Goal: Task Accomplishment & Management: Use online tool/utility

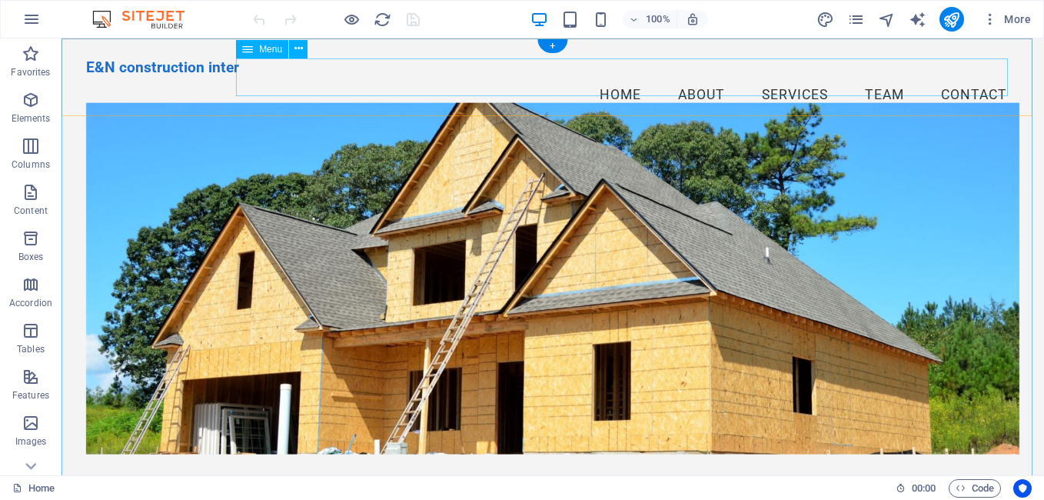
click at [603, 76] on nav "Home About Services Team Contact" at bounding box center [552, 95] width 933 height 38
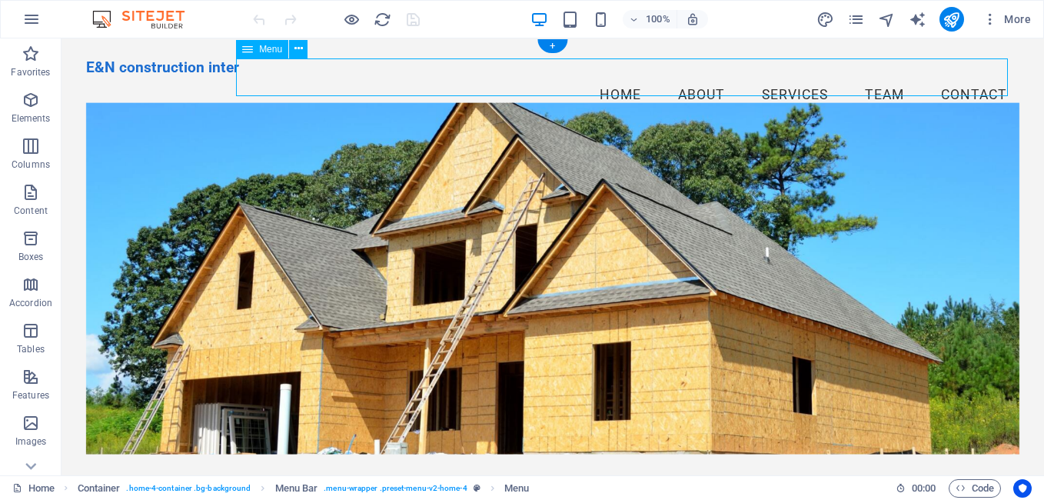
click at [687, 77] on nav "Home About Services Team Contact" at bounding box center [552, 95] width 933 height 38
drag, startPoint x: 780, startPoint y: 76, endPoint x: 874, endPoint y: 81, distance: 94.7
click at [874, 81] on nav "Home About Services Team Contact" at bounding box center [552, 95] width 933 height 38
click at [965, 77] on nav "Home About Services Team Contact" at bounding box center [552, 95] width 933 height 38
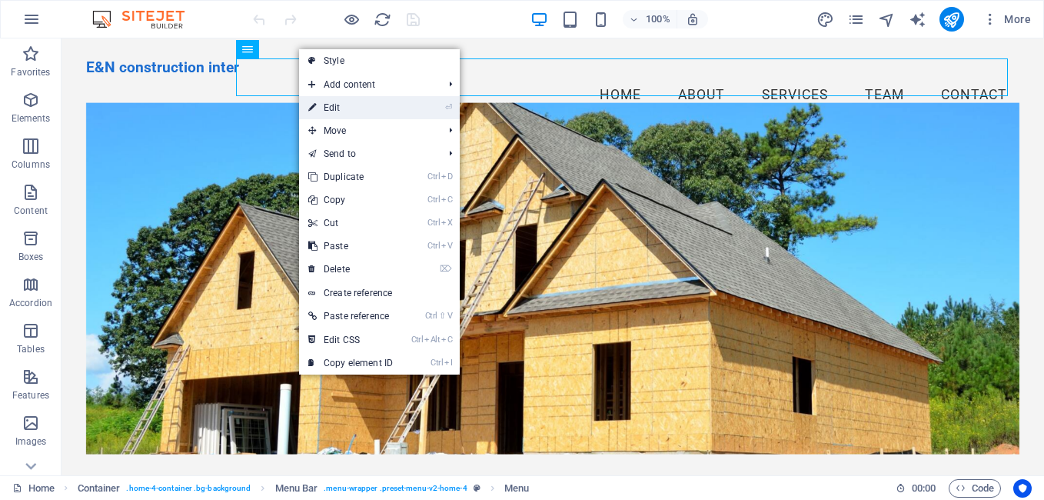
click at [337, 104] on link "⏎ Edit" at bounding box center [350, 107] width 103 height 23
select select
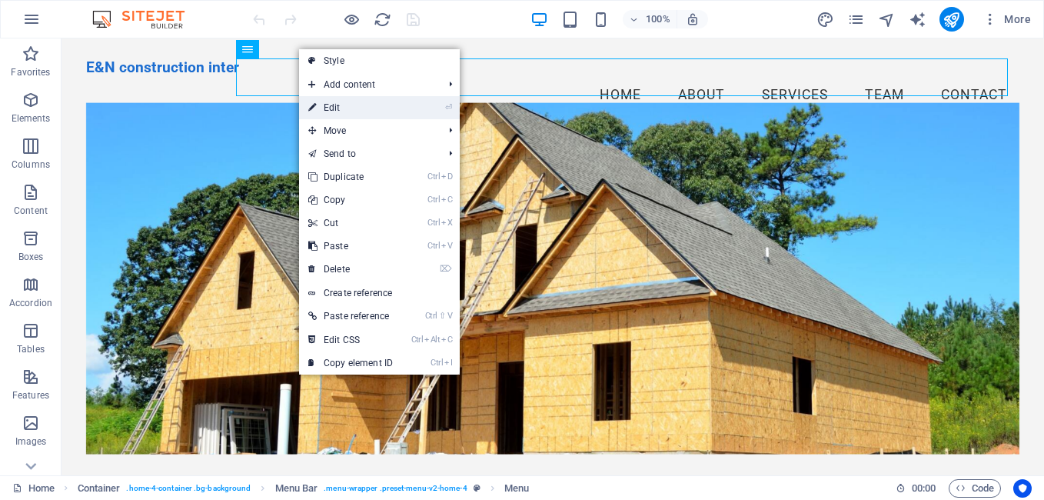
select select
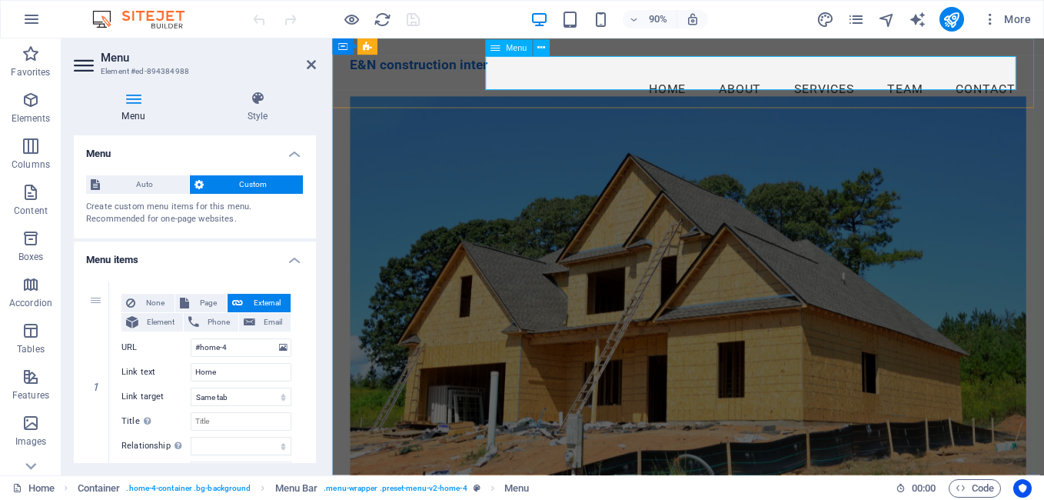
click at [633, 78] on nav "Home About Services Team Contact" at bounding box center [728, 95] width 752 height 38
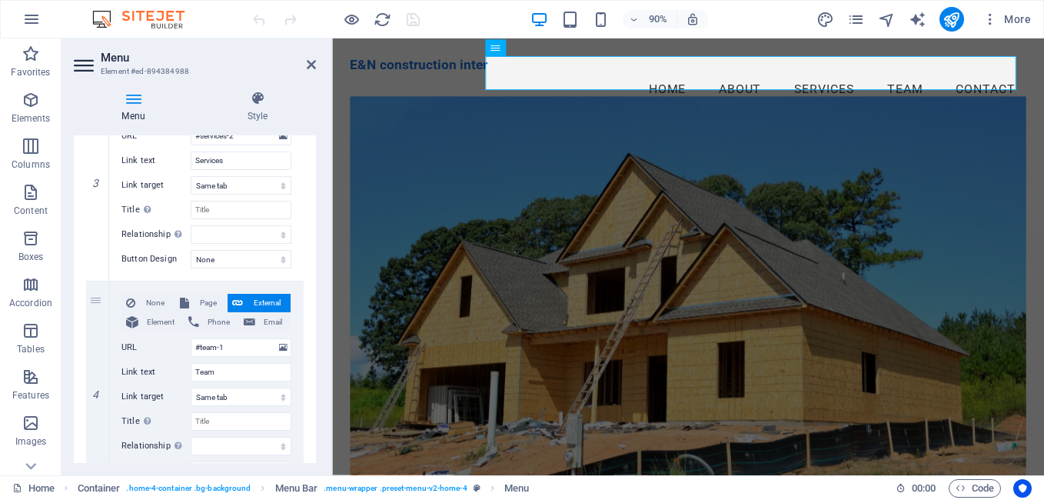
scroll to position [631, 0]
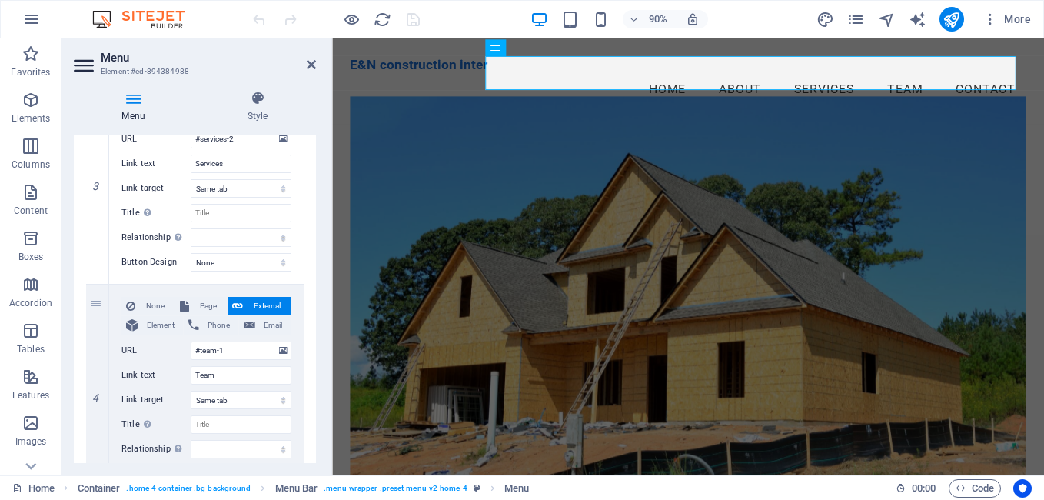
click at [318, 233] on div "Menu Style Menu Auto Custom Create custom menu items for this menu. Recommended…" at bounding box center [195, 276] width 267 height 397
click at [322, 204] on div "Menu Style Menu Auto Custom Create custom menu items for this menu. Recommended…" at bounding box center [195, 276] width 267 height 397
click at [319, 190] on div "Menu Style Menu Auto Custom Create custom menu items for this menu. Recommended…" at bounding box center [195, 276] width 267 height 397
click at [317, 175] on div "Menu Style Menu Auto Custom Create custom menu items for this menu. Recommended…" at bounding box center [195, 276] width 267 height 397
click at [311, 135] on div "1 None Page External Element Phone Email Page Home Subpage Legal Notice Privacy…" at bounding box center [195, 178] width 242 height 1081
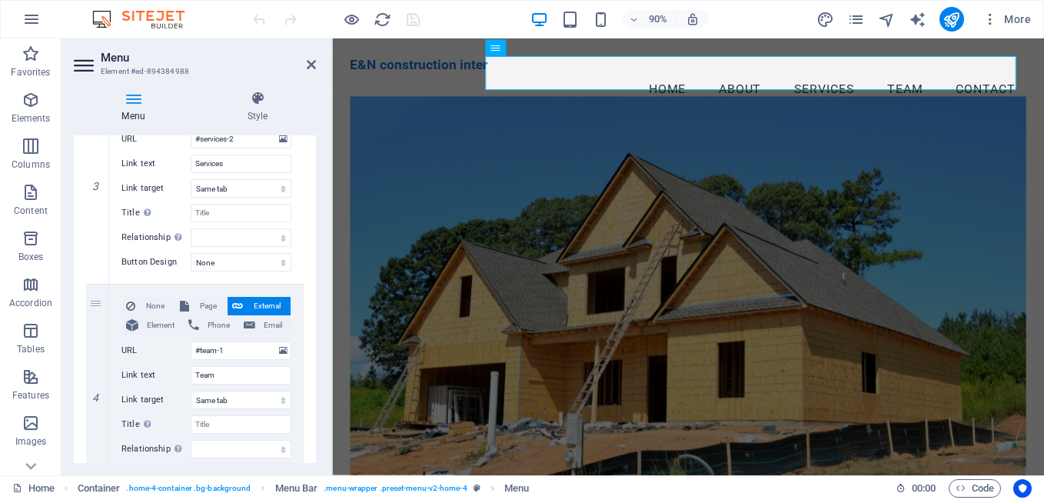
scroll to position [345, 0]
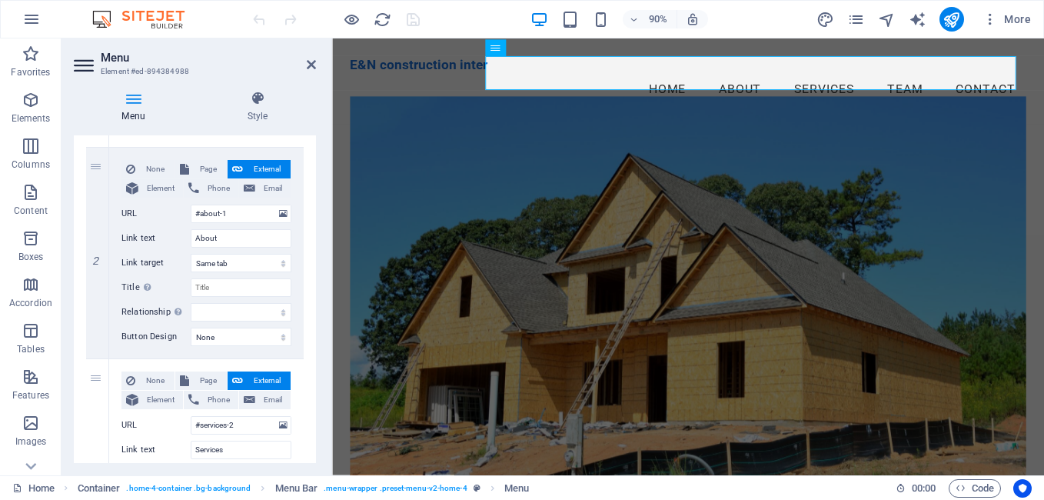
click at [317, 152] on div "Menu Style Menu Auto Custom Create custom menu items for this menu. Recommended…" at bounding box center [195, 276] width 267 height 397
click at [316, 153] on div "Menu Style Menu Auto Custom Create custom menu items for this menu. Recommended…" at bounding box center [195, 276] width 267 height 397
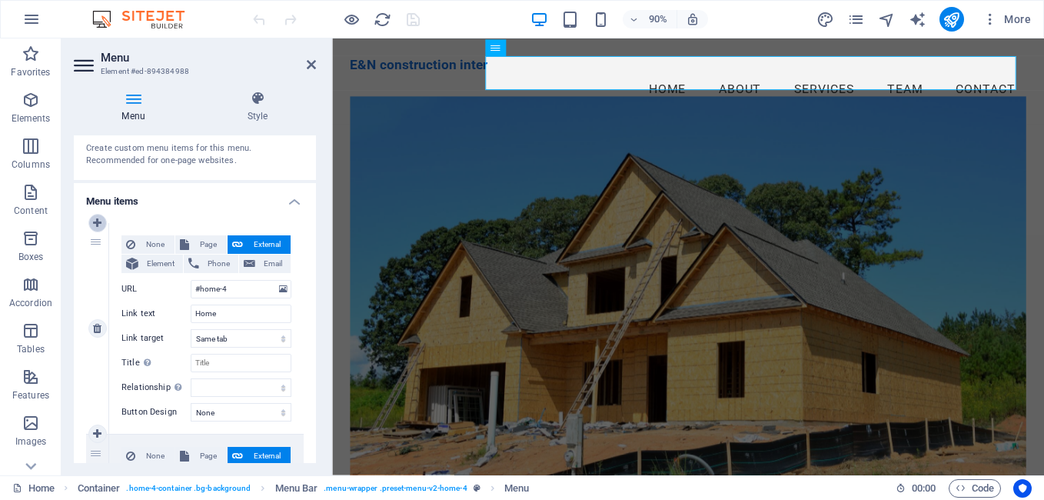
click at [96, 221] on icon at bounding box center [97, 223] width 8 height 11
select select
type input "#home-4"
type input "Home"
select select
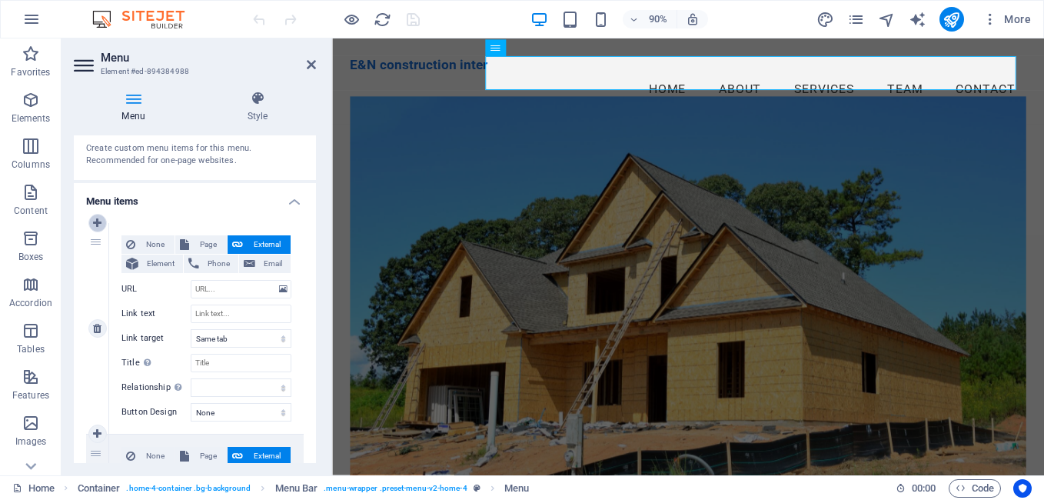
type input "#about-1"
type input "About"
select select
type input "#services-2"
type input "Services"
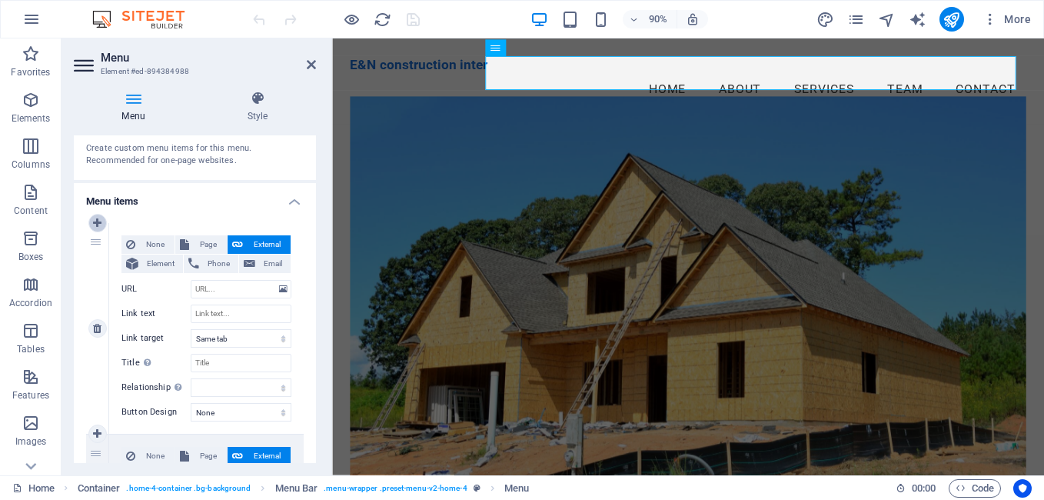
select select
type input "#team-1"
type input "Team"
select select
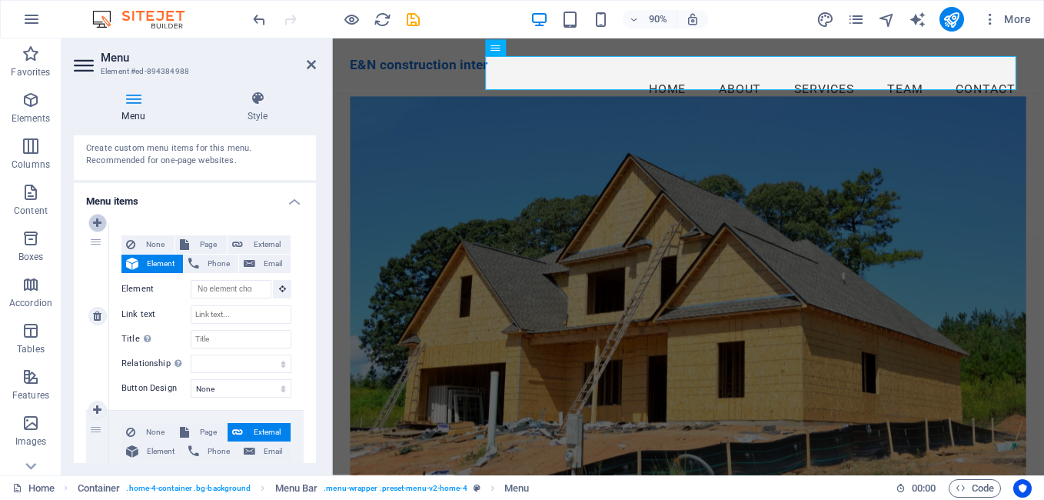
click at [95, 220] on icon at bounding box center [97, 223] width 8 height 11
select select
type input "#home-4"
type input "Home"
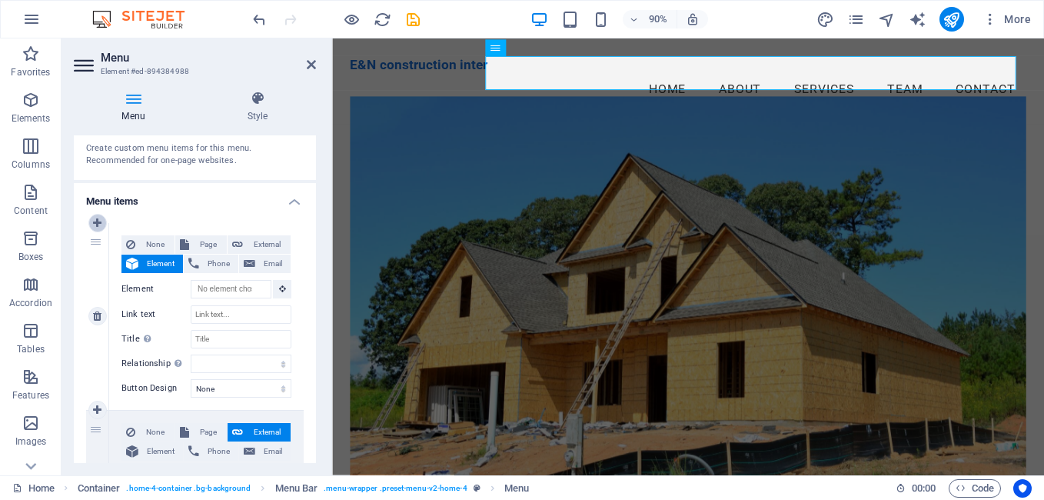
select select
type input "#about-1"
type input "About"
select select
type input "#services-2"
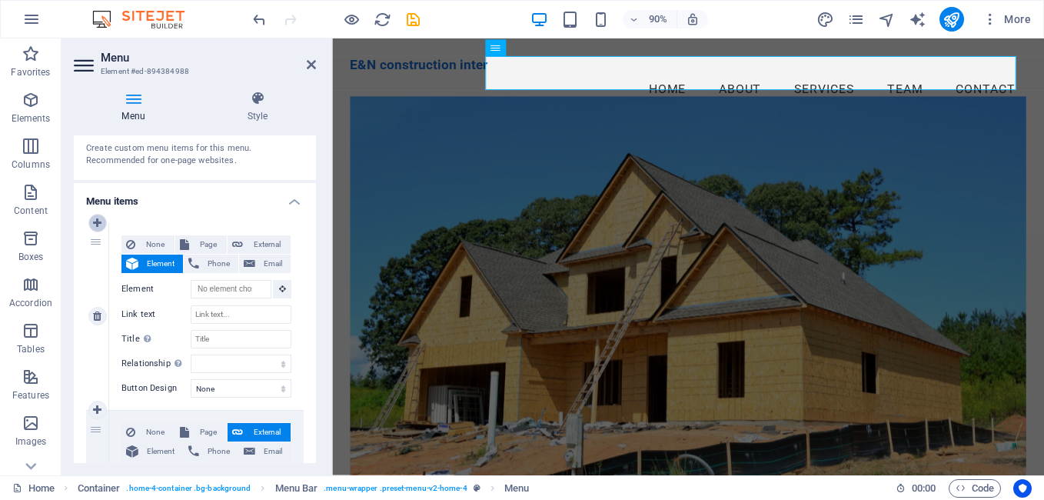
type input "Services"
select select
type input "#team-1"
type input "Team"
select select
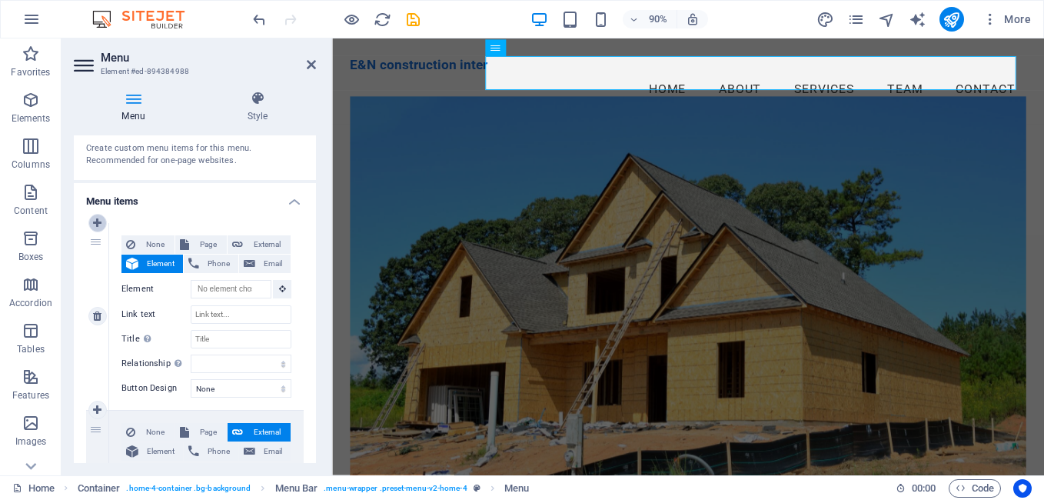
select select
click at [95, 220] on icon at bounding box center [97, 223] width 8 height 11
select select
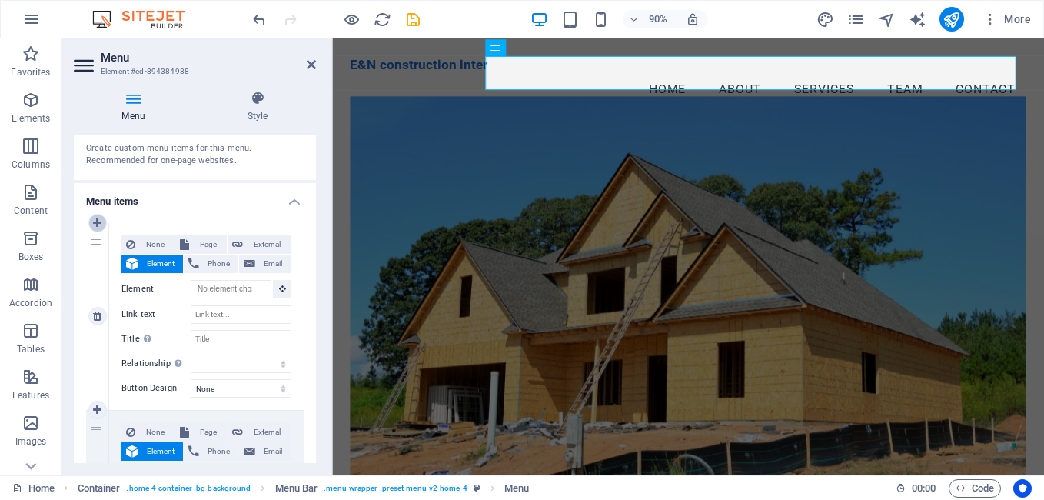
type input "#home-4"
type input "Home"
select select
type input "#about-1"
type input "About"
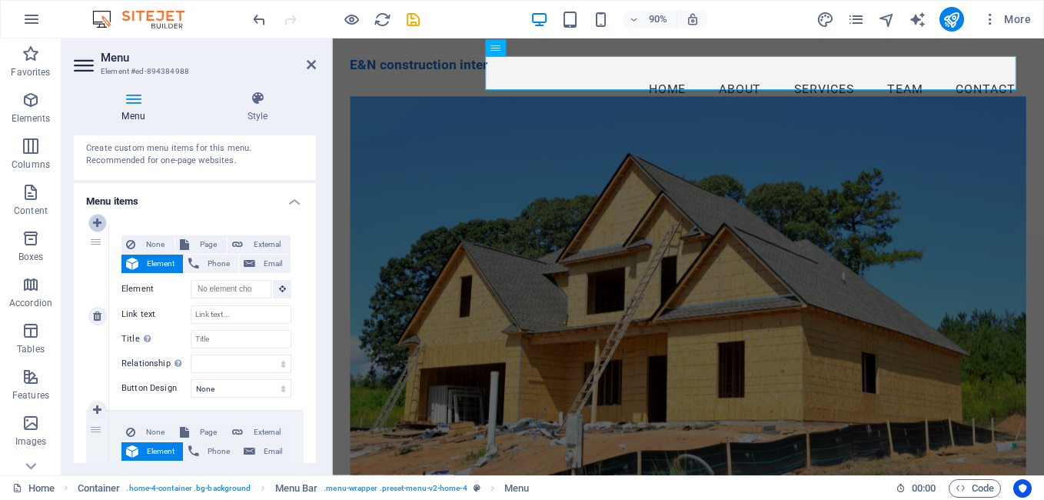
select select
type input "#services-2"
type input "Services"
select select
type input "#team-1"
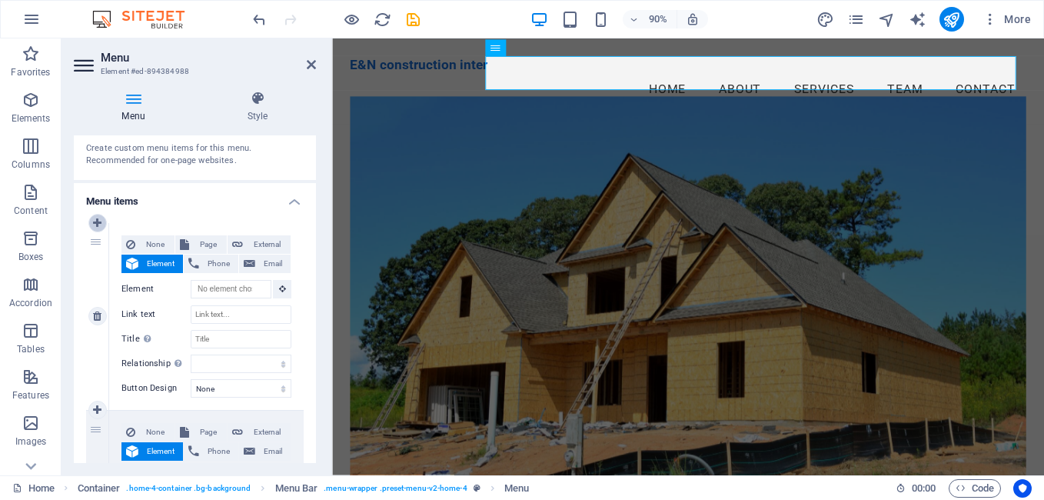
type input "Team"
select select
click at [99, 221] on icon at bounding box center [97, 223] width 8 height 11
select select
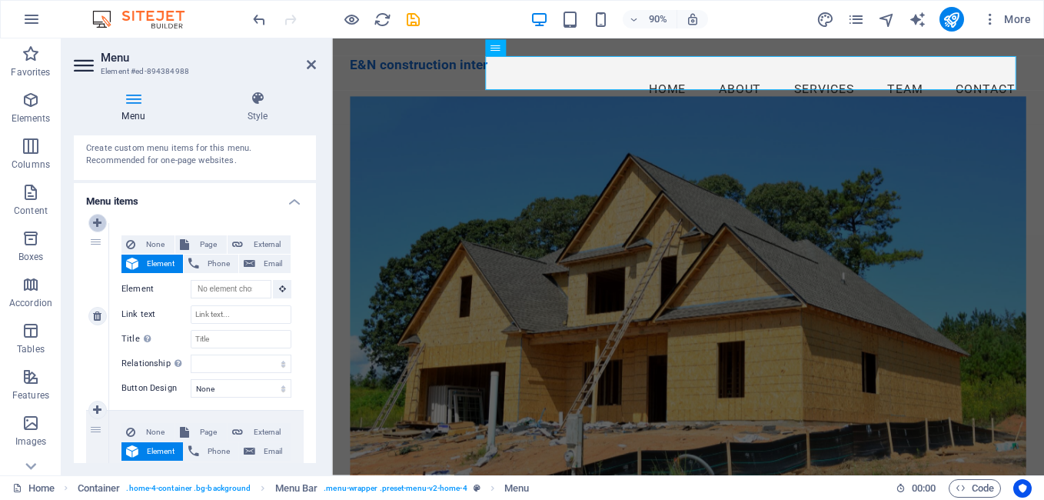
select select
type input "Home"
select select
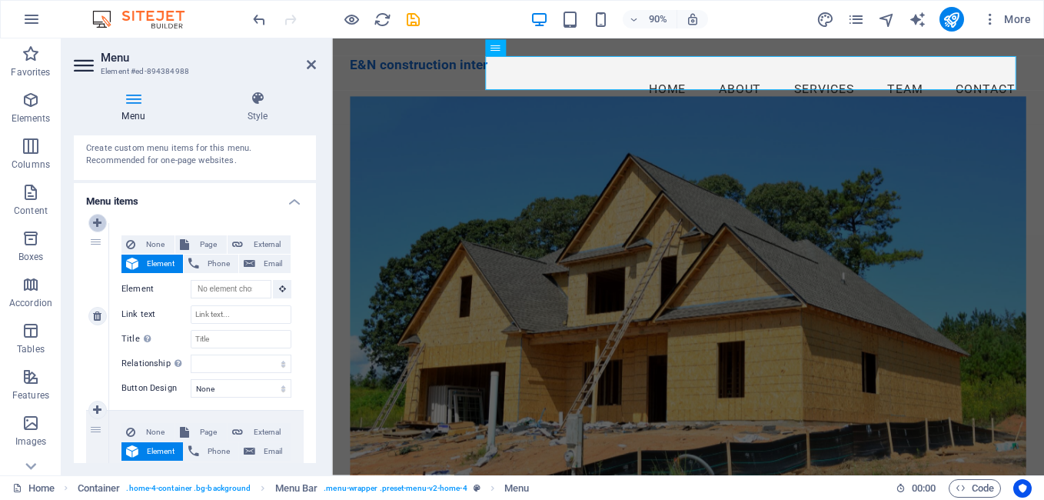
type input "#about-1"
type input "About"
select select
type input "#services-2"
type input "Services"
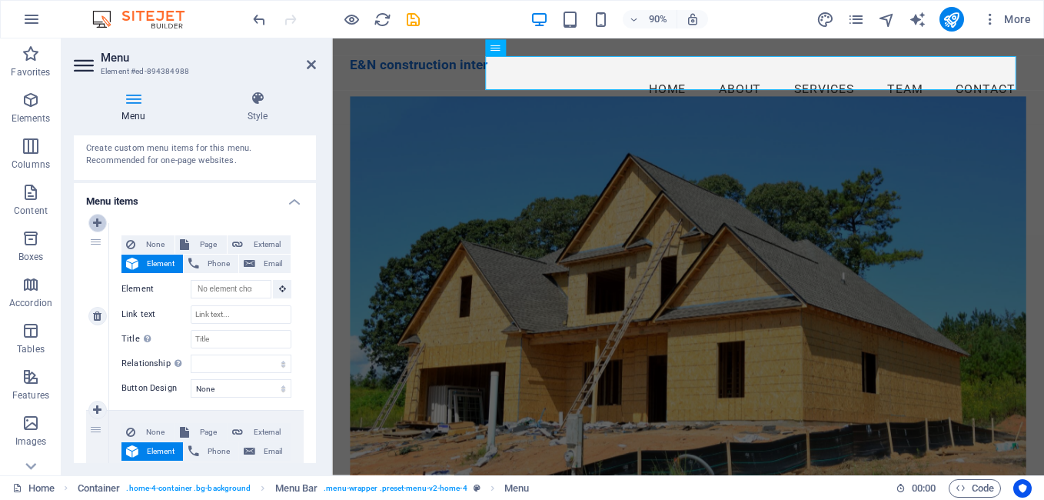
select select
type input "#team-1"
type input "Team"
select select
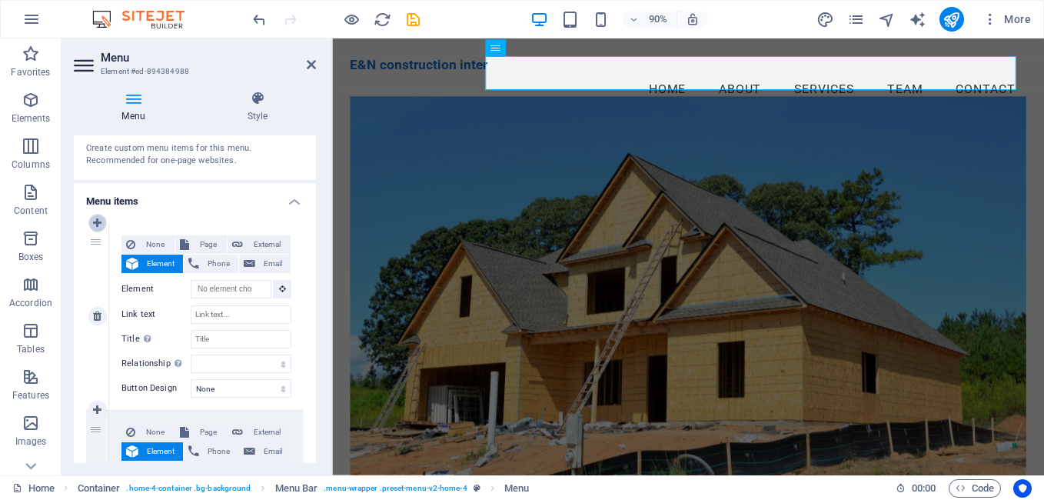
click at [99, 221] on icon at bounding box center [97, 223] width 8 height 11
select select
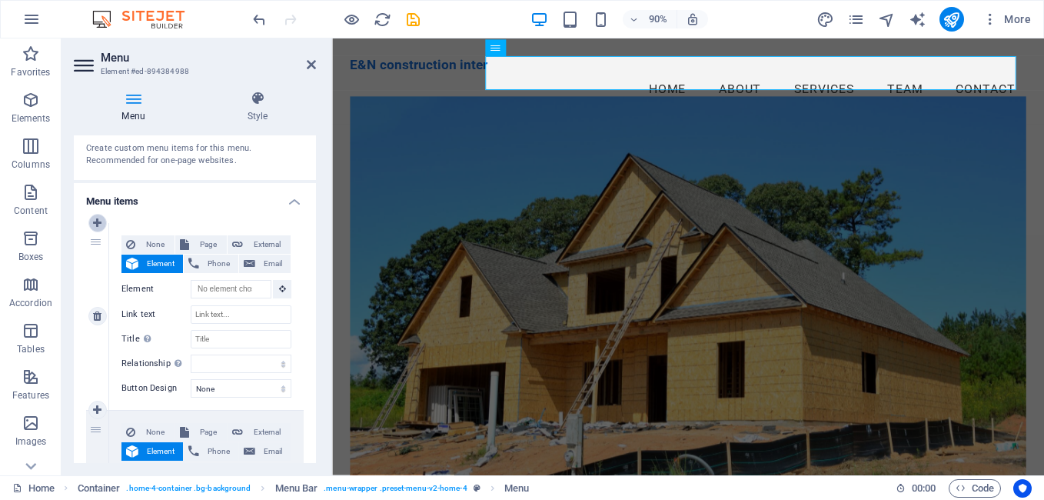
select select
type input "#home-4"
type input "Home"
select select
type input "#about-1"
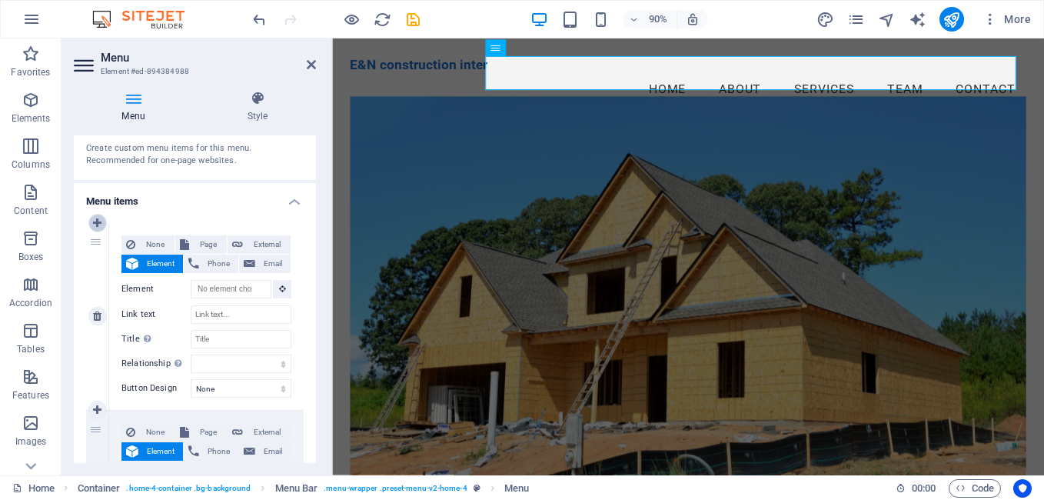
type input "About"
select select
type input "#services-2"
type input "Services"
select select
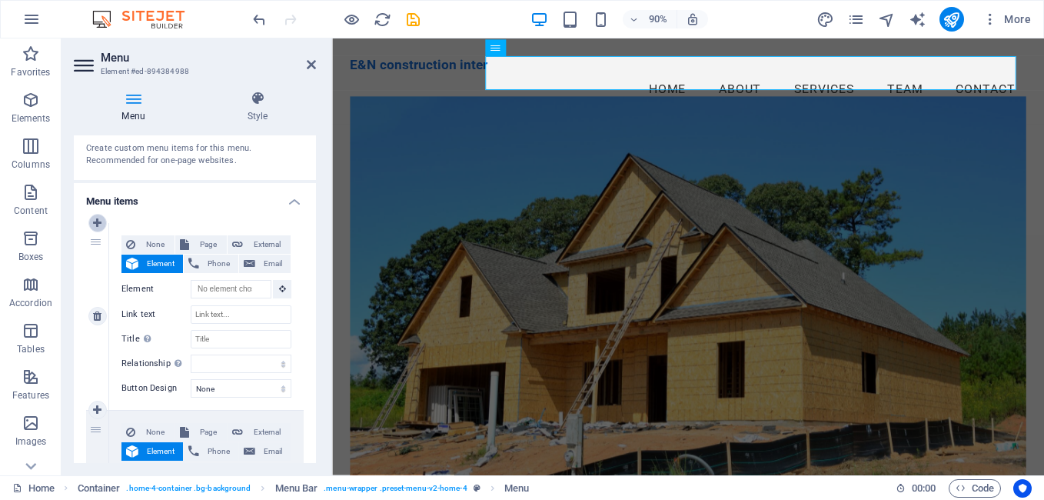
type input "#team-1"
type input "Team"
select select
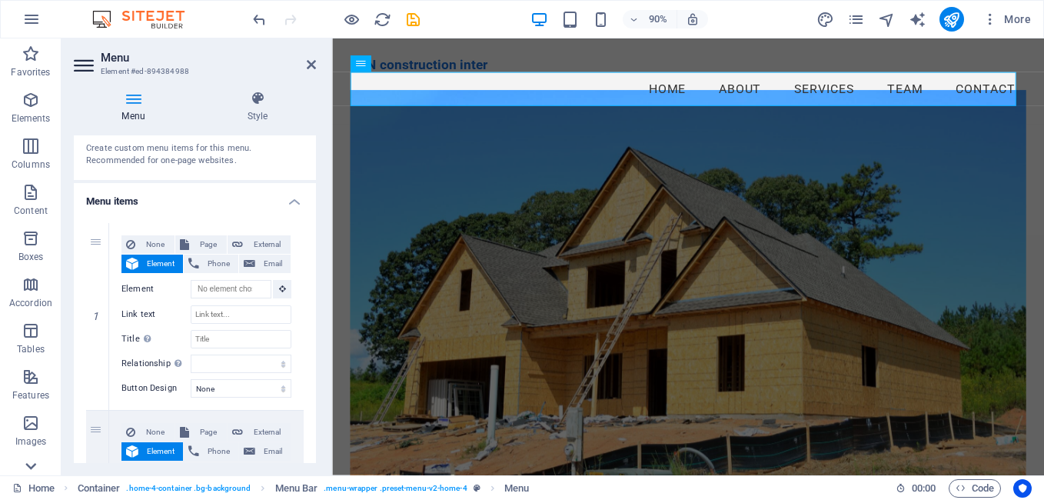
click at [32, 462] on icon at bounding box center [31, 466] width 22 height 22
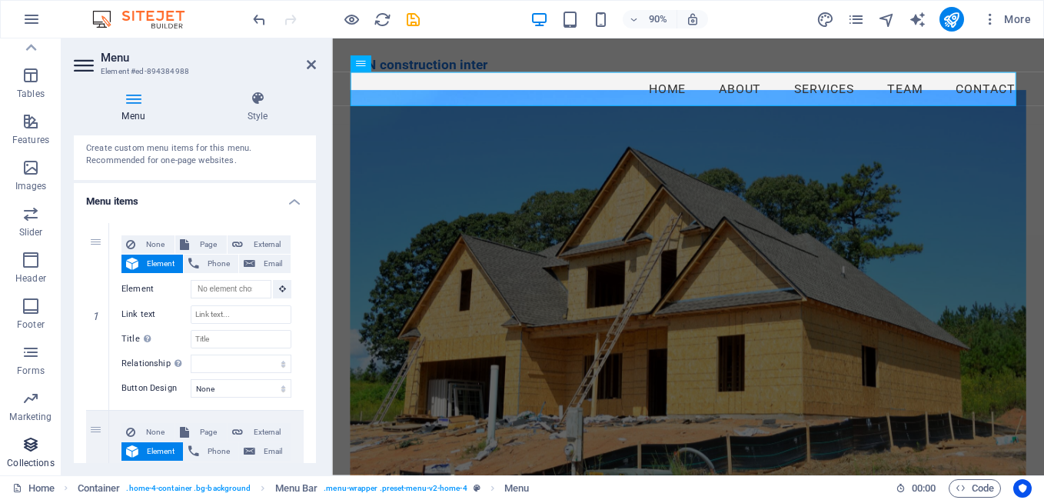
click at [28, 462] on p "Collections" at bounding box center [30, 463] width 47 height 12
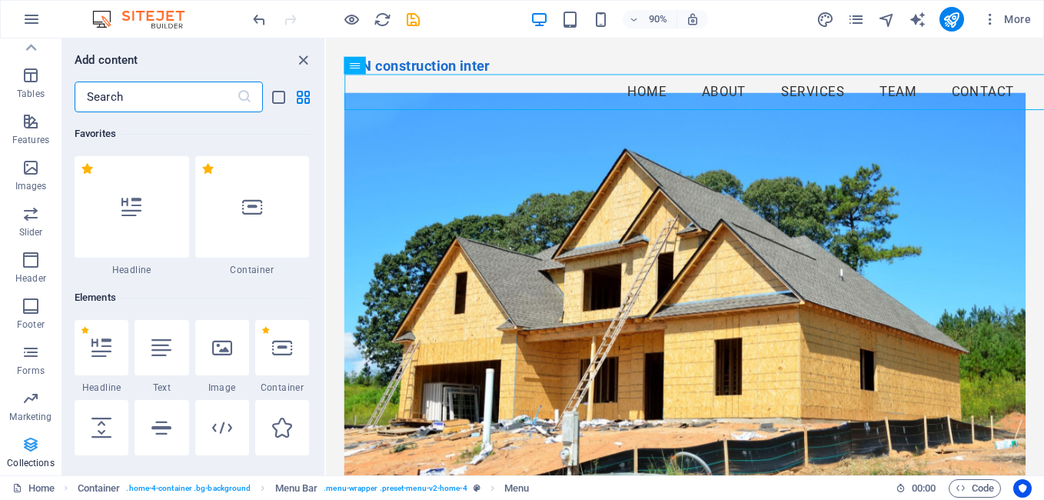
click at [28, 443] on icon "button" at bounding box center [31, 444] width 18 height 18
click at [301, 61] on icon "close panel" at bounding box center [303, 61] width 18 height 18
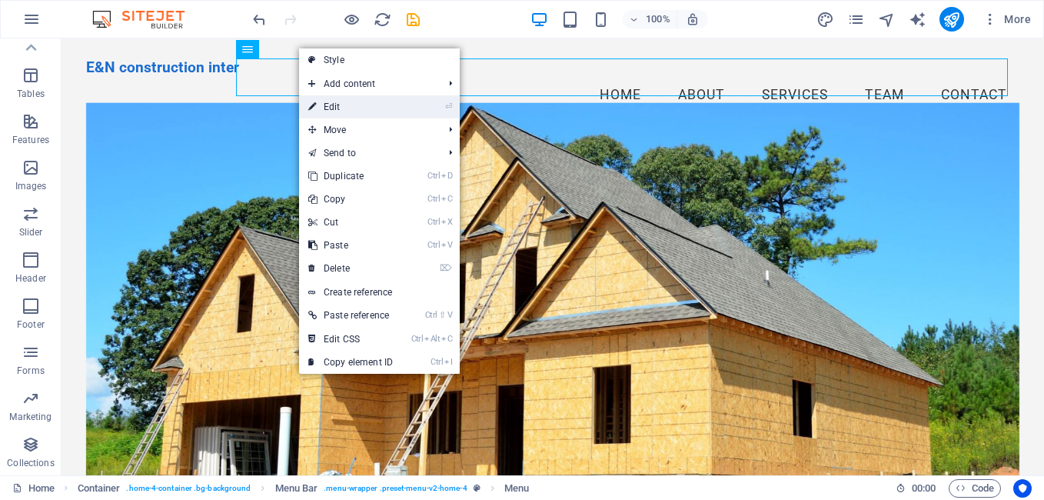
click at [336, 108] on link "⏎ Edit" at bounding box center [350, 106] width 103 height 23
select select
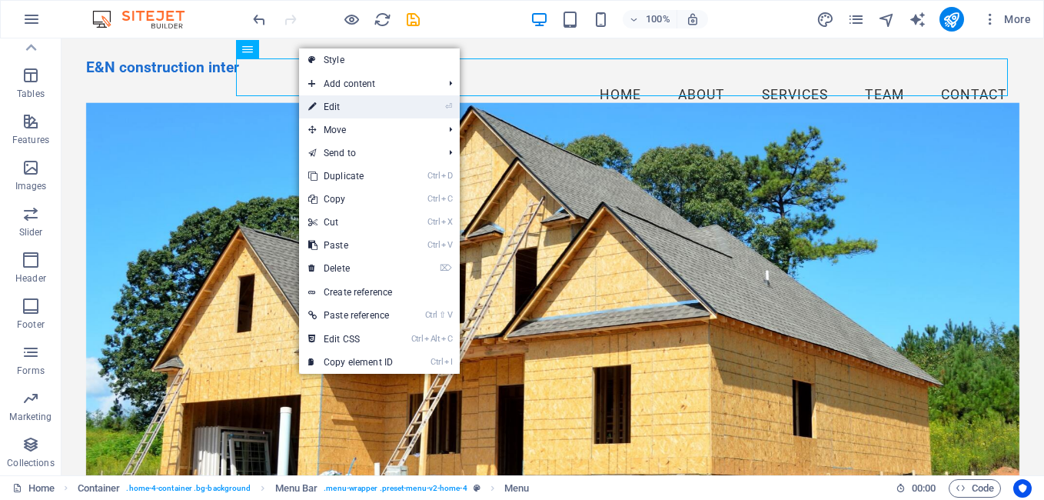
select select
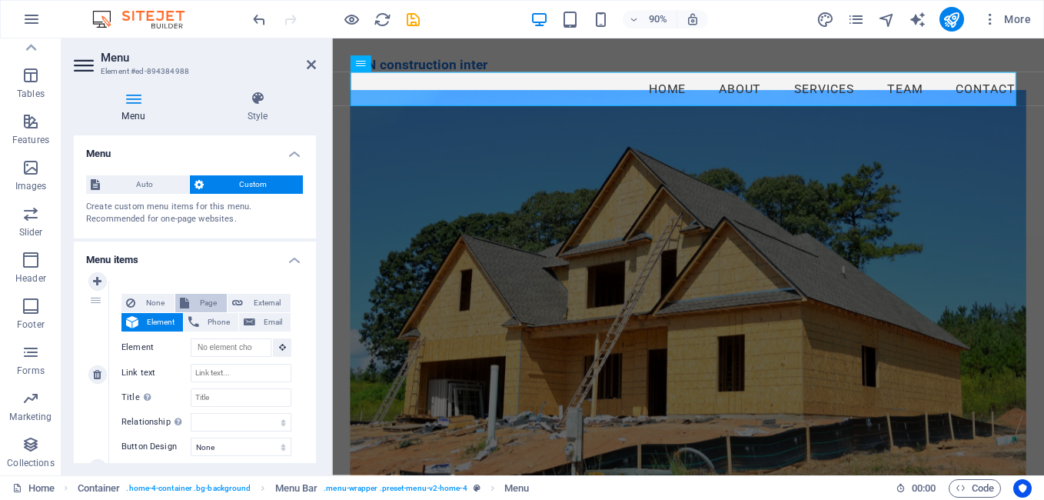
click at [204, 303] on span "Page" at bounding box center [208, 303] width 28 height 18
select select
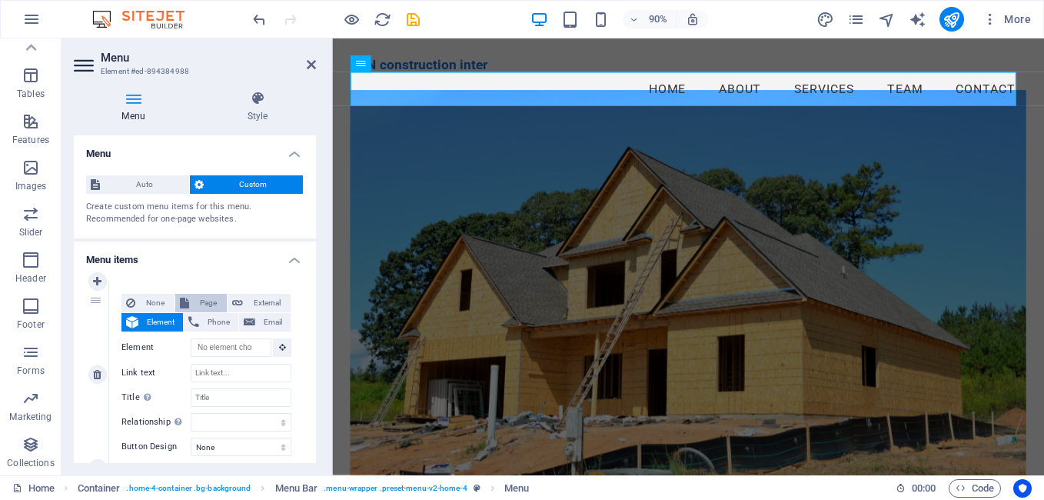
select select
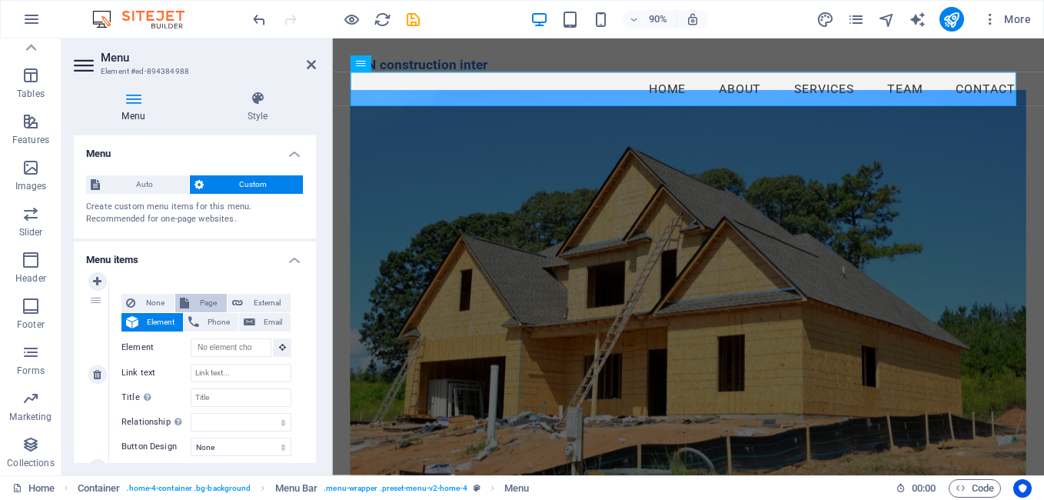
select select
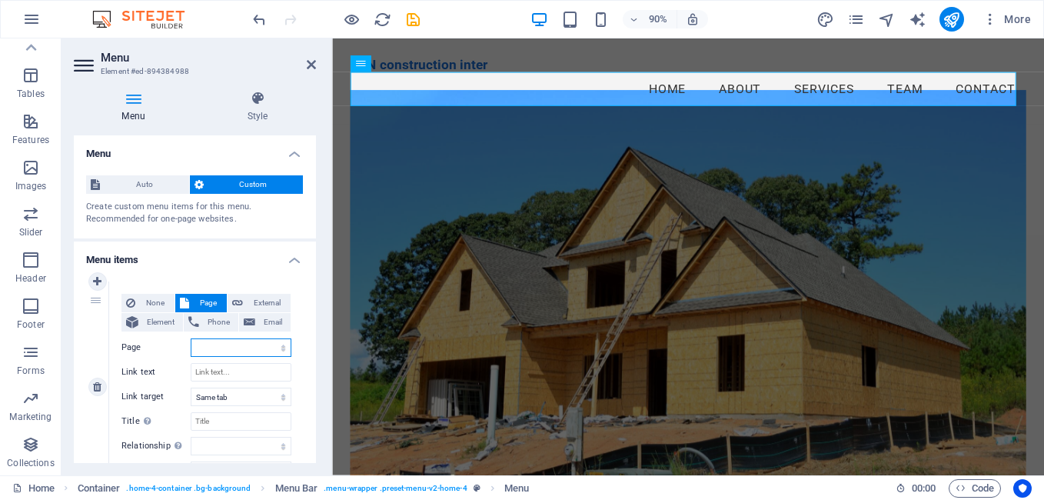
click at [207, 344] on select "Home Subpage Legal Notice Privacy" at bounding box center [241, 347] width 101 height 18
click at [222, 344] on select "Home Subpage Legal Notice Privacy" at bounding box center [241, 347] width 101 height 18
click at [215, 346] on select "Home Subpage Legal Notice Privacy" at bounding box center [241, 347] width 101 height 18
click at [222, 349] on select "Home Subpage Legal Notice Privacy" at bounding box center [241, 347] width 101 height 18
click at [281, 346] on select "Home Subpage Legal Notice Privacy" at bounding box center [241, 347] width 101 height 18
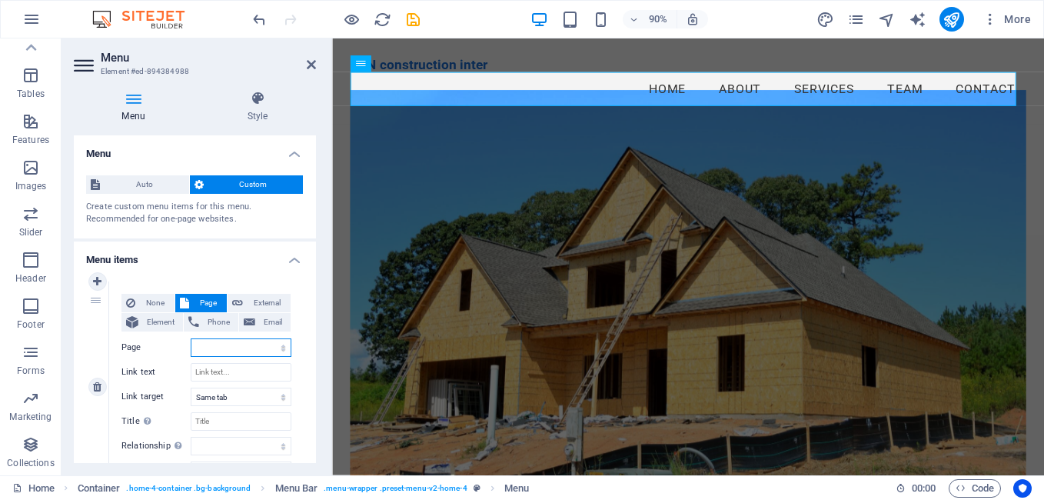
click at [244, 343] on select "Home Subpage Legal Notice Privacy" at bounding box center [241, 347] width 101 height 18
click at [244, 350] on select "Home Subpage Legal Notice Privacy" at bounding box center [241, 347] width 101 height 18
click at [209, 345] on select "Home Subpage Legal Notice Privacy" at bounding box center [241, 347] width 101 height 18
click at [217, 347] on select "Home Subpage Legal Notice Privacy" at bounding box center [241, 347] width 101 height 18
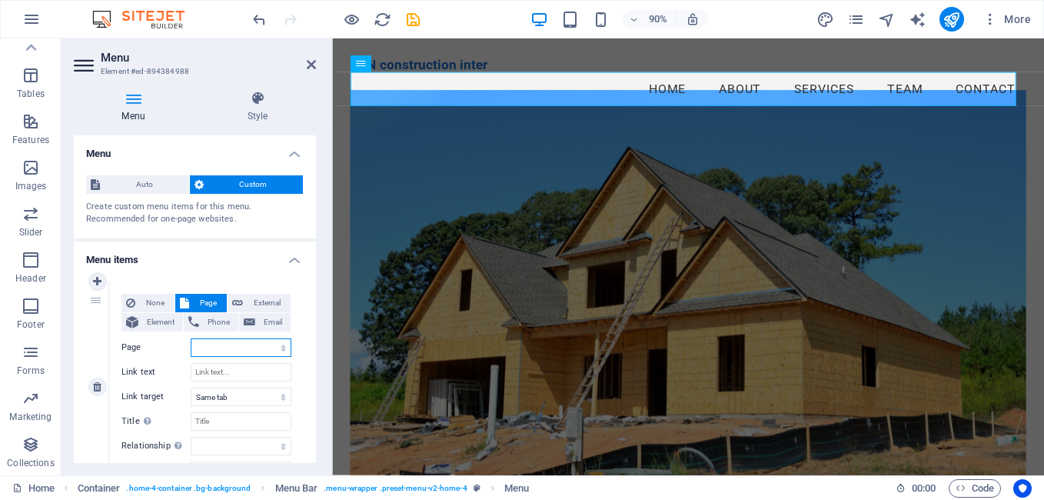
click at [217, 347] on select "Home Subpage Legal Notice Privacy" at bounding box center [241, 347] width 101 height 18
click at [98, 281] on icon at bounding box center [97, 281] width 8 height 11
select select
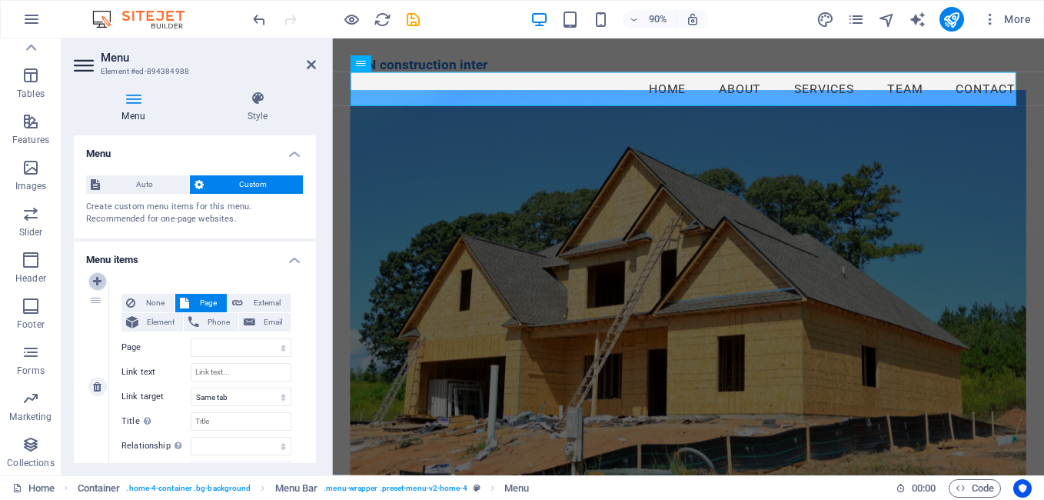
select select
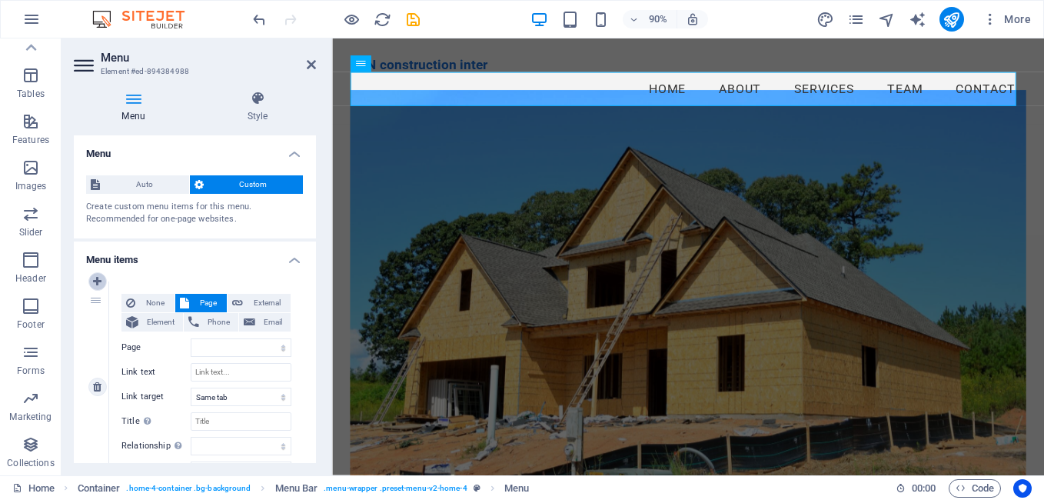
select select
type input "#home-4"
type input "Home"
select select
type input "#about-1"
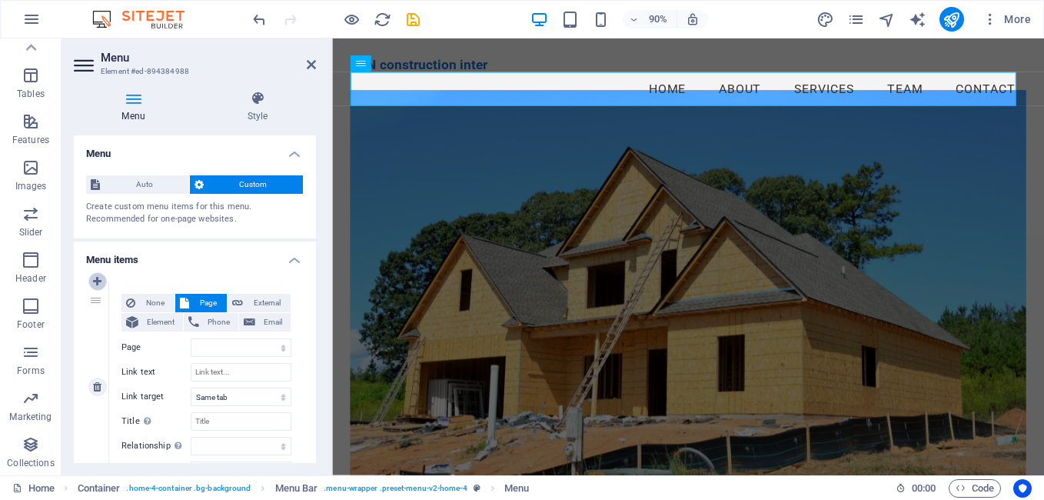
type input "About"
select select
type input "#services-2"
type input "Services"
select select
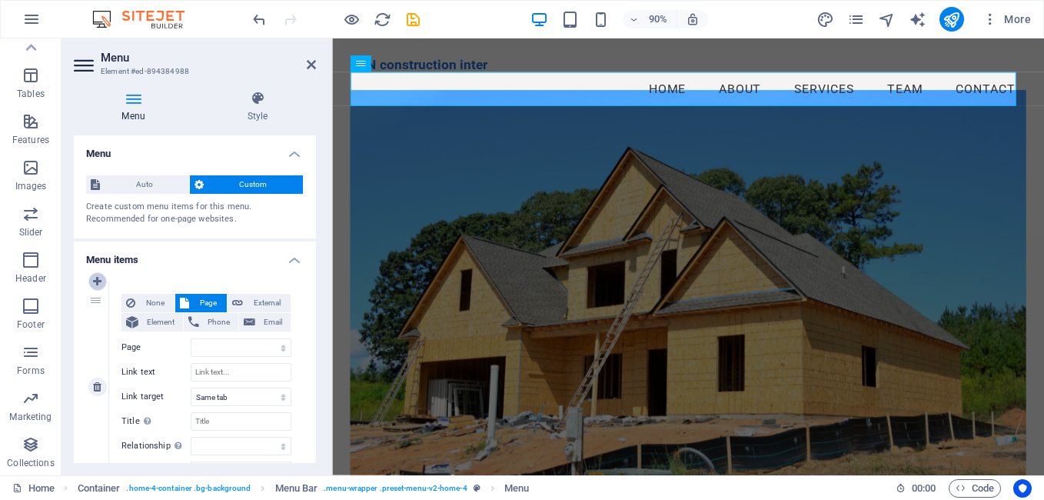
type input "#team-1"
type input "Team"
select select
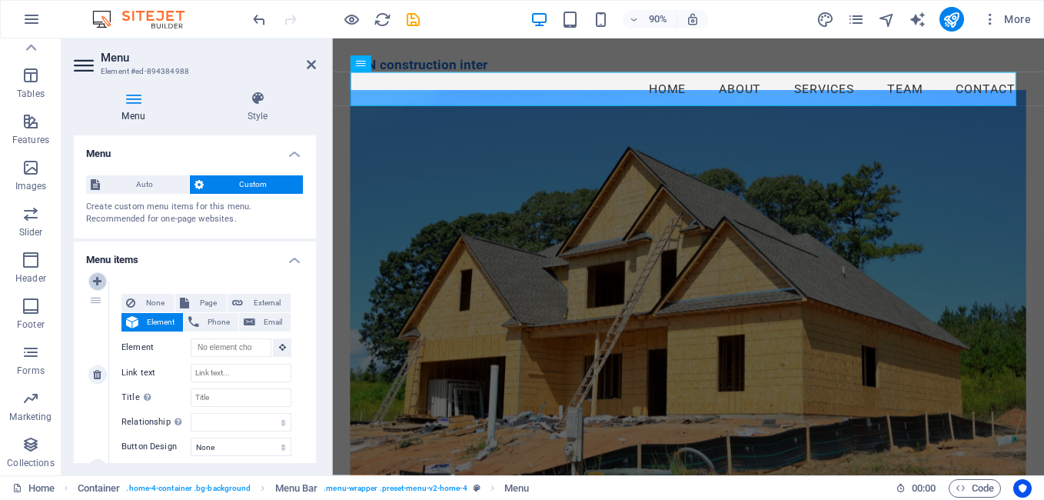
click at [98, 281] on icon at bounding box center [97, 281] width 8 height 11
select select
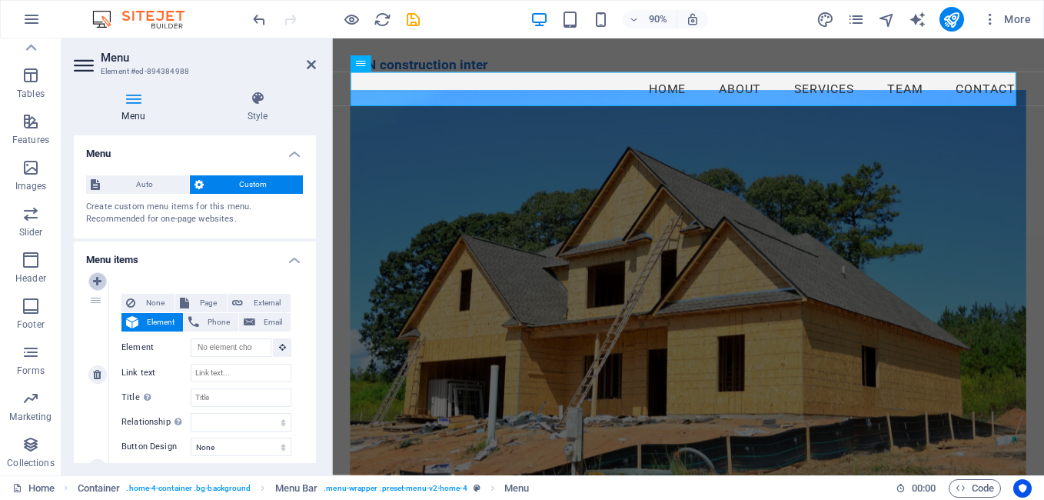
select select
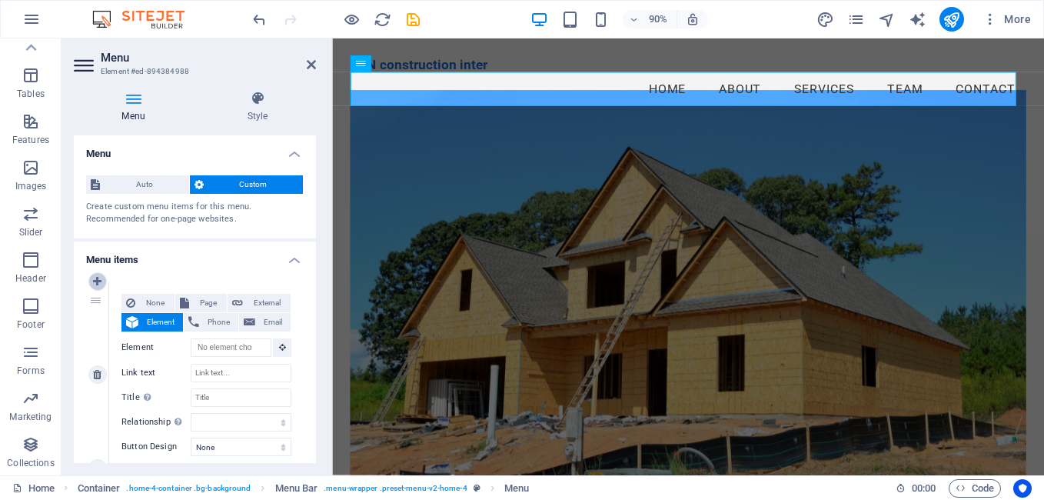
select select
type input "#home-4"
type input "Home"
select select
type input "#about-1"
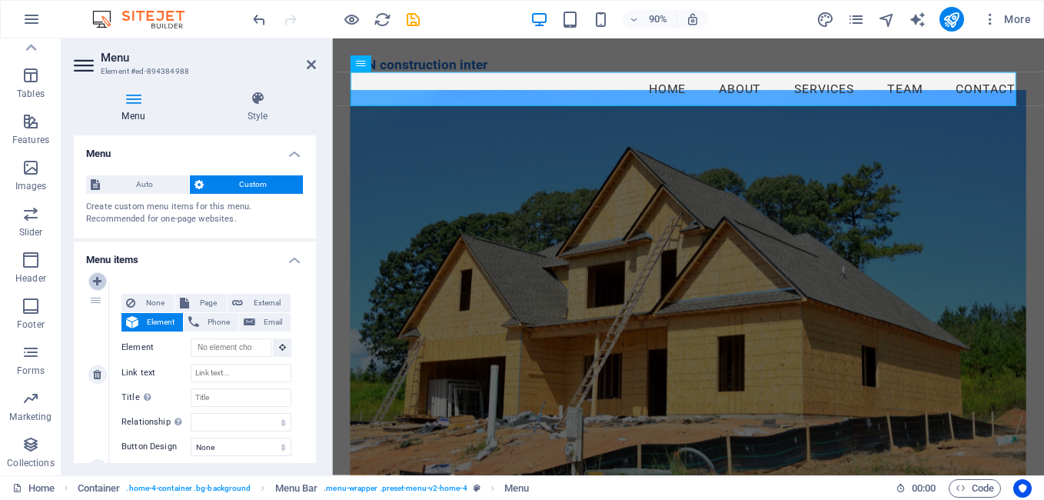
type input "About"
select select
type input "#services-2"
type input "Services"
select select
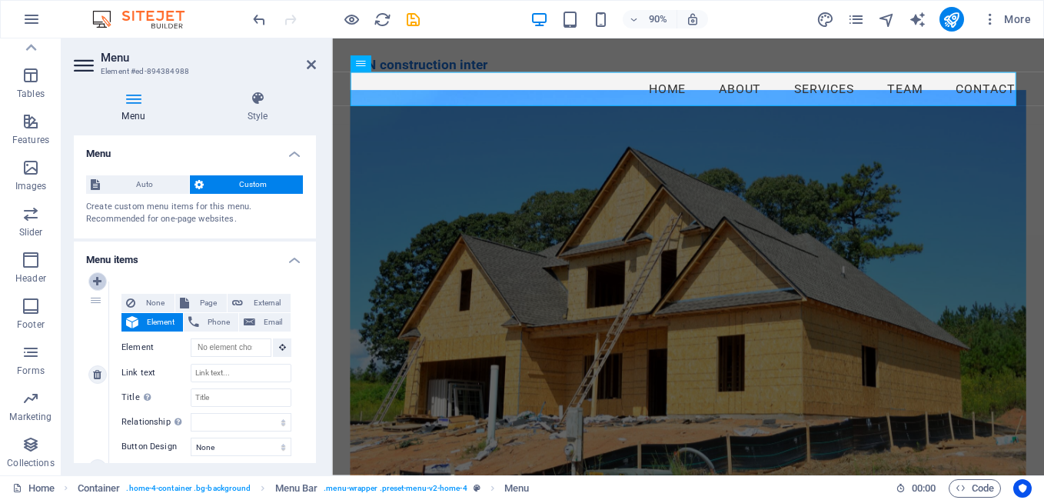
type input "#team-1"
type input "Team"
select select
click at [98, 281] on icon at bounding box center [97, 281] width 8 height 11
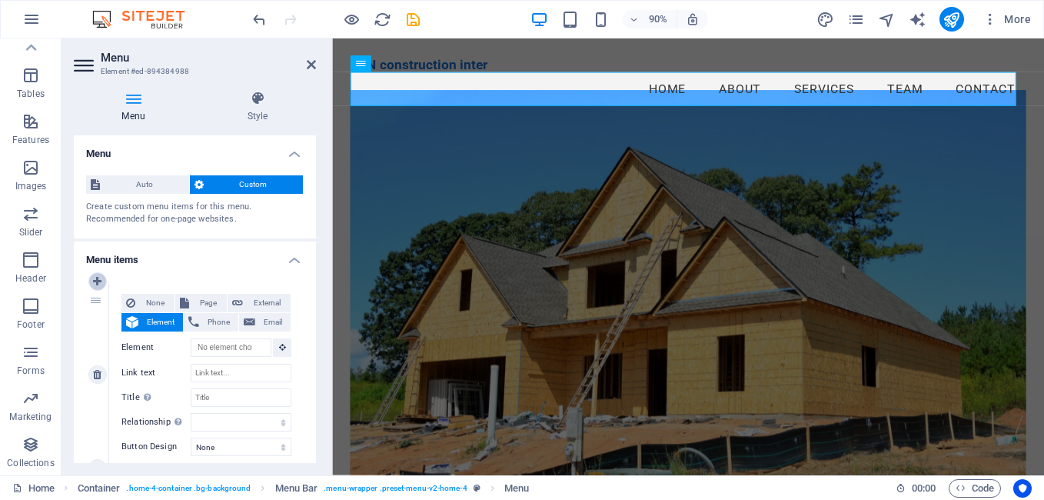
select select
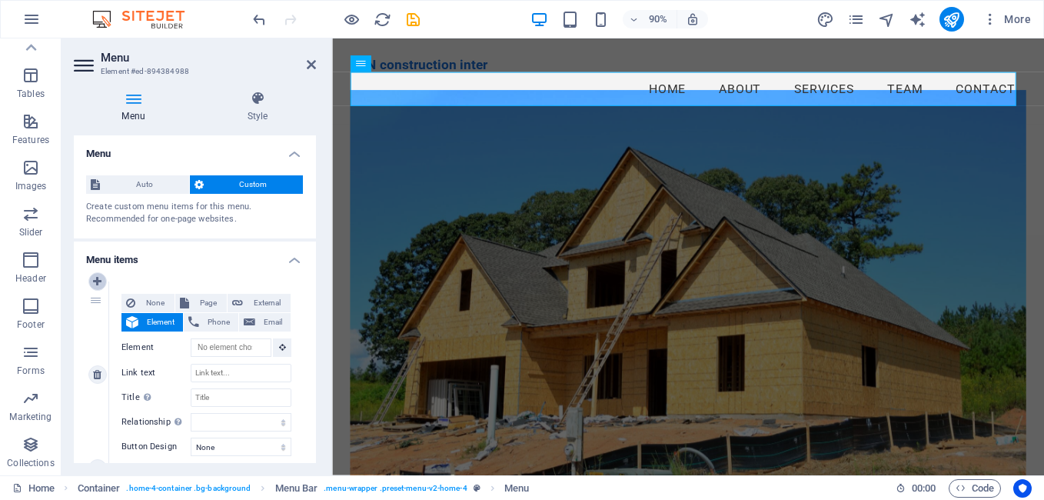
select select
type input "#home-4"
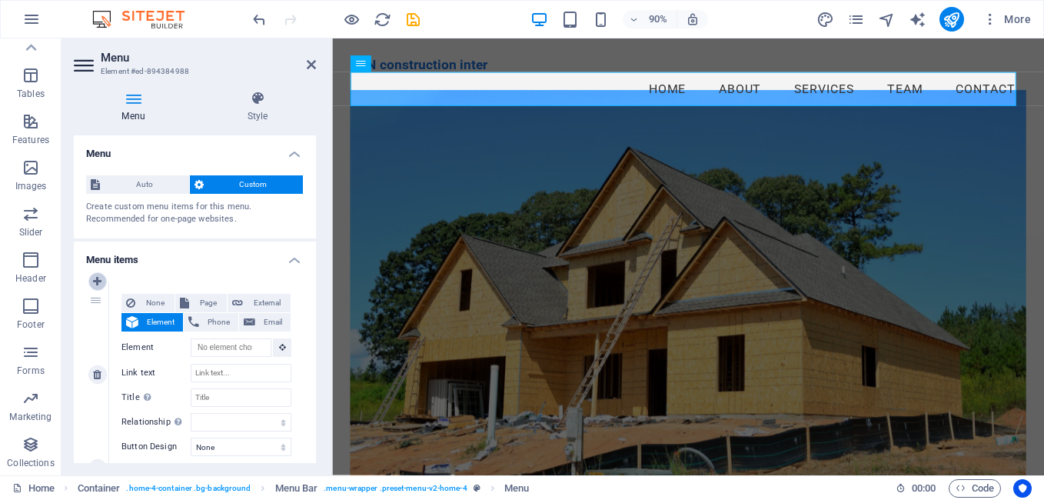
type input "Home"
select select
type input "#about-1"
type input "About"
select select
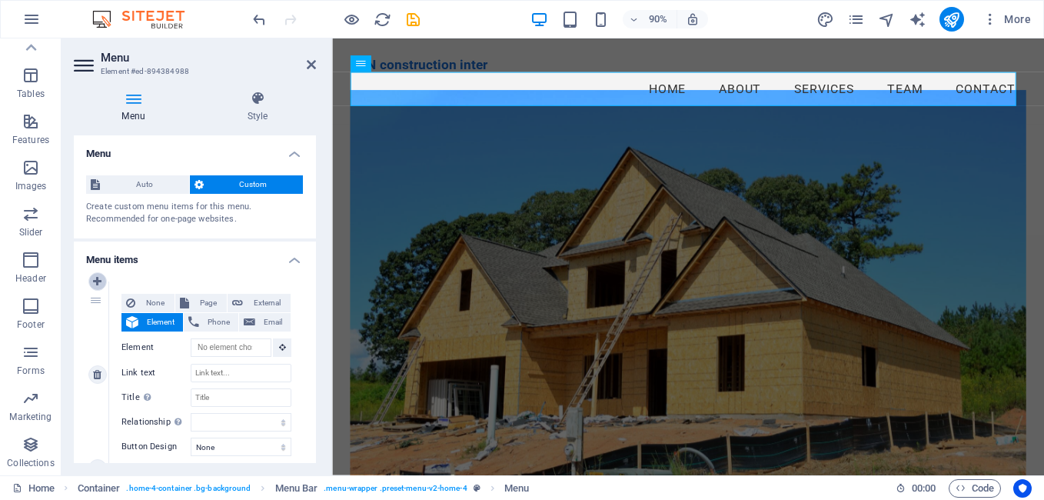
type input "#services-2"
type input "Services"
select select
type input "#team-1"
type input "Team"
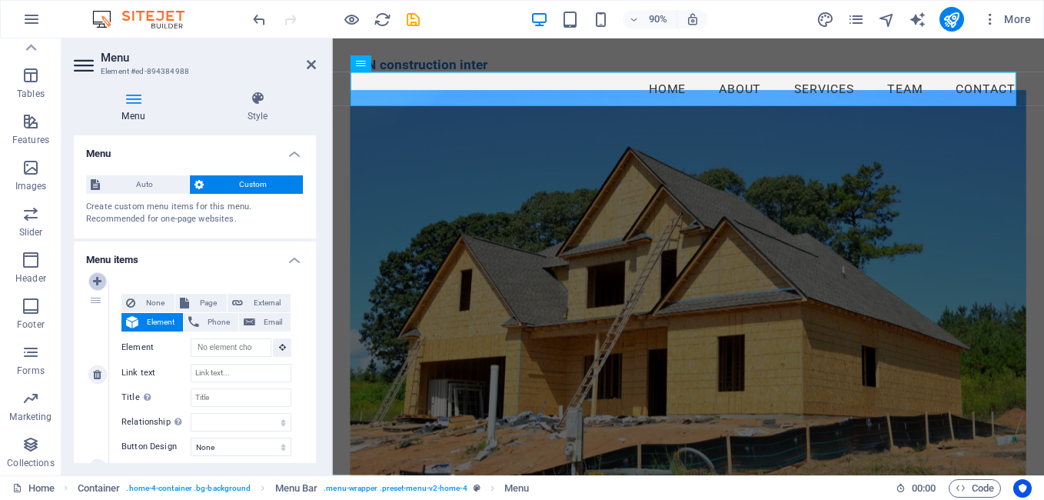
select select
click at [207, 304] on span "Page" at bounding box center [208, 303] width 28 height 18
select select
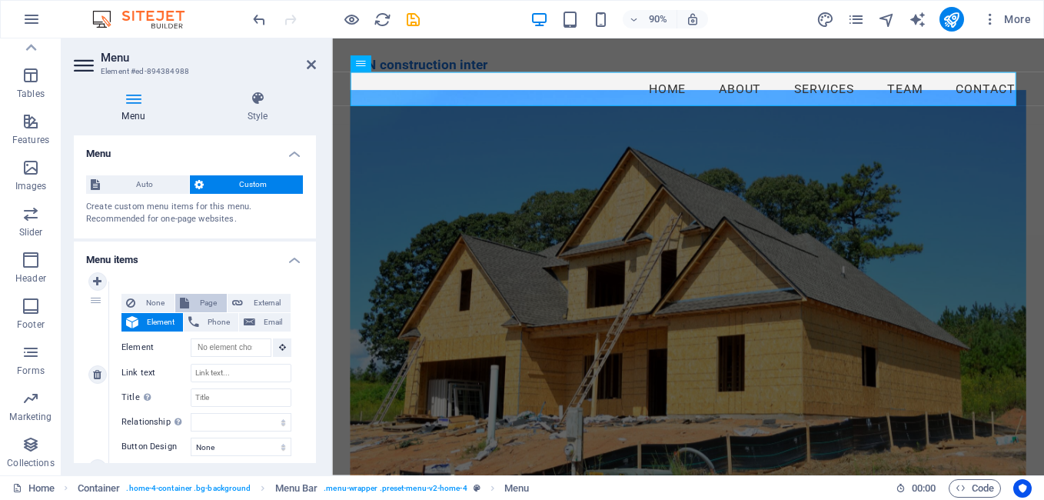
select select
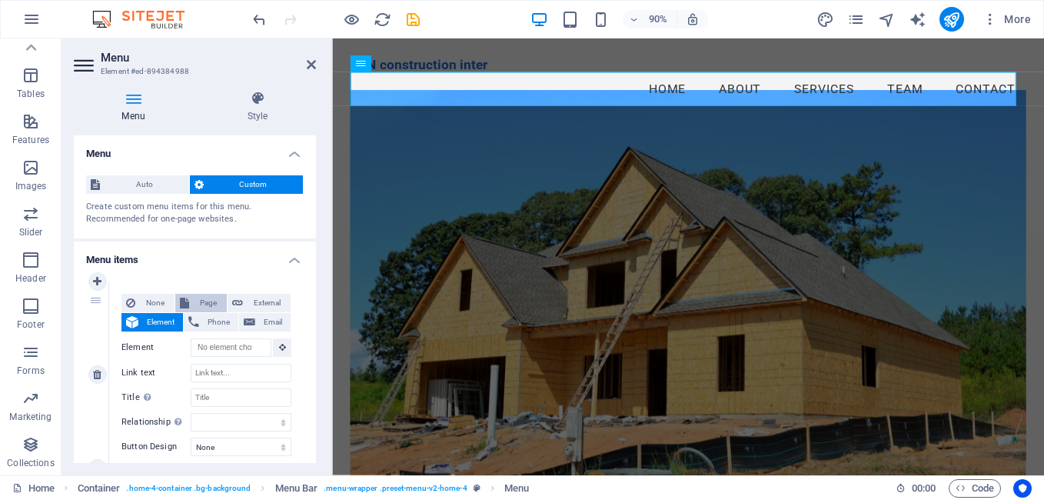
select select
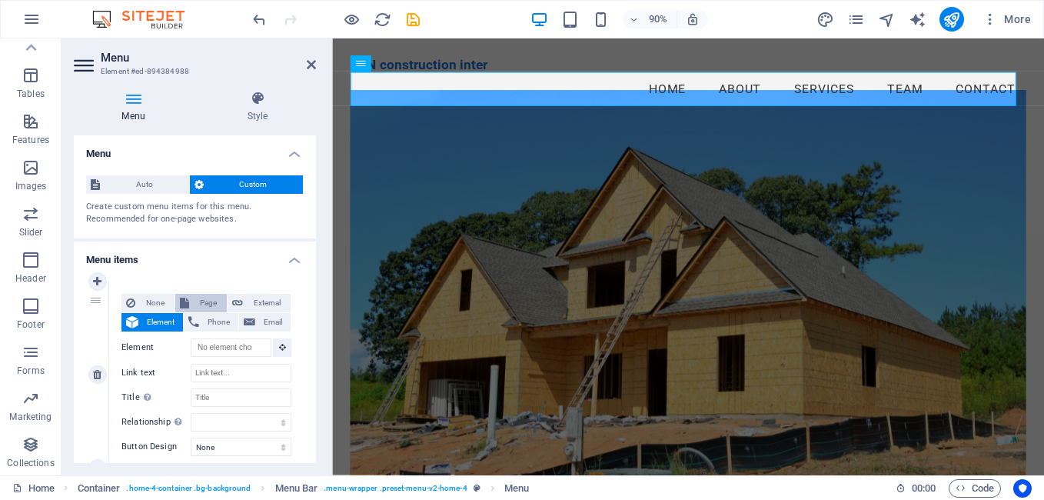
select select
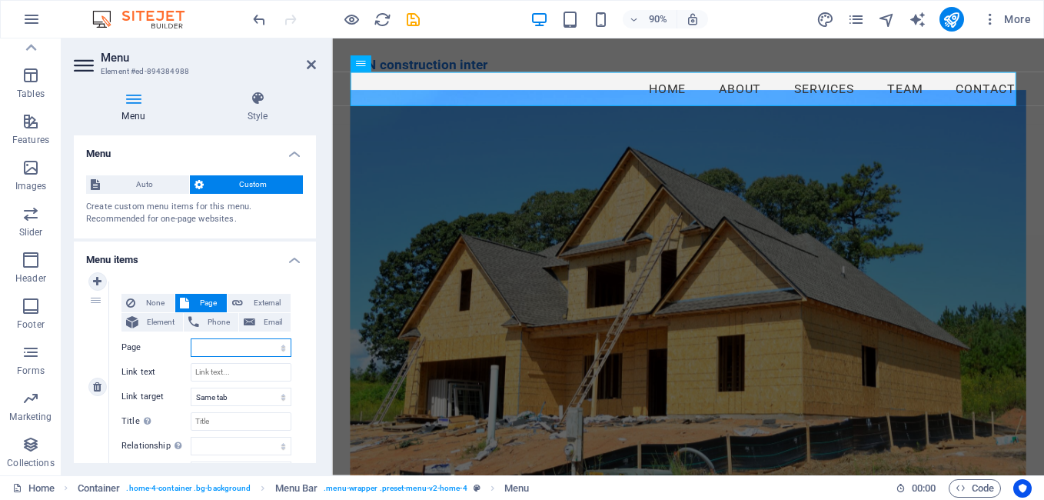
click at [208, 345] on select "Home Subpage Legal Notice Privacy" at bounding box center [241, 347] width 101 height 18
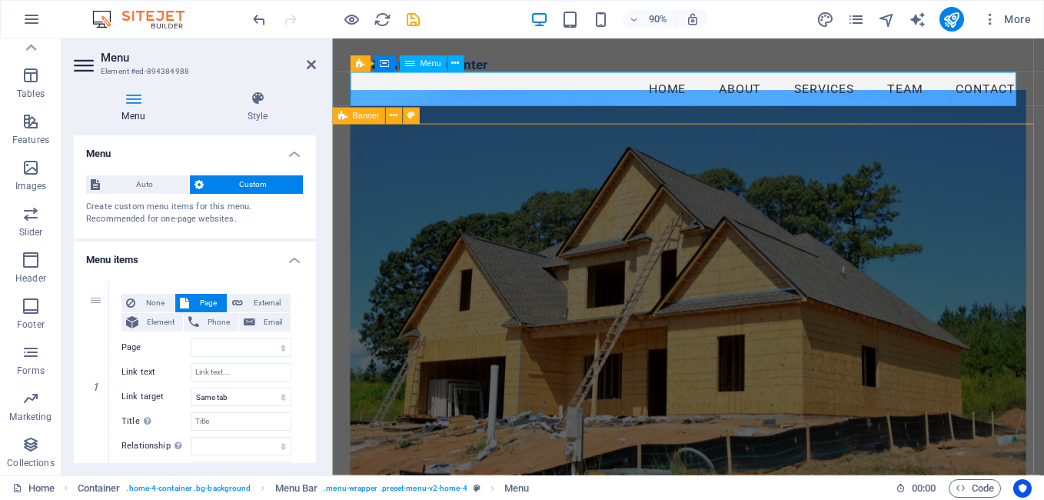
click at [702, 90] on nav "Home About Services Team Contact" at bounding box center [728, 95] width 752 height 38
click at [707, 88] on nav "Home About Services Team Contact" at bounding box center [728, 95] width 752 height 38
click at [131, 345] on label "Page" at bounding box center [155, 347] width 69 height 18
click at [191, 345] on select "Home Subpage Legal Notice Privacy" at bounding box center [241, 347] width 101 height 18
click at [214, 396] on select "New tab Same tab Overlay" at bounding box center [241, 396] width 101 height 18
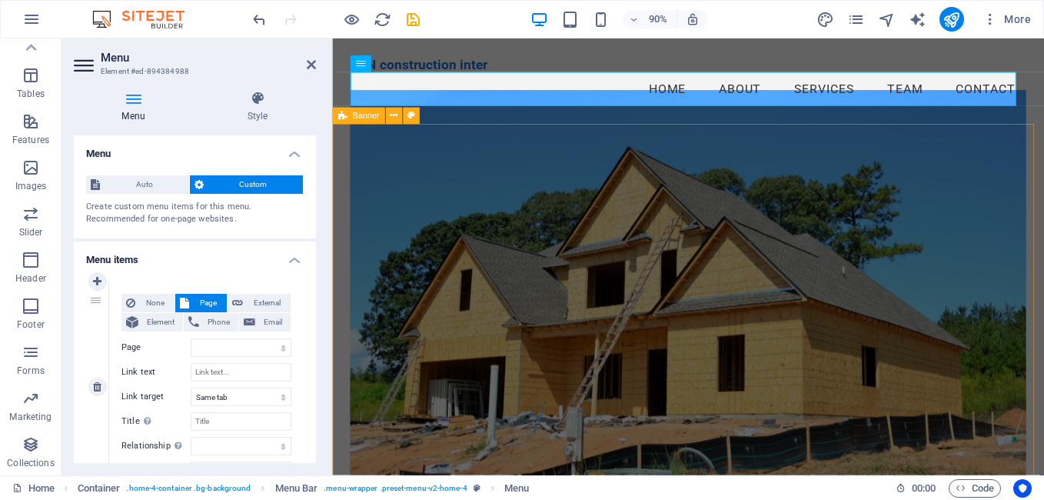
click at [204, 299] on span "Page" at bounding box center [208, 303] width 28 height 18
click at [200, 301] on span "Page" at bounding box center [208, 303] width 28 height 18
click at [261, 304] on span "External" at bounding box center [267, 303] width 38 height 18
select select "blank"
select select
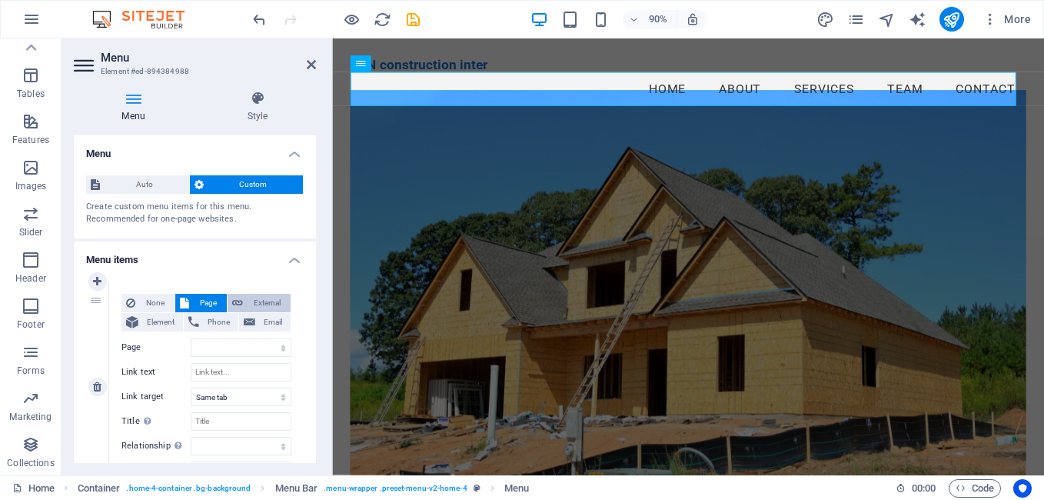
select select
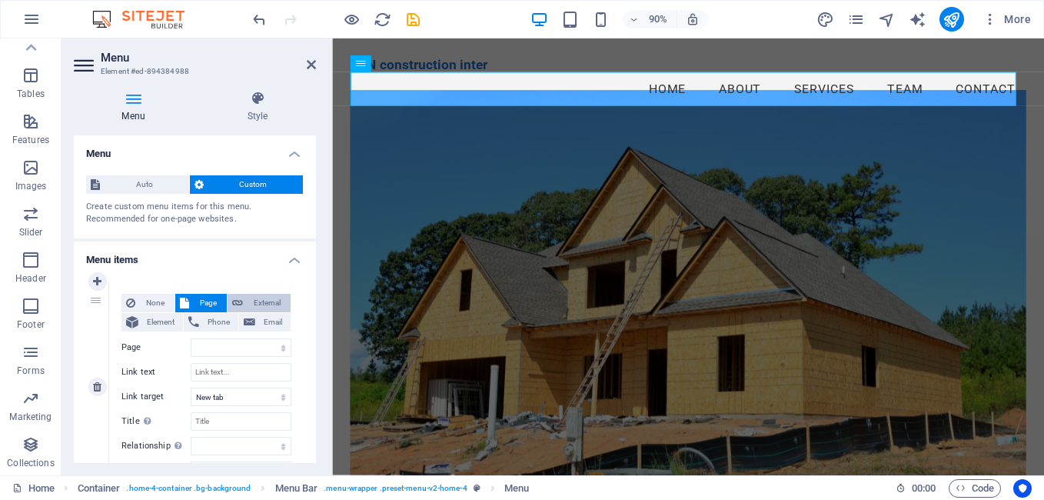
select select
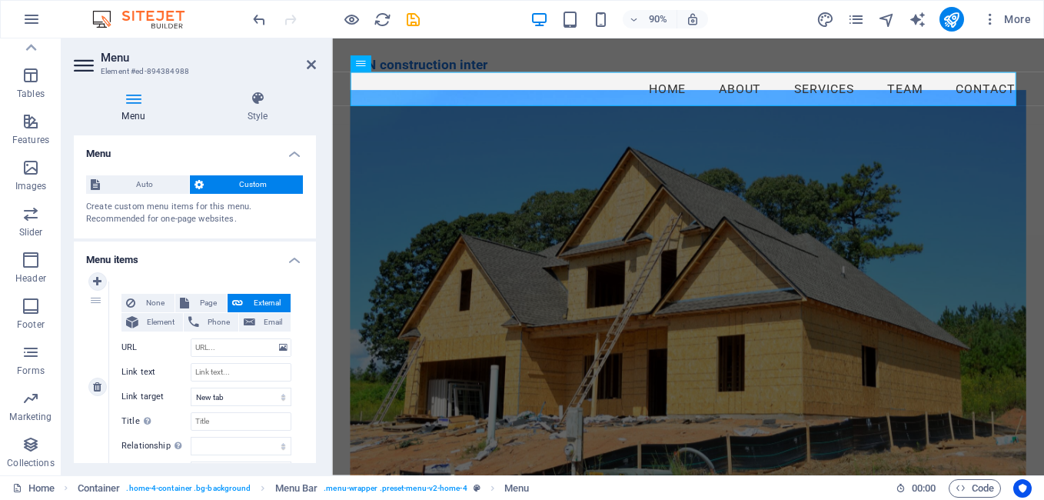
click at [261, 304] on span "External" at bounding box center [267, 303] width 38 height 18
click at [205, 302] on span "Page" at bounding box center [208, 303] width 28 height 18
click at [101, 307] on div "1" at bounding box center [97, 386] width 23 height 211
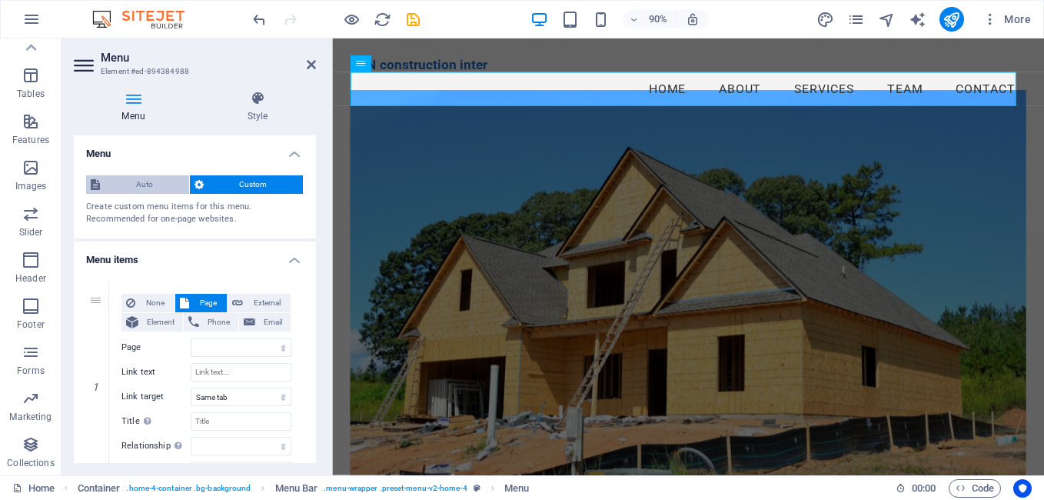
click at [142, 185] on span "Auto" at bounding box center [145, 184] width 80 height 18
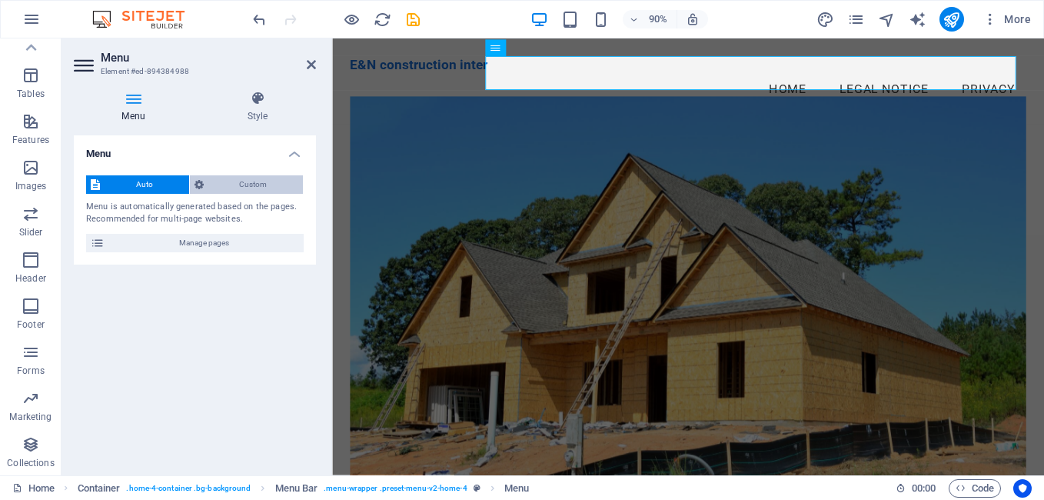
click at [246, 187] on span "Custom" at bounding box center [253, 184] width 91 height 18
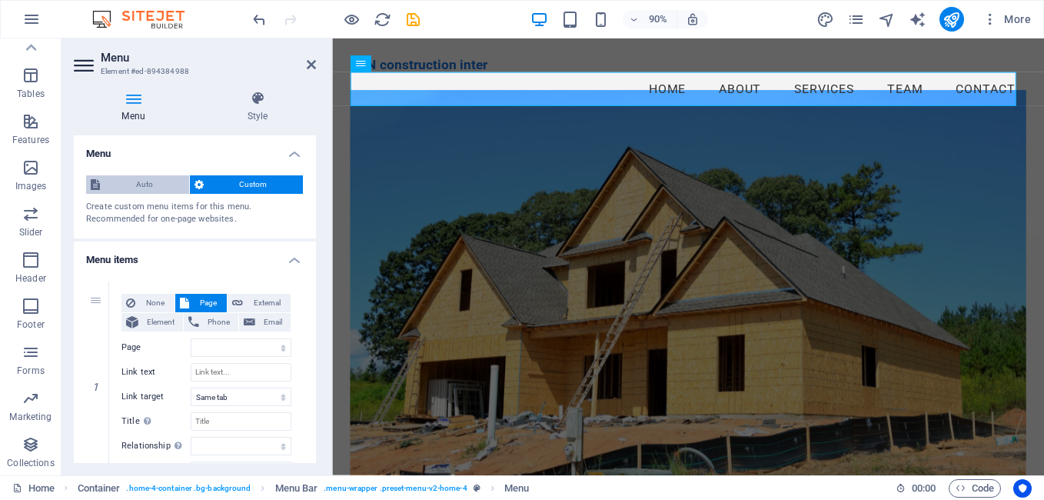
click at [142, 187] on span "Auto" at bounding box center [145, 184] width 80 height 18
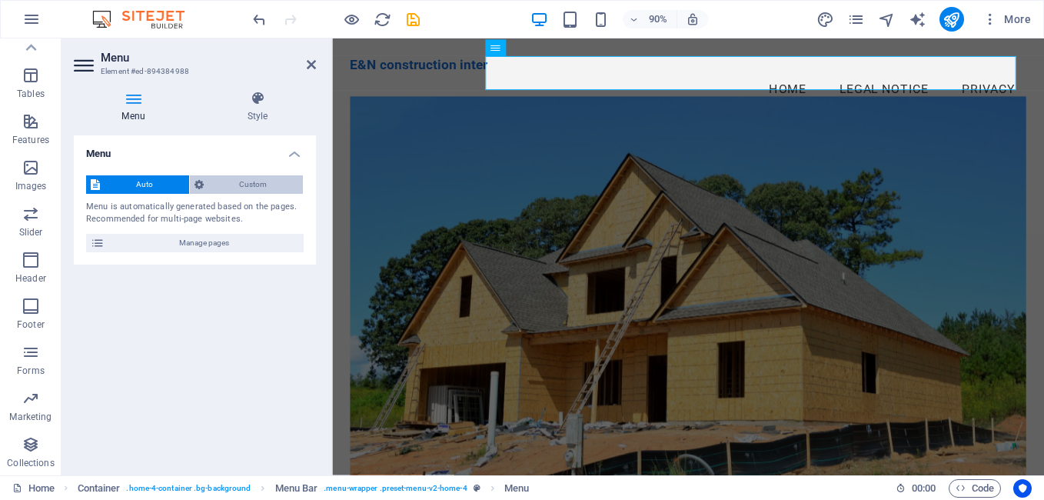
click at [247, 185] on span "Custom" at bounding box center [253, 184] width 91 height 18
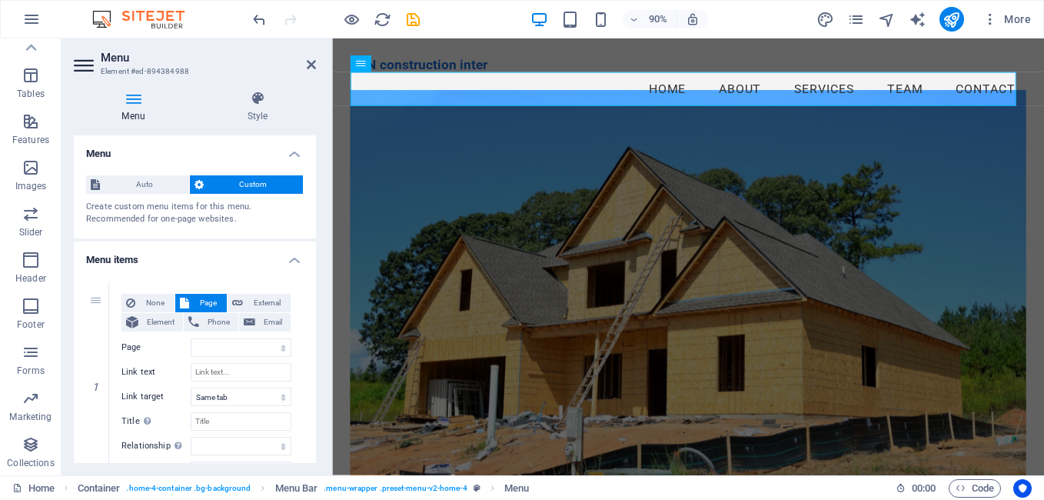
click at [291, 153] on h4 "Menu" at bounding box center [195, 149] width 242 height 28
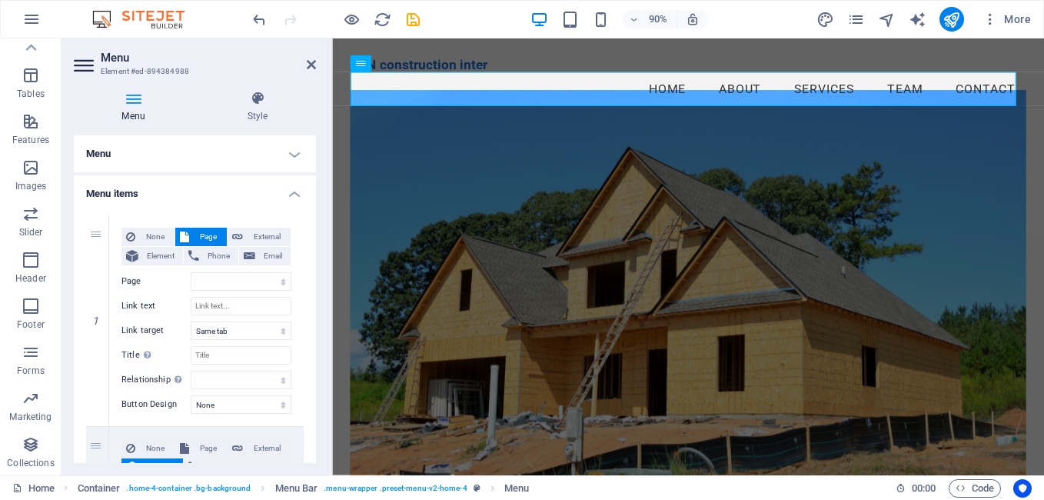
click at [291, 153] on h4 "Menu" at bounding box center [195, 153] width 242 height 37
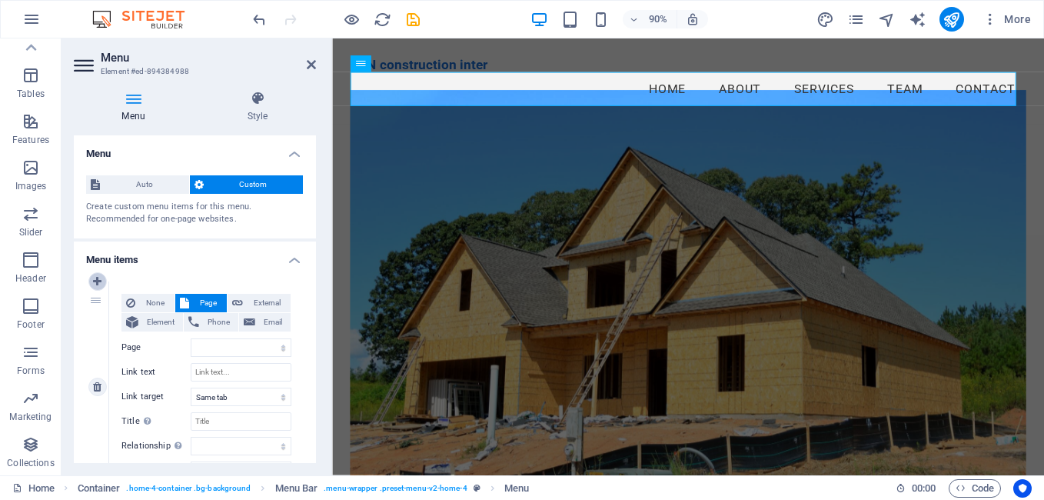
click at [99, 280] on icon at bounding box center [97, 281] width 8 height 11
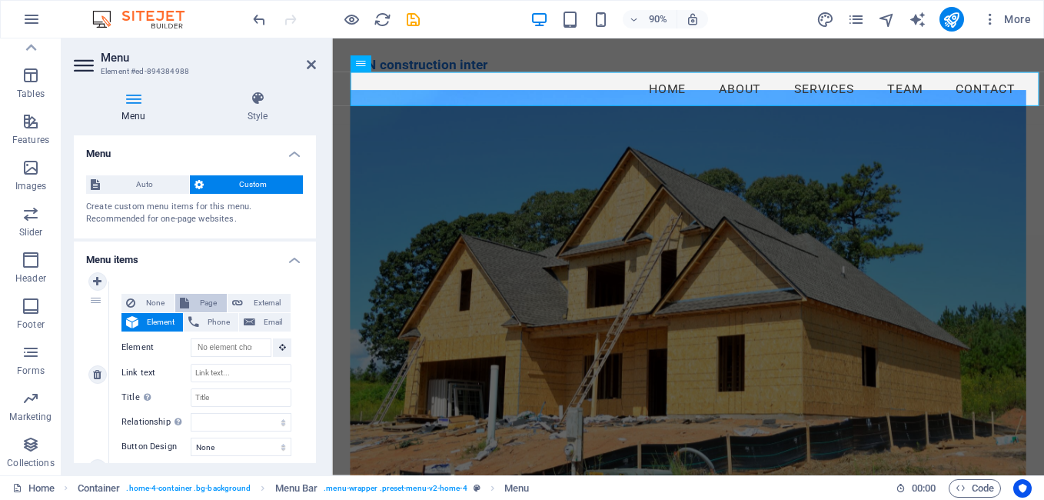
click at [200, 303] on span "Page" at bounding box center [208, 303] width 28 height 18
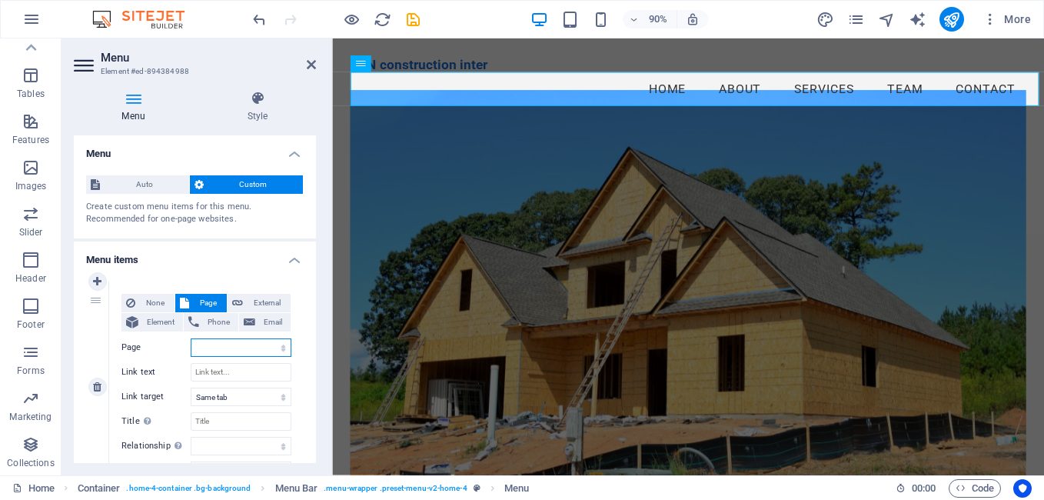
click at [204, 346] on select "Home Subpage Legal Notice Privacy" at bounding box center [241, 347] width 101 height 18
click at [208, 346] on select "Home Subpage Legal Notice Privacy" at bounding box center [241, 347] width 101 height 18
click at [130, 346] on label "Page" at bounding box center [155, 347] width 69 height 18
click at [191, 346] on select "Home Subpage Legal Notice Privacy" at bounding box center [241, 347] width 101 height 18
click at [130, 346] on label "Page" at bounding box center [155, 347] width 69 height 18
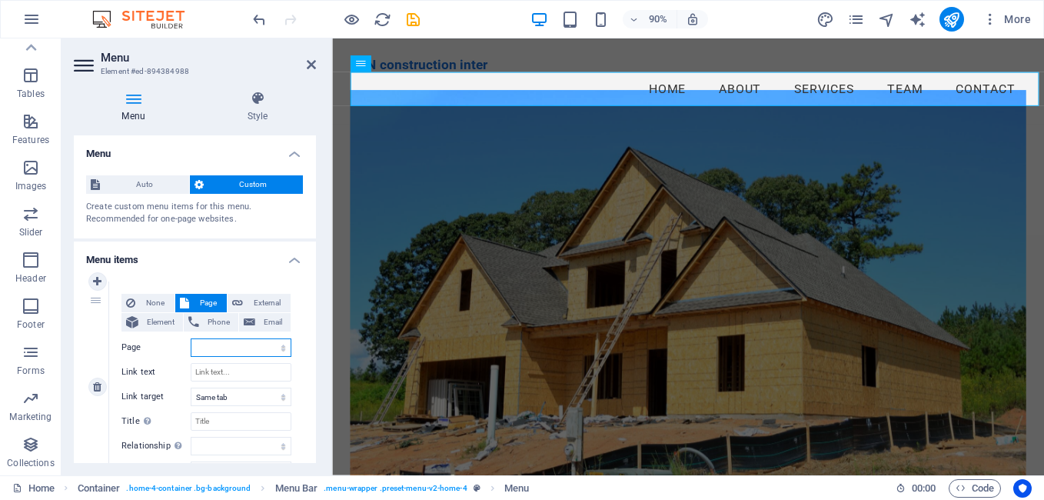
click at [191, 346] on select "Home Subpage Legal Notice Privacy" at bounding box center [241, 347] width 101 height 18
click at [130, 346] on label "Page" at bounding box center [155, 347] width 69 height 18
click at [191, 346] on select "Home Subpage Legal Notice Privacy" at bounding box center [241, 347] width 101 height 18
click at [93, 279] on icon at bounding box center [97, 281] width 8 height 11
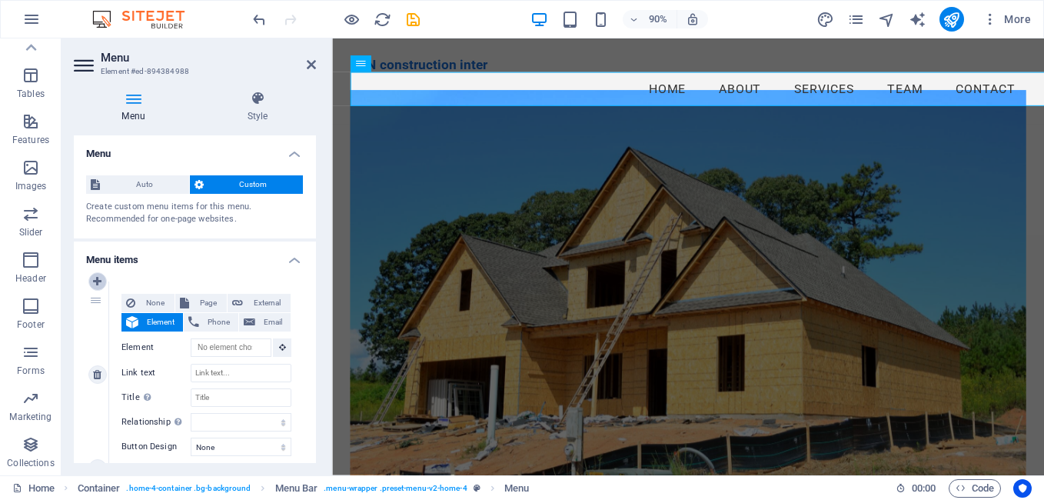
click at [93, 279] on icon at bounding box center [97, 281] width 8 height 11
click at [101, 278] on icon at bounding box center [97, 281] width 8 height 11
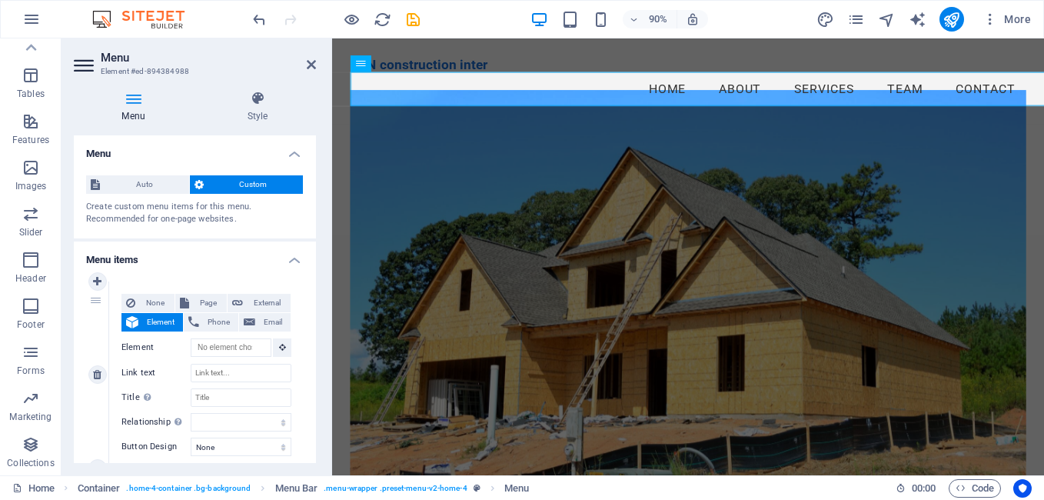
click at [98, 310] on div "1" at bounding box center [97, 374] width 23 height 187
click at [96, 305] on div "1" at bounding box center [97, 374] width 23 height 187
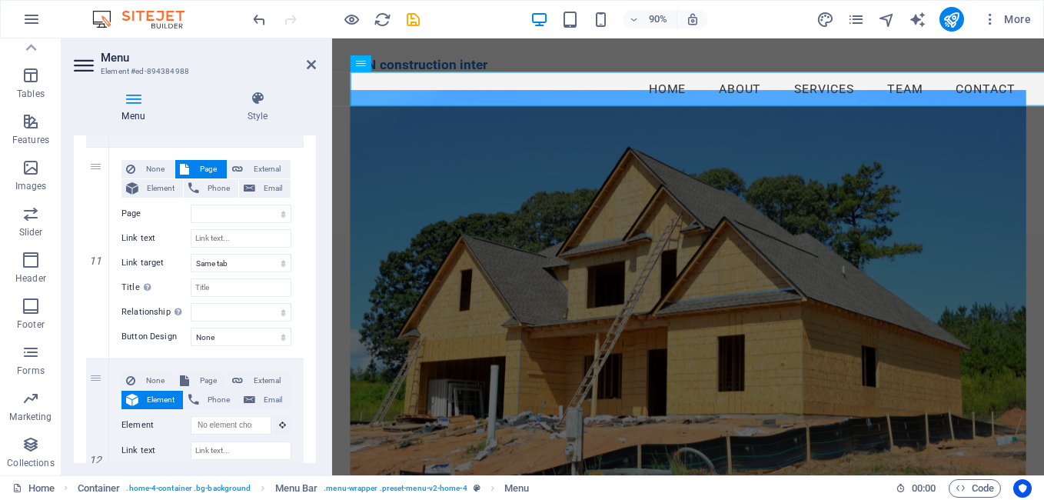
scroll to position [2610, 0]
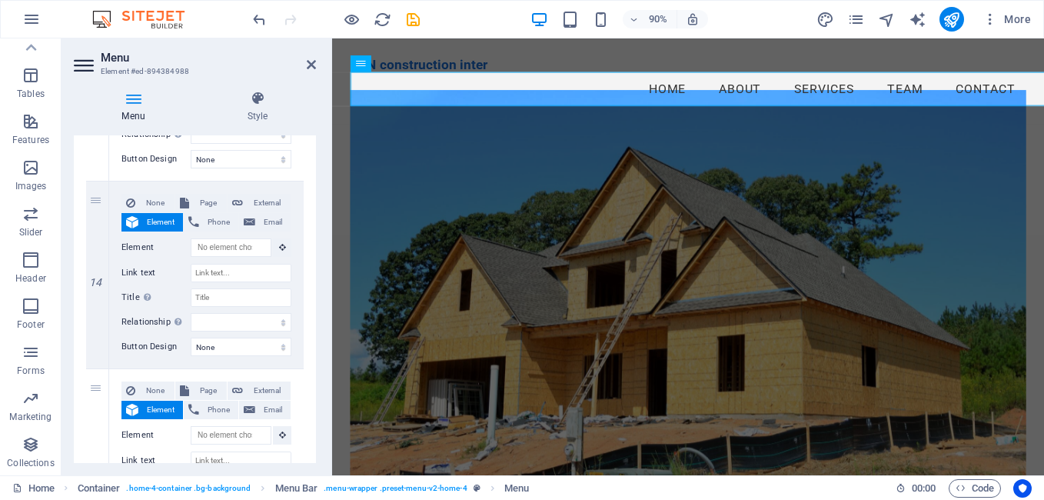
drag, startPoint x: 318, startPoint y: 365, endPoint x: 325, endPoint y: 420, distance: 55.0
click at [325, 420] on div "Menu Style Menu Auto Custom Create custom menu items for this menu. Recommended…" at bounding box center [195, 276] width 267 height 397
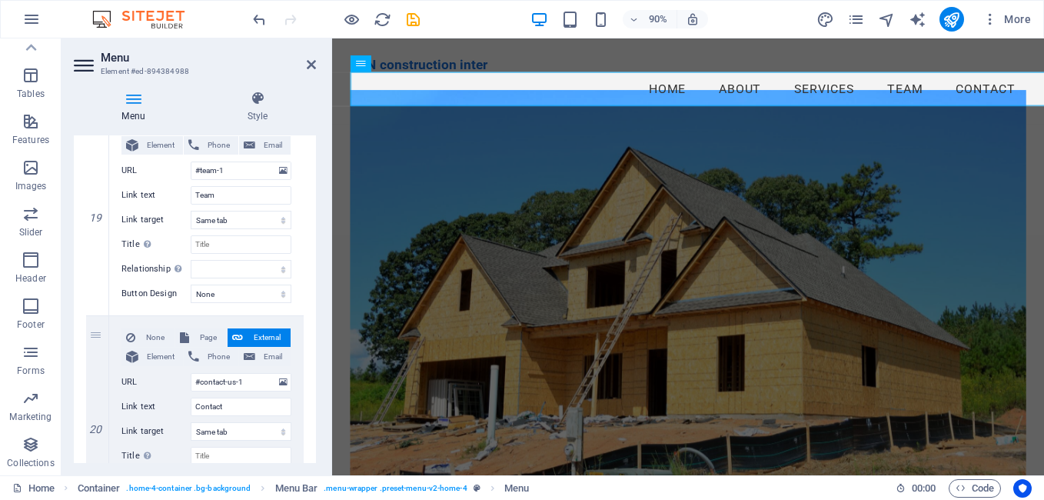
scroll to position [3803, 0]
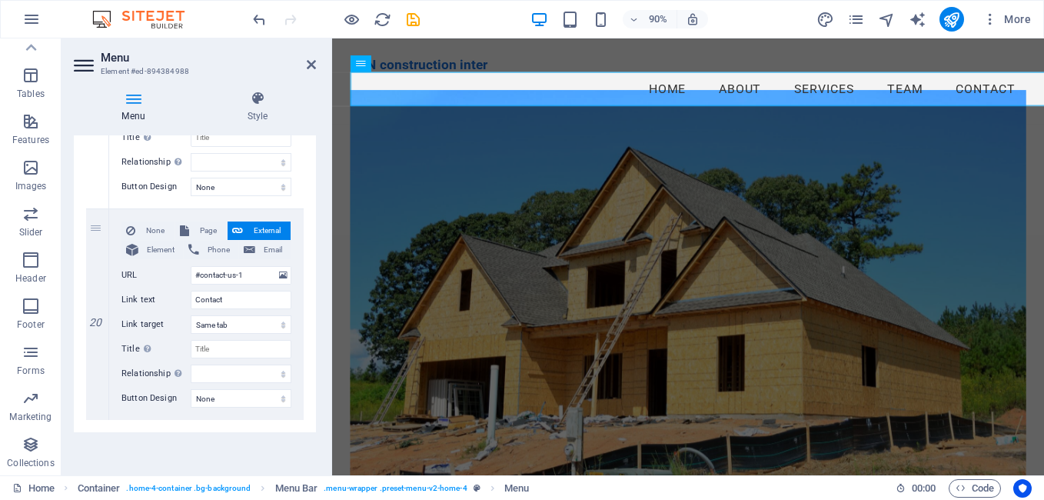
click at [317, 134] on div "Menu Style Menu Auto Custom Create custom menu items for this menu. Recommended…" at bounding box center [195, 276] width 267 height 397
drag, startPoint x: 317, startPoint y: 134, endPoint x: 318, endPoint y: 174, distance: 40.0
click at [318, 174] on div "Menu Style Menu Auto Custom Create custom menu items for this menu. Recommended…" at bounding box center [195, 276] width 267 height 397
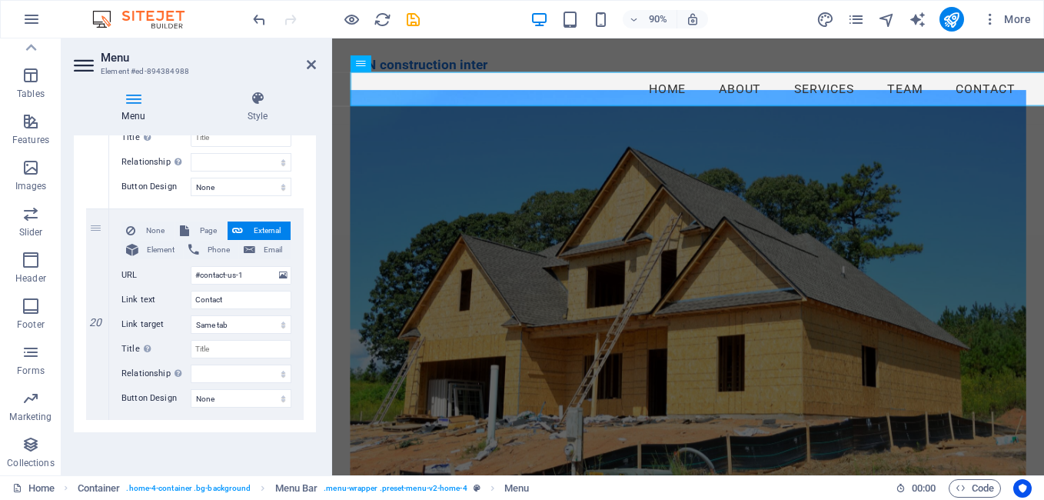
click at [318, 174] on div "Menu Style Menu Auto Custom Create custom menu items for this menu. Recommended…" at bounding box center [195, 276] width 267 height 397
drag, startPoint x: 318, startPoint y: 174, endPoint x: 298, endPoint y: 362, distance: 189.5
click at [298, 362] on div "Menu Style Menu Auto Custom Create custom menu items for this menu. Recommended…" at bounding box center [195, 276] width 267 height 397
drag, startPoint x: 316, startPoint y: 450, endPoint x: 317, endPoint y: 442, distance: 7.7
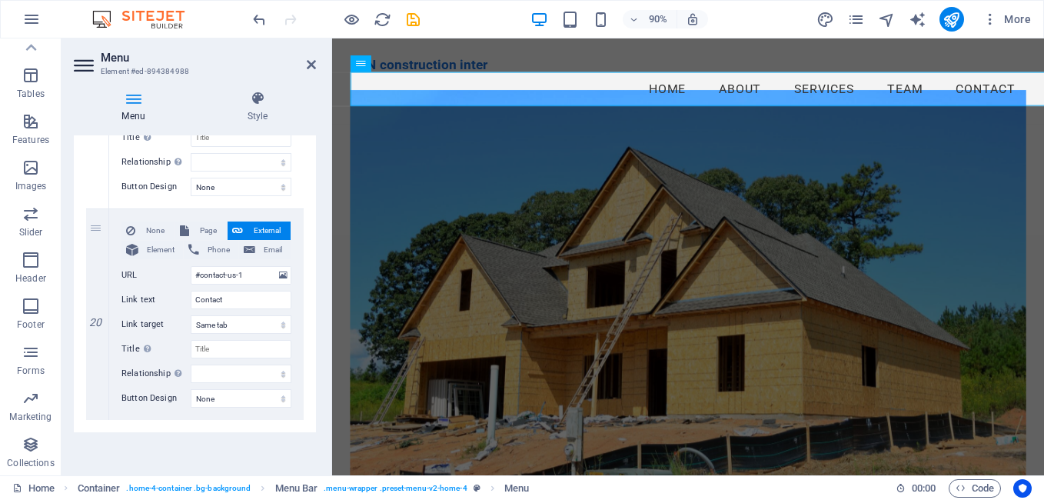
click at [317, 442] on div "Menu Style Menu Auto Custom Create custom menu items for this menu. Recommended…" at bounding box center [195, 276] width 267 height 397
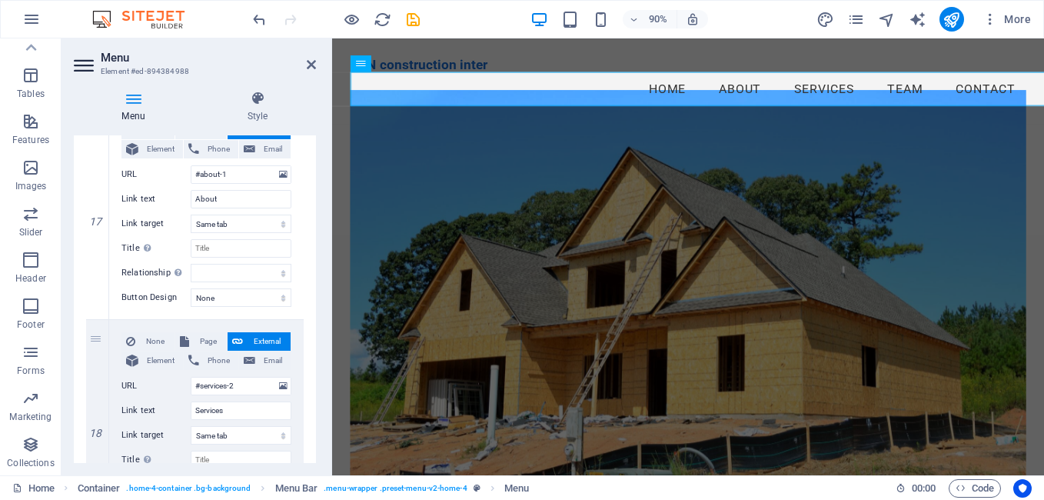
drag, startPoint x: 314, startPoint y: 445, endPoint x: 311, endPoint y: 381, distance: 64.6
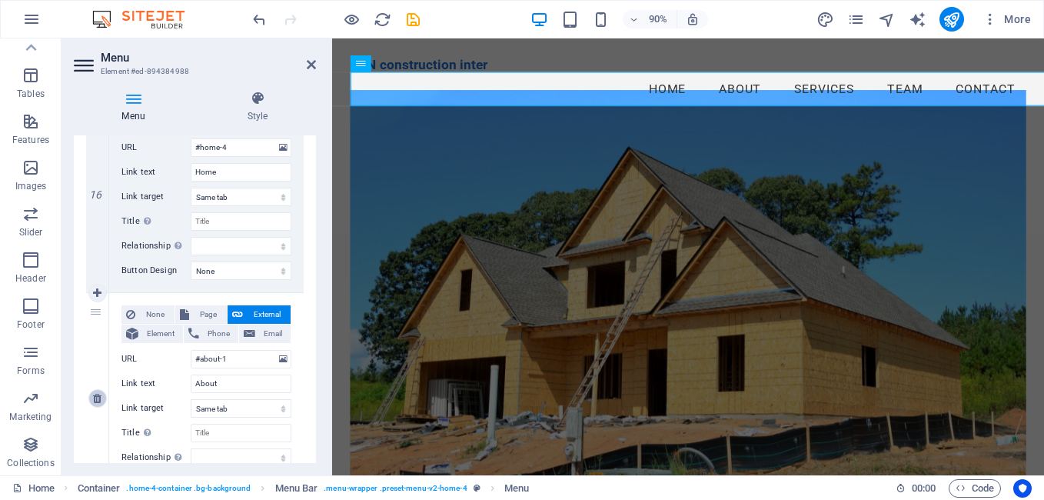
click at [98, 401] on icon at bounding box center [97, 398] width 8 height 11
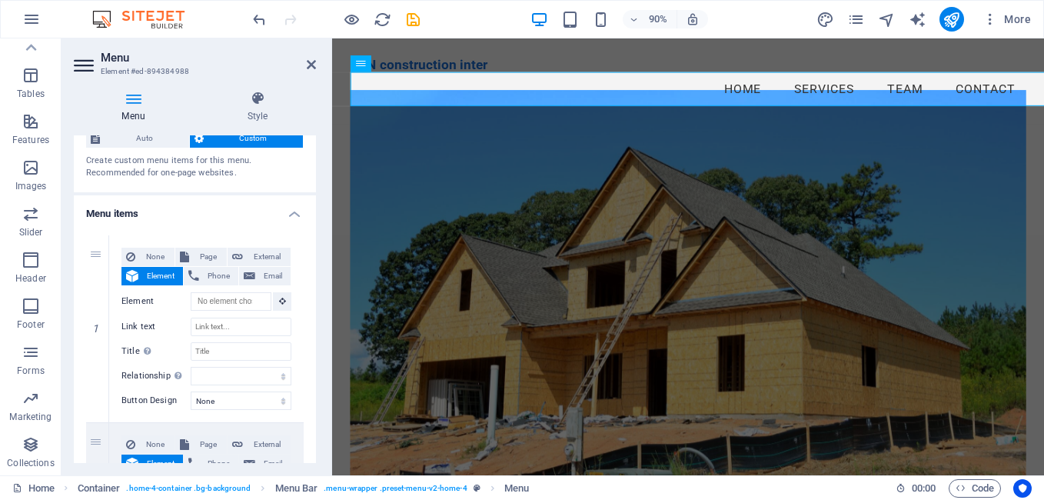
scroll to position [0, 0]
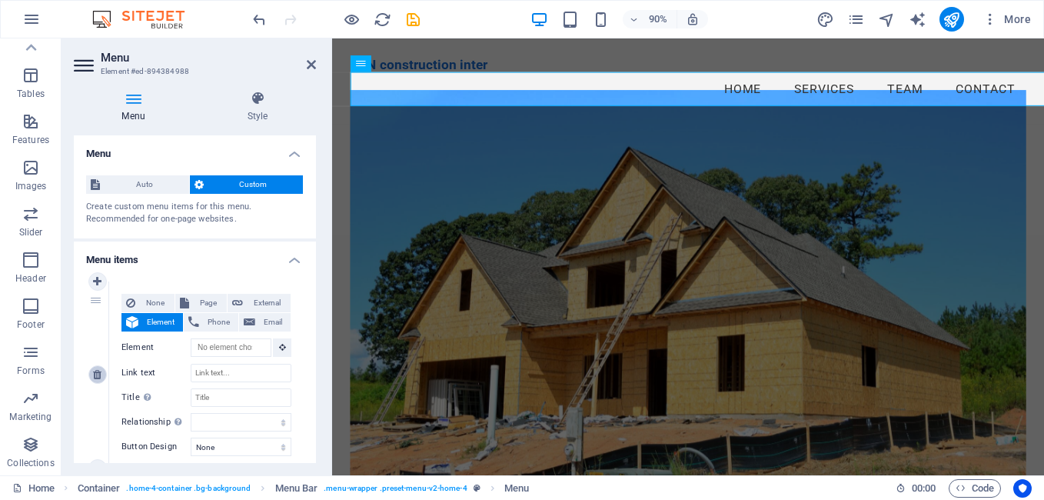
click at [95, 372] on icon at bounding box center [97, 374] width 8 height 11
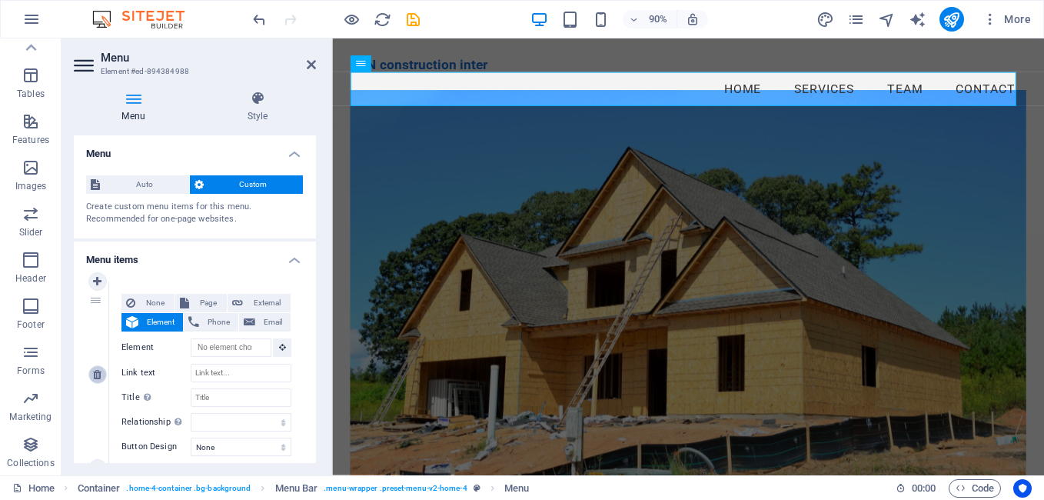
click at [95, 372] on icon at bounding box center [97, 374] width 8 height 11
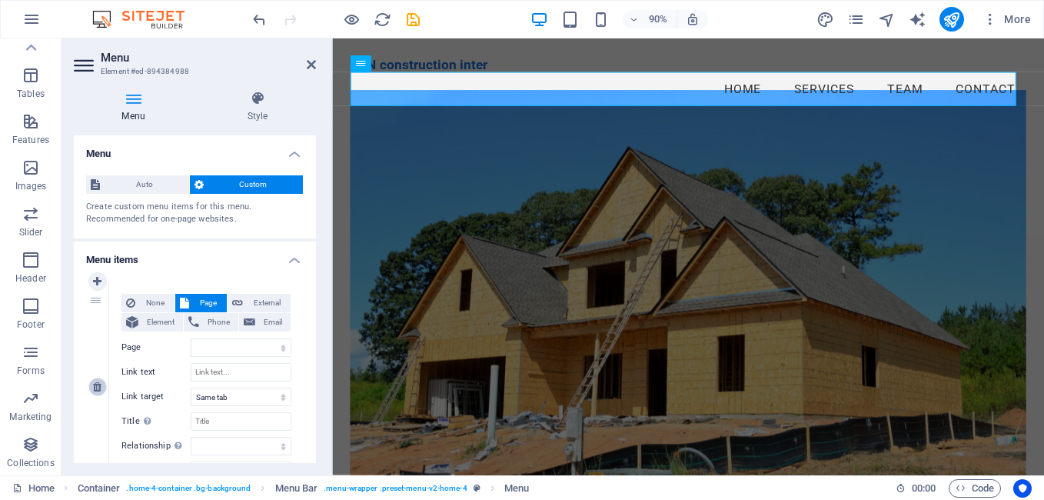
click at [95, 386] on icon at bounding box center [97, 386] width 8 height 11
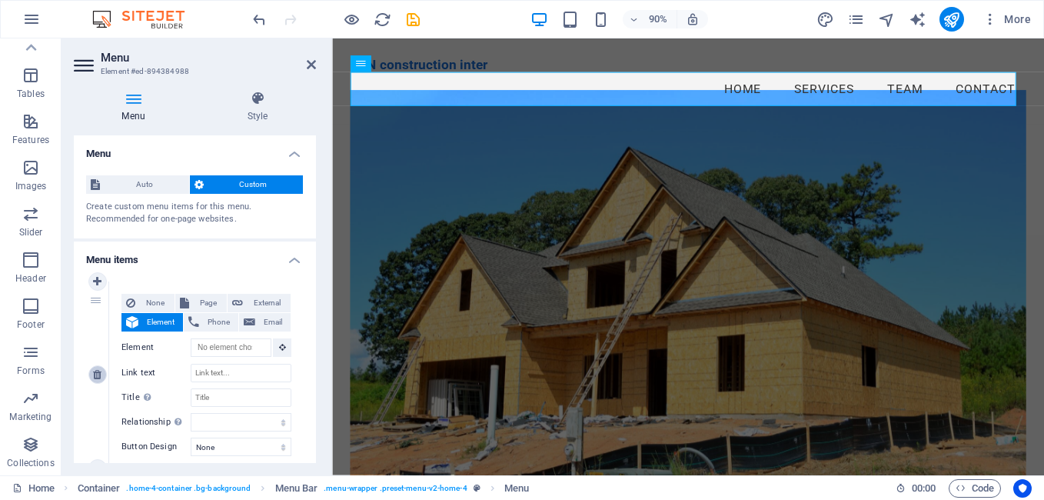
click at [98, 372] on icon at bounding box center [97, 374] width 8 height 11
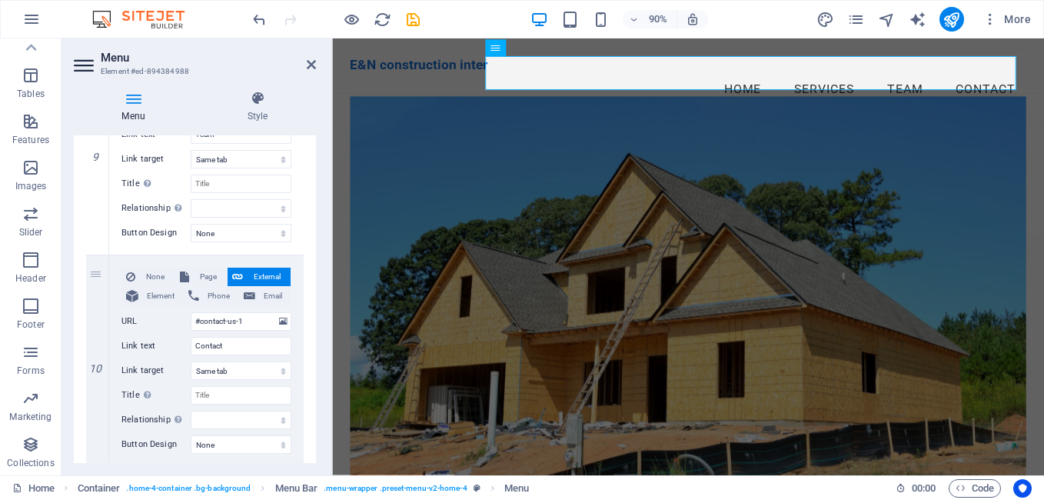
scroll to position [1856, 0]
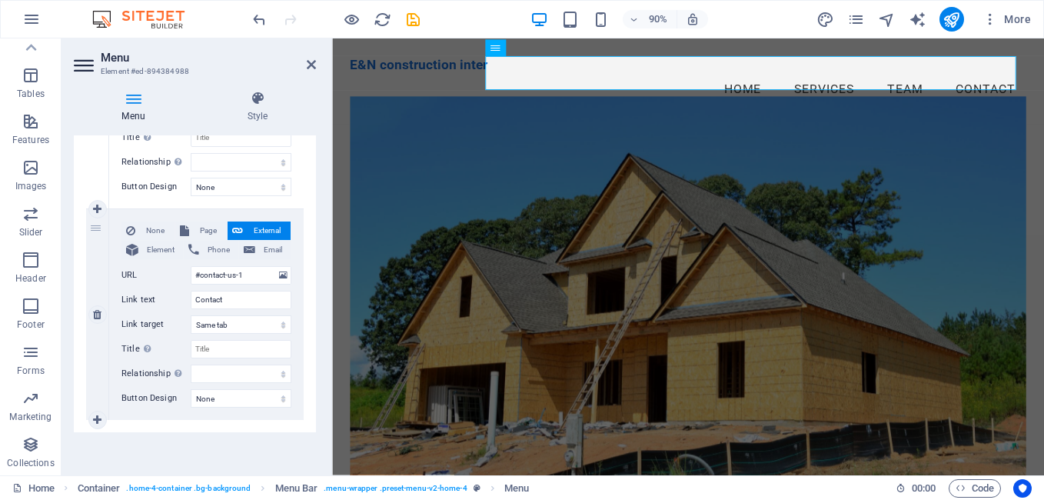
click at [129, 303] on label "Link text" at bounding box center [155, 300] width 69 height 18
click at [191, 303] on input "Contact" at bounding box center [241, 300] width 101 height 18
click at [317, 158] on div "Menu Style Menu Auto Custom Create custom menu items for this menu. Recommended…" at bounding box center [195, 276] width 267 height 397
drag, startPoint x: 316, startPoint y: 441, endPoint x: 314, endPoint y: 426, distance: 15.5
click at [314, 426] on div "Menu Style Menu Auto Custom Create custom menu items for this menu. Recommended…" at bounding box center [195, 276] width 267 height 397
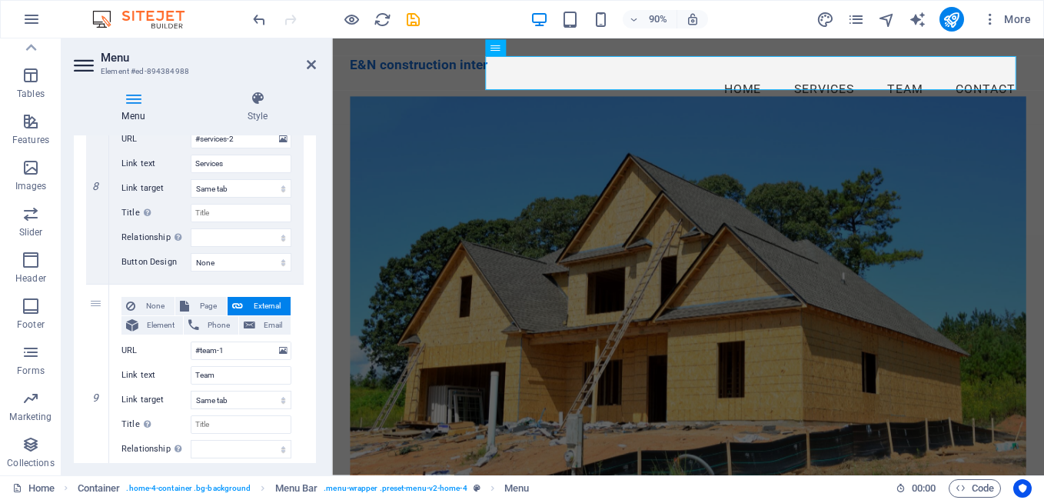
scroll to position [1283, 0]
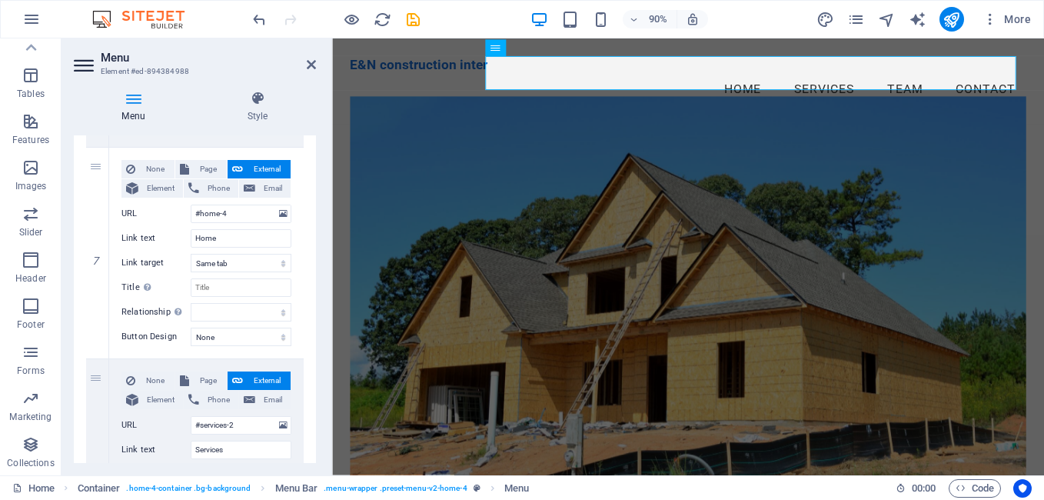
click at [316, 313] on div "Menu Style Menu Auto Custom Create custom menu items for this menu. Recommended…" at bounding box center [195, 276] width 267 height 397
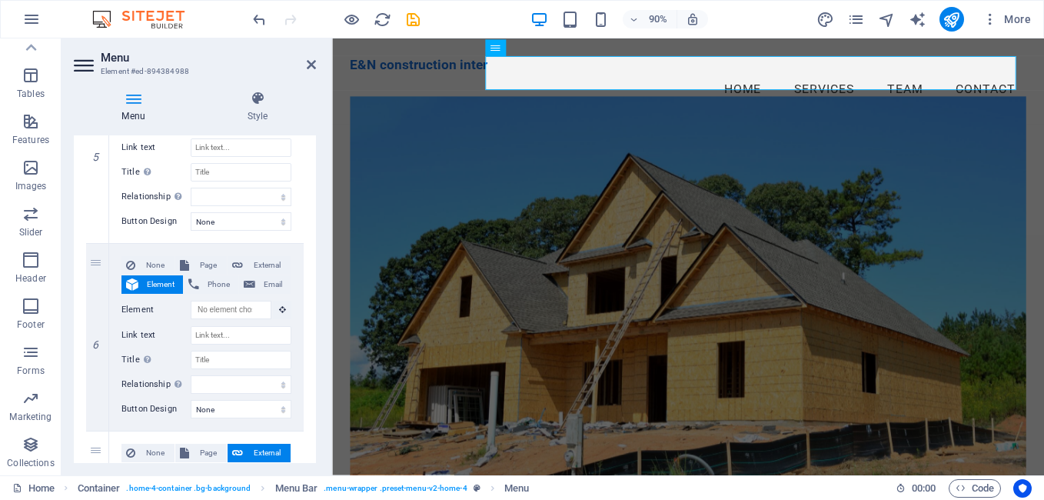
scroll to position [996, 0]
click at [97, 338] on icon at bounding box center [97, 339] width 8 height 11
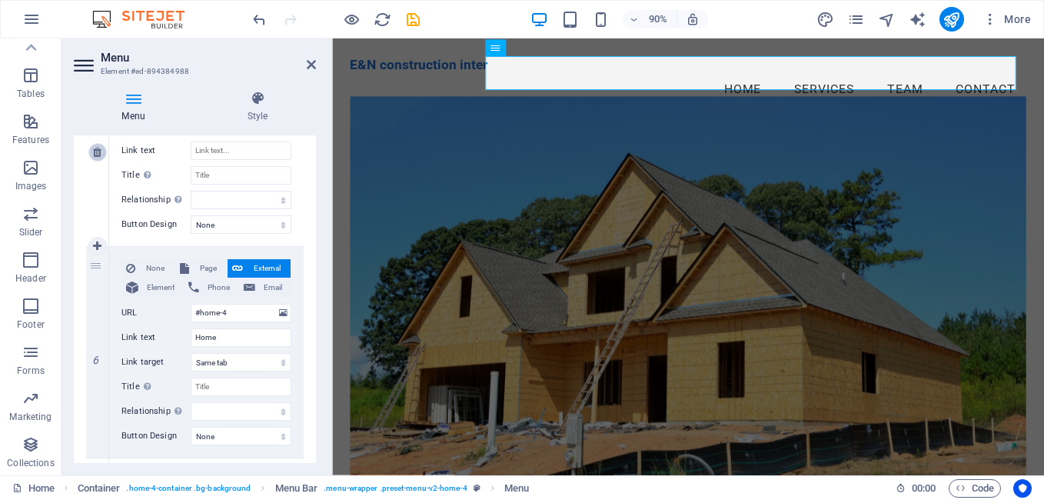
click at [95, 150] on icon at bounding box center [97, 152] width 8 height 11
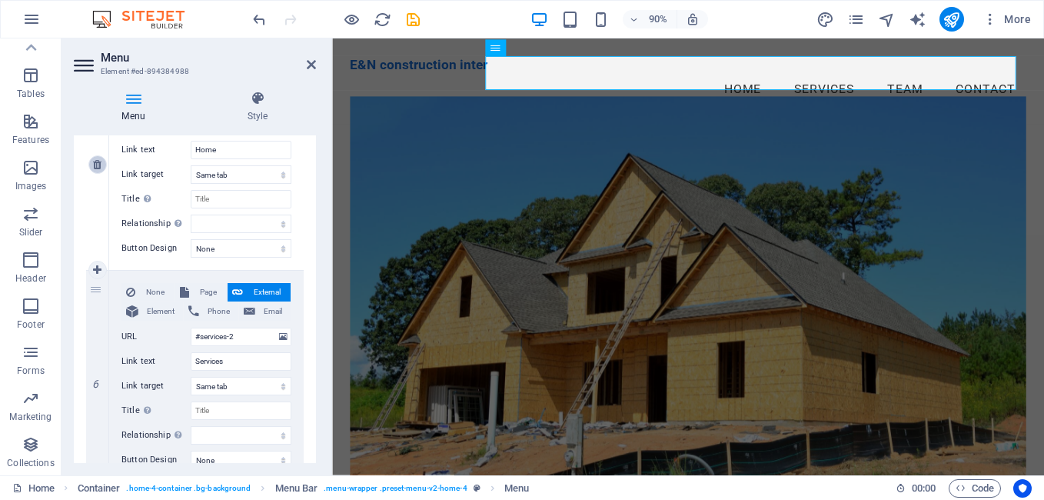
scroll to position [1020, 0]
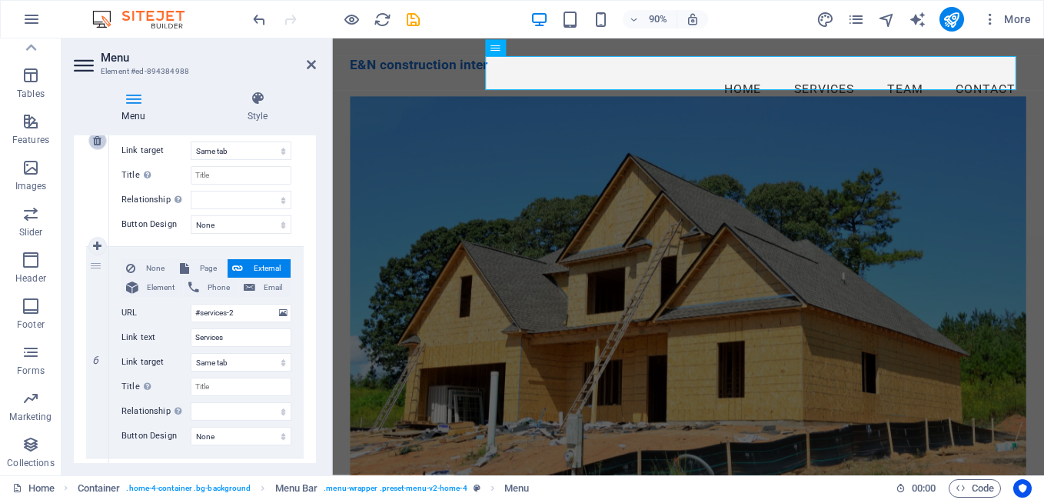
click at [99, 141] on icon at bounding box center [97, 140] width 8 height 11
drag, startPoint x: 311, startPoint y: 267, endPoint x: 311, endPoint y: 236, distance: 30.8
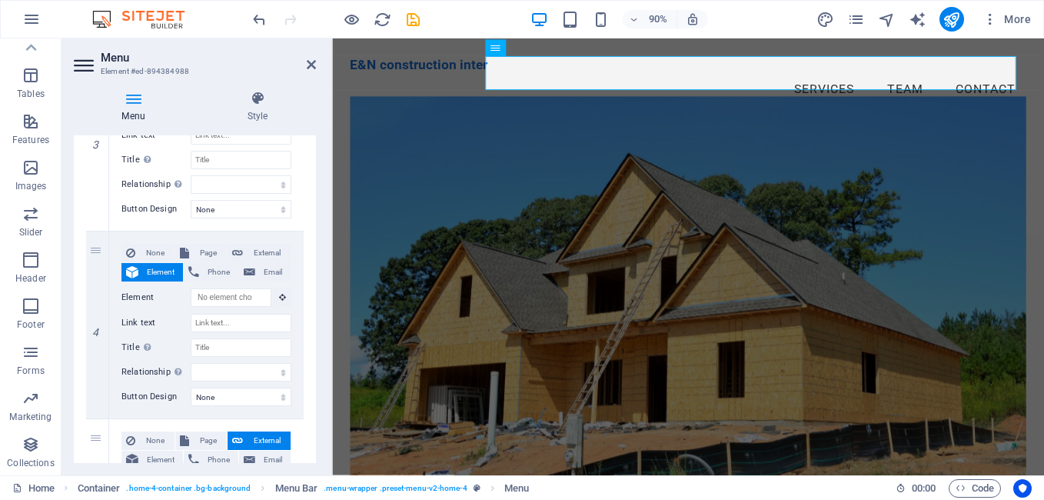
scroll to position [550, 0]
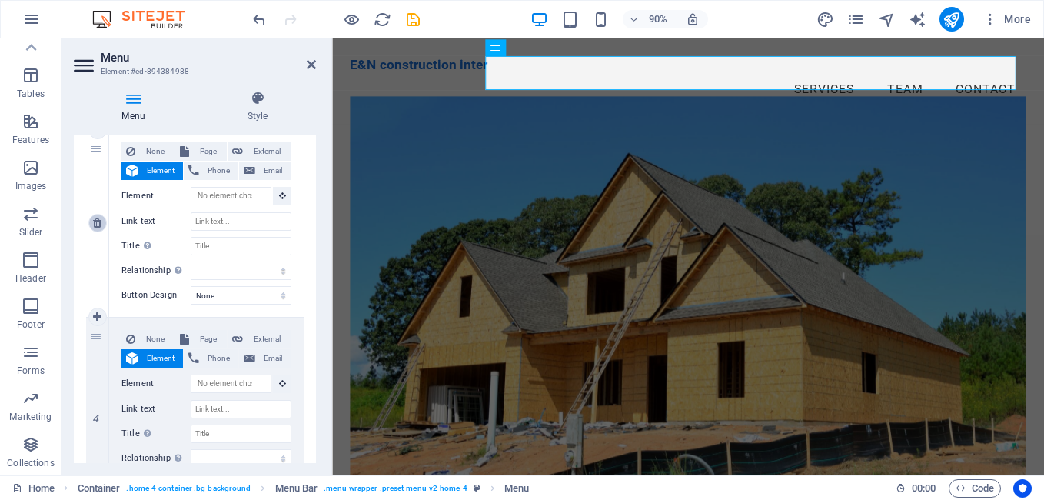
click at [99, 218] on icon at bounding box center [97, 223] width 8 height 11
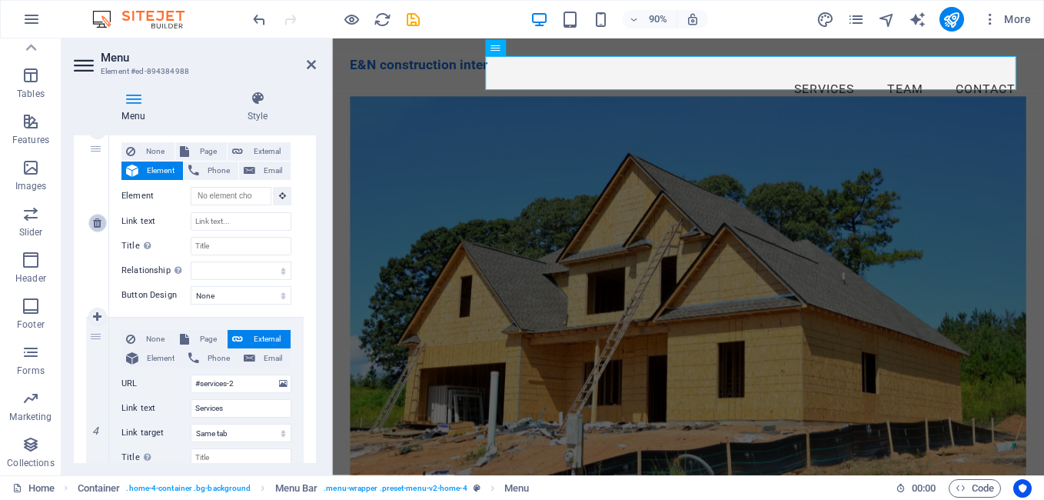
click at [94, 222] on icon at bounding box center [97, 223] width 8 height 11
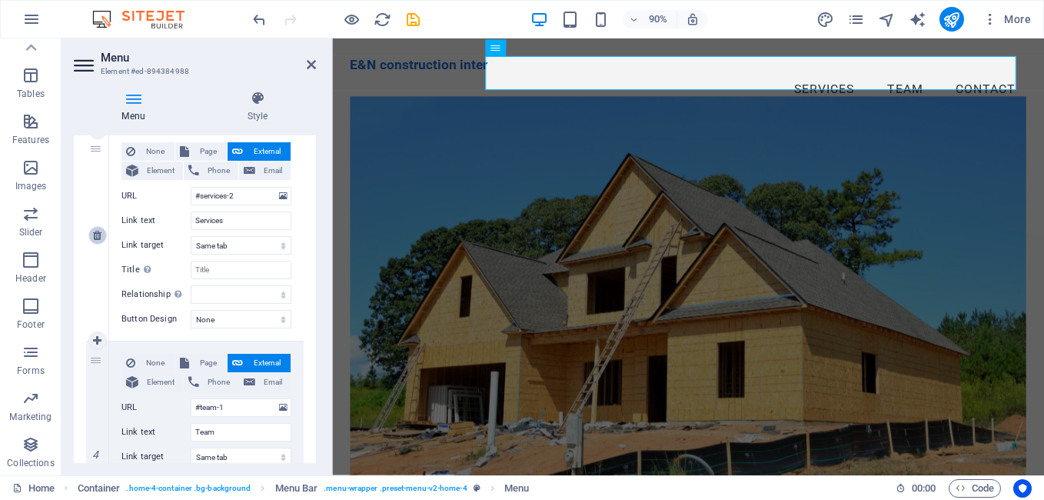
click at [99, 231] on icon at bounding box center [97, 235] width 8 height 11
click at [311, 276] on div "1 None Page External Element Phone Email Page Home Subpage Legal Notice Privacy…" at bounding box center [195, 142] width 242 height 846
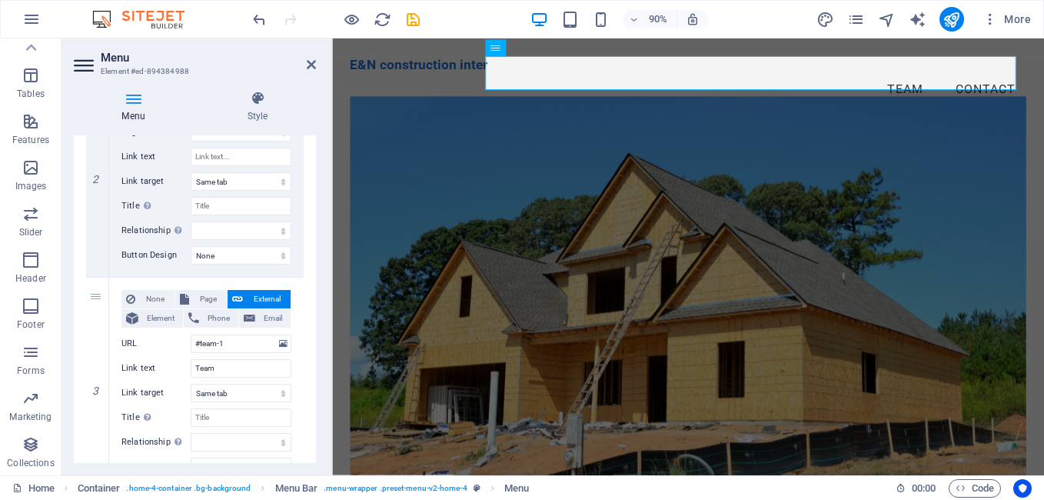
scroll to position [339, 0]
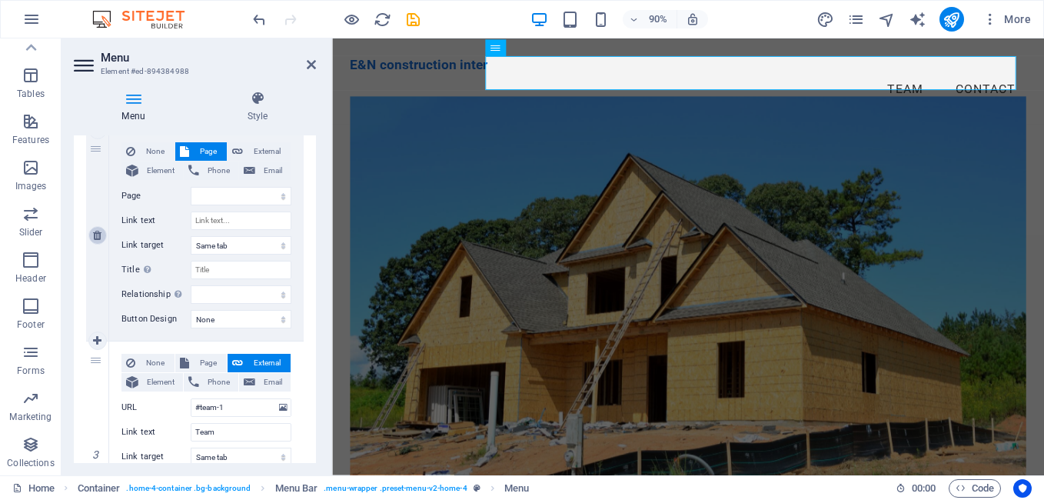
click at [96, 234] on icon at bounding box center [97, 235] width 8 height 11
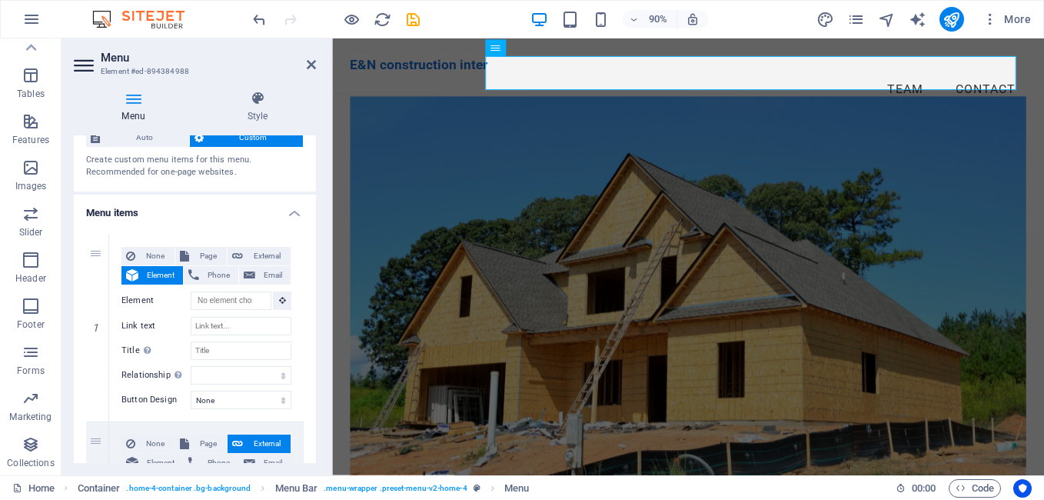
scroll to position [26, 0]
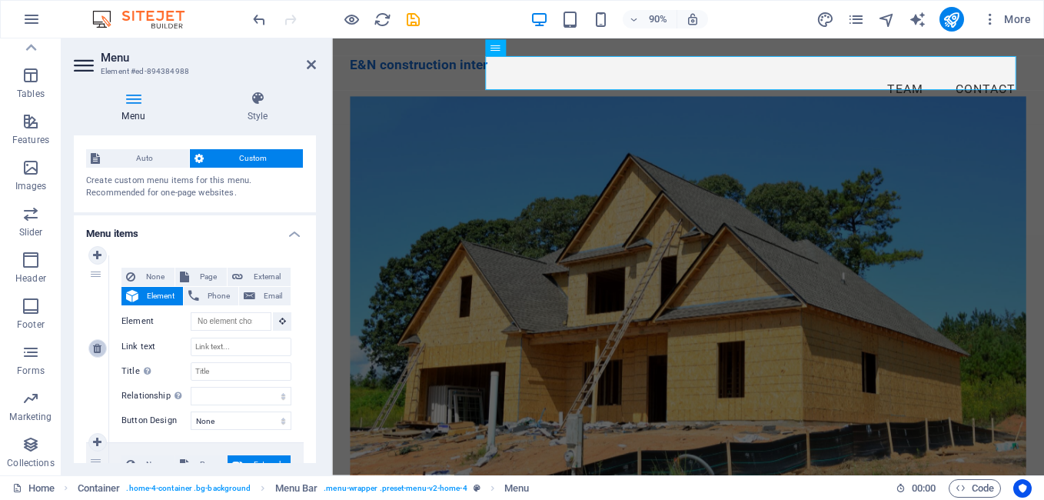
click at [98, 347] on icon at bounding box center [97, 348] width 8 height 11
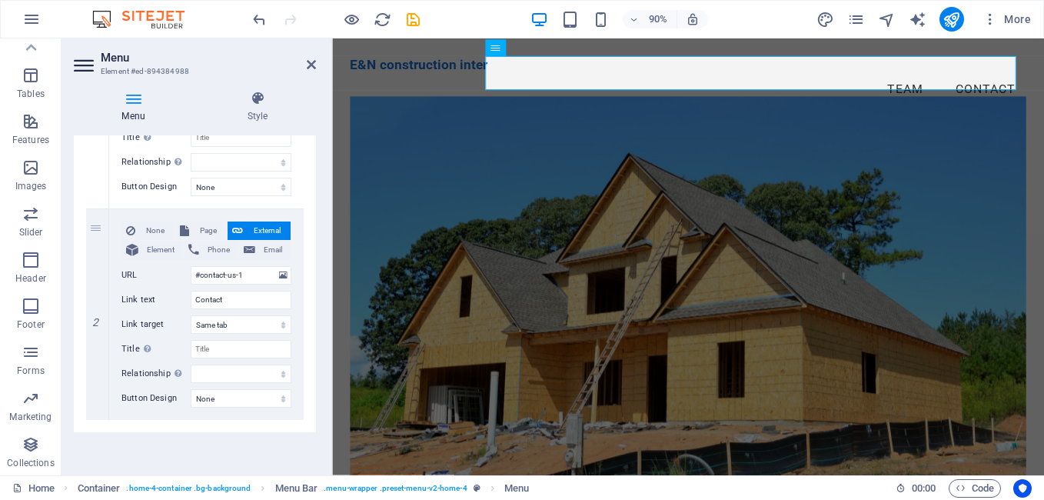
scroll to position [0, 0]
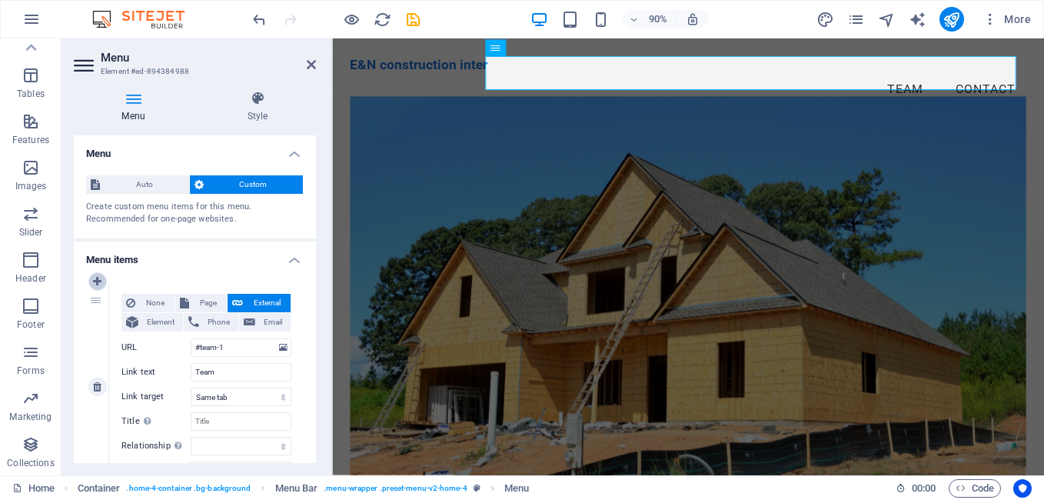
click at [98, 282] on icon at bounding box center [97, 281] width 8 height 11
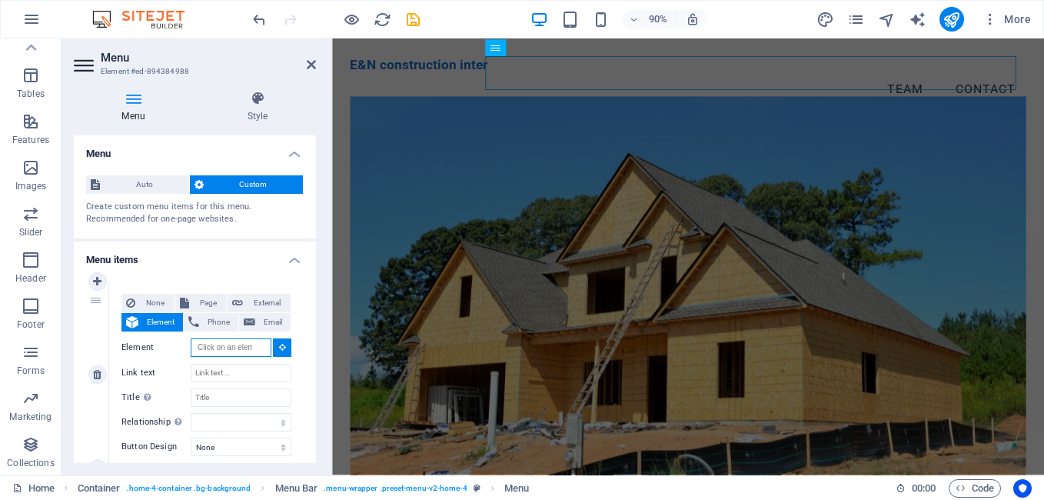
click at [208, 347] on input "Element" at bounding box center [231, 347] width 81 height 18
click at [238, 347] on input "Element" at bounding box center [231, 347] width 81 height 18
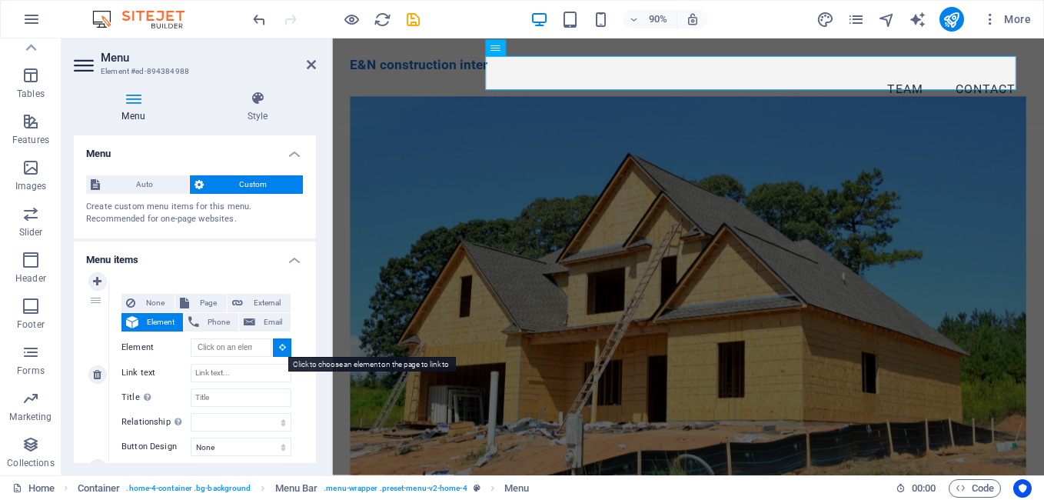
click at [279, 351] on icon at bounding box center [282, 347] width 7 height 8
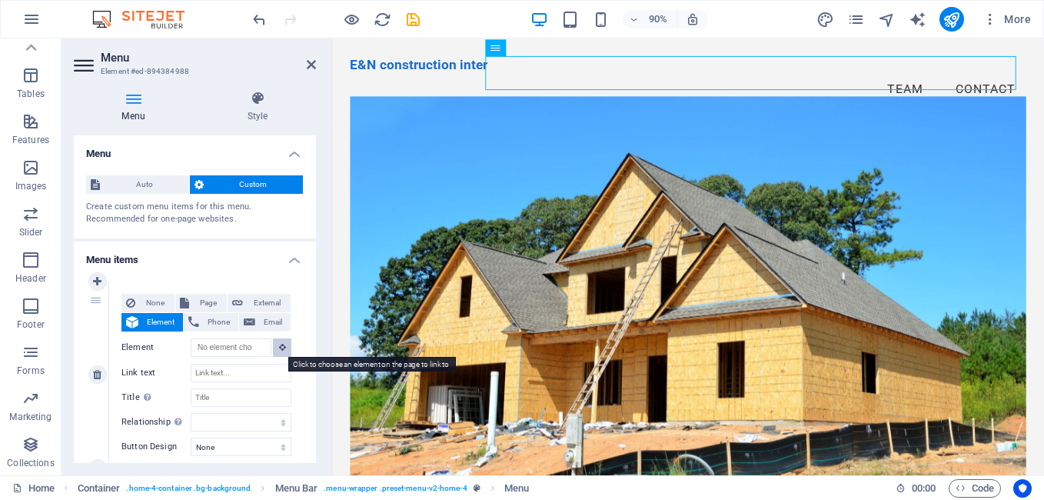
click at [279, 351] on icon at bounding box center [282, 347] width 7 height 8
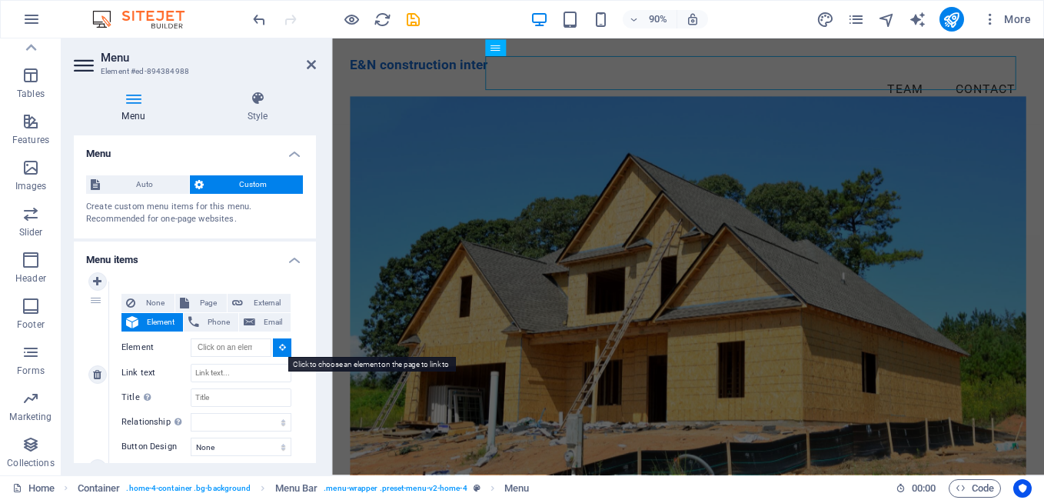
click at [279, 351] on icon at bounding box center [282, 347] width 7 height 8
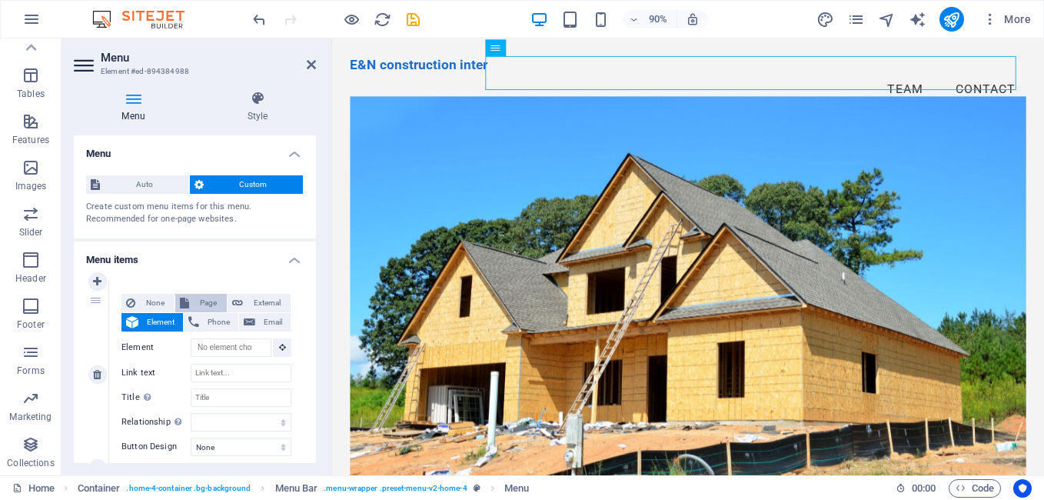
click at [206, 301] on span "Page" at bounding box center [208, 303] width 28 height 18
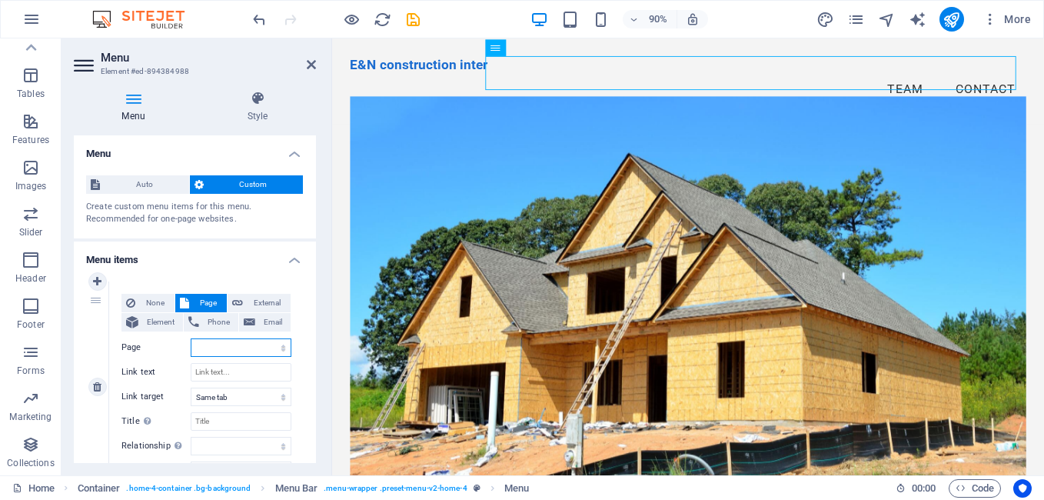
click at [205, 345] on select "Home Subpage Legal Notice Privacy" at bounding box center [241, 347] width 101 height 18
click at [191, 338] on select "Home Subpage Legal Notice Privacy" at bounding box center [241, 347] width 101 height 18
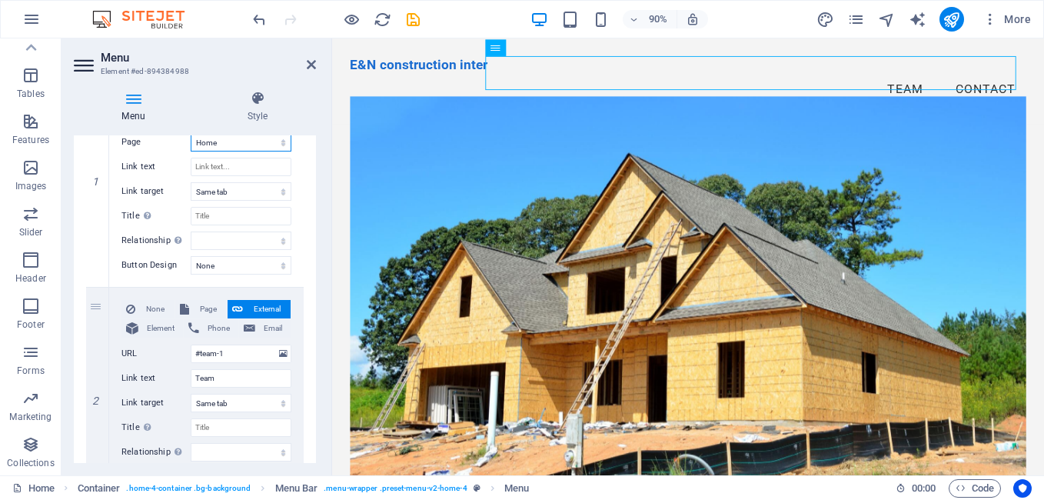
scroll to position [167, 0]
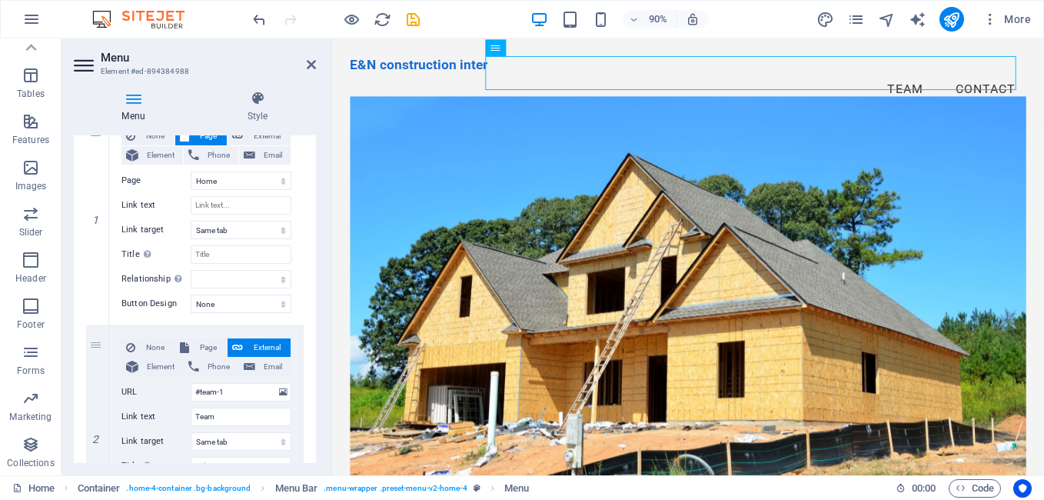
click at [326, 159] on div "Menu Style Menu Auto Custom Create custom menu items for this menu. Recommended…" at bounding box center [195, 276] width 267 height 397
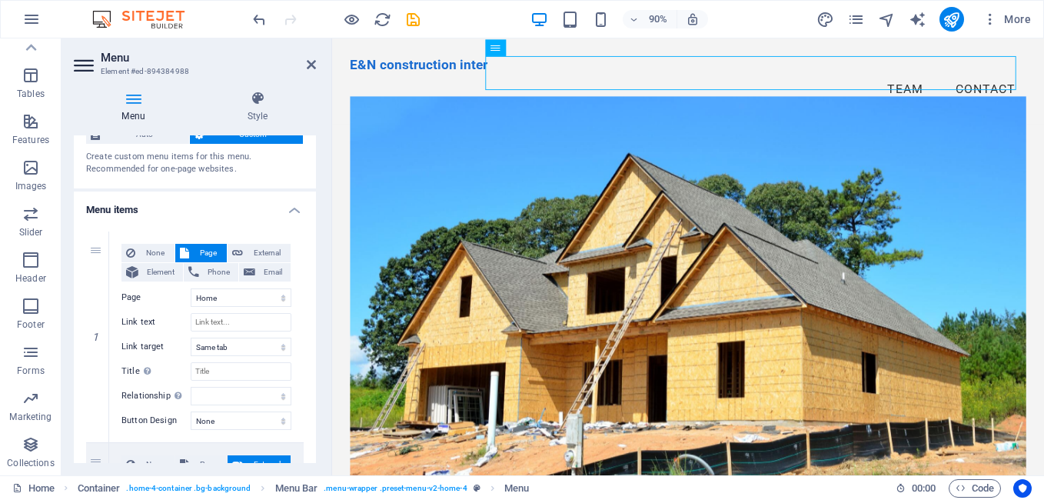
scroll to position [0, 0]
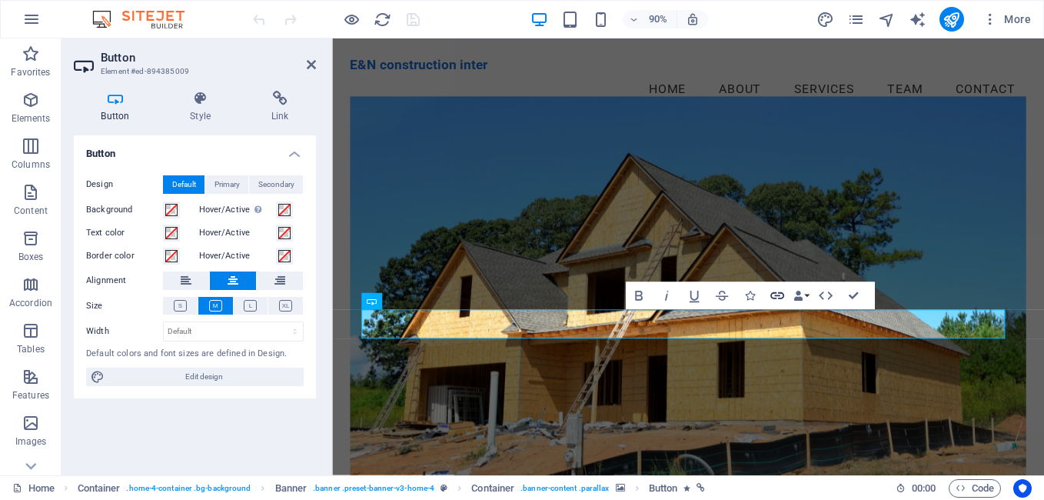
click at [777, 294] on icon "button" at bounding box center [777, 296] width 17 height 17
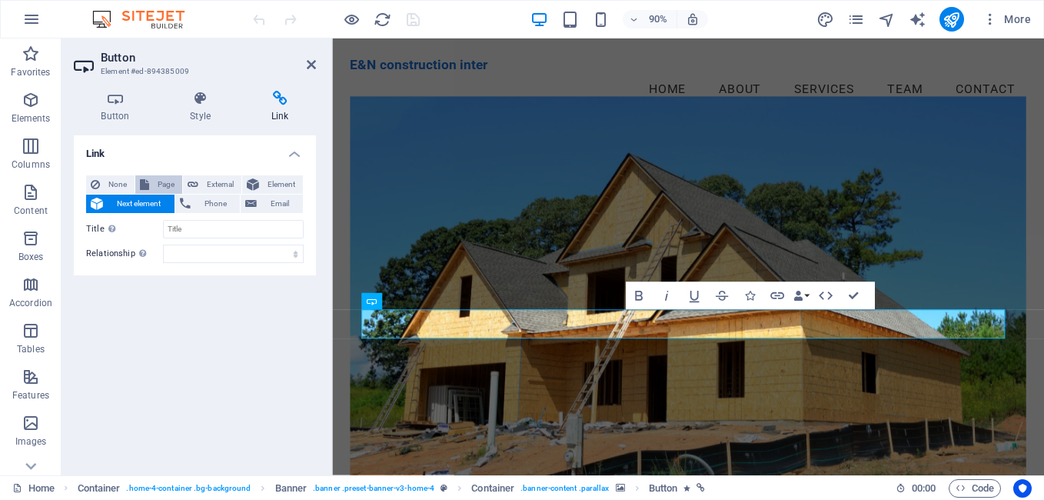
click at [154, 184] on span "Page" at bounding box center [166, 184] width 24 height 18
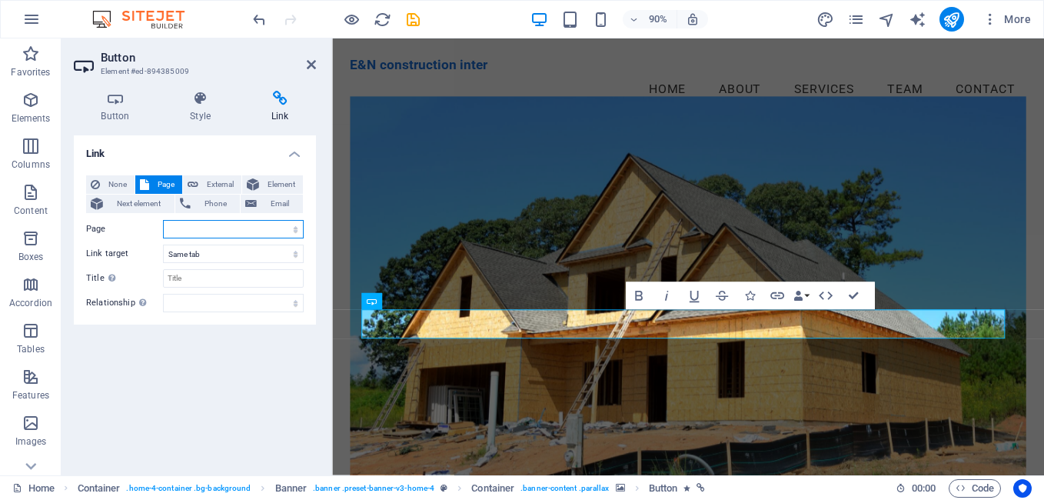
click at [181, 231] on select "Home Subpage Legal Notice Privacy" at bounding box center [233, 229] width 141 height 18
select select "1"
click at [163, 220] on select "Home Subpage Legal Notice Privacy" at bounding box center [233, 229] width 141 height 18
click at [236, 252] on select "New tab Same tab Overlay" at bounding box center [233, 253] width 141 height 18
select select "blank"
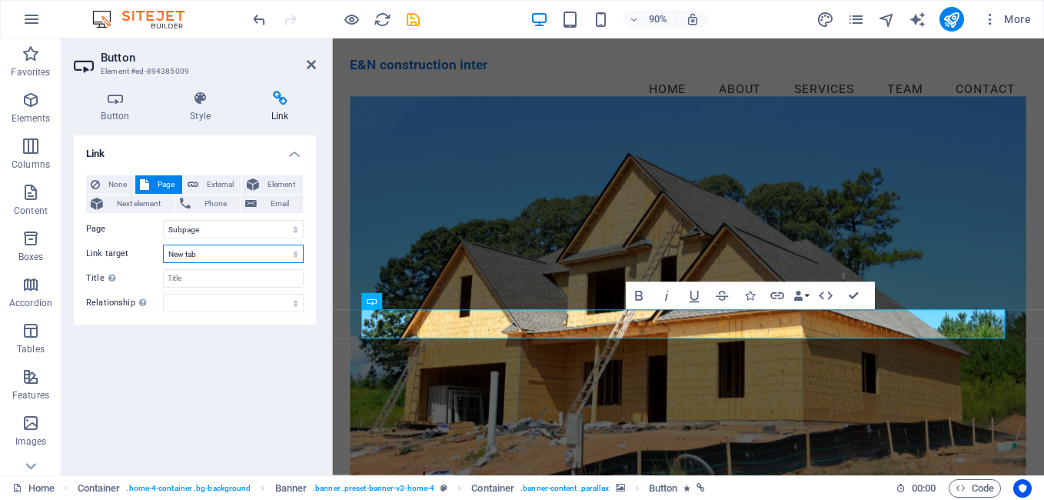
click at [163, 244] on select "New tab Same tab Overlay" at bounding box center [233, 253] width 141 height 18
click at [191, 280] on input "Title Additional link description, should not be the same as the link text. The…" at bounding box center [233, 278] width 141 height 18
type input "build"
click at [224, 304] on select "alternate author bookmark external help license next nofollow noreferrer noopen…" at bounding box center [233, 303] width 141 height 18
click at [204, 341] on div "Link None Page External Element Next element Phone Email Page Home Subpage Lega…" at bounding box center [195, 298] width 242 height 327
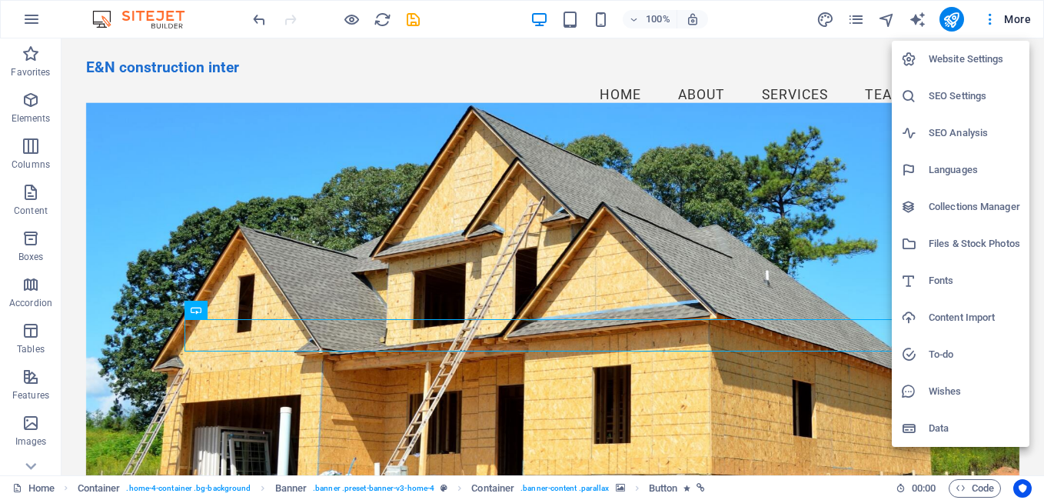
click at [952, 61] on h6 "Website Settings" at bounding box center [974, 59] width 91 height 18
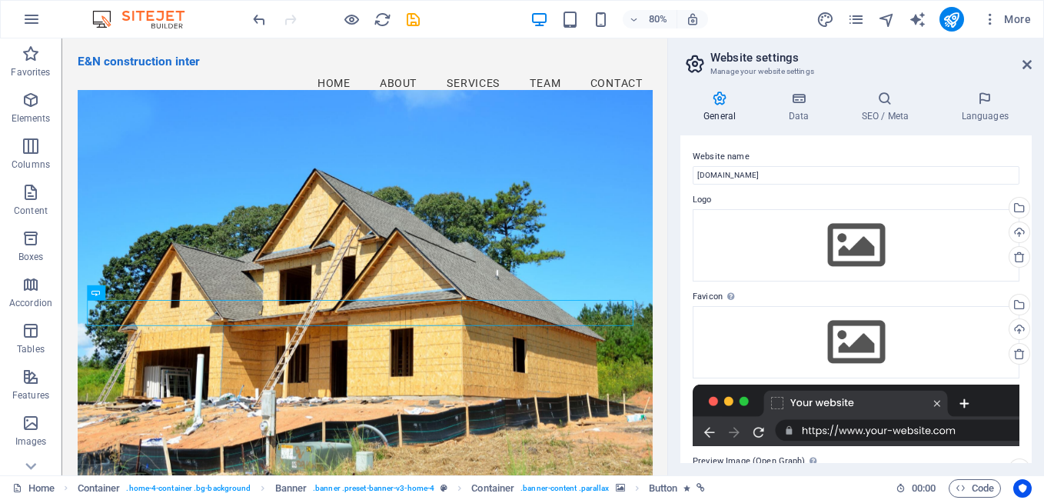
drag, startPoint x: 952, startPoint y: 61, endPoint x: 976, endPoint y: 152, distance: 94.5
click at [976, 152] on aside "Website settings Manage your website settings General Data SEO / Meta Languages…" at bounding box center [855, 256] width 377 height 437
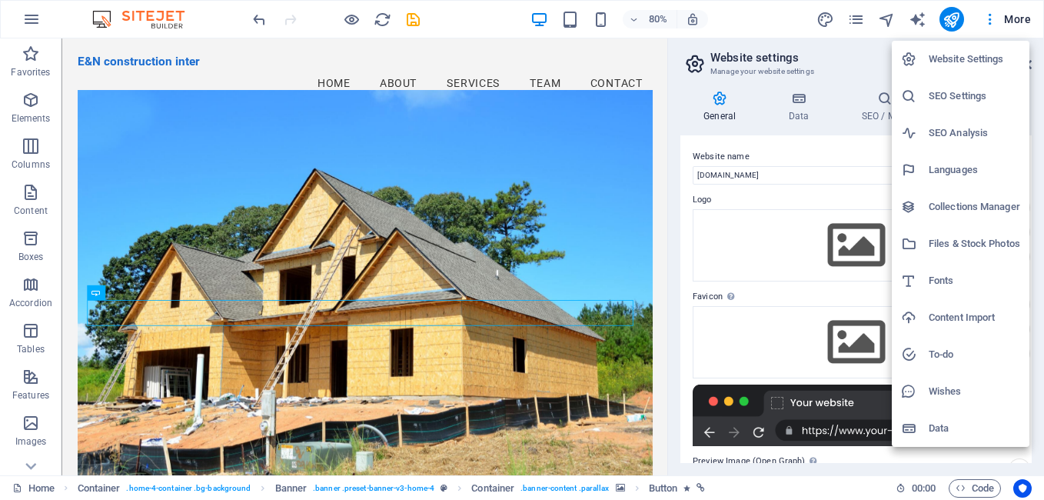
click at [1019, 16] on div at bounding box center [522, 250] width 1044 height 500
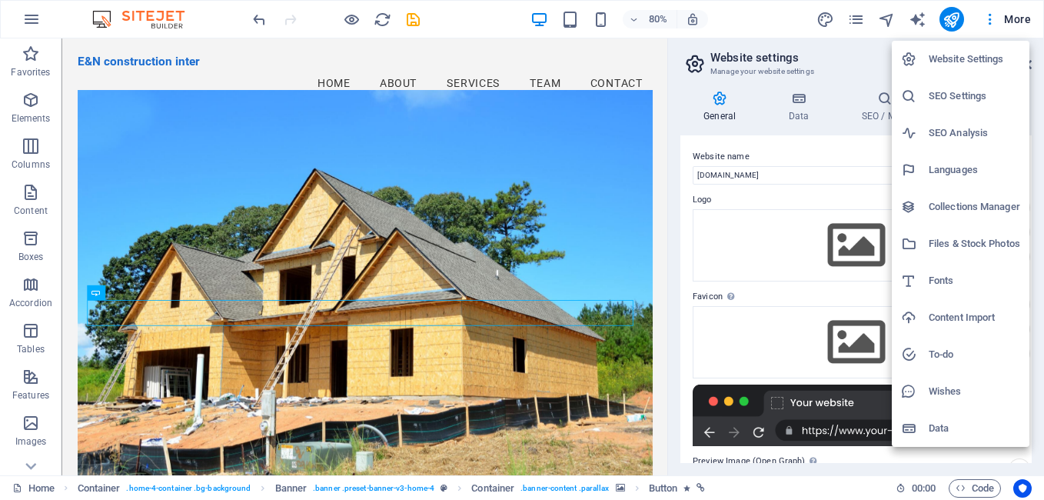
click at [1019, 16] on div at bounding box center [522, 250] width 1044 height 500
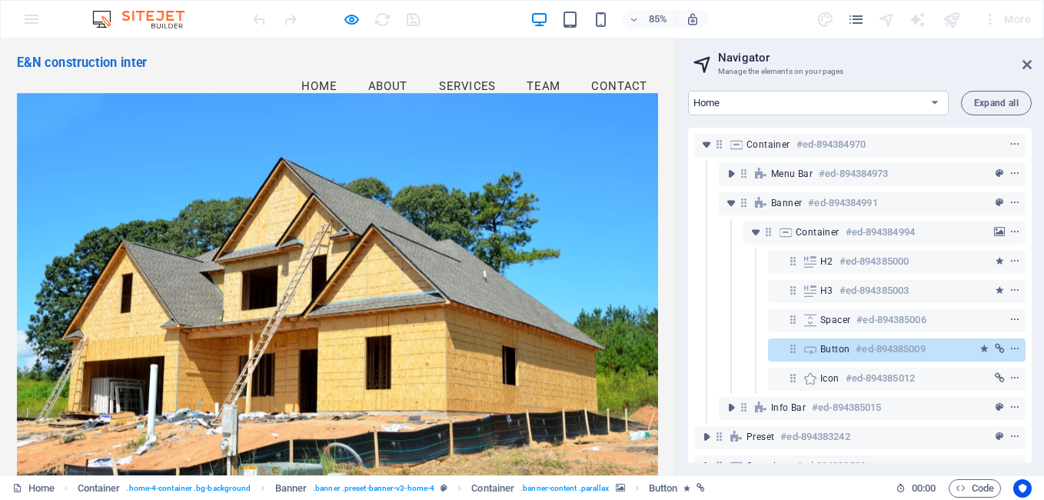
select select "16852024-en"
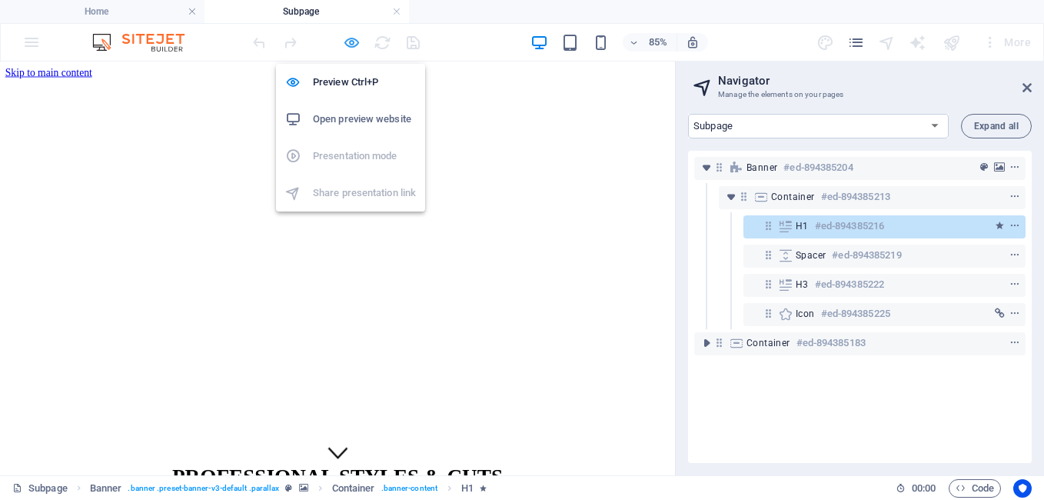
click at [351, 44] on icon "button" at bounding box center [352, 43] width 18 height 18
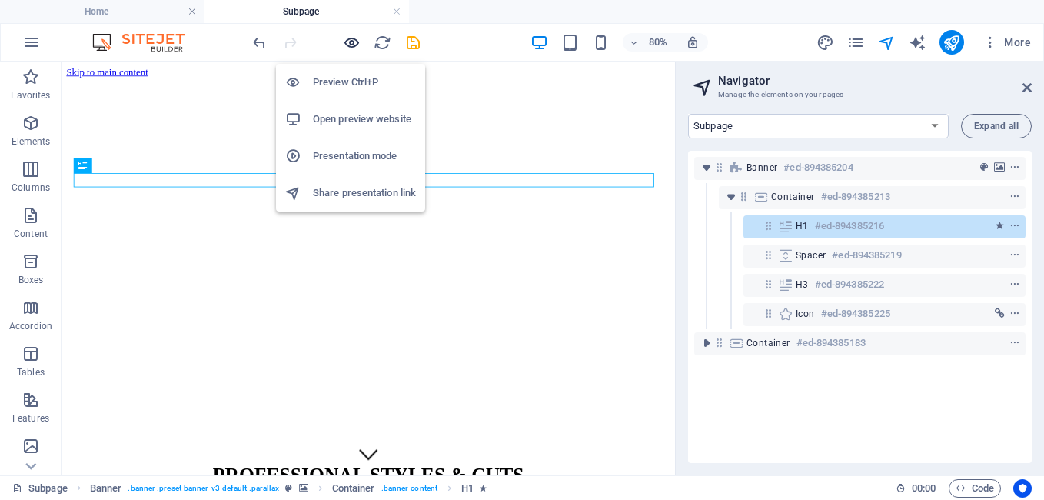
click at [351, 44] on icon "button" at bounding box center [352, 43] width 18 height 18
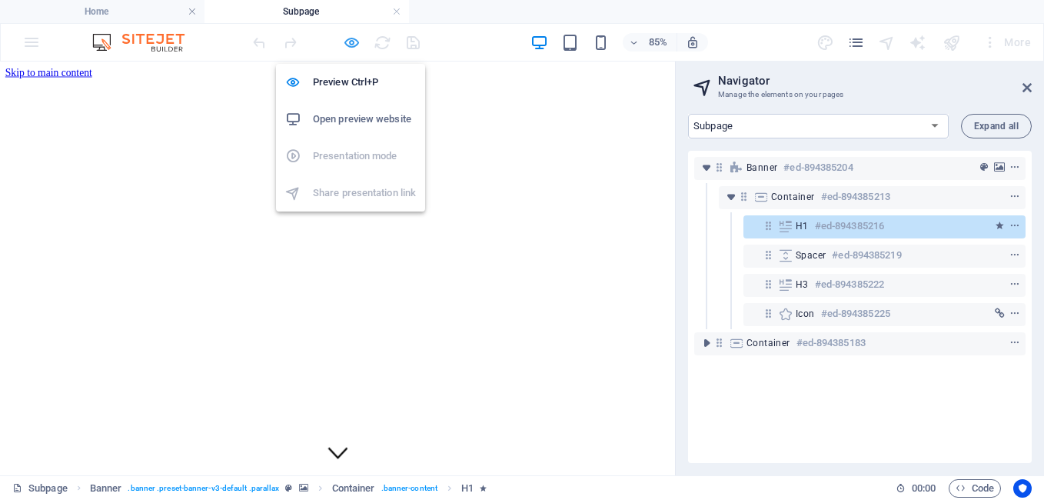
click at [351, 44] on icon "button" at bounding box center [352, 43] width 18 height 18
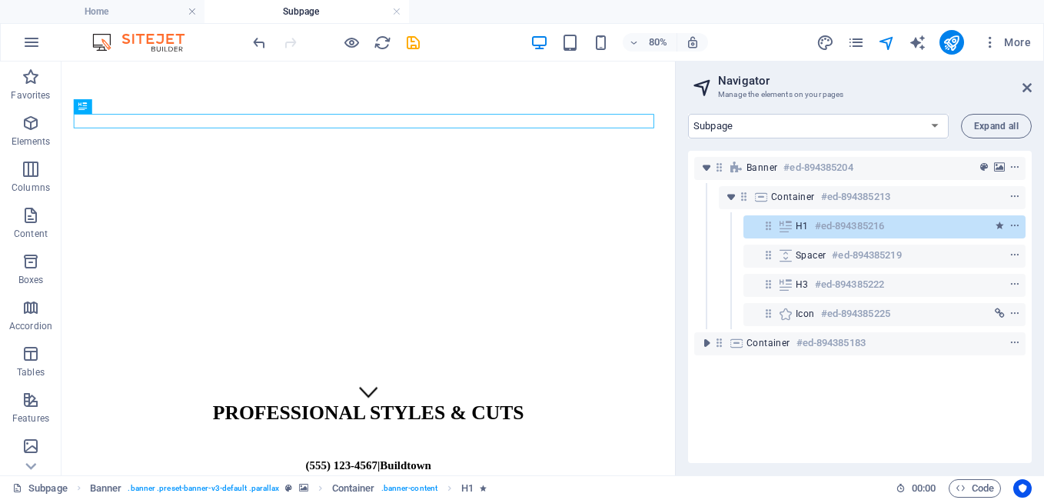
scroll to position [87, 0]
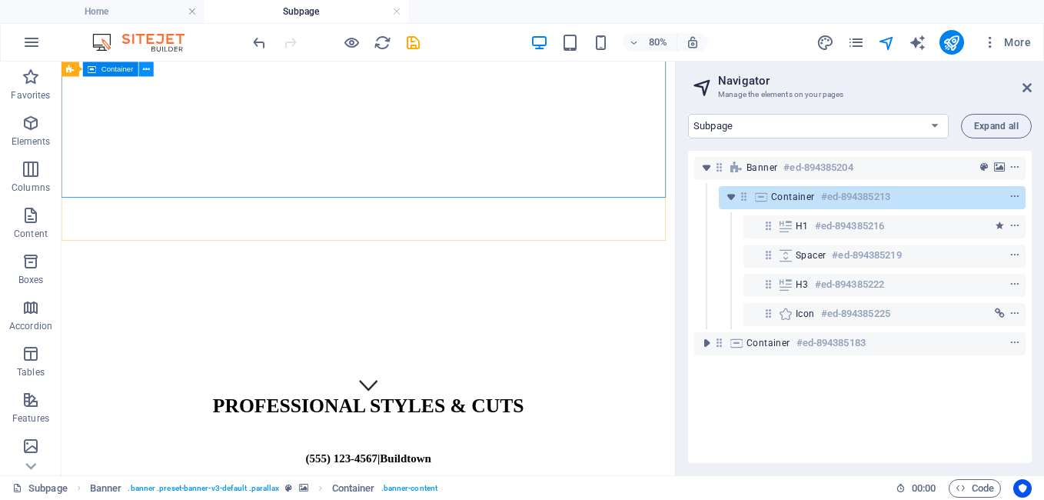
click at [146, 72] on icon at bounding box center [146, 68] width 7 height 13
click at [360, 238] on div "+ Add section" at bounding box center [368, 240] width 68 height 21
click at [147, 454] on div "PROFESSIONAL STYLES & CUTS (555) 123-4567 | [GEOGRAPHIC_DATA]" at bounding box center [445, 314] width 755 height 639
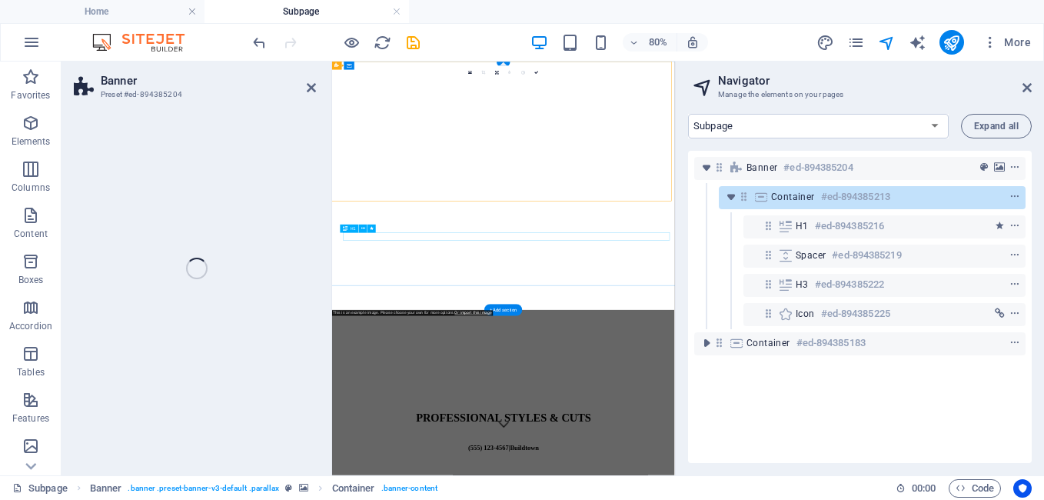
select select "vh"
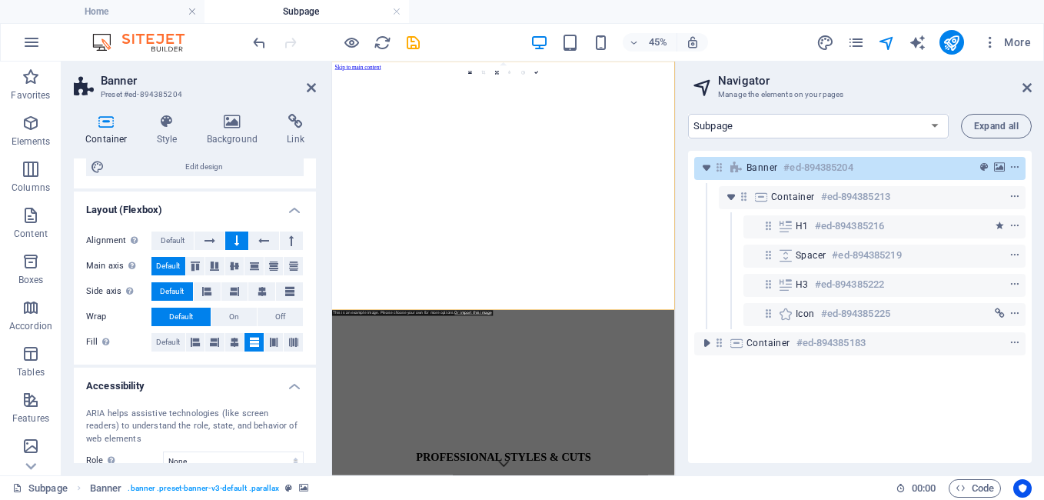
scroll to position [170, 0]
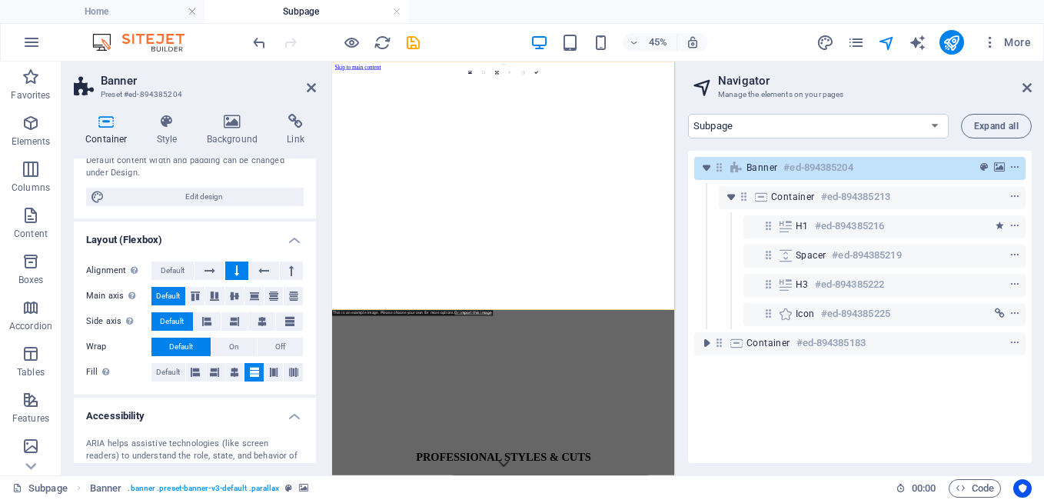
drag, startPoint x: 310, startPoint y: 264, endPoint x: 317, endPoint y: 230, distance: 34.5
click at [317, 230] on div "Container Style Background Link Size Height Default px rem % vh vw Min. height …" at bounding box center [195, 288] width 267 height 374
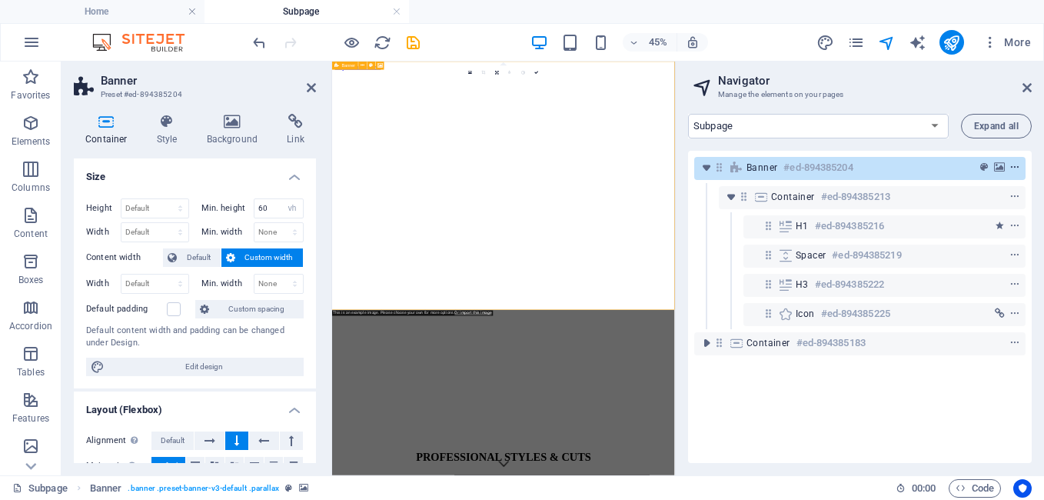
click at [1009, 168] on icon "context-menu" at bounding box center [1014, 167] width 11 height 11
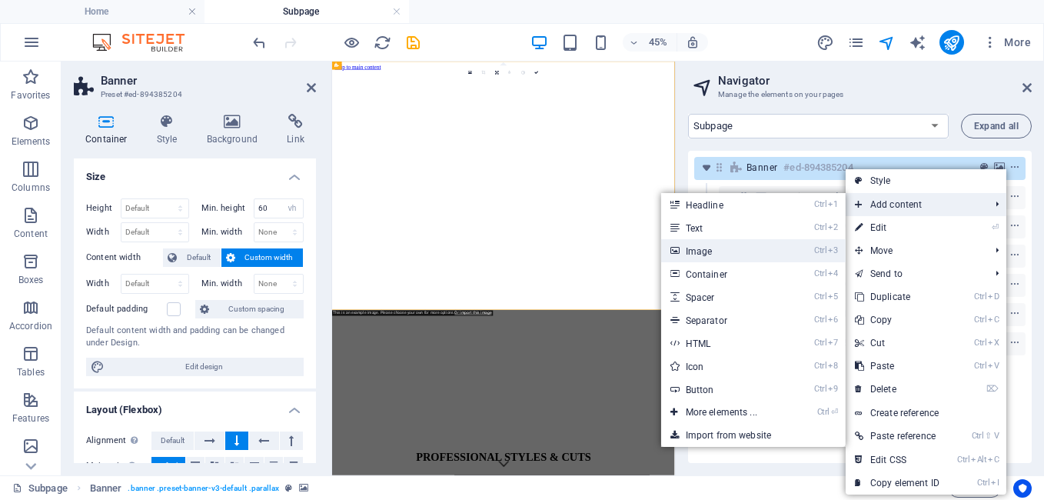
click at [769, 252] on link "Ctrl 3 Image" at bounding box center [724, 250] width 127 height 23
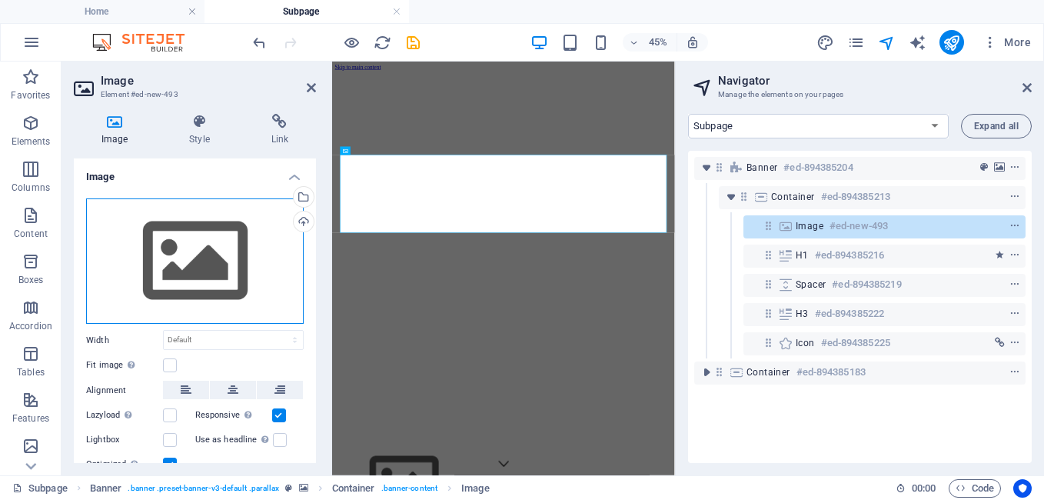
click at [172, 244] on div "Drag files here, click to choose files or select files from Files or our free s…" at bounding box center [195, 261] width 218 height 126
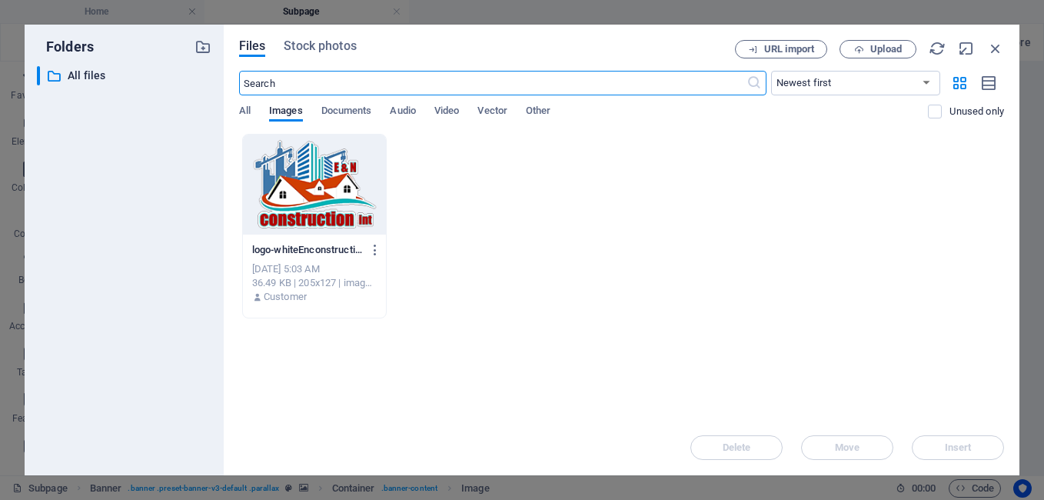
click at [262, 84] on input "text" at bounding box center [492, 83] width 507 height 25
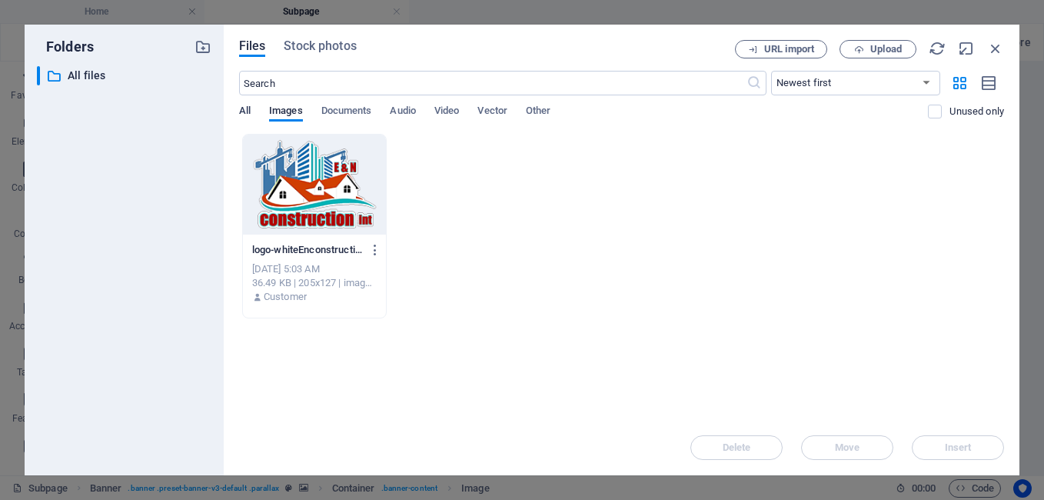
click at [245, 111] on span "All" at bounding box center [245, 112] width 12 height 22
click at [315, 45] on span "Stock photos" at bounding box center [320, 46] width 72 height 18
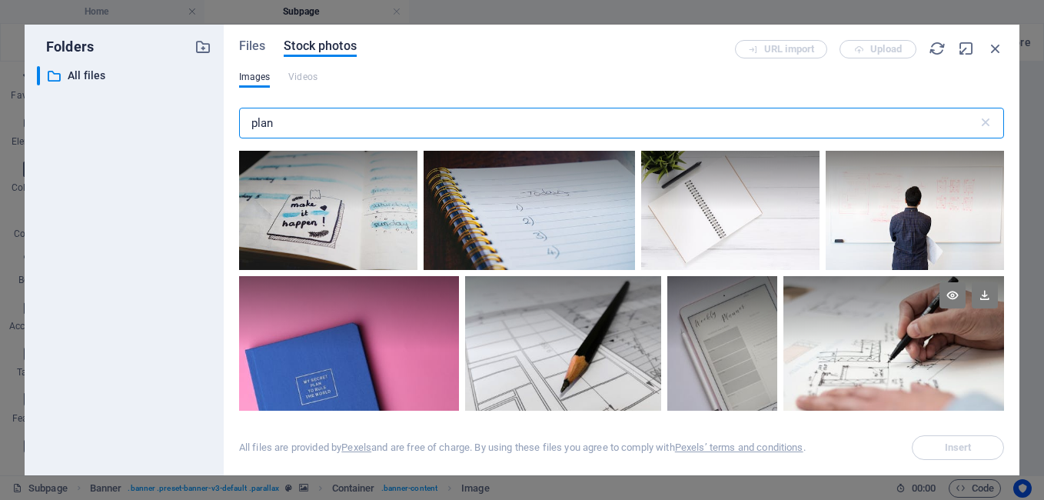
type input "plan"
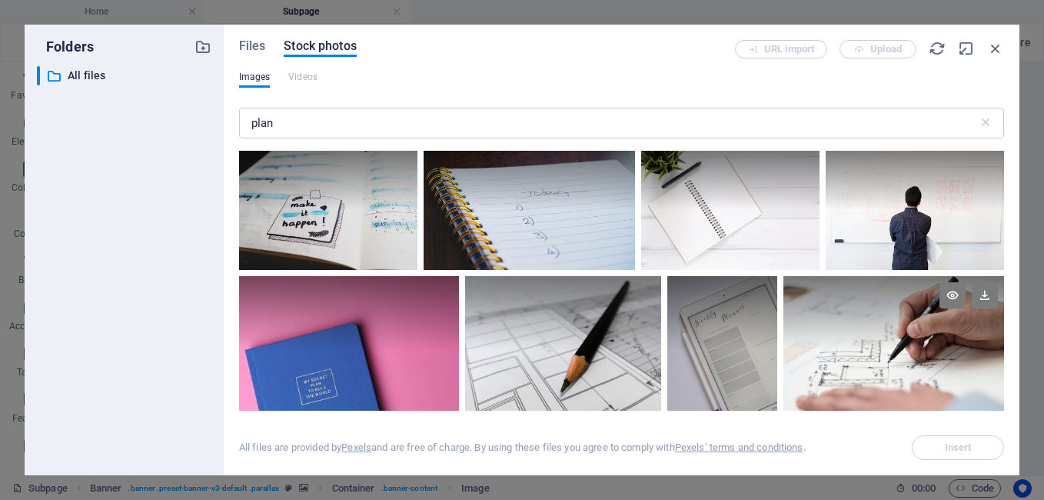
click at [863, 364] on div at bounding box center [893, 349] width 221 height 147
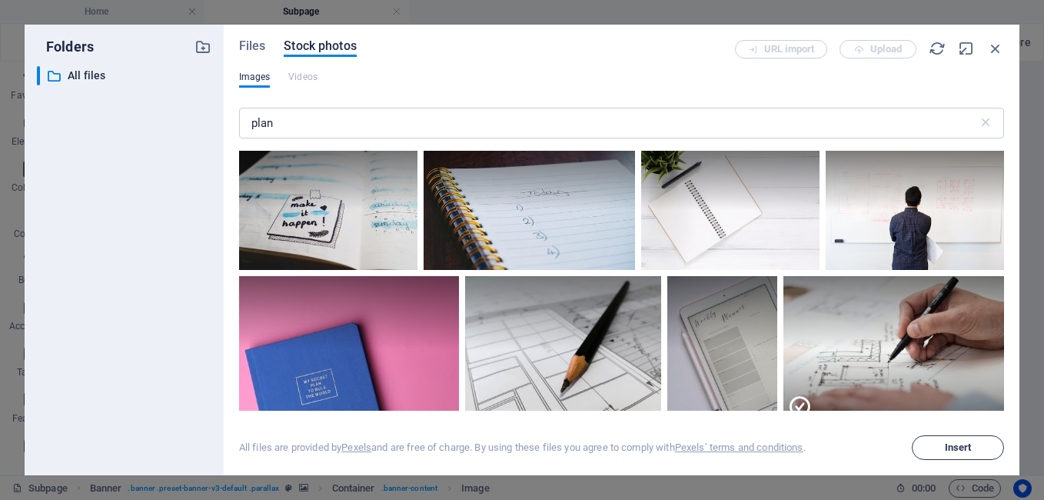
click at [948, 445] on span "Insert" at bounding box center [958, 447] width 27 height 9
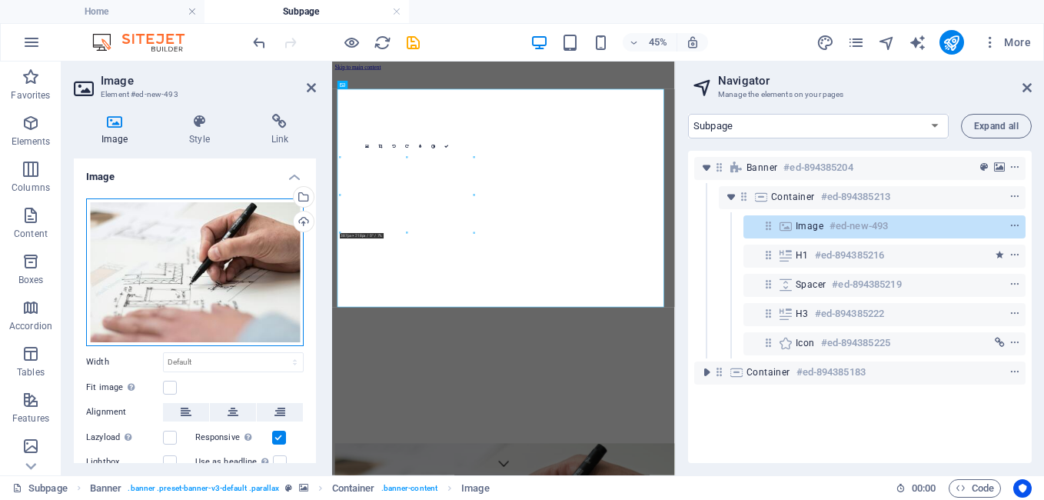
click at [158, 276] on div "Drag files here, click to choose files or select files from Files or our free s…" at bounding box center [195, 272] width 218 height 148
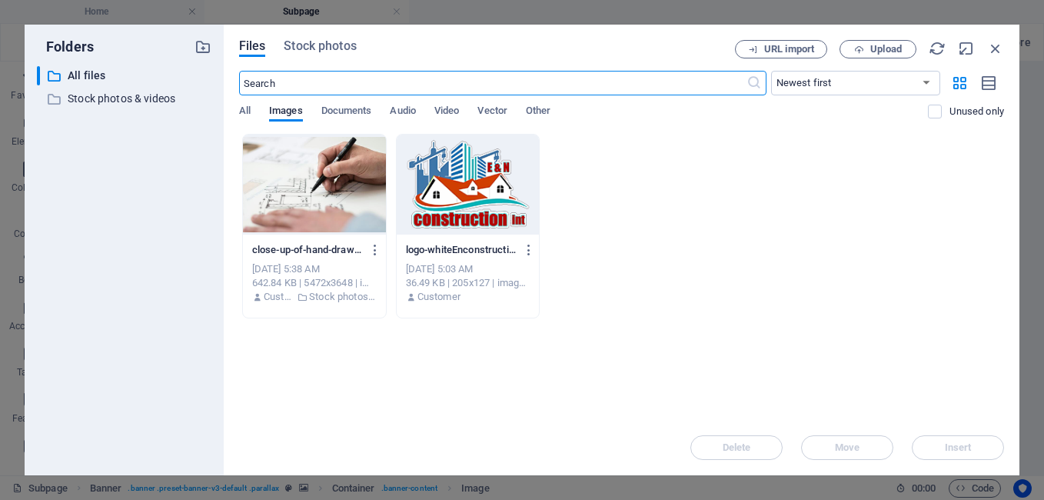
click at [278, 78] on input "text" at bounding box center [492, 83] width 507 height 25
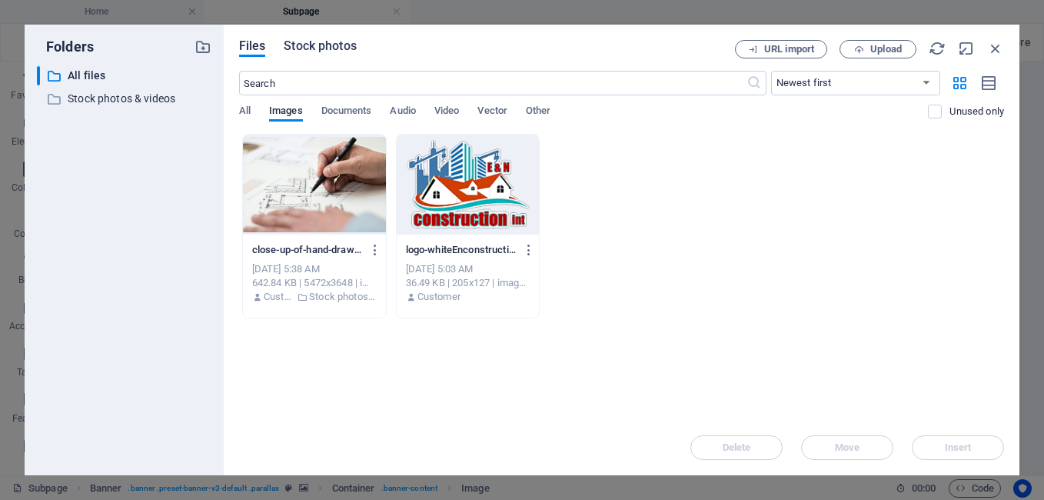
click at [307, 45] on span "Stock photos" at bounding box center [320, 46] width 72 height 18
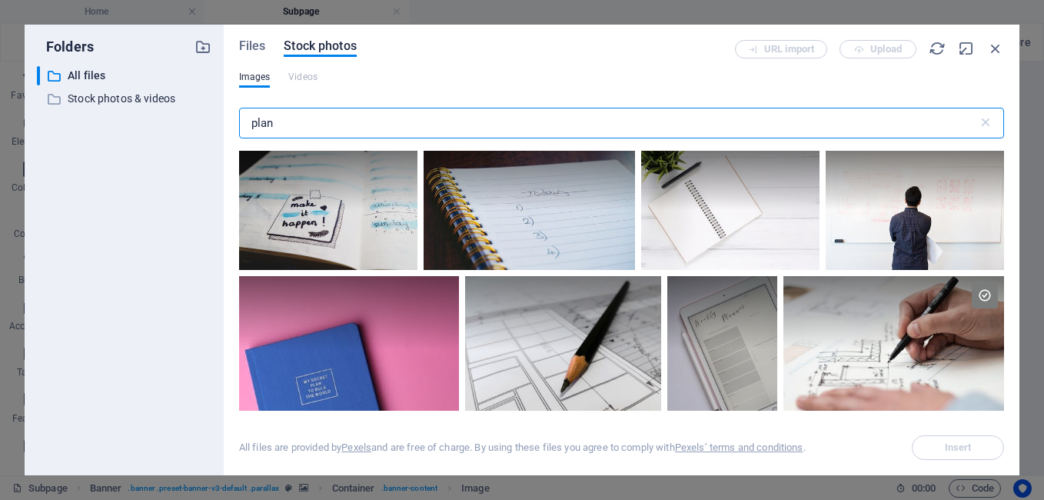
click at [286, 134] on input "plan" at bounding box center [608, 123] width 739 height 31
type input "p"
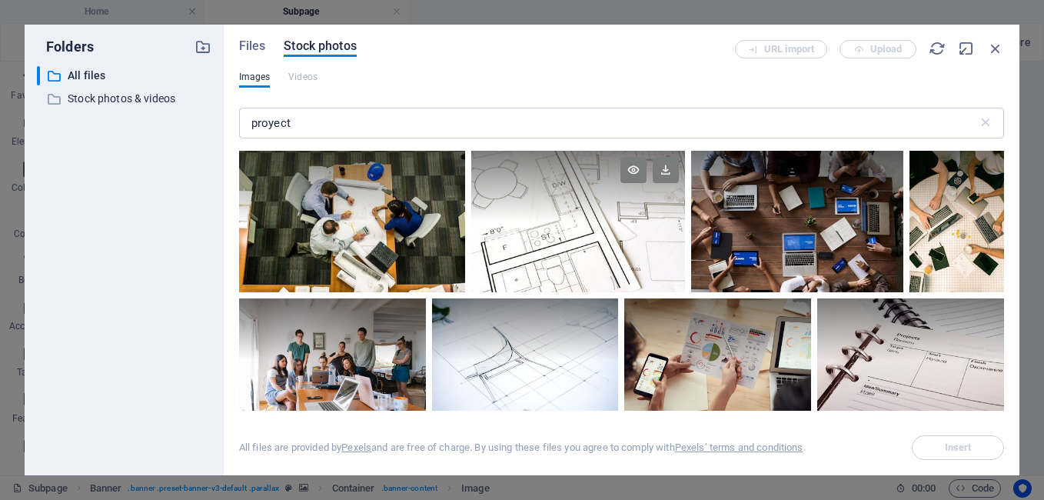
click at [570, 221] on div at bounding box center [578, 186] width 214 height 71
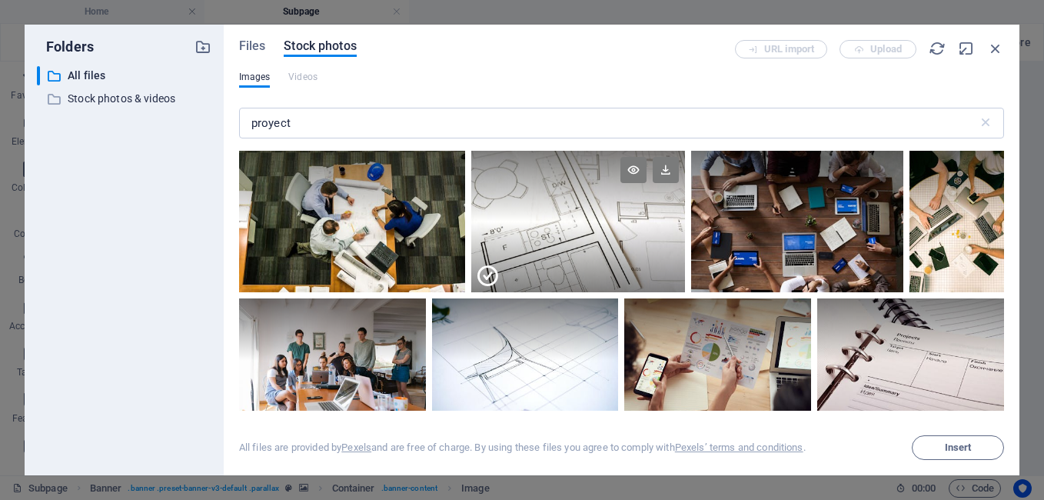
click at [564, 218] on div at bounding box center [578, 186] width 214 height 71
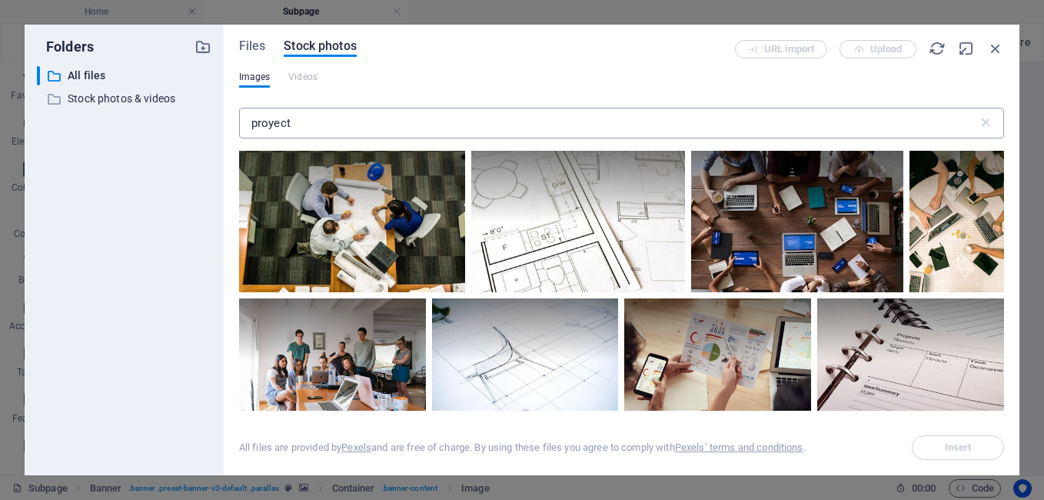
click at [301, 121] on input "proyect" at bounding box center [608, 123] width 739 height 31
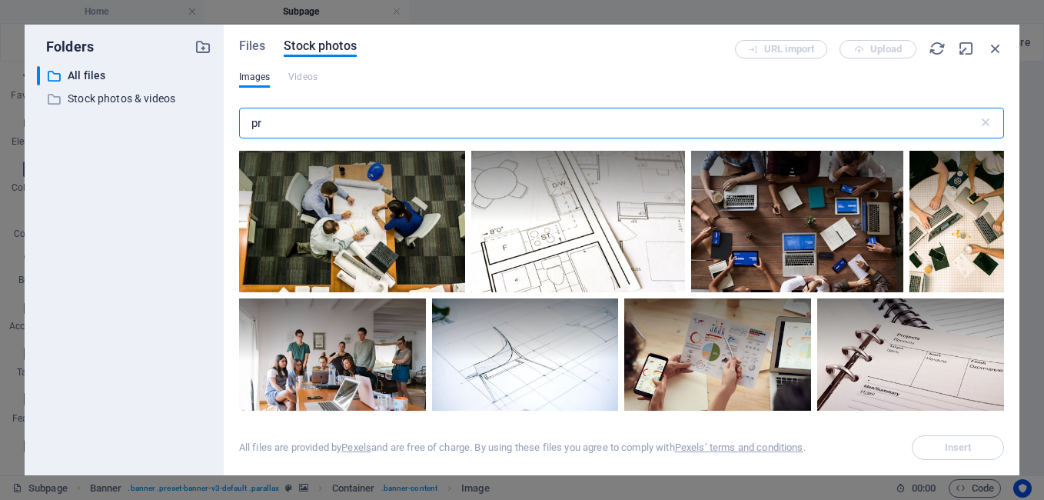
type input "p"
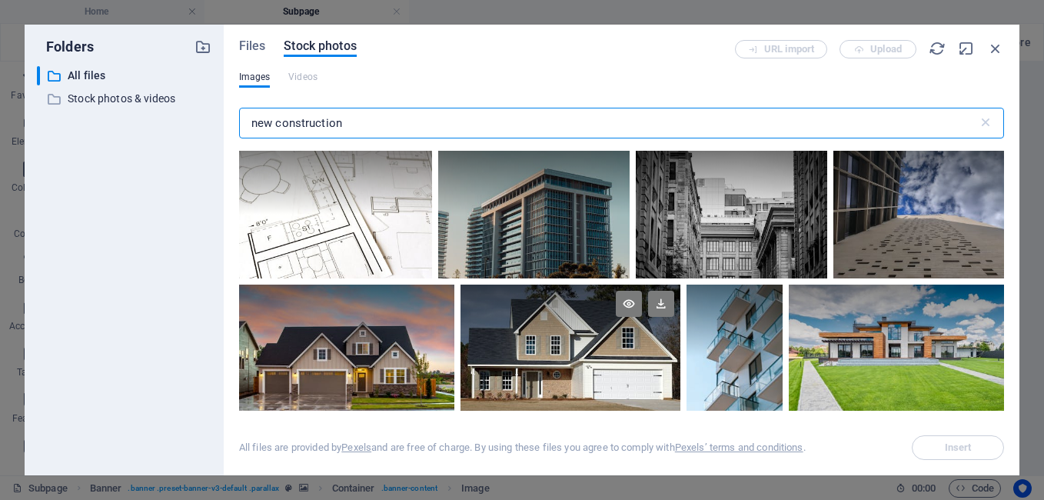
type input "new construction"
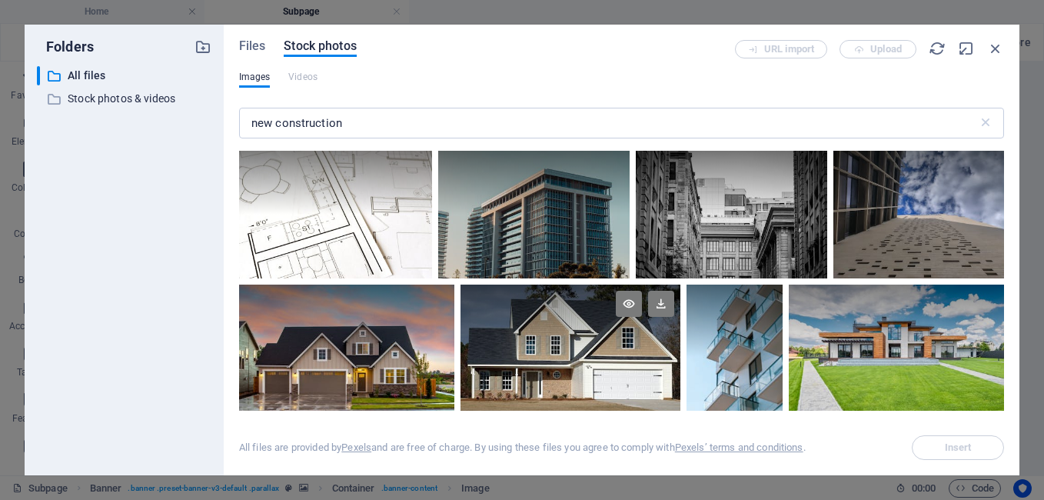
click at [566, 351] on div at bounding box center [569, 320] width 219 height 72
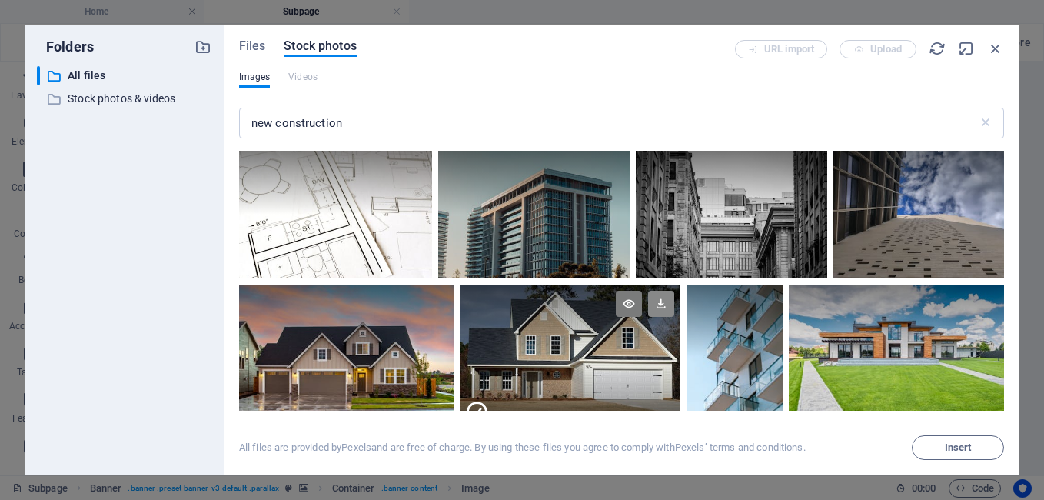
click at [659, 300] on icon at bounding box center [661, 304] width 26 height 26
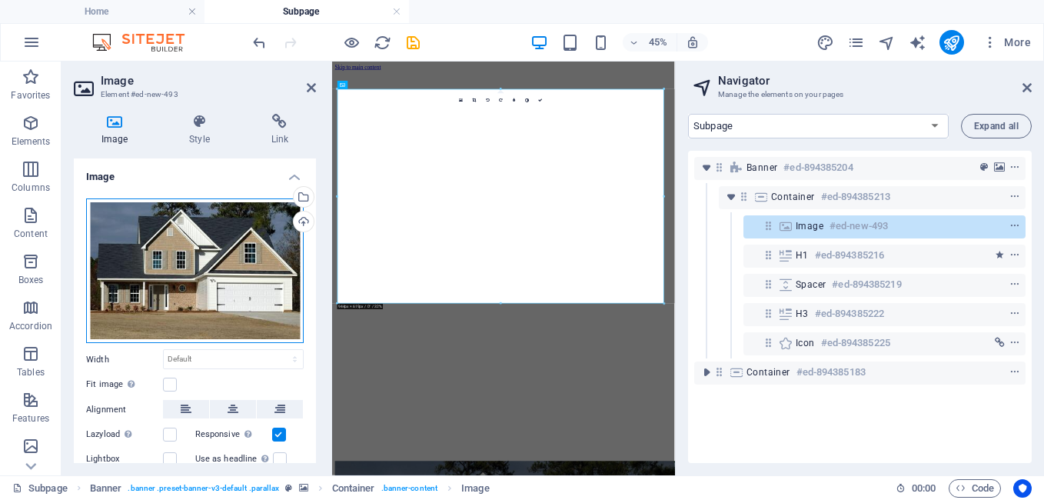
click at [201, 271] on div "Drag files here, click to choose files or select files from Files or our free s…" at bounding box center [195, 270] width 218 height 145
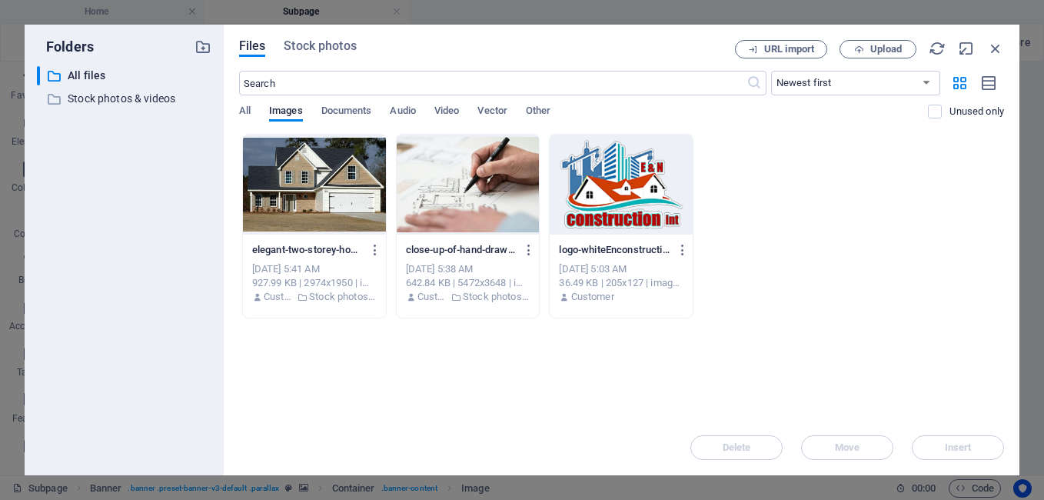
click at [473, 181] on div at bounding box center [468, 185] width 143 height 100
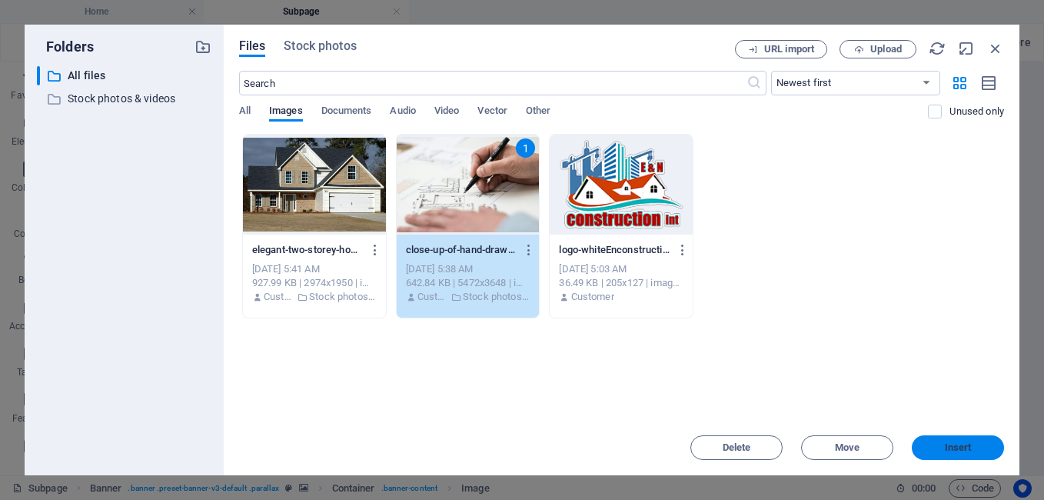
click at [941, 445] on span "Insert" at bounding box center [958, 447] width 80 height 9
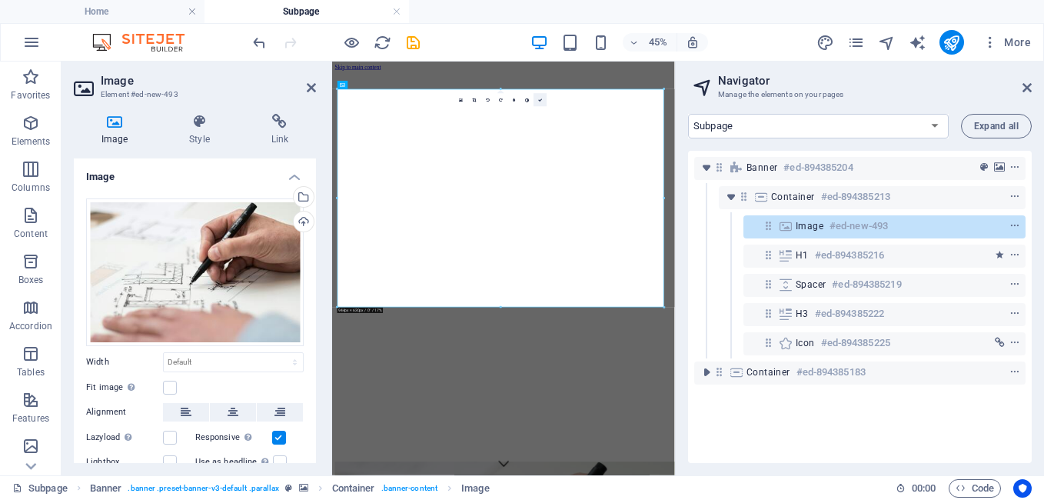
click at [540, 101] on icon at bounding box center [540, 100] width 4 height 4
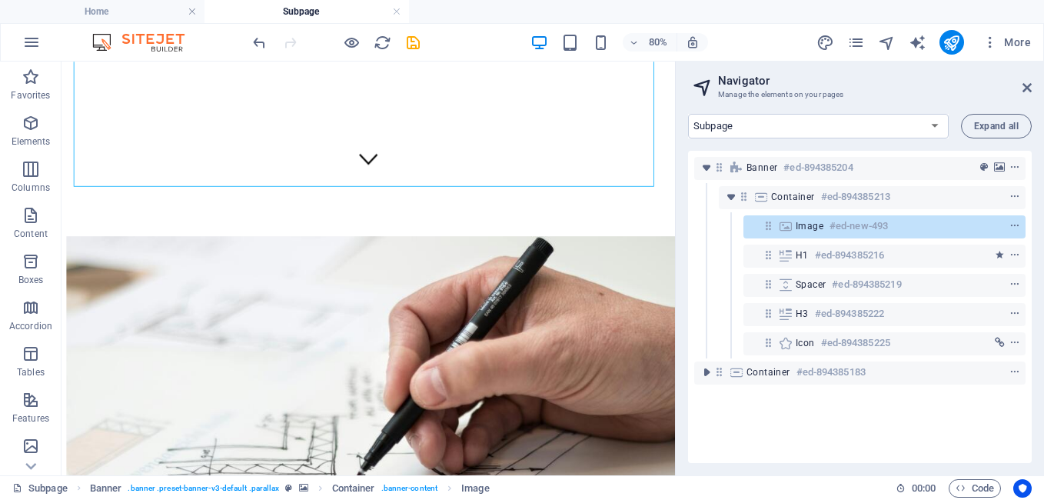
scroll to position [411, 0]
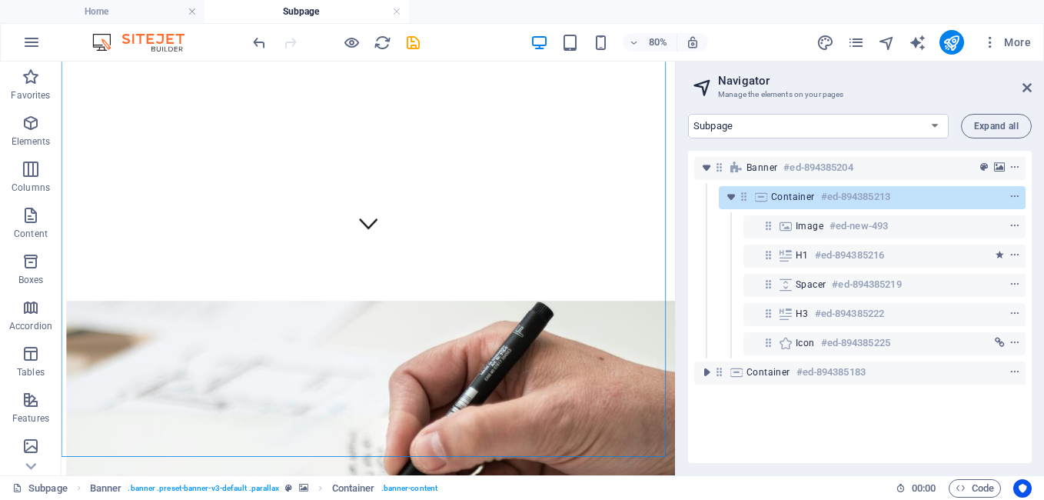
scroll to position [143, 0]
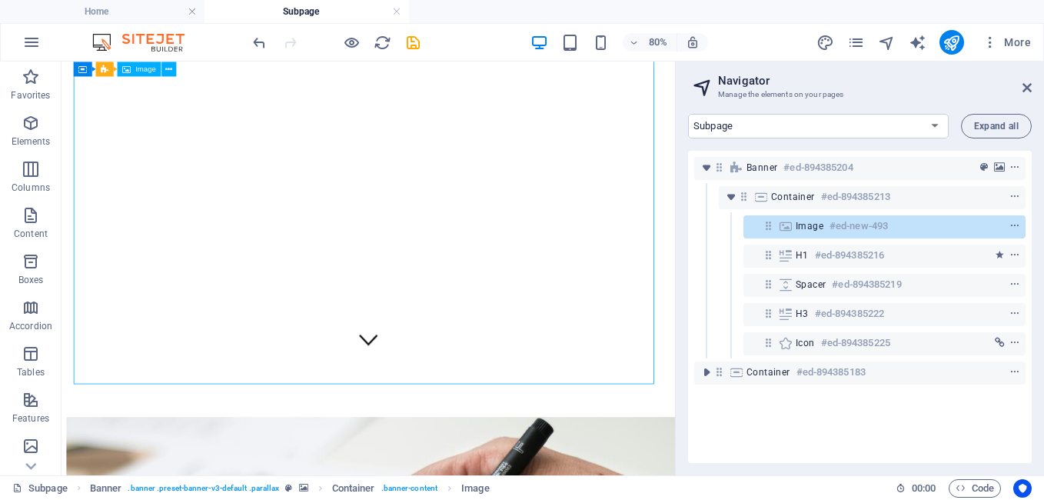
drag, startPoint x: 457, startPoint y: 463, endPoint x: 464, endPoint y: 562, distance: 99.4
click at [438, 424] on figure at bounding box center [445, 410] width 23 height 26
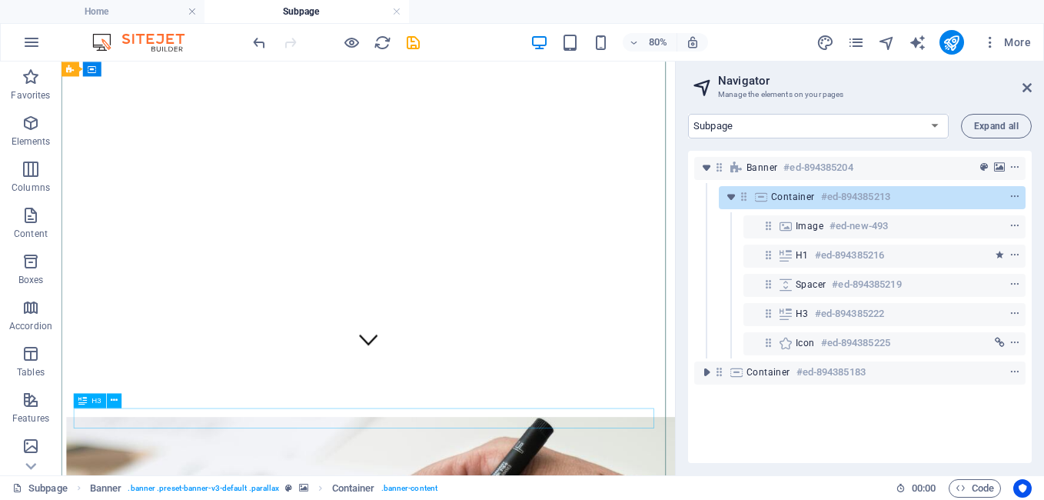
drag, startPoint x: 720, startPoint y: 515, endPoint x: 707, endPoint y: 547, distance: 34.1
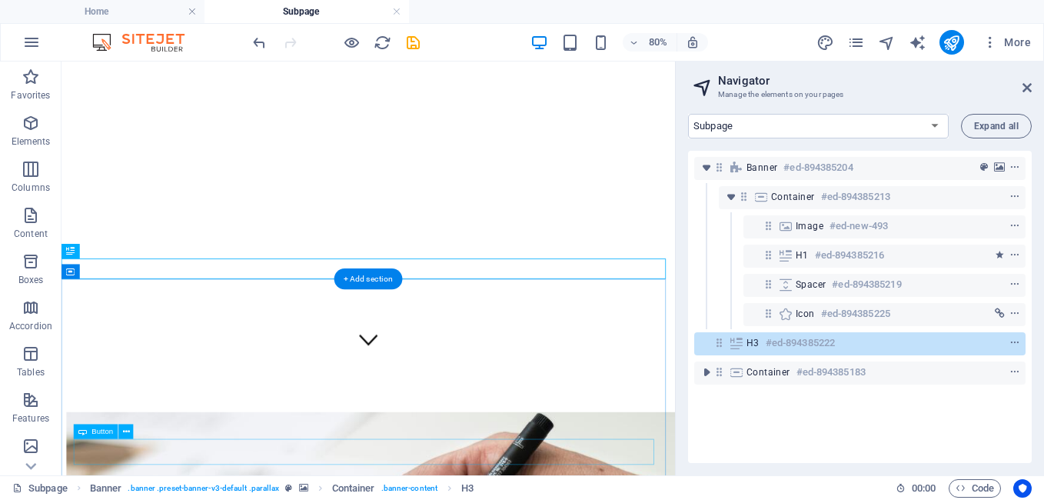
scroll to position [445, 0]
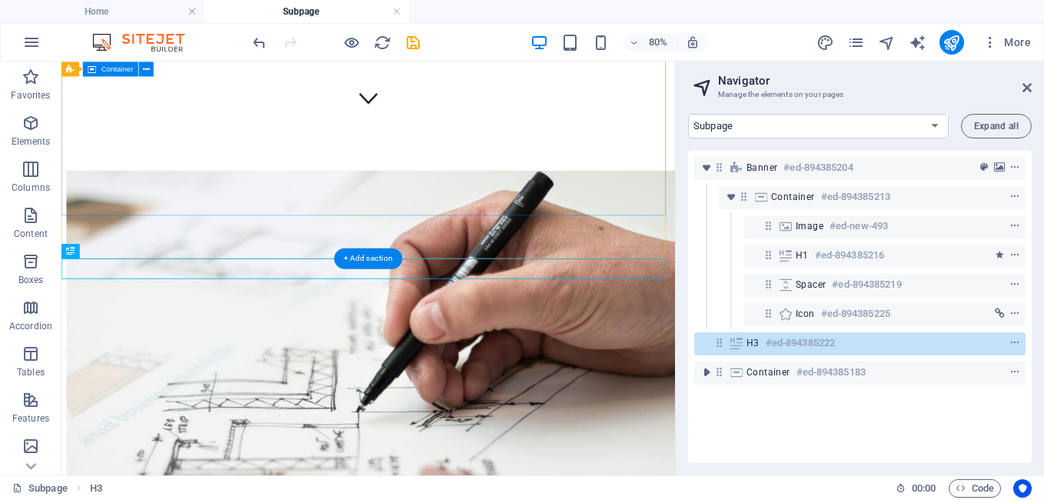
click at [660, 219] on div "PROFESSIONAL STYLES & CUTS" at bounding box center [445, 492] width 755 height 589
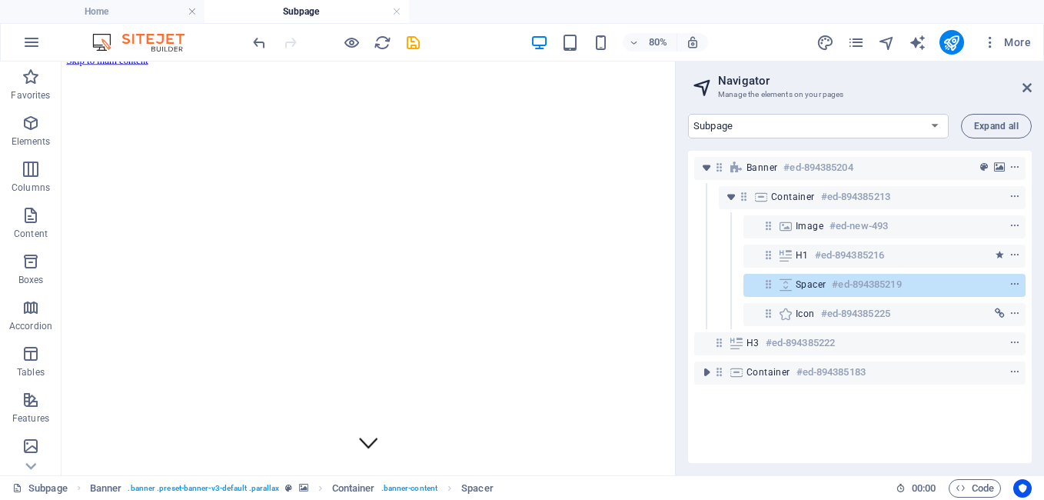
scroll to position [0, 0]
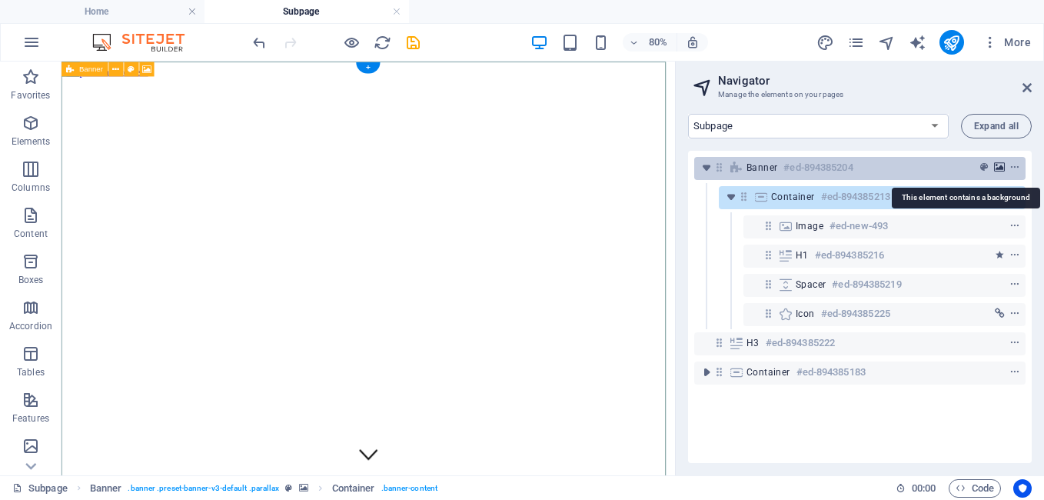
click at [996, 165] on icon "background" at bounding box center [999, 167] width 11 height 11
select select "%"
select select "px"
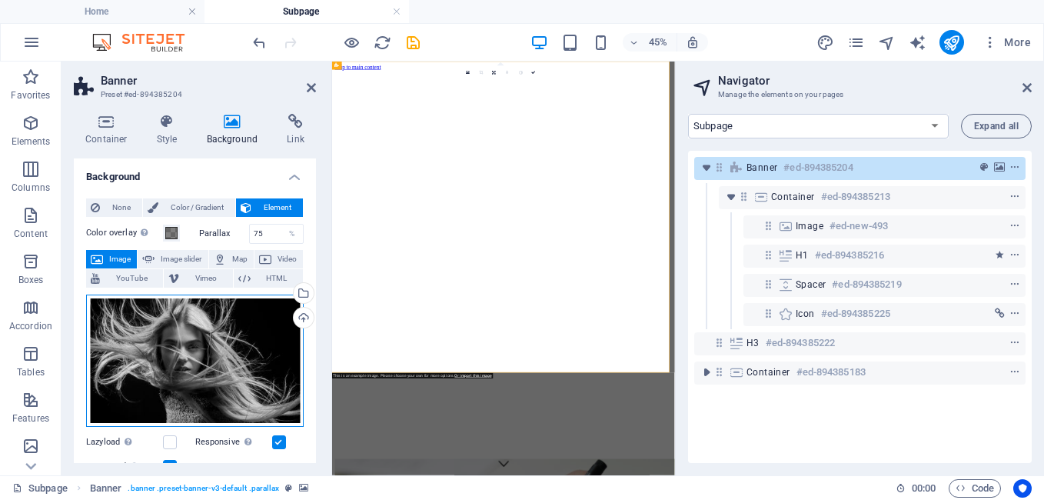
click at [185, 361] on div "Drag files here, click to choose files or select files from Files or our free s…" at bounding box center [195, 360] width 218 height 133
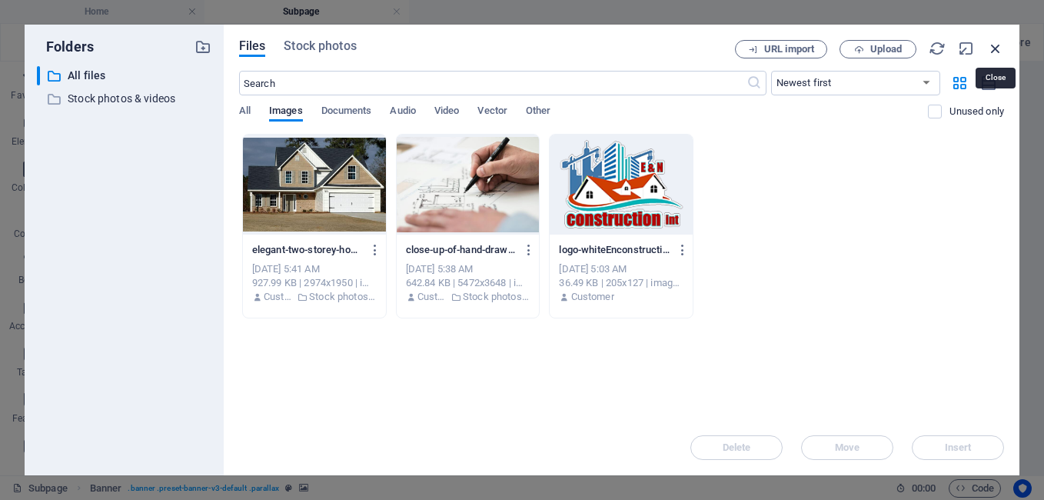
click at [997, 46] on icon "button" at bounding box center [995, 48] width 17 height 17
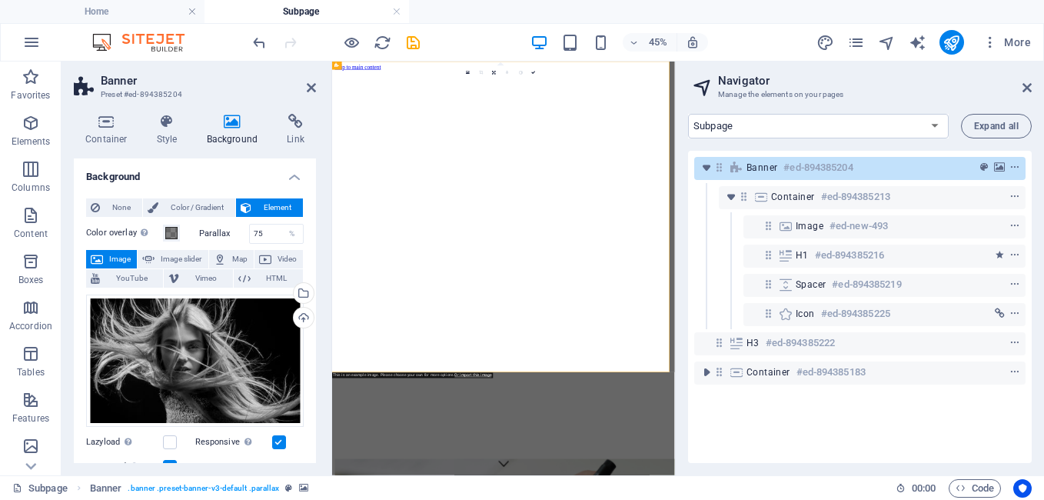
click at [277, 437] on label at bounding box center [279, 442] width 14 height 14
click at [0, 0] on input "Responsive Automatically load retina image and smartphone optimized sizes." at bounding box center [0, 0] width 0 height 0
click at [117, 257] on span "Image" at bounding box center [120, 259] width 25 height 18
click at [111, 257] on span "Image" at bounding box center [120, 259] width 25 height 18
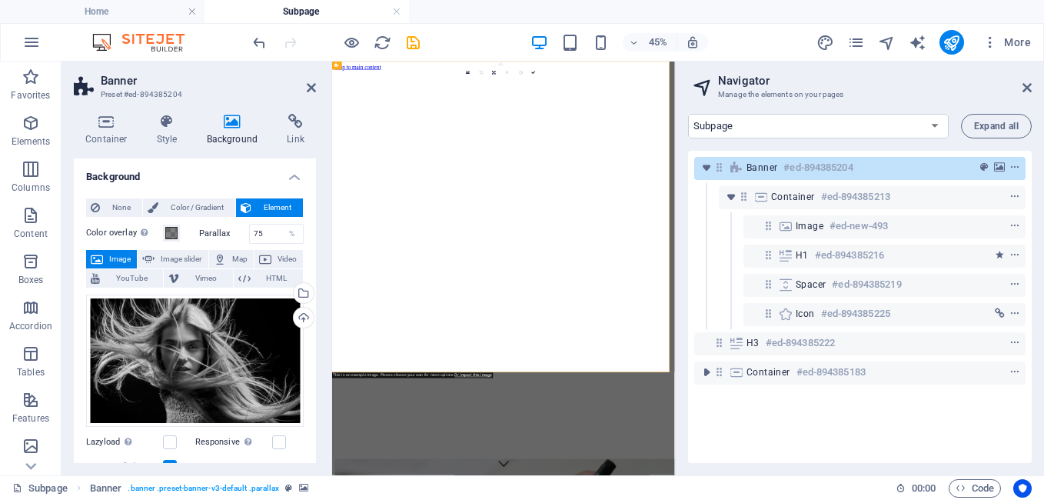
click at [231, 125] on icon at bounding box center [232, 121] width 75 height 15
click at [178, 368] on div "Drag files here, click to choose files or select files from Files or our free s…" at bounding box center [195, 360] width 218 height 133
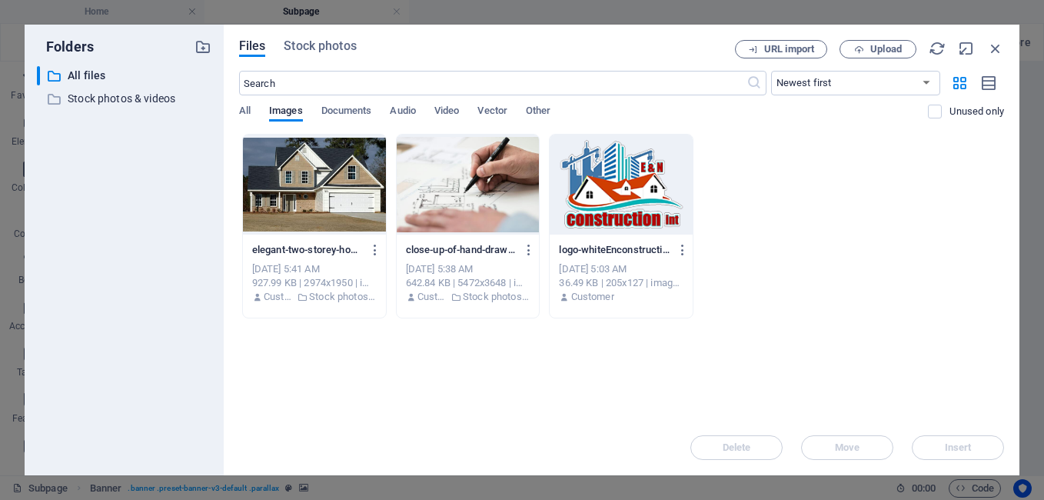
click at [315, 182] on div at bounding box center [314, 185] width 143 height 100
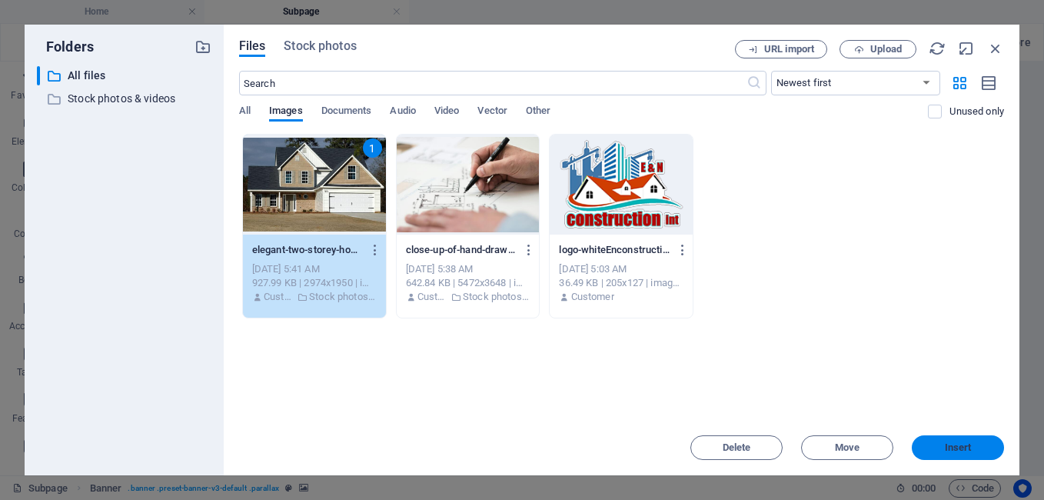
click at [945, 449] on span "Insert" at bounding box center [958, 447] width 27 height 9
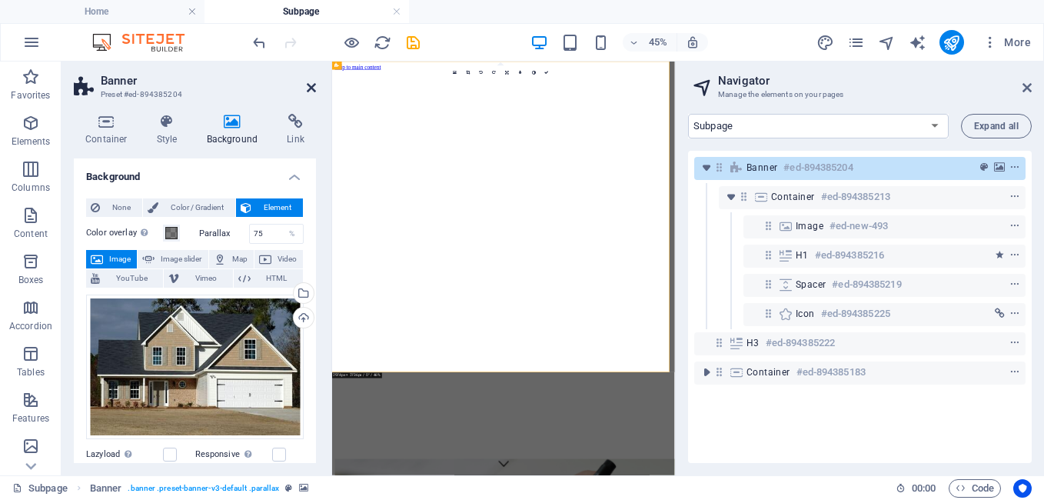
click at [311, 84] on icon at bounding box center [311, 87] width 9 height 12
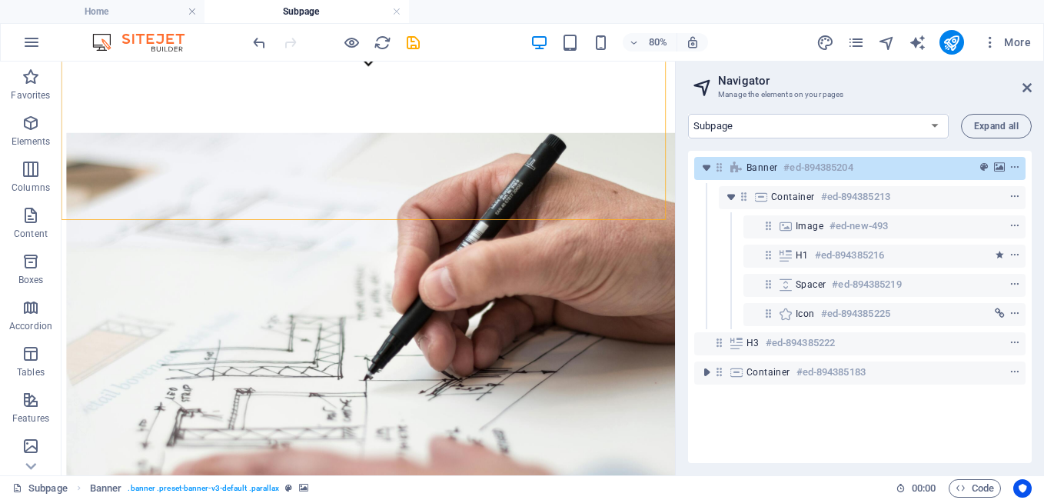
scroll to position [493, 0]
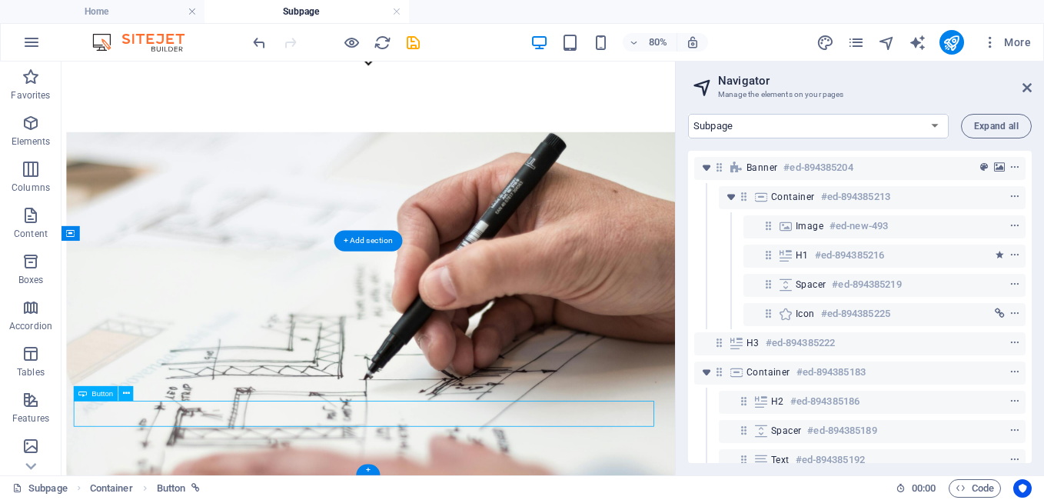
scroll to position [85, 0]
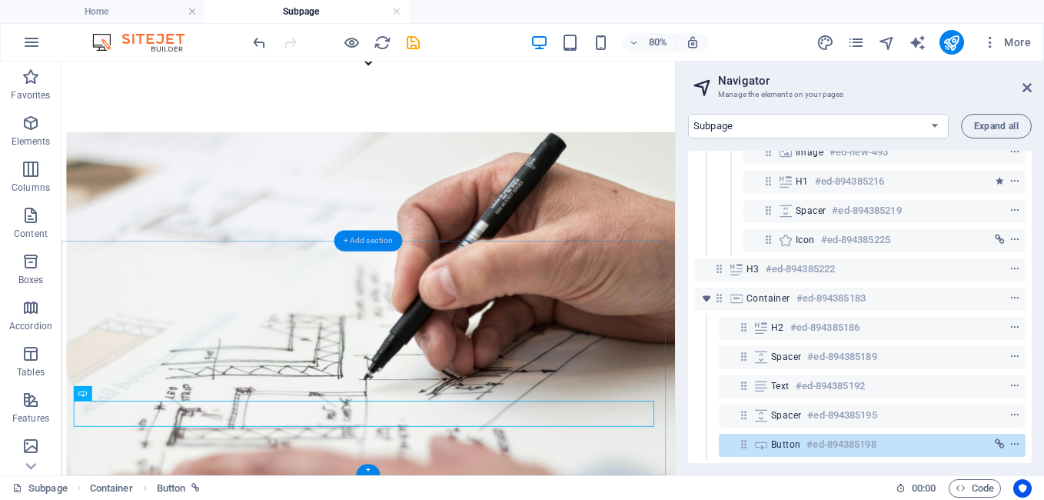
click at [364, 238] on div "+ Add section" at bounding box center [368, 240] width 68 height 21
drag, startPoint x: 425, startPoint y: 299, endPoint x: 108, endPoint y: 281, distance: 317.2
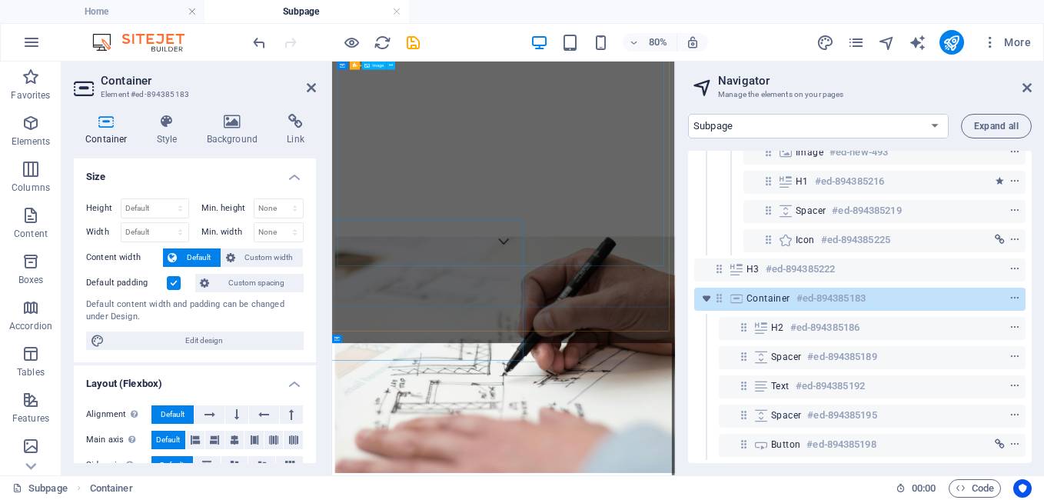
scroll to position [91, 0]
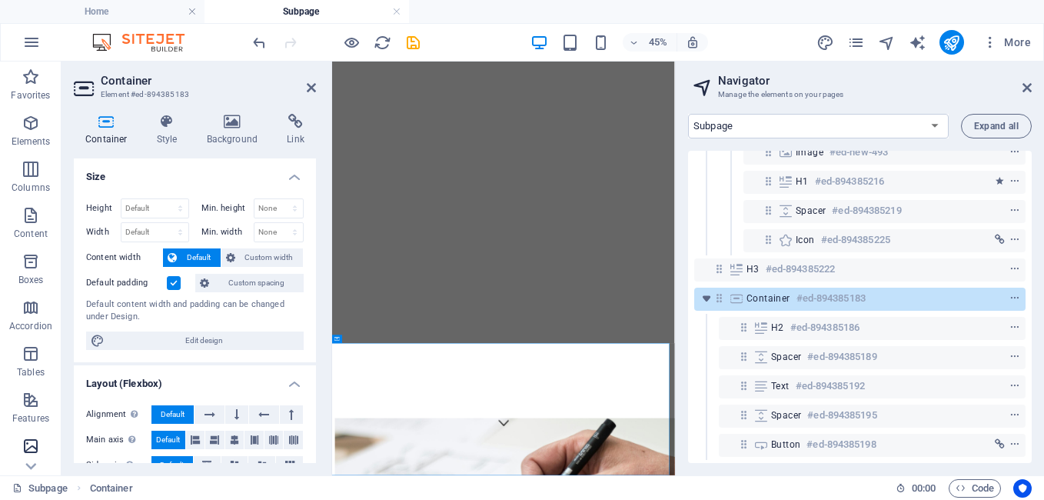
click at [33, 442] on icon "button" at bounding box center [31, 446] width 18 height 18
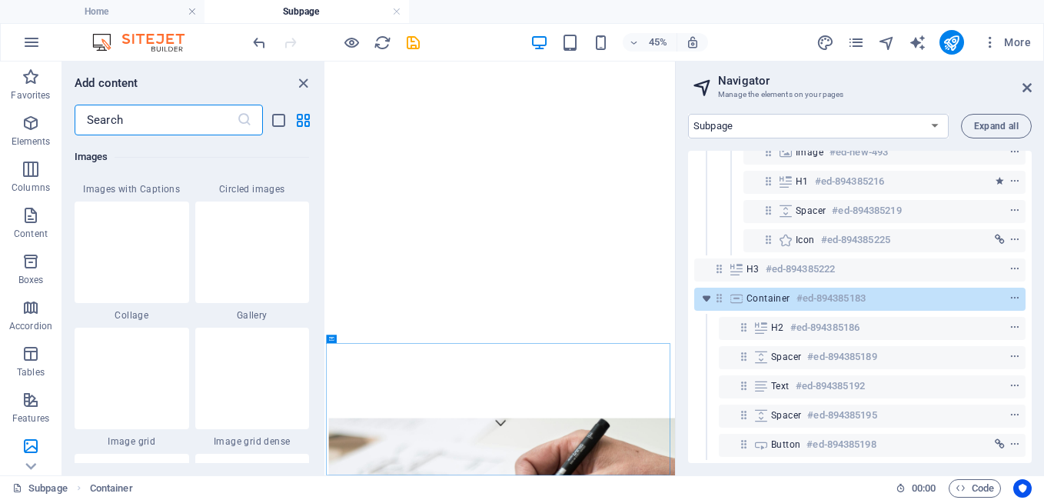
scroll to position [7863, 0]
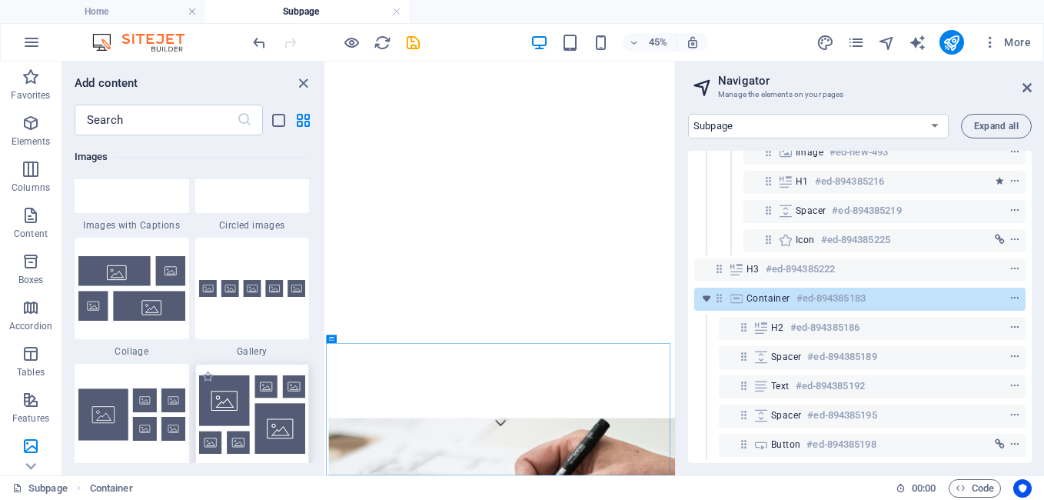
click at [257, 415] on img at bounding box center [252, 414] width 107 height 78
click at [326, 415] on div "Drag here to replace the existing content. Press “Ctrl” if you want to create a…" at bounding box center [500, 269] width 349 height 414
drag, startPoint x: 257, startPoint y: 415, endPoint x: 170, endPoint y: 416, distance: 86.9
click at [326, 415] on div "Drag here to replace the existing content. Press “Ctrl” if you want to create a…" at bounding box center [500, 269] width 349 height 414
click at [326, 407] on div "Drag here to replace the existing content. Press “Ctrl” if you want to create a…" at bounding box center [500, 269] width 349 height 414
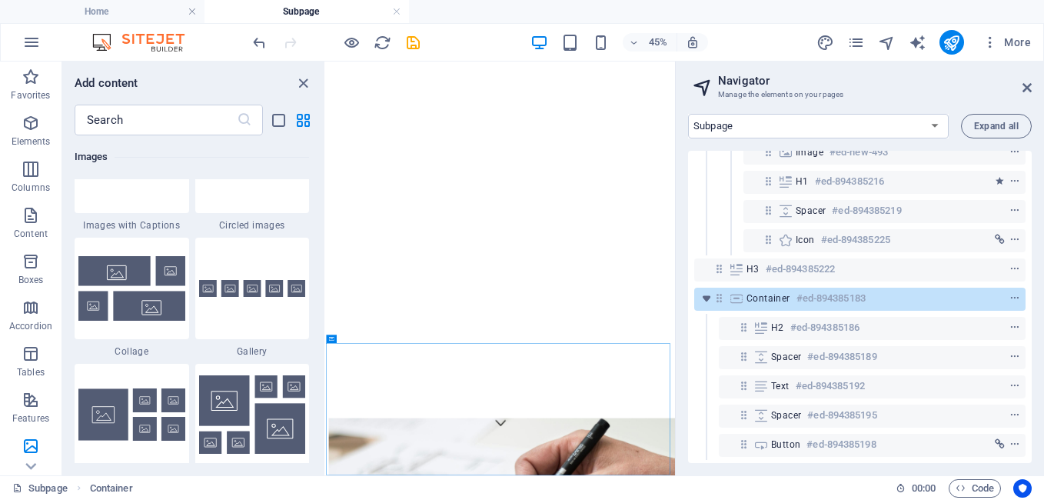
click at [326, 407] on div "Drag here to replace the existing content. Press “Ctrl” if you want to create a…" at bounding box center [500, 269] width 349 height 414
click at [326, 414] on div "Drag here to replace the existing content. Press “Ctrl” if you want to create a…" at bounding box center [500, 269] width 349 height 414
click at [326, 413] on div "Drag here to replace the existing content. Press “Ctrl” if you want to create a…" at bounding box center [500, 269] width 349 height 414
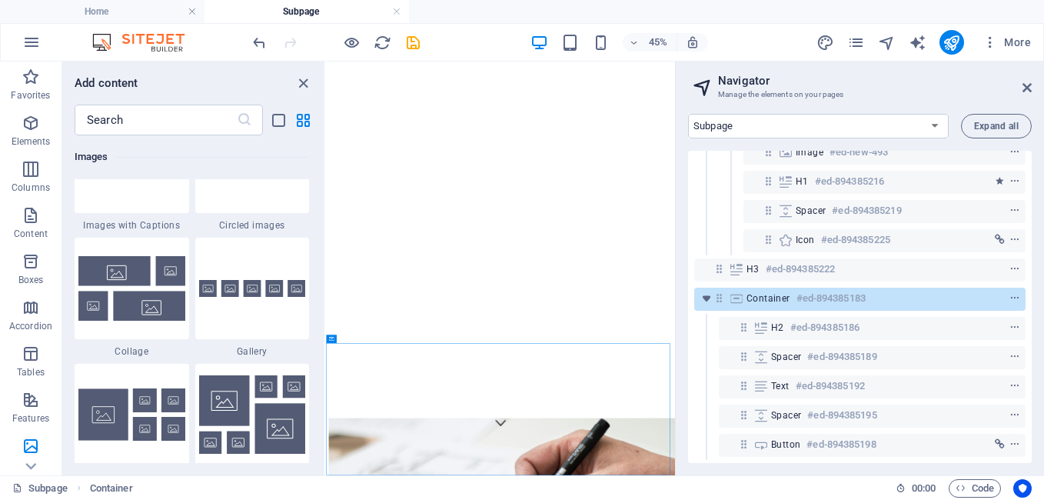
click at [326, 397] on div "Drag here to replace the existing content. Press “Ctrl” if you want to create a…" at bounding box center [500, 269] width 349 height 414
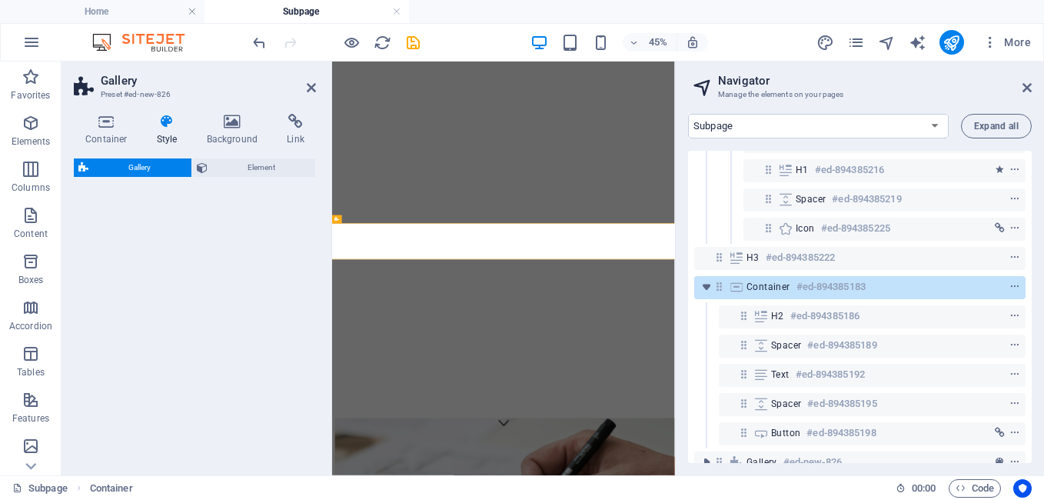
select select "rem"
select select "preset-gallery-v3-grid-dense"
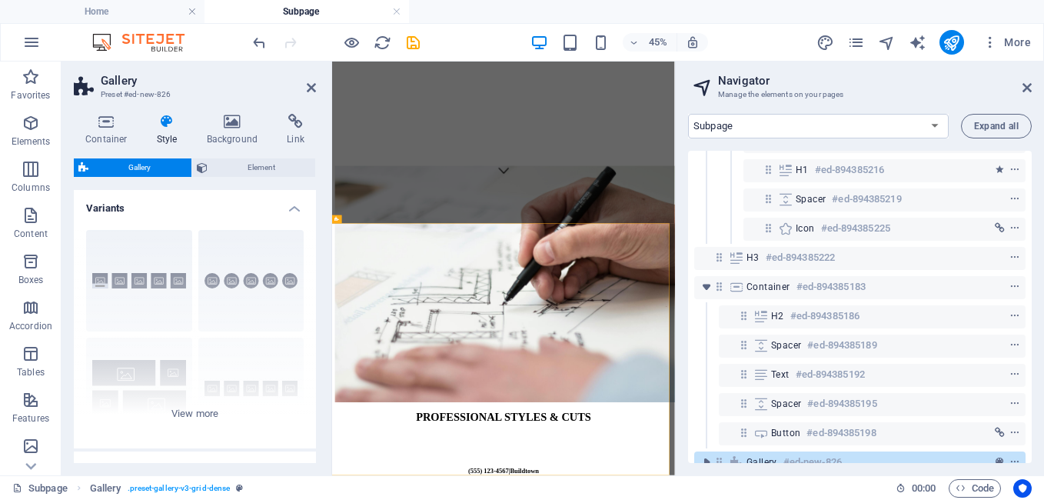
scroll to position [115, 0]
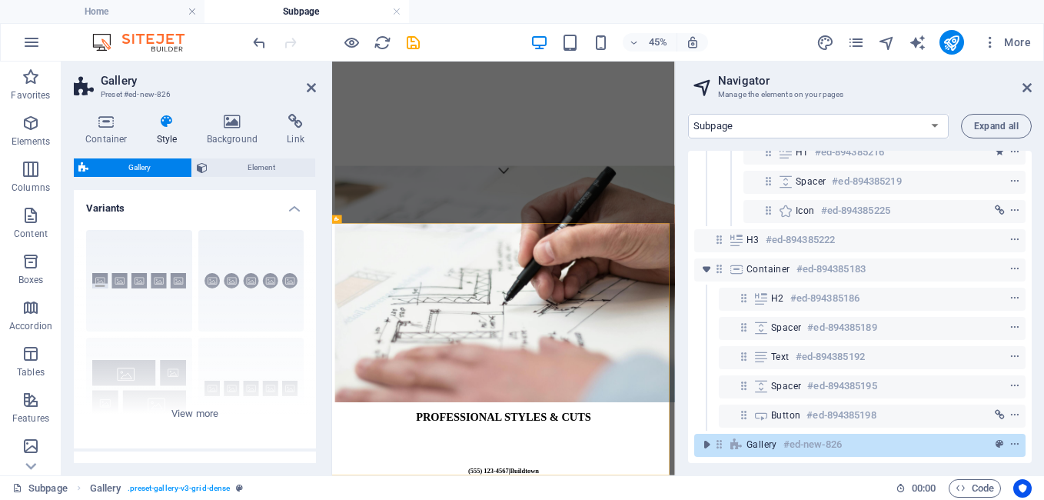
click at [121, 164] on span "Gallery" at bounding box center [140, 167] width 94 height 18
click at [143, 165] on span "Gallery" at bounding box center [140, 167] width 94 height 18
click at [314, 85] on icon at bounding box center [311, 87] width 9 height 12
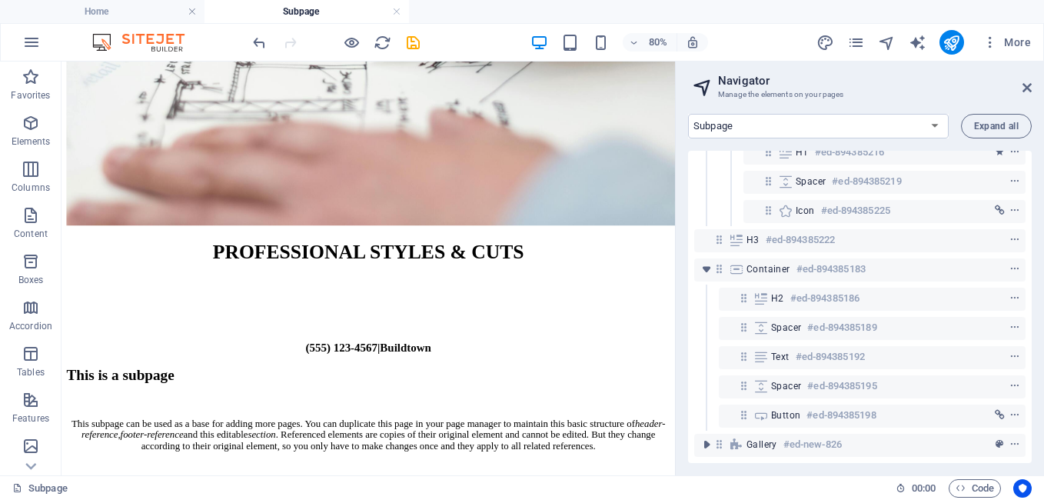
scroll to position [871, 0]
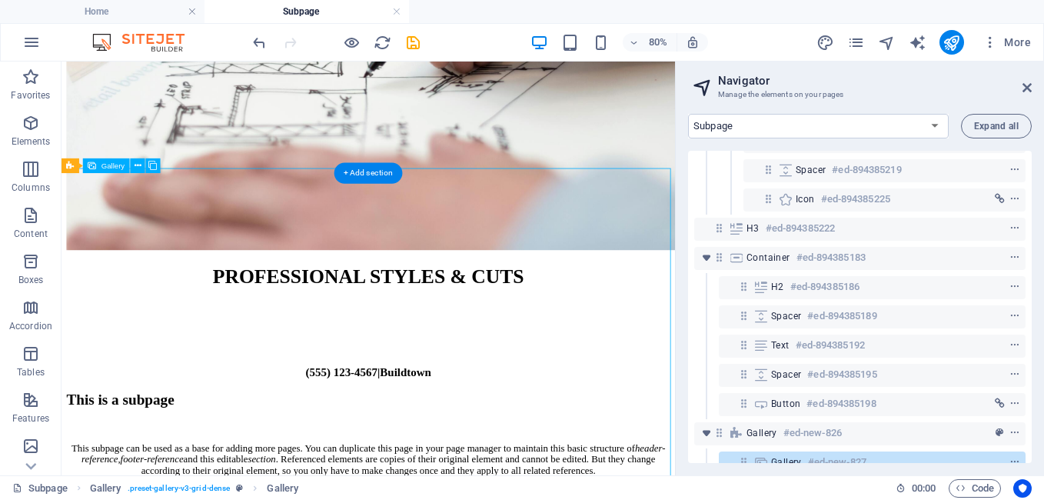
scroll to position [144, 0]
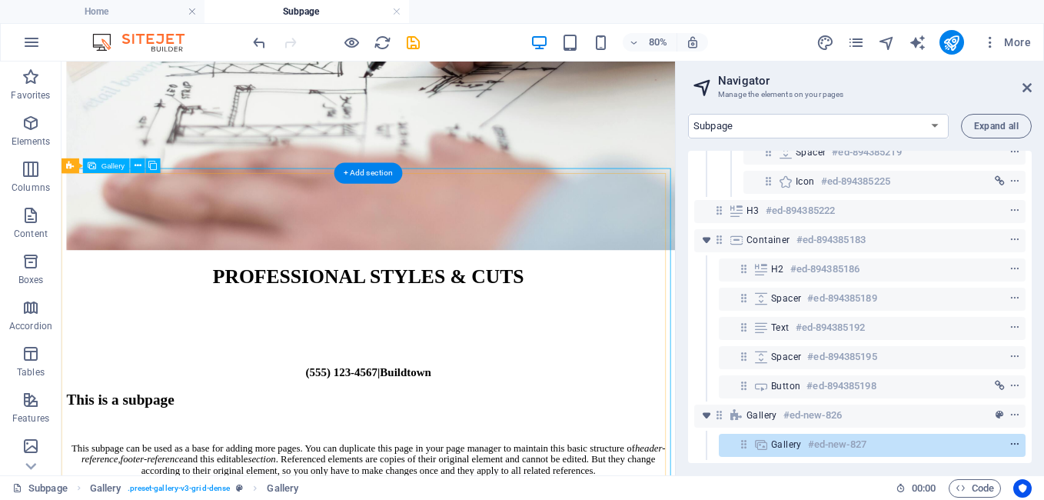
click at [1013, 439] on icon "context-menu" at bounding box center [1014, 444] width 11 height 11
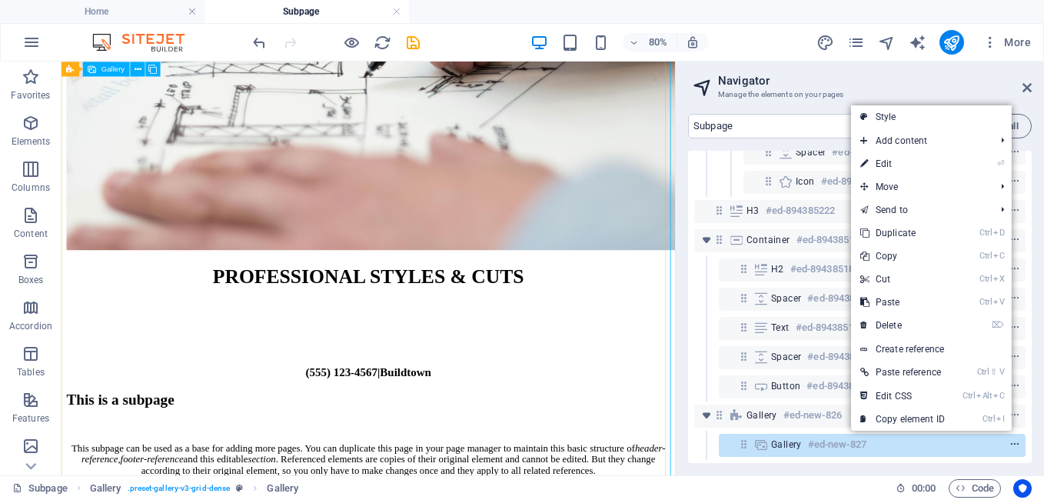
scroll to position [1033, 0]
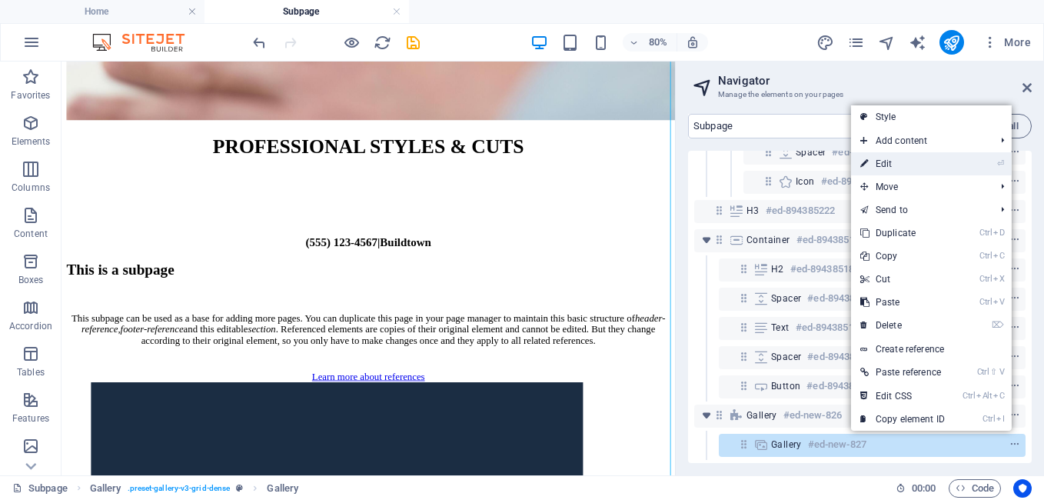
click at [890, 163] on link "⏎ Edit" at bounding box center [902, 163] width 103 height 23
select select "4"
select select "px"
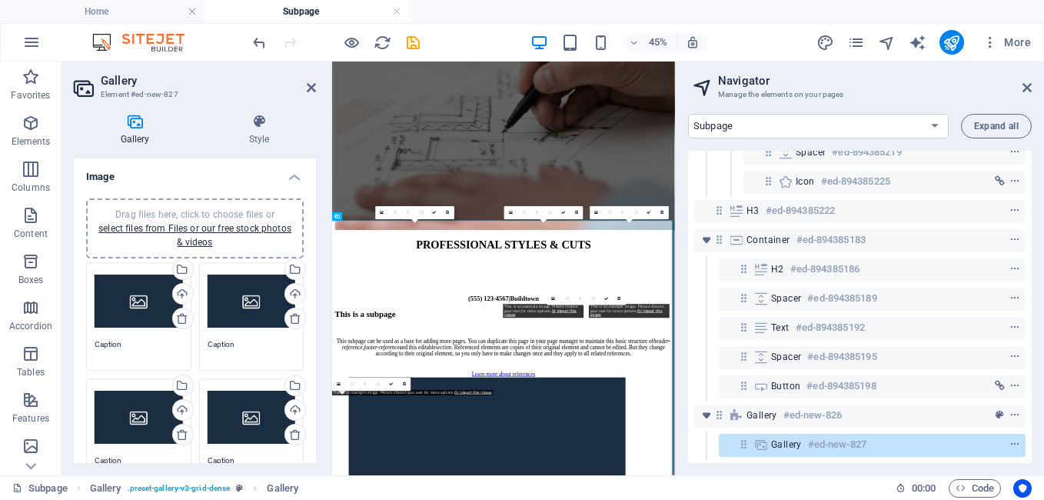
scroll to position [650, 0]
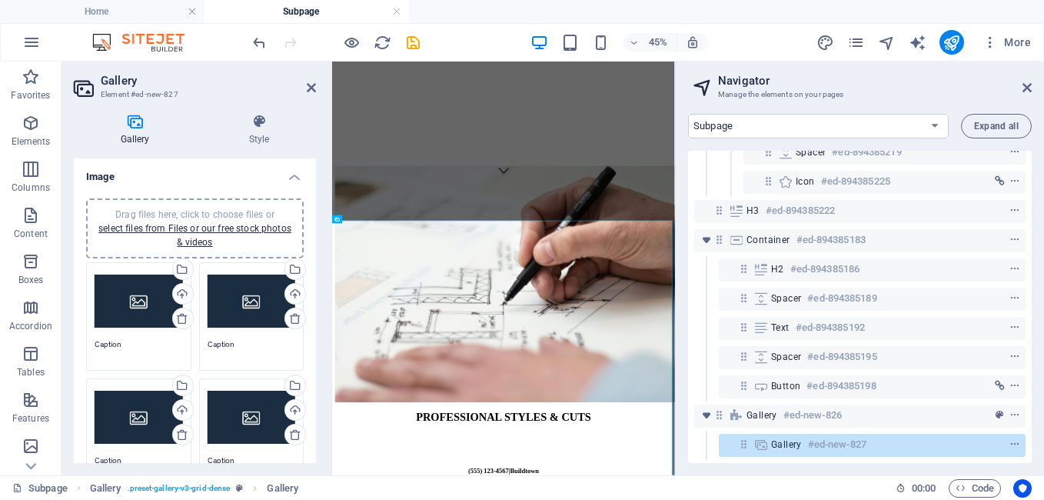
click at [137, 301] on div "Drag files here, click to choose files or select files from Files or our free s…" at bounding box center [139, 302] width 88 height 62
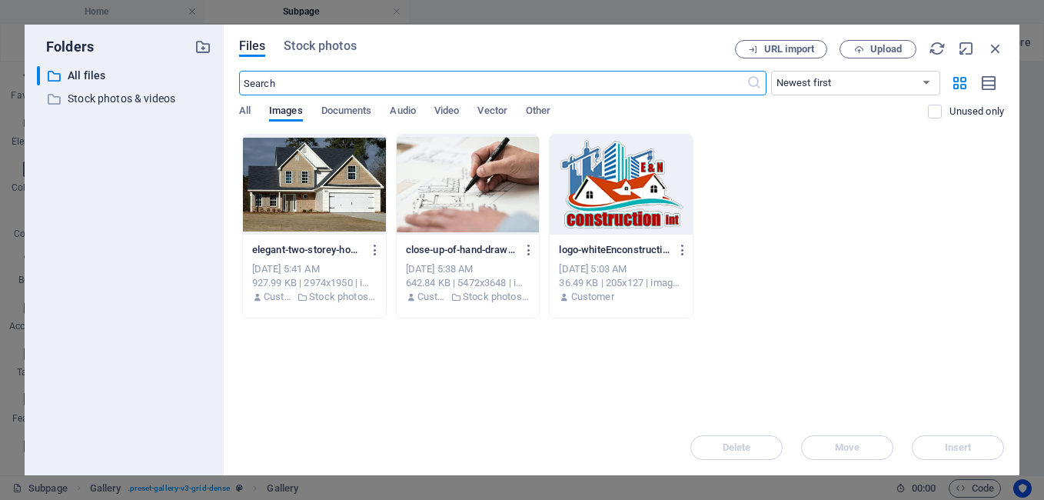
scroll to position [1607, 0]
click at [267, 81] on input "text" at bounding box center [492, 83] width 507 height 25
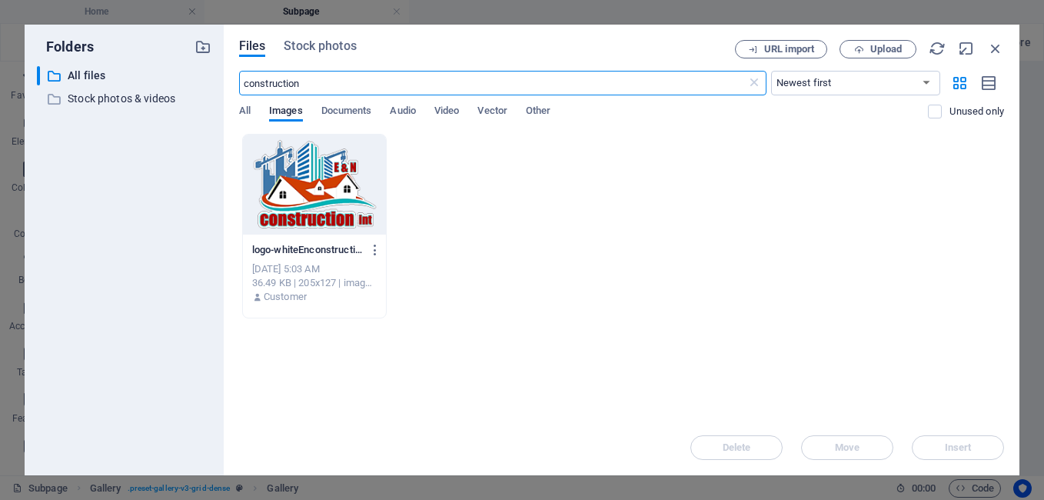
type input "construction"
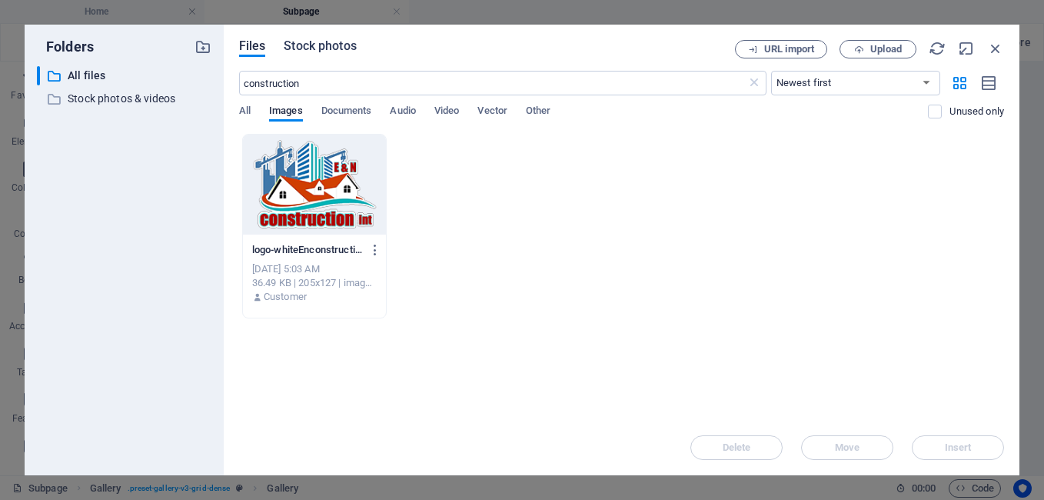
click at [314, 46] on span "Stock photos" at bounding box center [320, 46] width 72 height 18
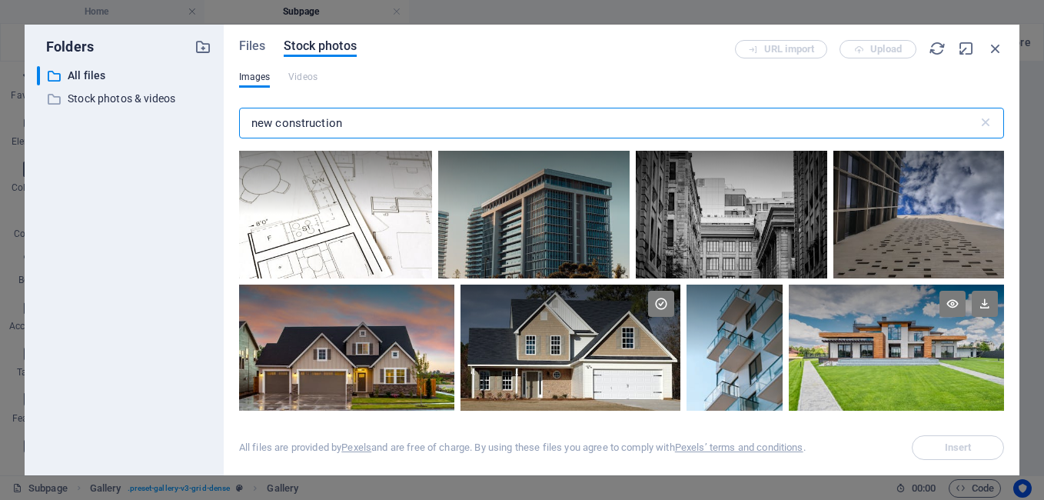
click at [890, 361] on div at bounding box center [896, 356] width 215 height 144
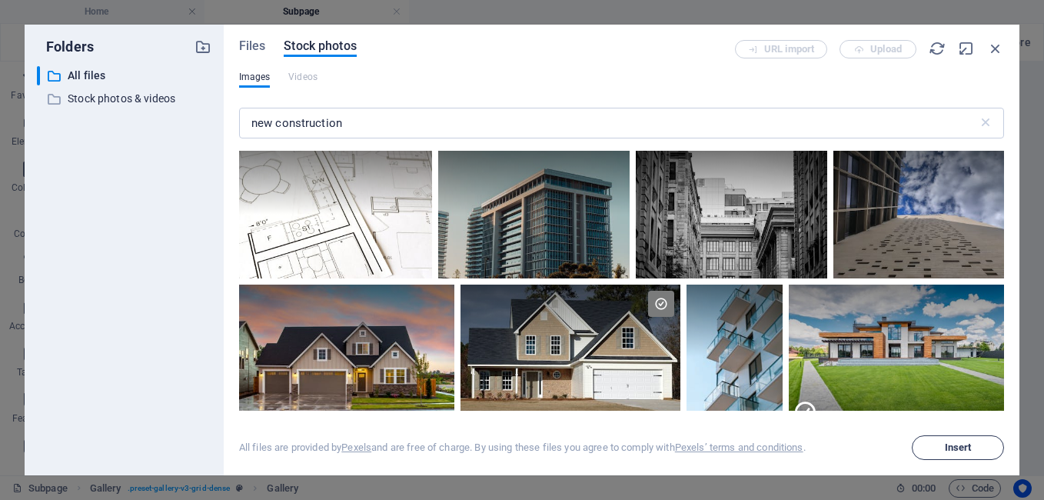
click at [943, 444] on span "Insert" at bounding box center [958, 447] width 78 height 9
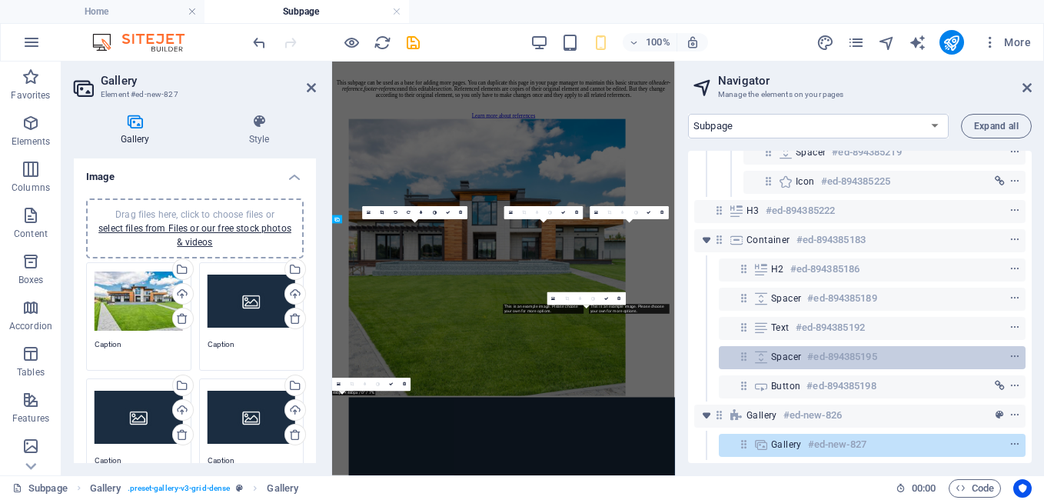
scroll to position [650, 0]
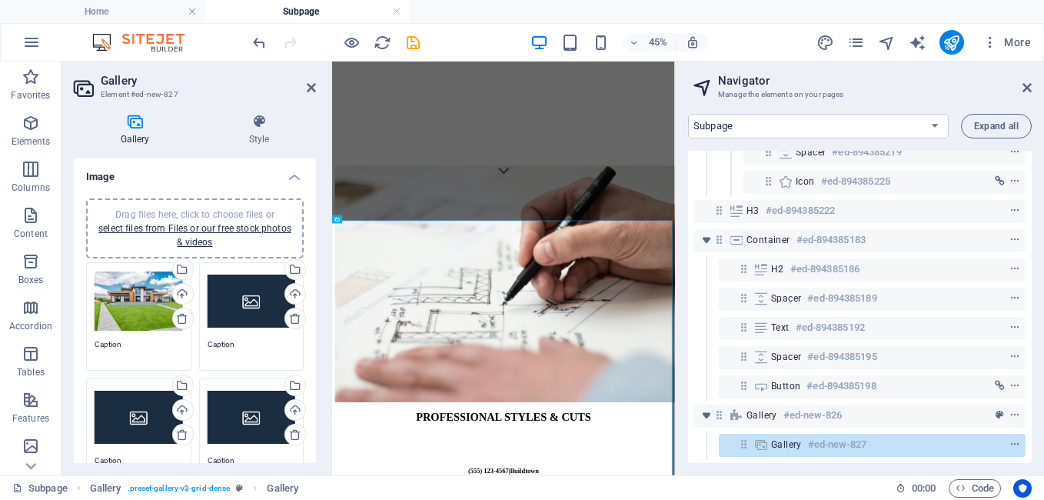
click at [254, 295] on div "Drag files here, click to choose files or select files from Files or our free s…" at bounding box center [252, 302] width 88 height 62
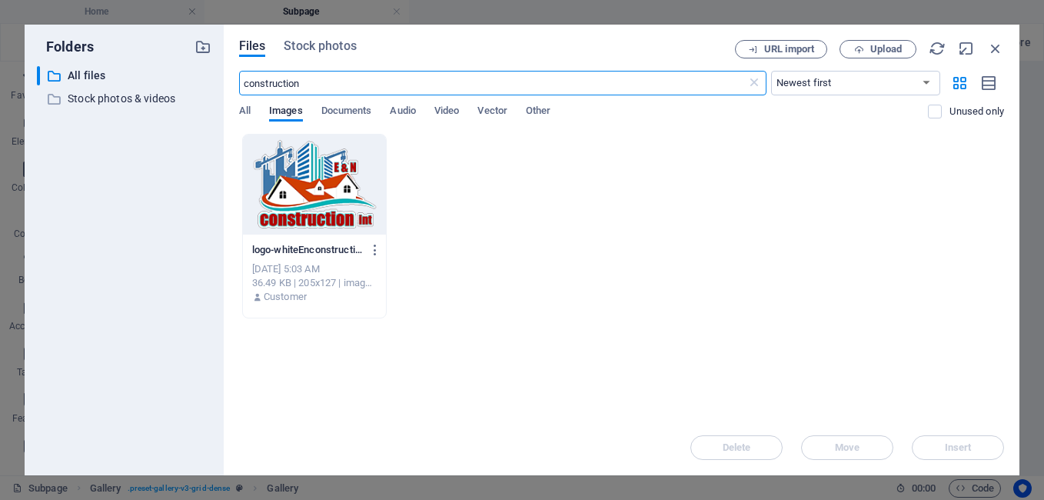
scroll to position [1607, 0]
click at [318, 45] on span "Stock photos" at bounding box center [320, 46] width 72 height 18
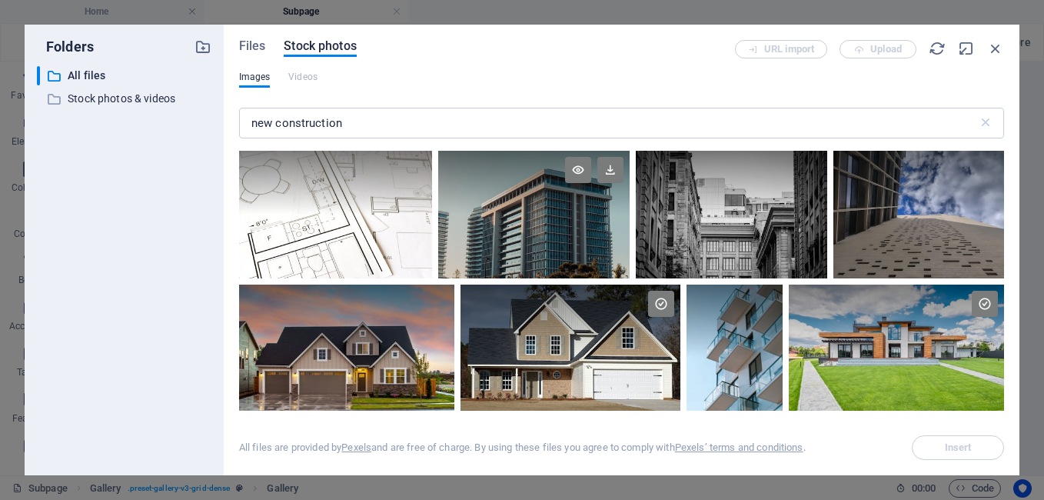
click at [552, 242] on div at bounding box center [533, 215] width 191 height 128
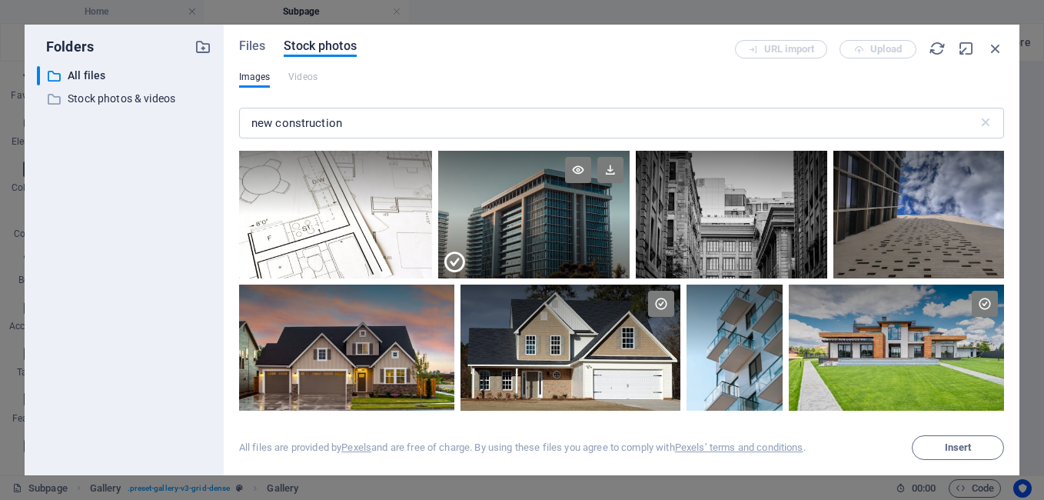
click at [593, 234] on div at bounding box center [533, 246] width 191 height 64
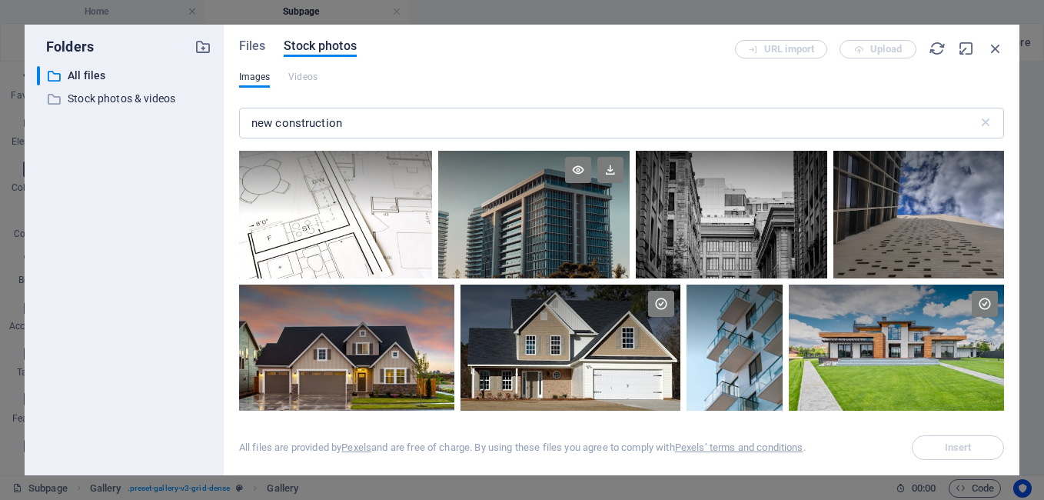
click at [534, 228] on div at bounding box center [533, 215] width 191 height 128
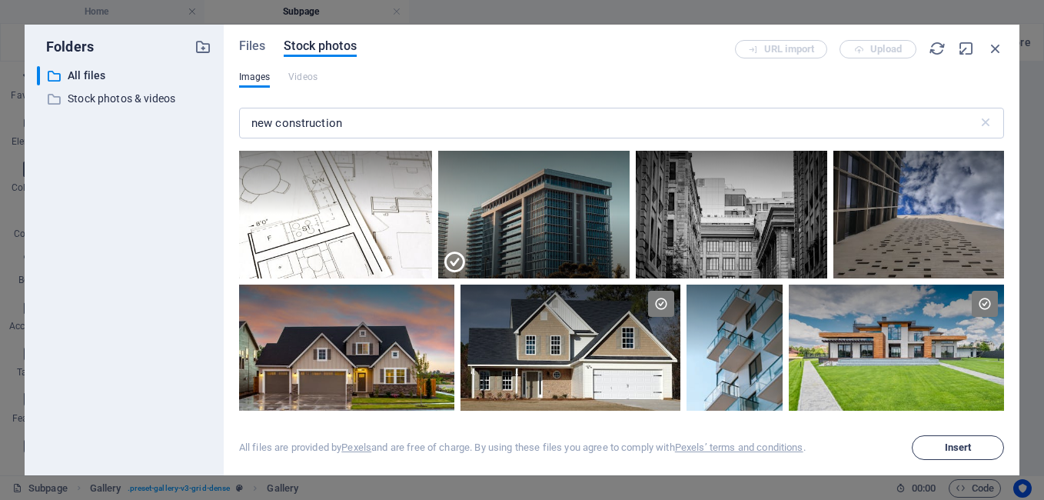
click at [957, 446] on span "Insert" at bounding box center [958, 447] width 27 height 9
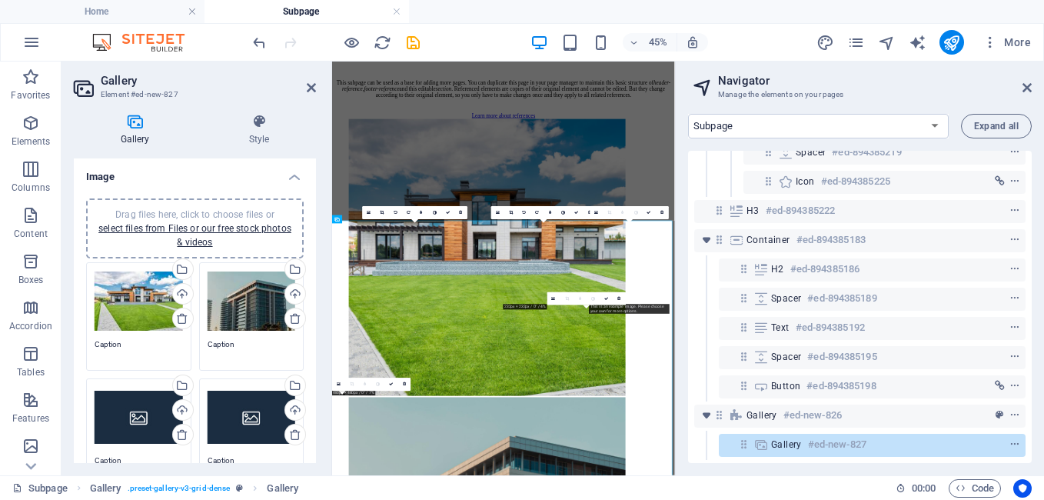
scroll to position [650, 0]
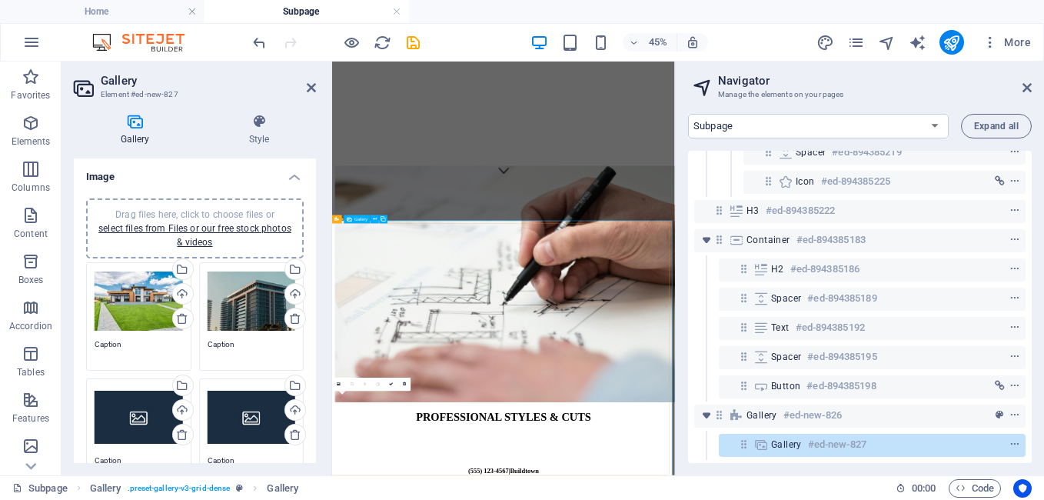
click at [119, 420] on div "Drag files here, click to choose files or select files from Files or our free s…" at bounding box center [139, 418] width 88 height 62
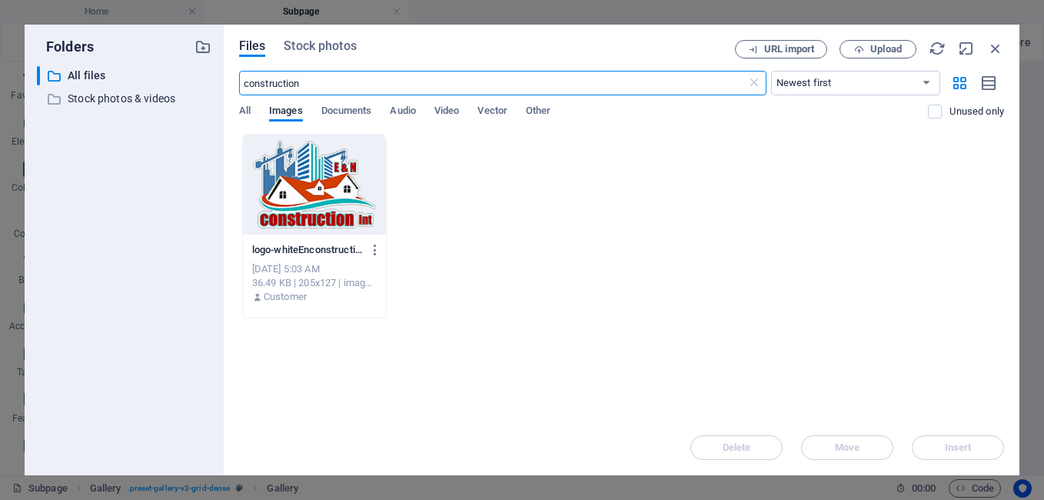
scroll to position [1607, 0]
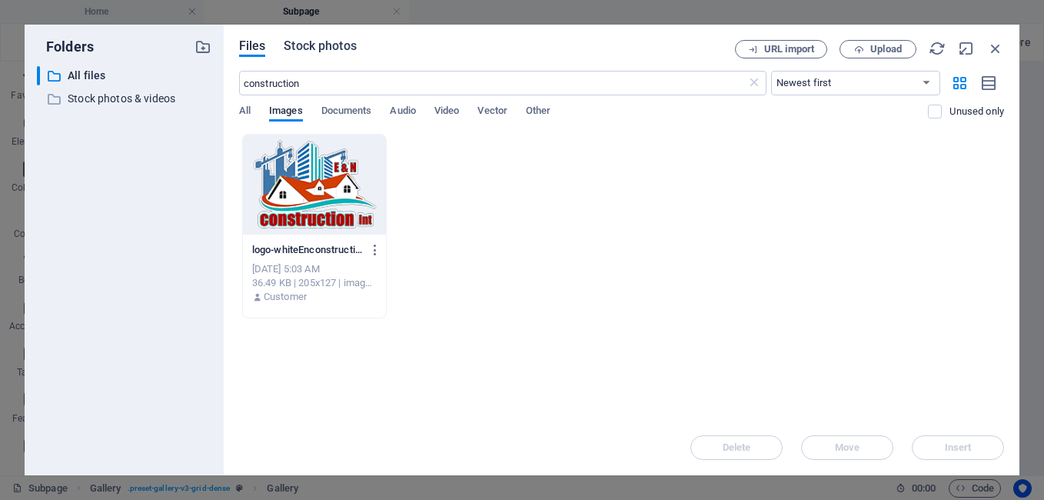
click at [326, 42] on span "Stock photos" at bounding box center [320, 46] width 72 height 18
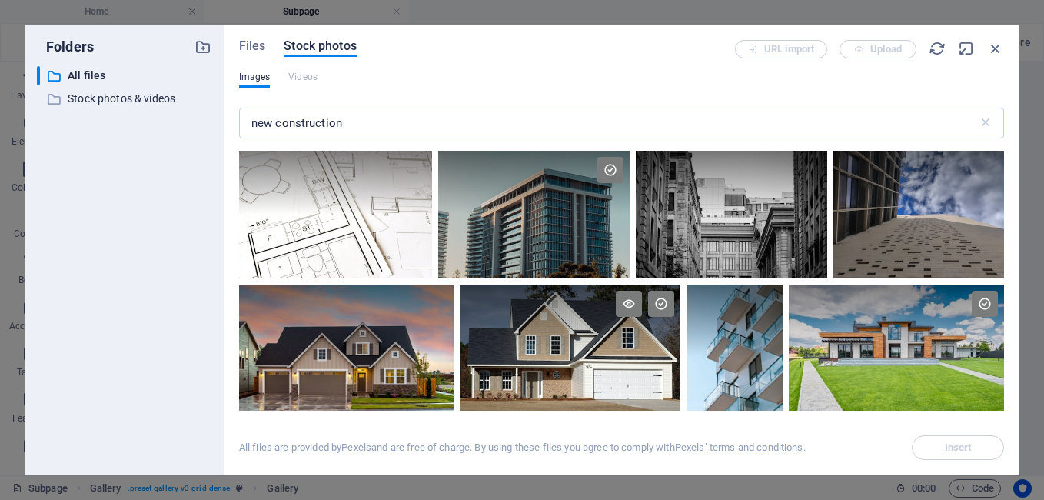
click at [543, 362] on div at bounding box center [569, 356] width 219 height 144
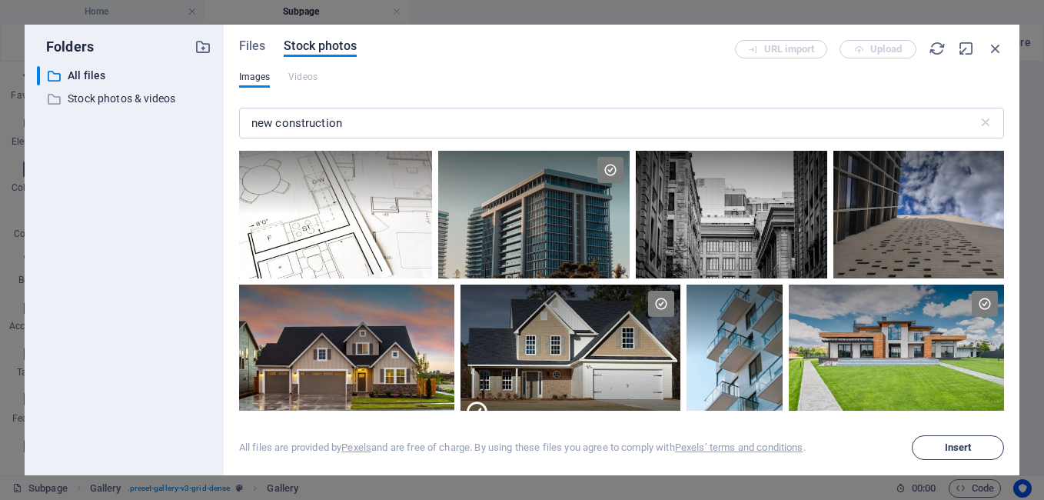
click at [941, 447] on span "Insert" at bounding box center [958, 447] width 78 height 9
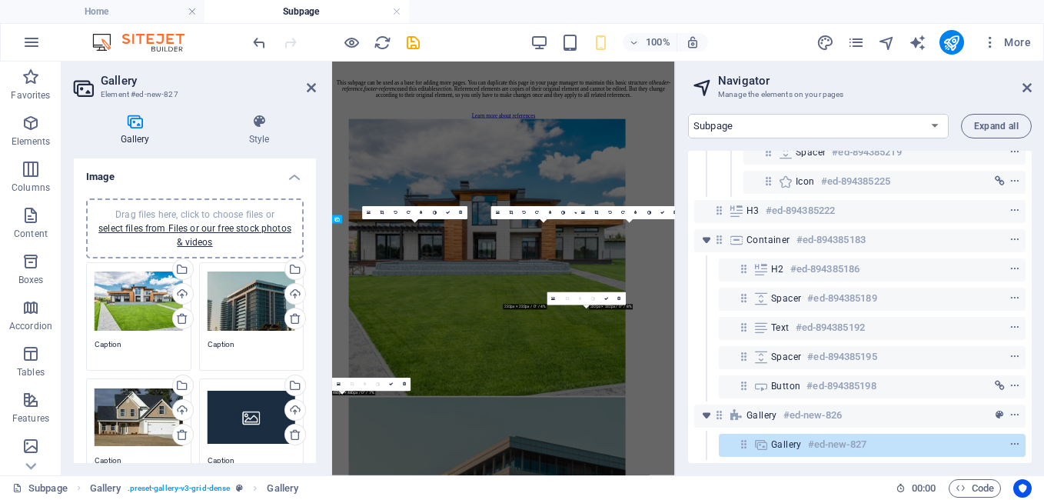
scroll to position [650, 0]
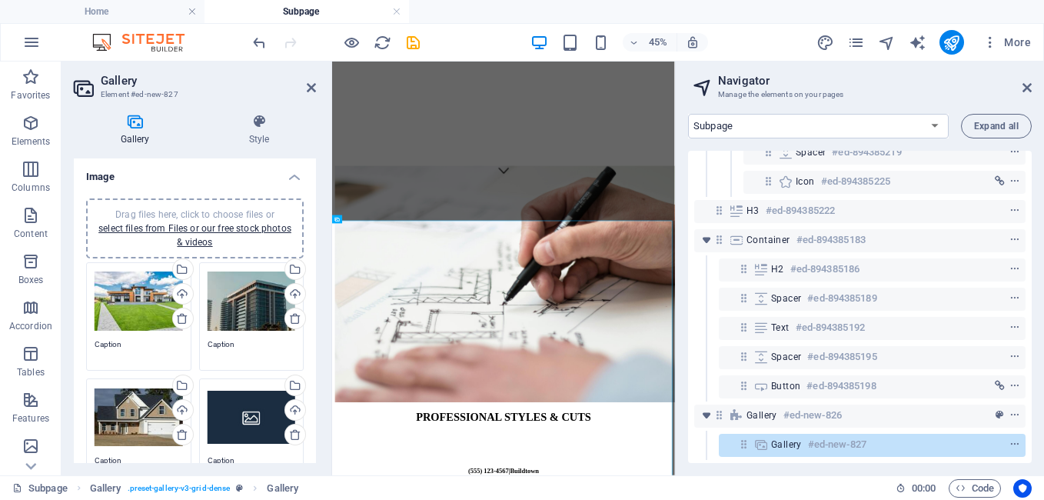
click at [254, 414] on div "Drag files here, click to choose files or select files from Files or our free s…" at bounding box center [252, 418] width 88 height 62
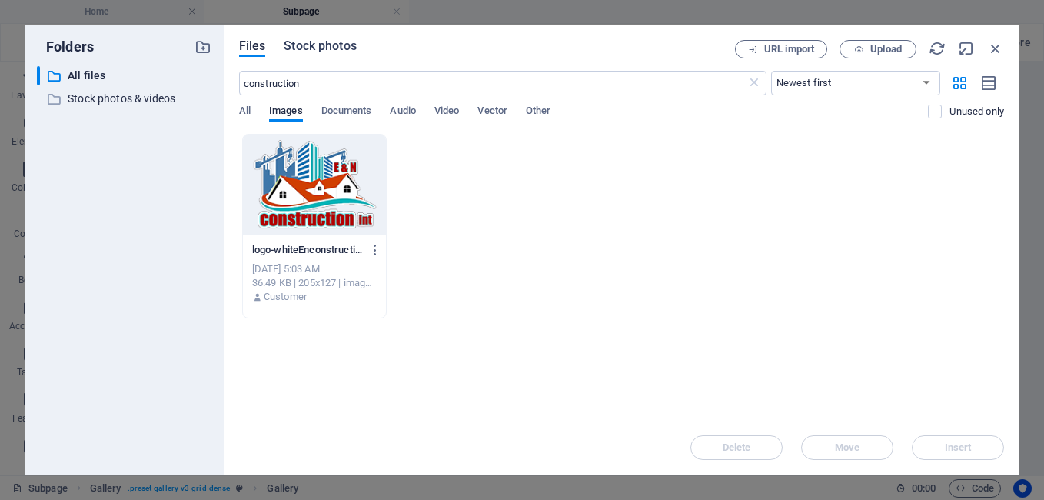
click at [322, 42] on span "Stock photos" at bounding box center [320, 46] width 72 height 18
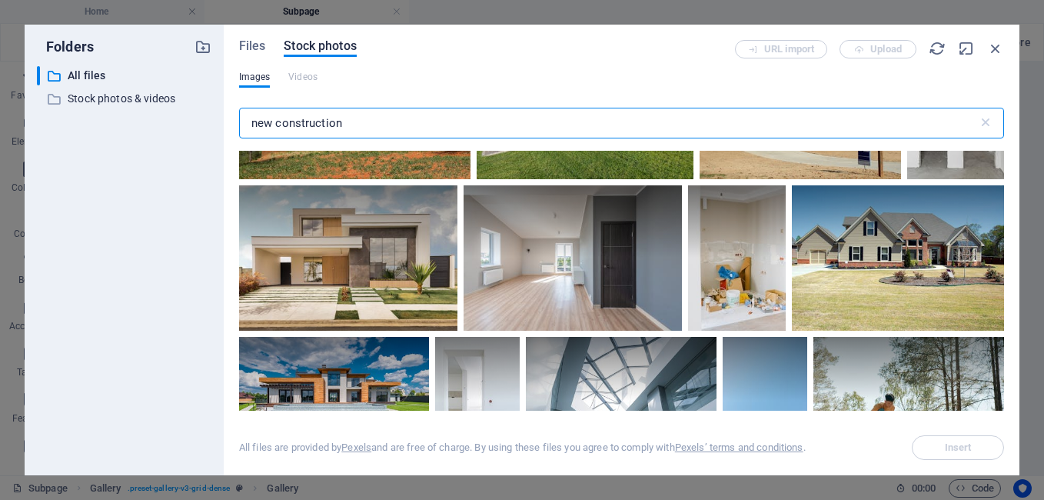
scroll to position [408, 0]
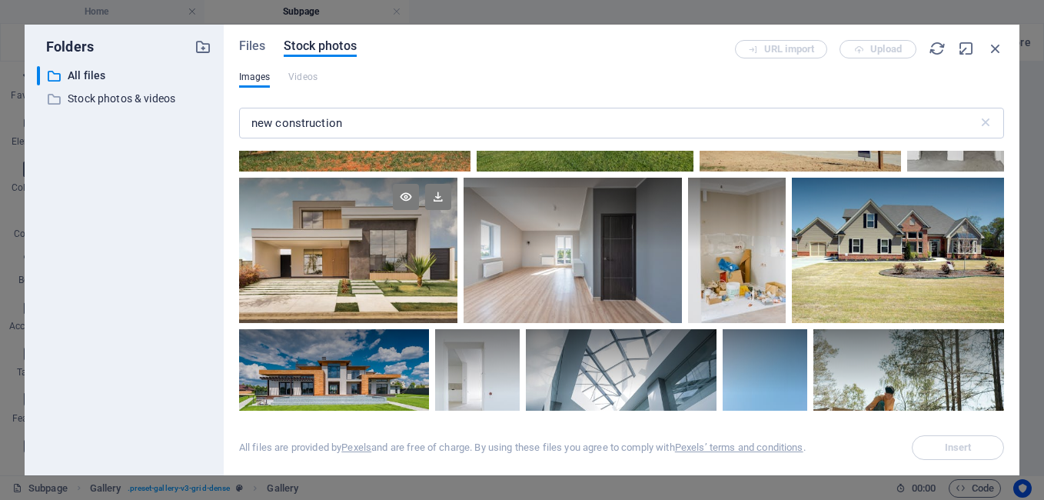
click at [353, 229] on div at bounding box center [348, 214] width 218 height 73
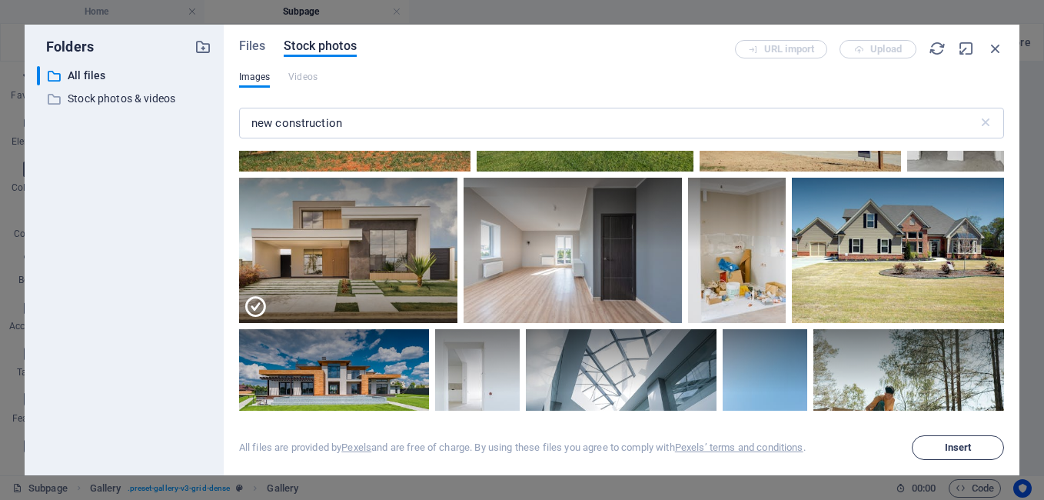
click at [950, 447] on span "Insert" at bounding box center [958, 447] width 27 height 9
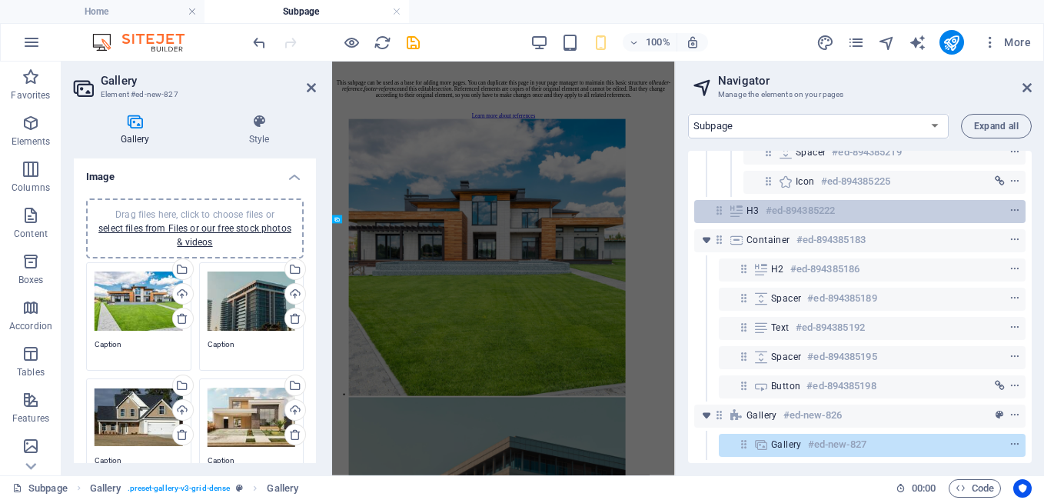
scroll to position [650, 0]
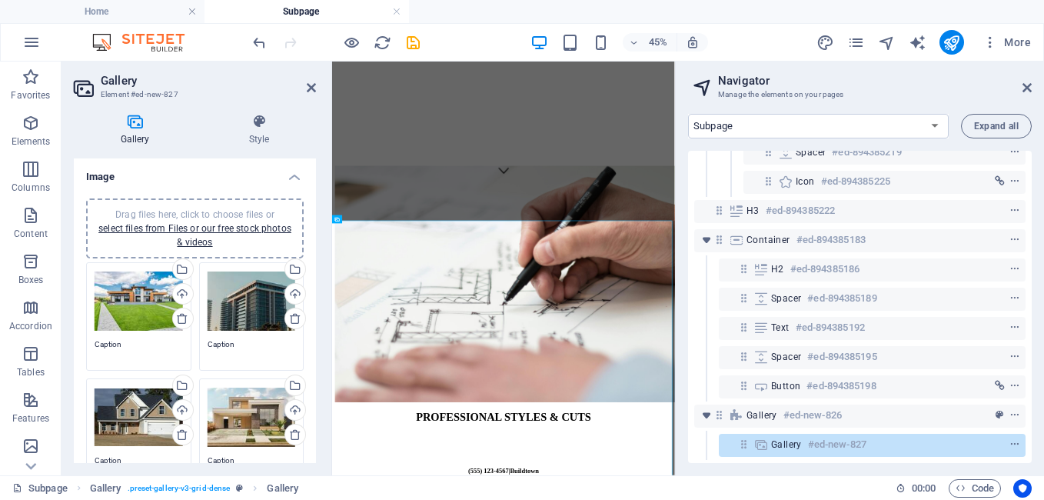
drag, startPoint x: 1087, startPoint y: 611, endPoint x: 1007, endPoint y: 402, distance: 223.9
click at [311, 86] on icon at bounding box center [311, 87] width 9 height 12
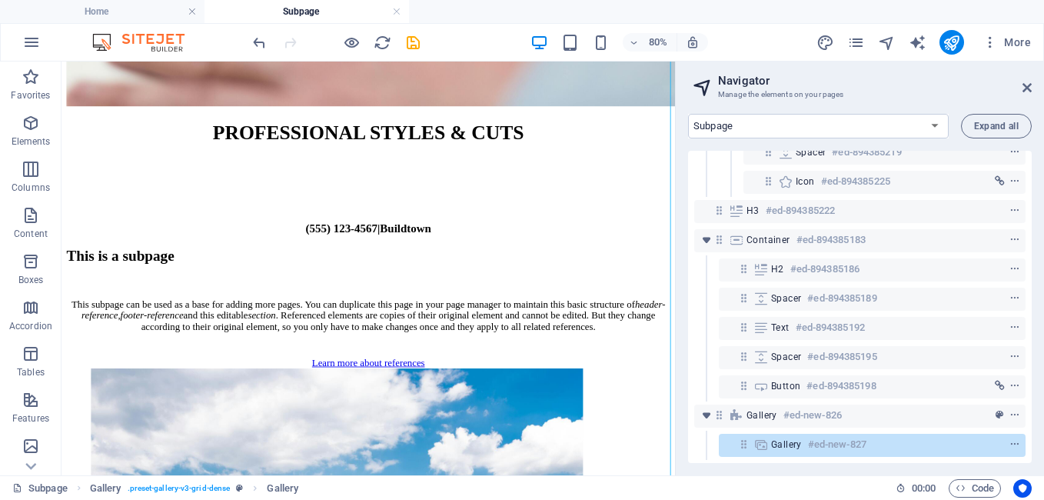
scroll to position [1056, 0]
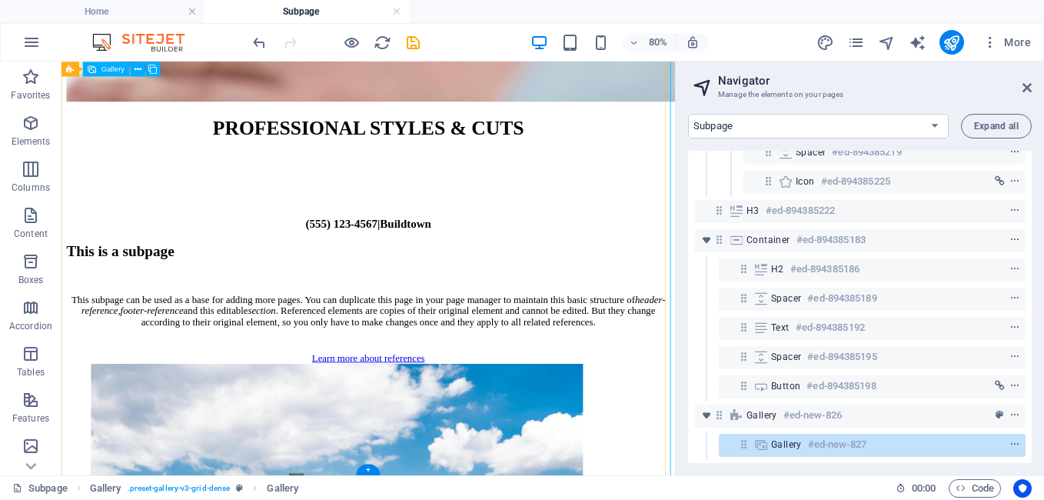
click at [989, 128] on span "Expand all" at bounding box center [996, 125] width 45 height 9
click at [998, 124] on span "Expand all" at bounding box center [996, 125] width 45 height 9
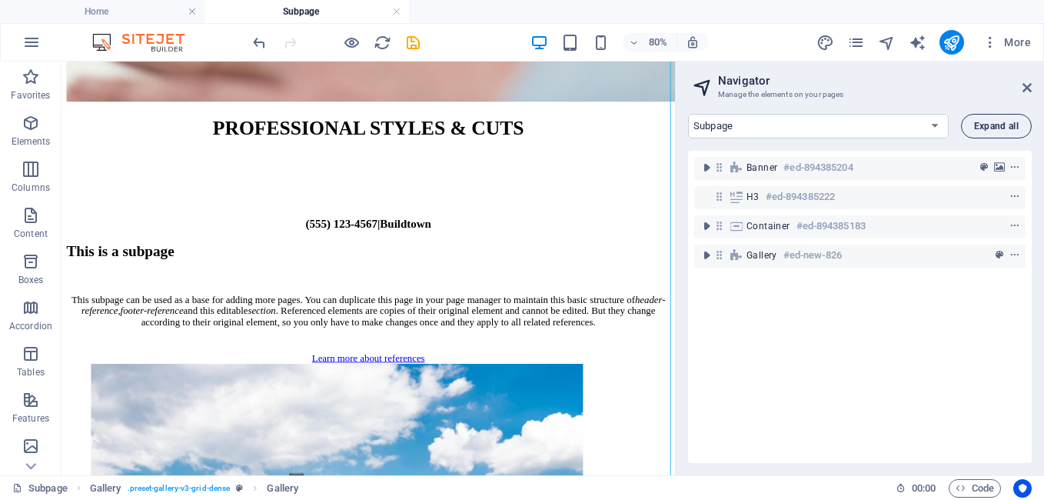
scroll to position [0, 0]
click at [998, 124] on span "Expand all" at bounding box center [996, 125] width 45 height 9
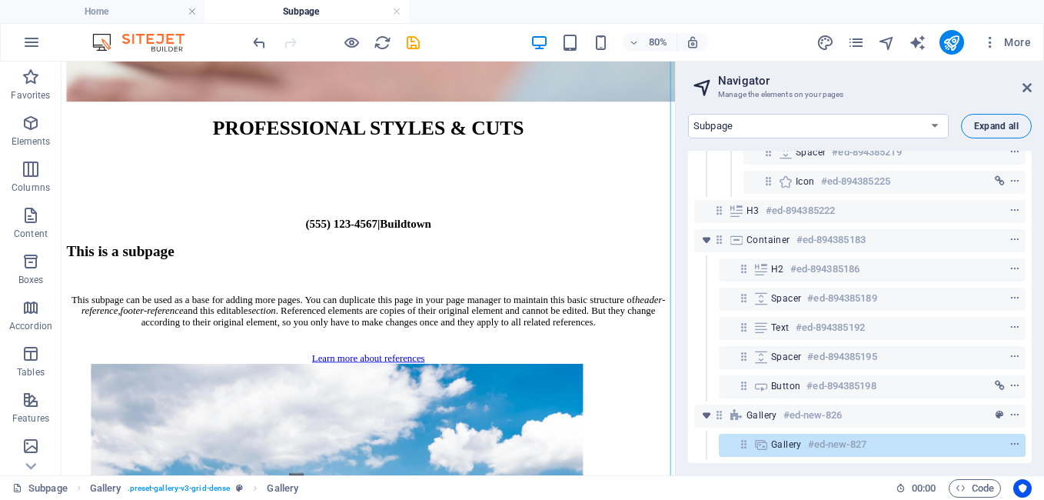
scroll to position [144, 0]
click at [998, 124] on span "Expand all" at bounding box center [996, 125] width 45 height 9
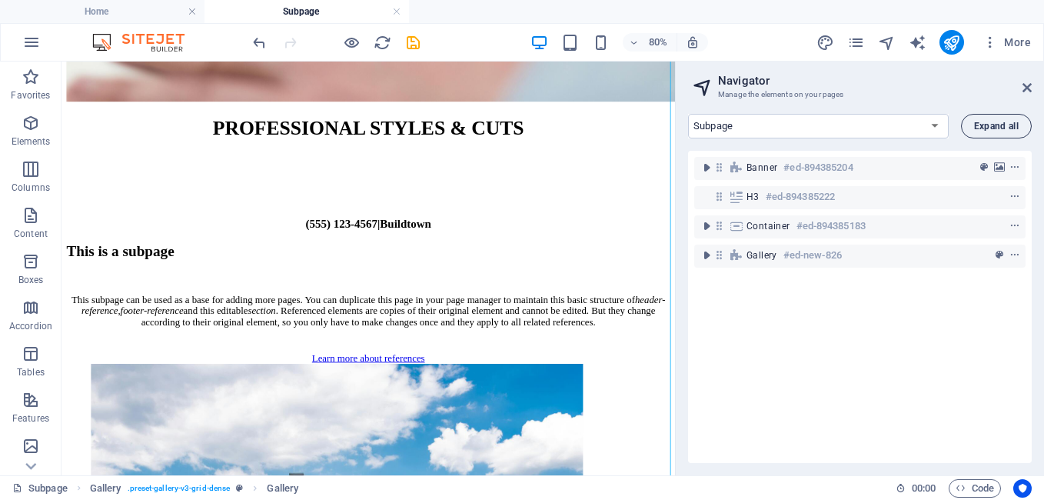
scroll to position [0, 0]
click at [998, 124] on span "Expand all" at bounding box center [996, 125] width 45 height 9
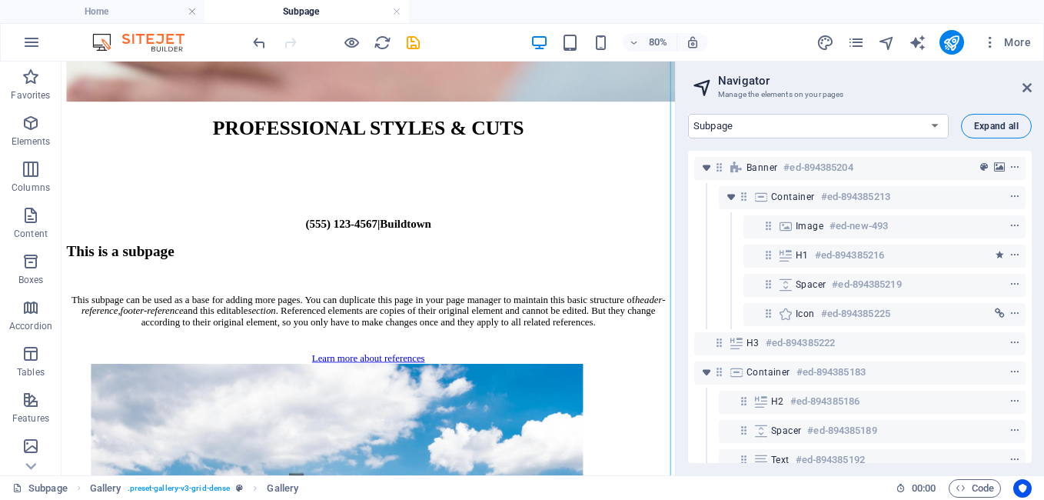
scroll to position [144, 0]
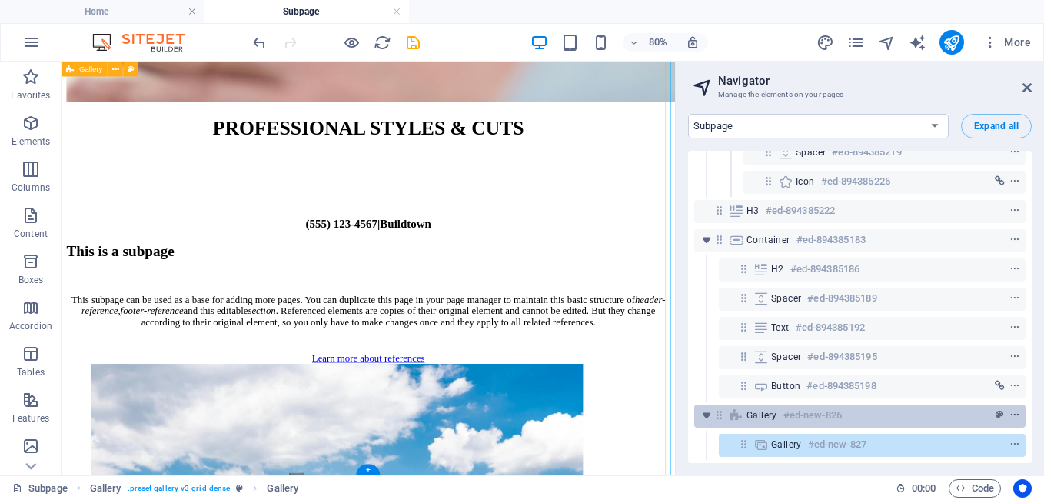
click at [1012, 410] on icon "context-menu" at bounding box center [1014, 415] width 11 height 11
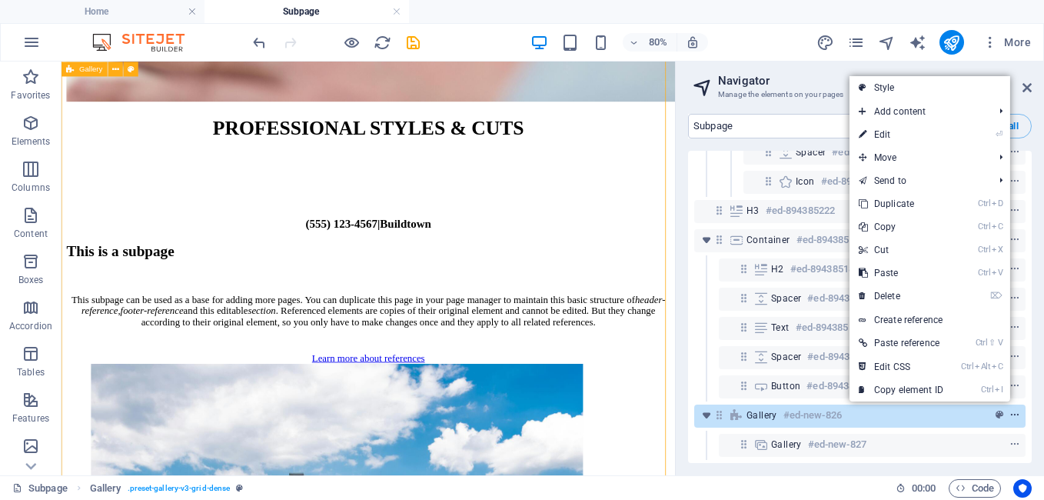
scroll to position [1033, 0]
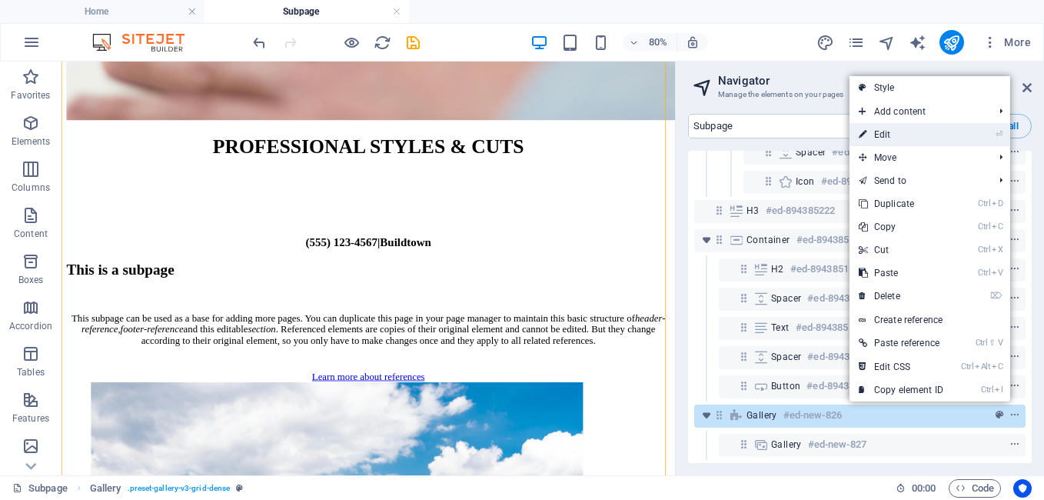
click at [892, 130] on link "⏎ Edit" at bounding box center [900, 134] width 103 height 23
select select "rem"
select select "preset-gallery-v3-grid-dense"
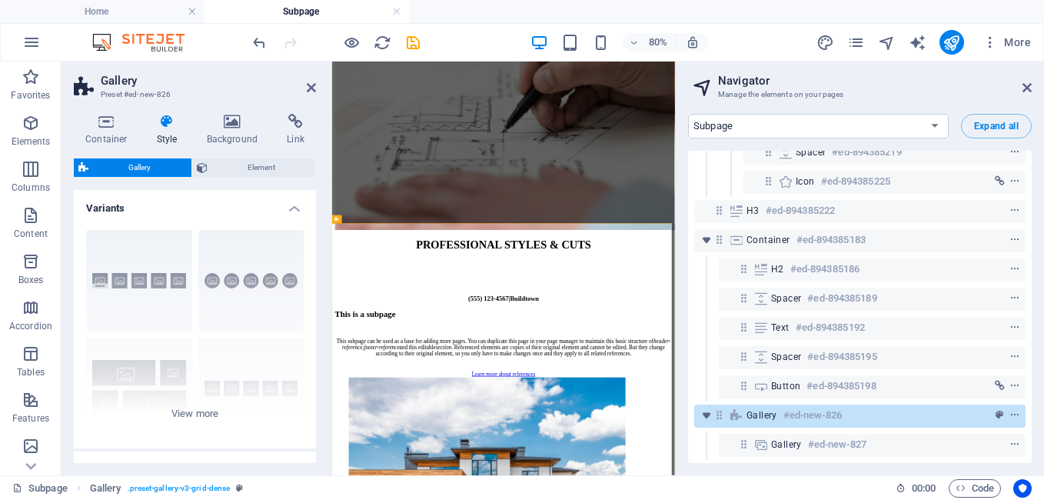
scroll to position [650, 0]
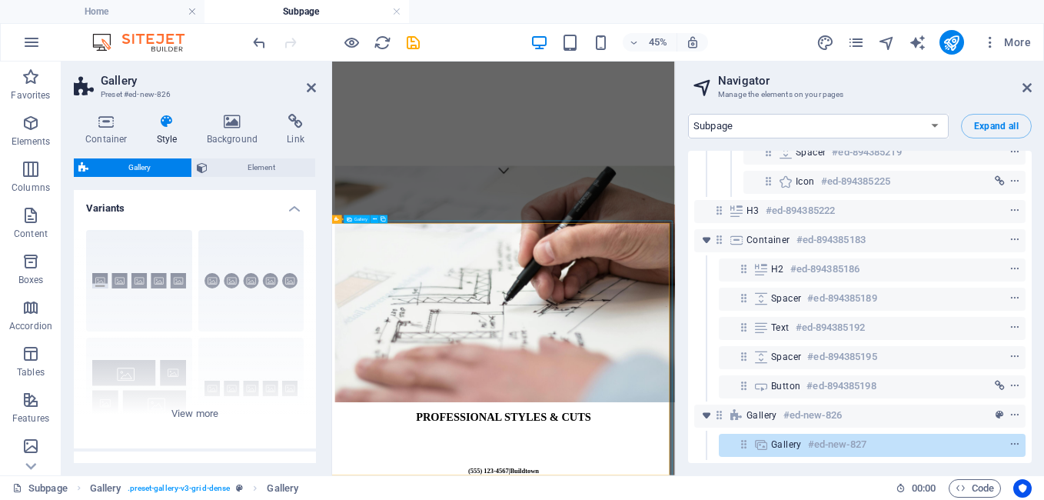
select select "4"
select select "px"
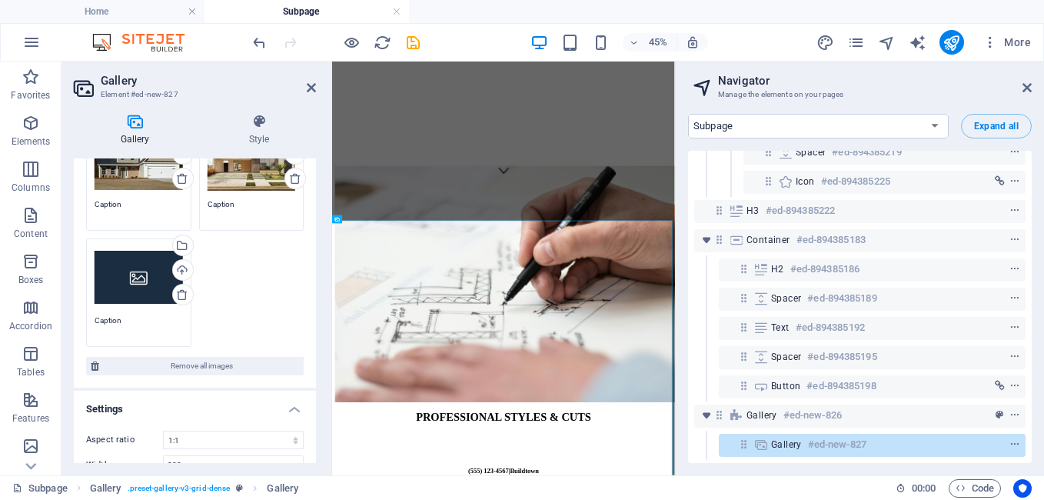
scroll to position [259, 0]
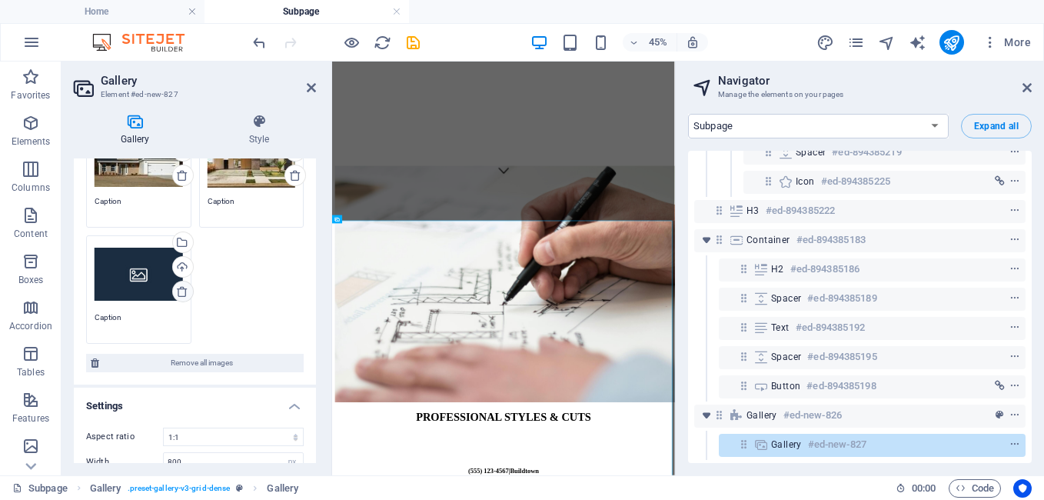
click at [181, 293] on icon at bounding box center [182, 291] width 12 height 12
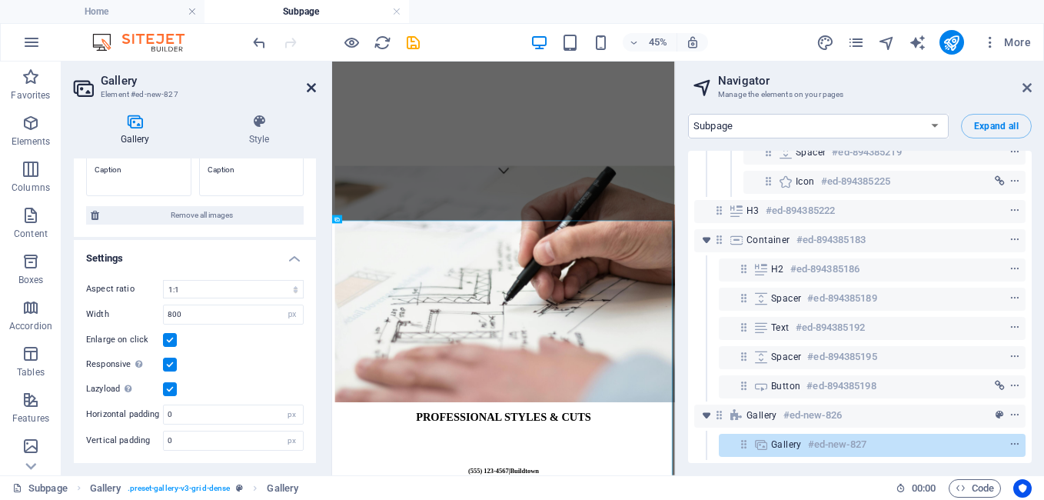
click at [311, 87] on icon at bounding box center [311, 87] width 9 height 12
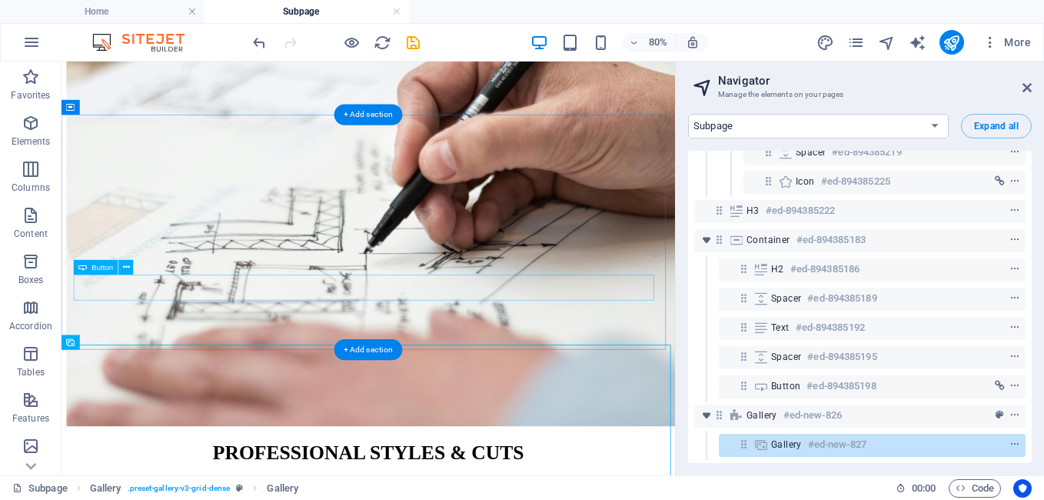
click at [847, 131] on select "Home Subpage Legal Notice Privacy New Collection: Single Page Layout Real Estat…" at bounding box center [818, 126] width 261 height 25
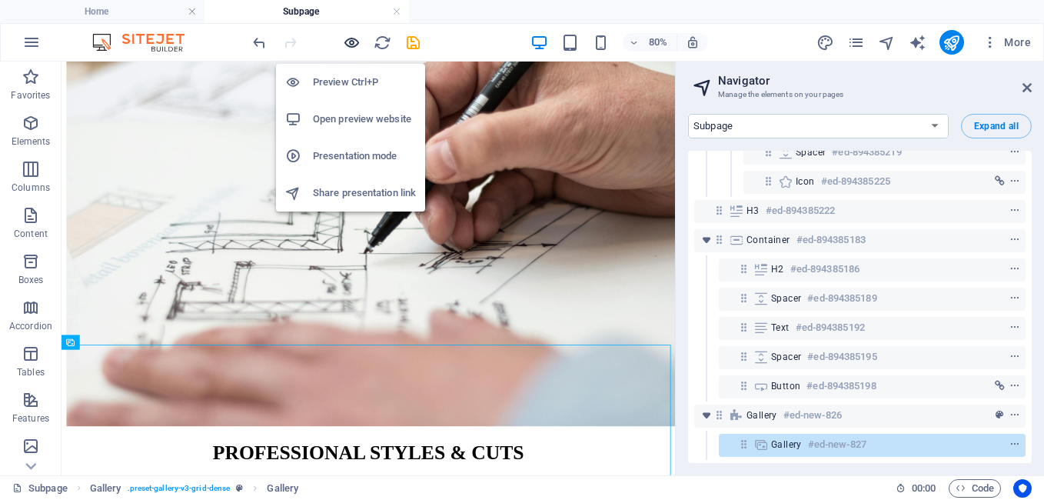
click at [352, 45] on icon "button" at bounding box center [352, 43] width 18 height 18
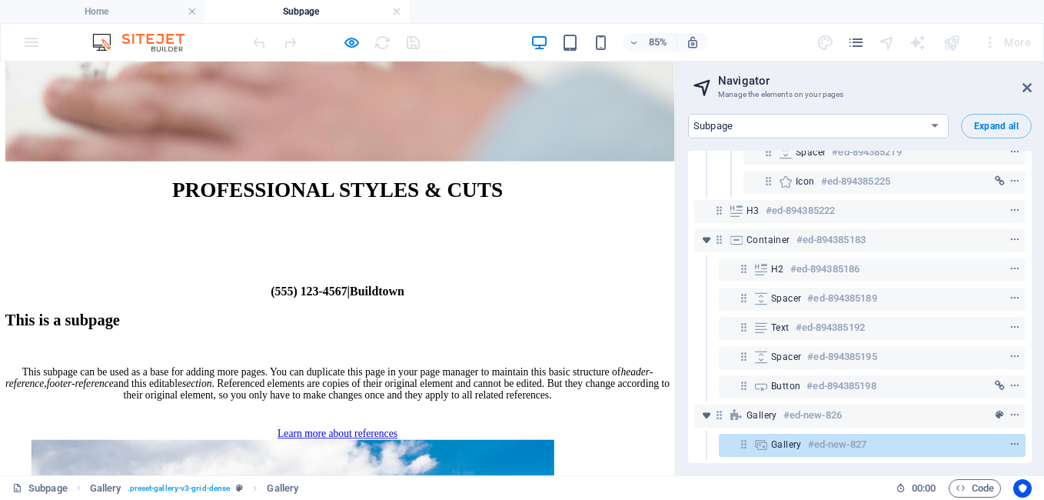
scroll to position [970, 0]
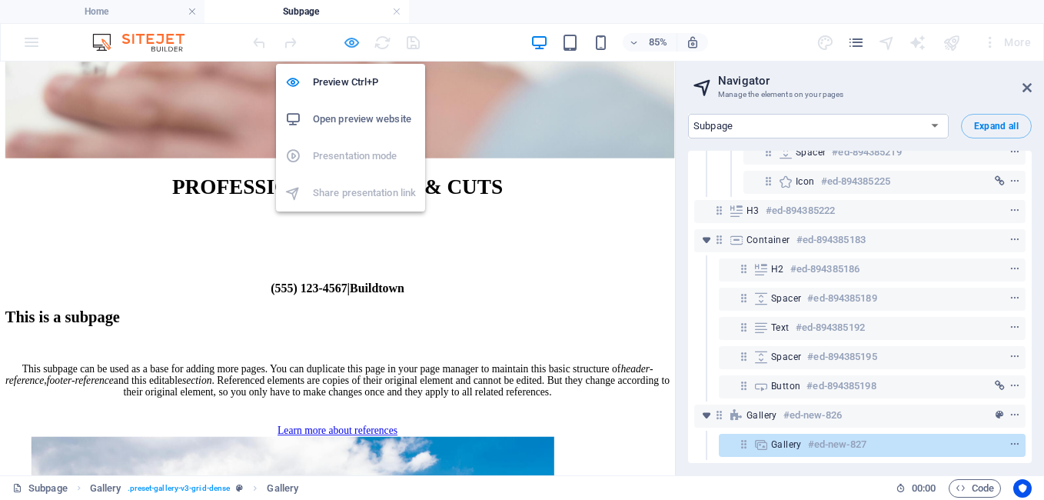
click at [351, 42] on icon "button" at bounding box center [352, 43] width 18 height 18
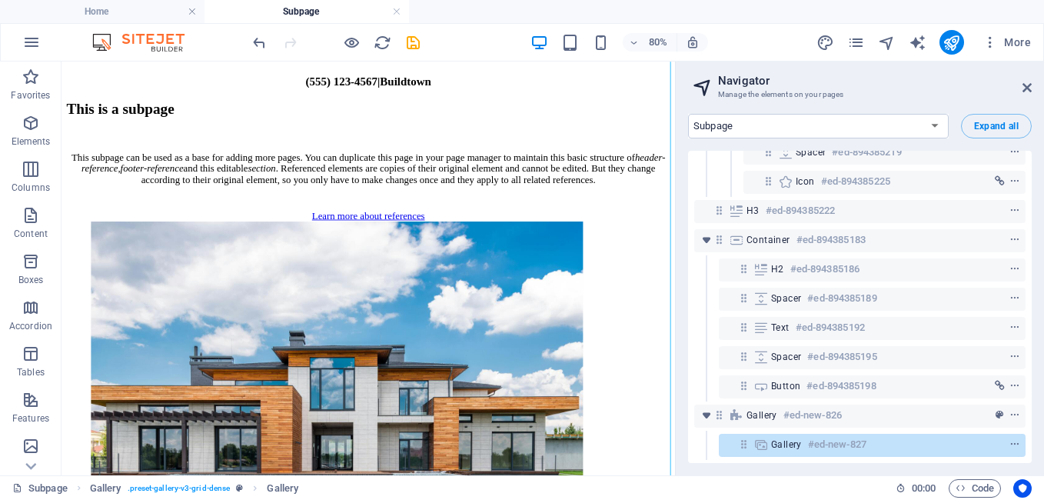
scroll to position [1248, 0]
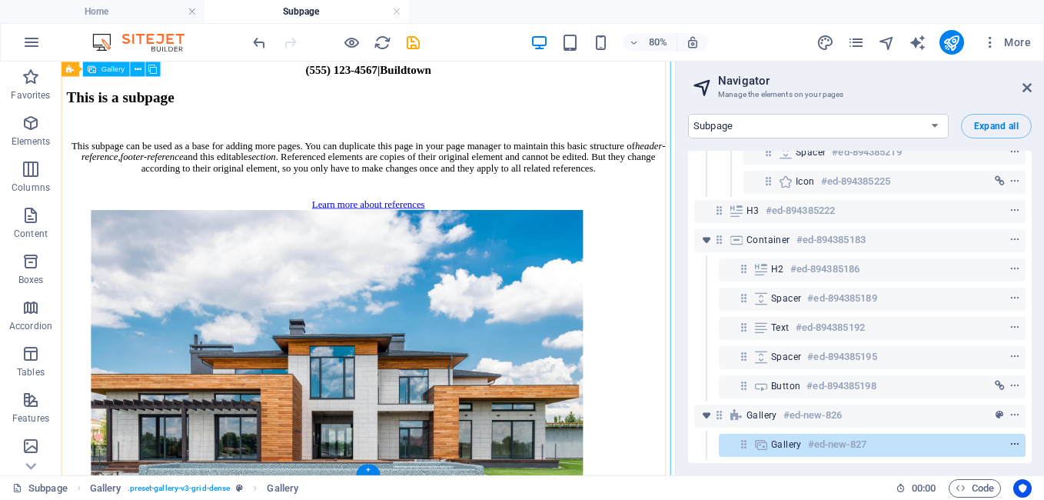
click at [1009, 439] on icon "context-menu" at bounding box center [1014, 444] width 11 height 11
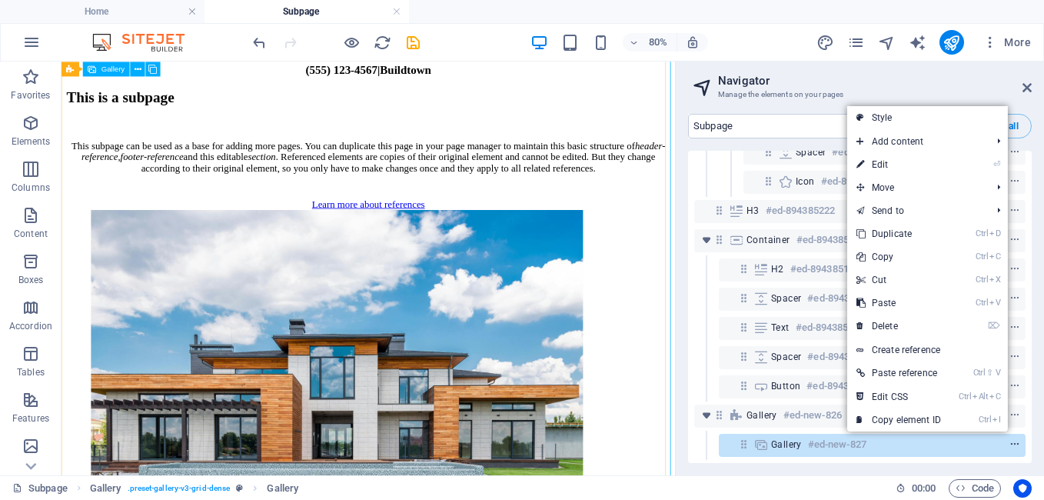
scroll to position [1129, 0]
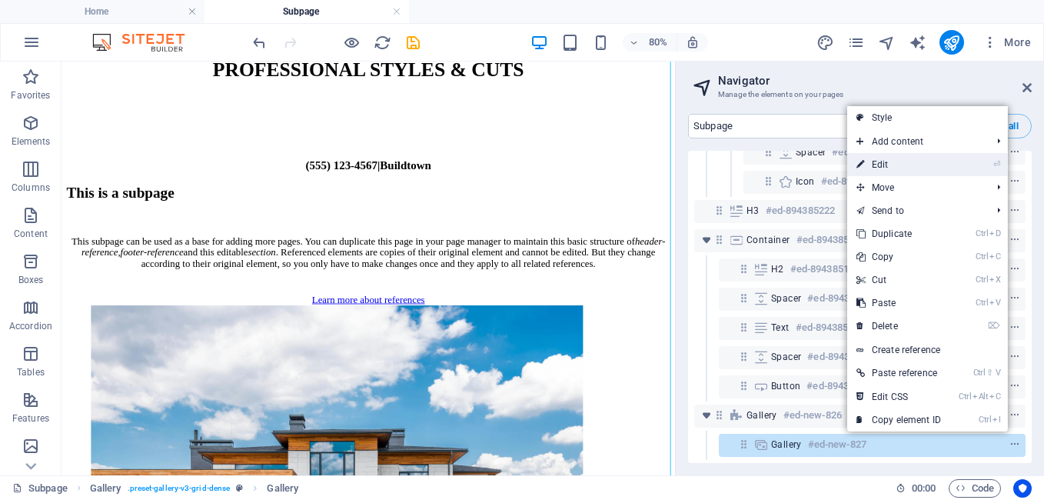
click at [886, 165] on link "⏎ Edit" at bounding box center [898, 164] width 103 height 23
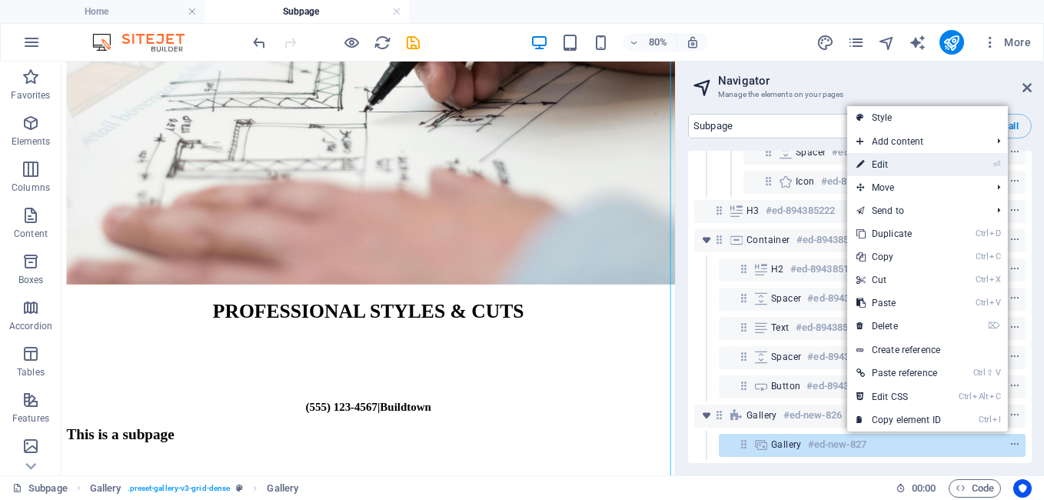
select select "4"
select select "px"
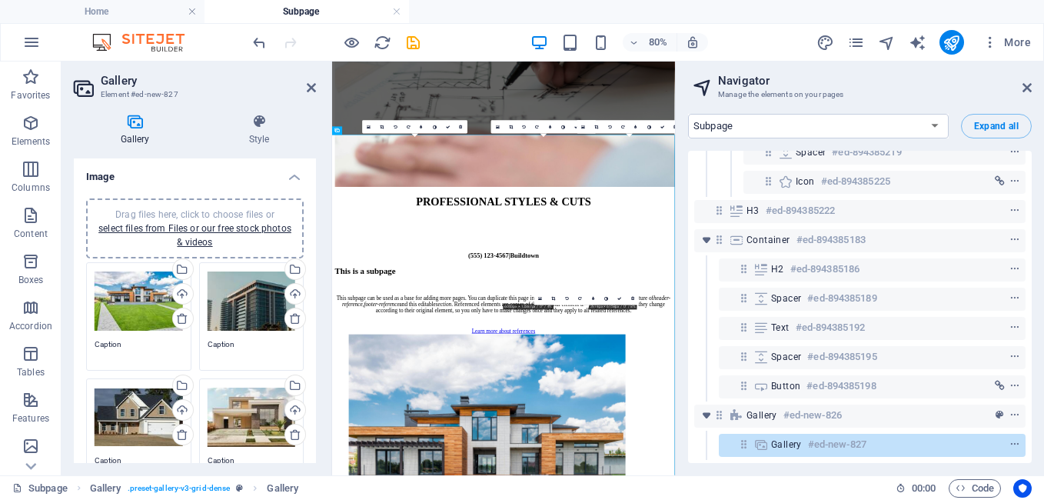
scroll to position [841, 0]
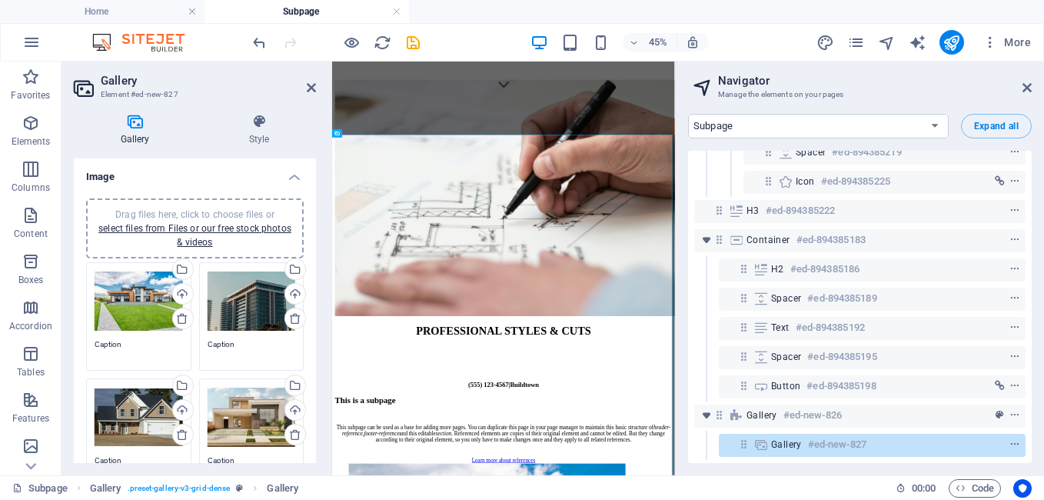
drag, startPoint x: 312, startPoint y: 269, endPoint x: 303, endPoint y: 303, distance: 35.1
click at [303, 303] on div "Drag files here, click to choose files or select files from Files or our free s…" at bounding box center [195, 356] width 242 height 341
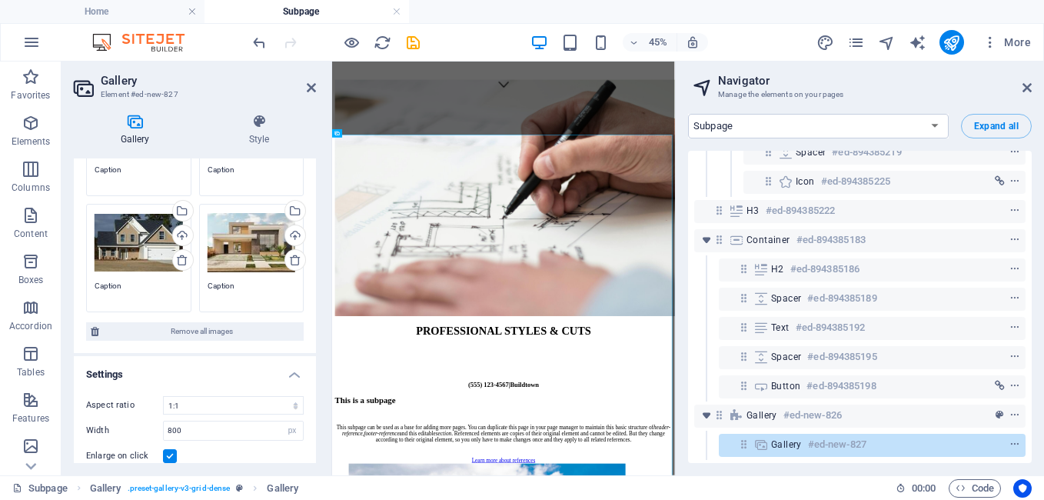
scroll to position [178, 0]
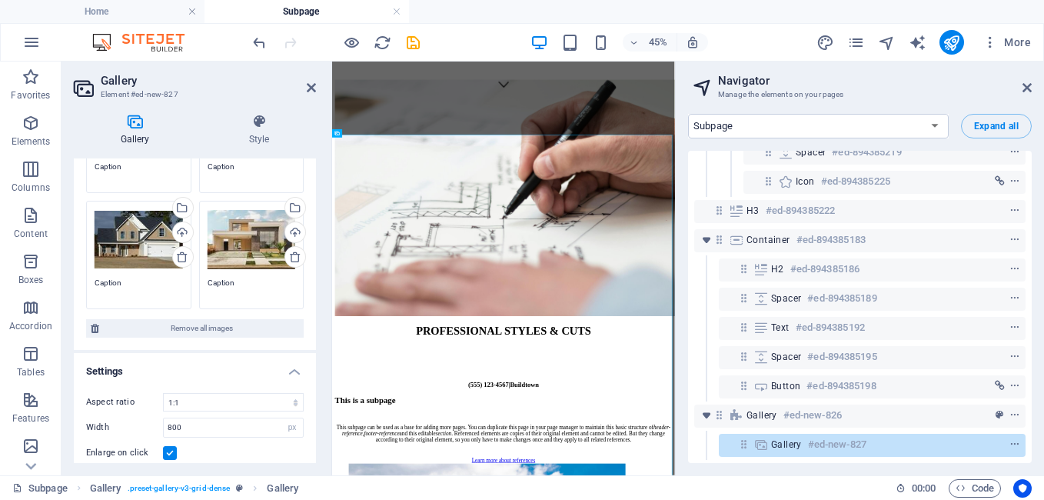
drag, startPoint x: 317, startPoint y: 311, endPoint x: 311, endPoint y: 367, distance: 57.2
click at [311, 367] on div "Gallery Style Image Drag files here, click to choose files or select files from…" at bounding box center [195, 288] width 267 height 374
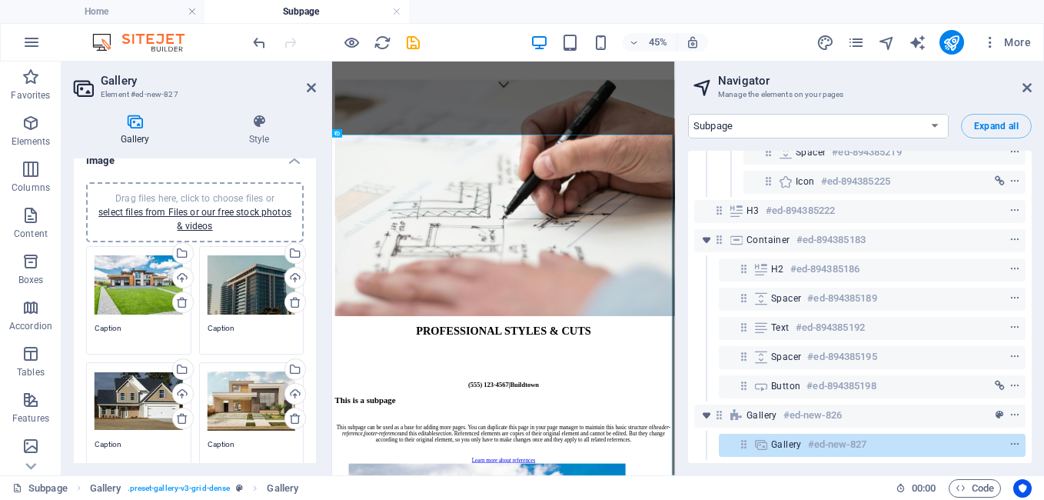
scroll to position [0, 0]
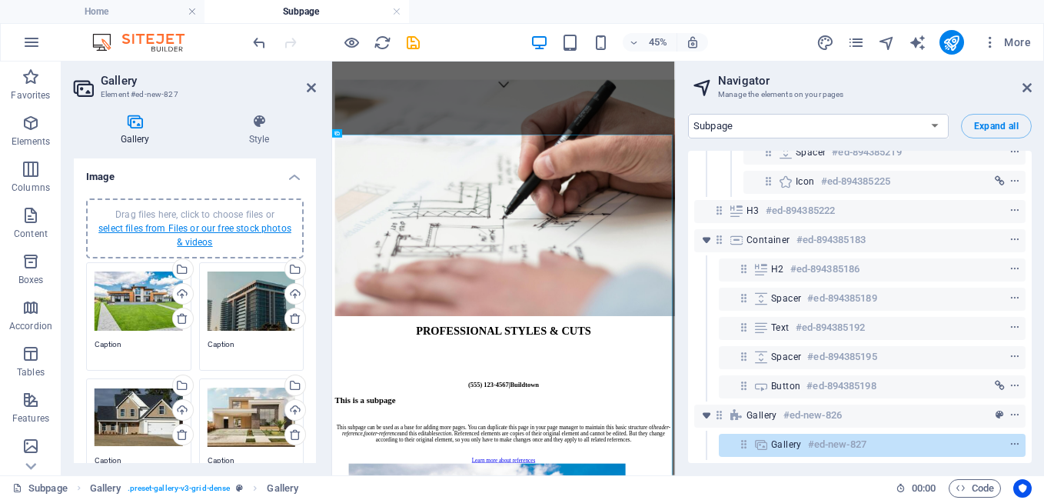
click at [167, 231] on link "select files from Files or our free stock photos & videos" at bounding box center [194, 235] width 193 height 25
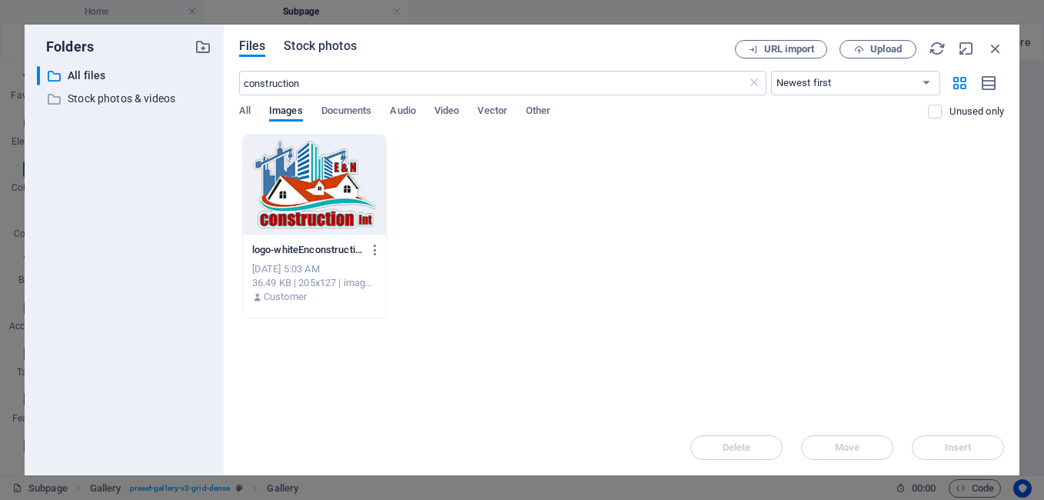
click at [317, 43] on span "Stock photos" at bounding box center [320, 46] width 72 height 18
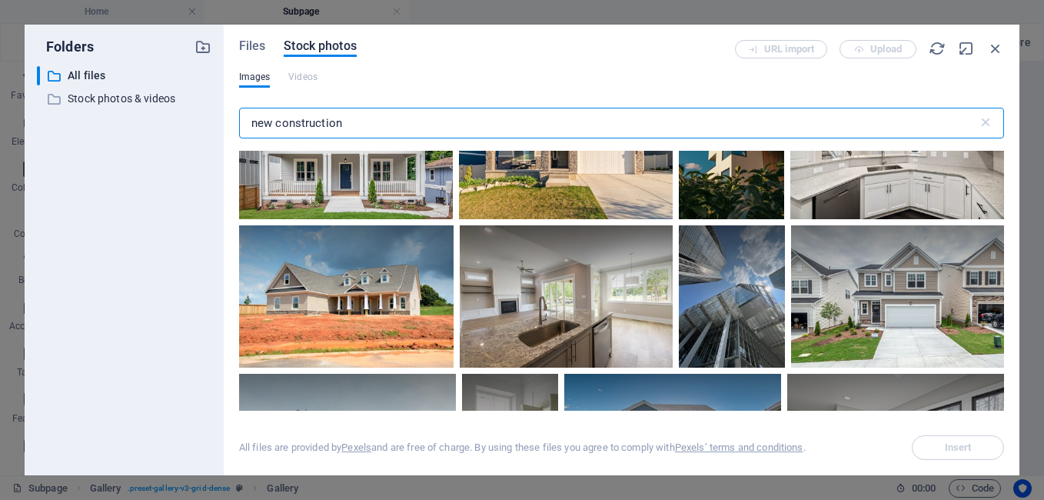
scroll to position [2795, 0]
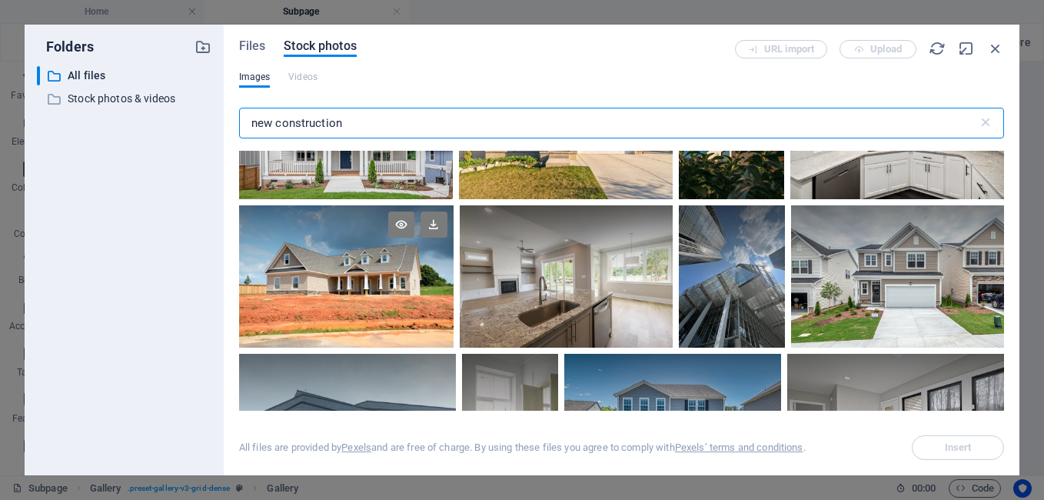
click at [339, 269] on div at bounding box center [346, 276] width 214 height 142
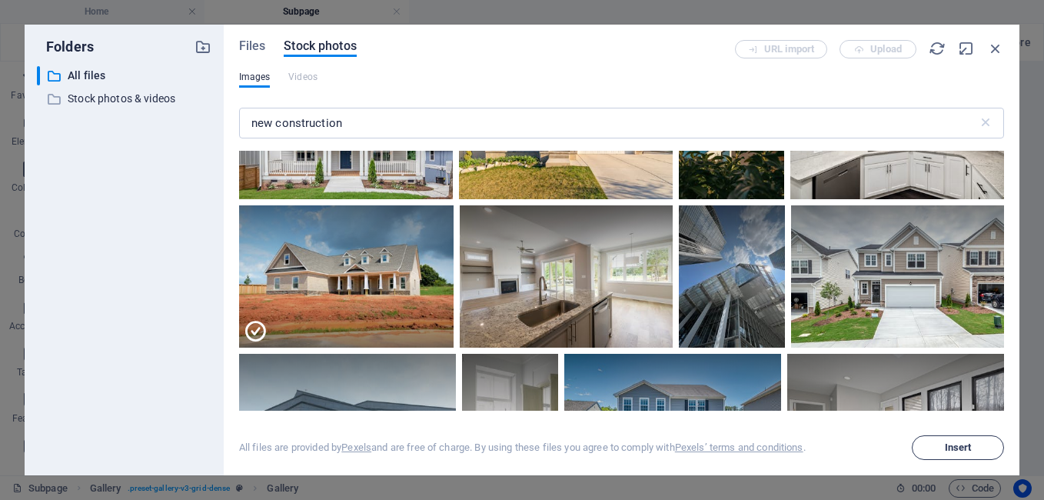
click at [952, 445] on span "Insert" at bounding box center [958, 447] width 27 height 9
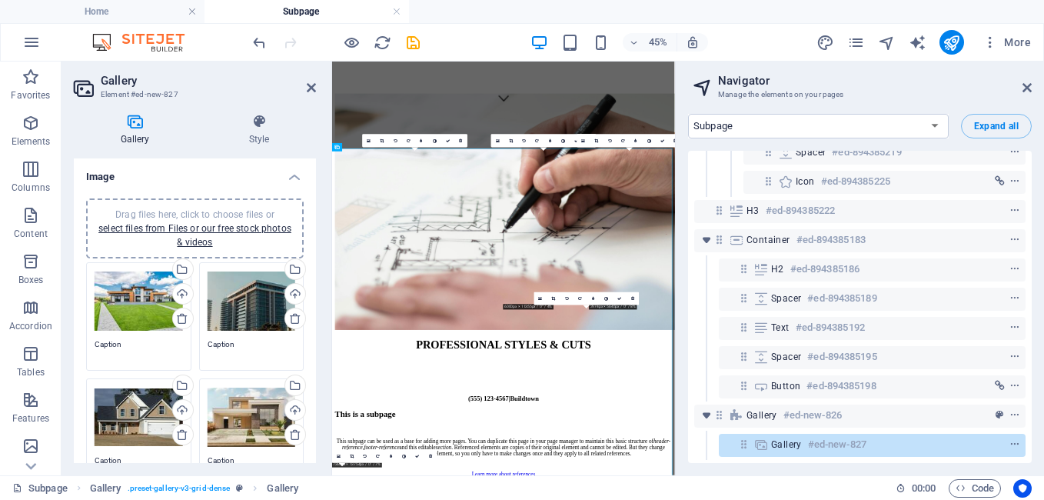
scroll to position [650, 0]
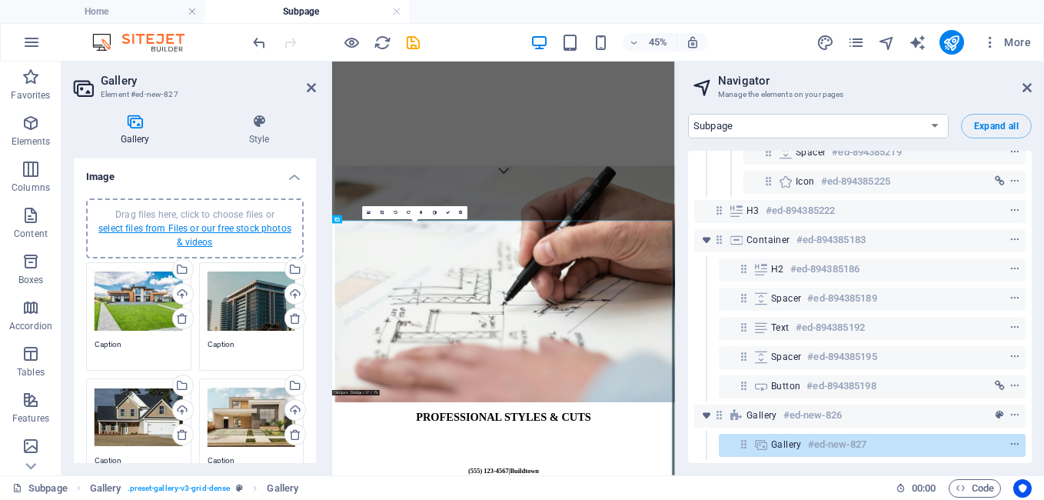
click at [184, 226] on link "select files from Files or our free stock photos & videos" at bounding box center [194, 235] width 193 height 25
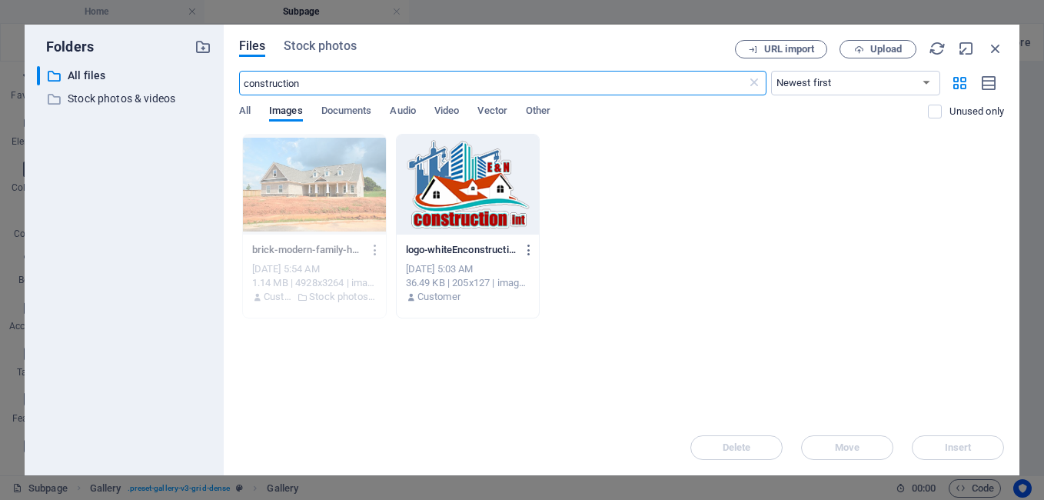
scroll to position [1607, 0]
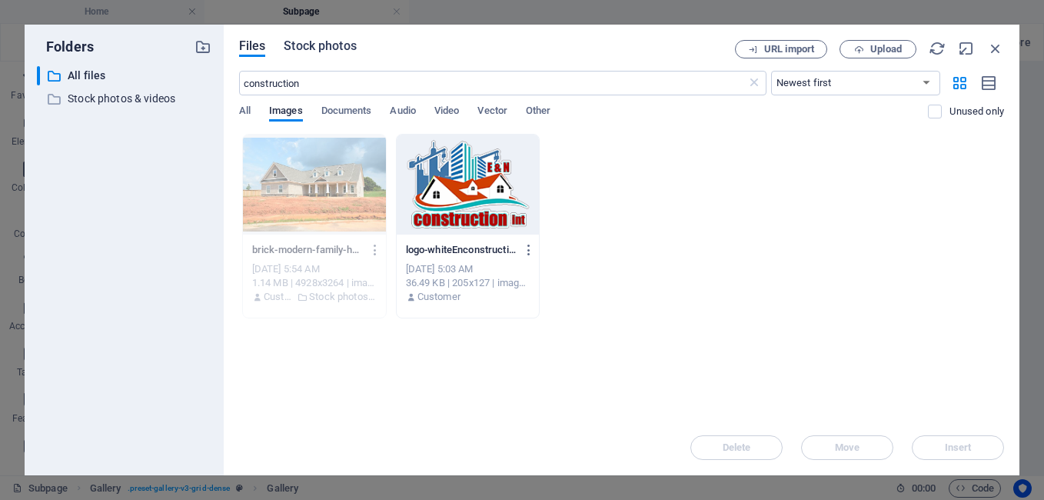
click at [322, 47] on span "Stock photos" at bounding box center [320, 46] width 72 height 18
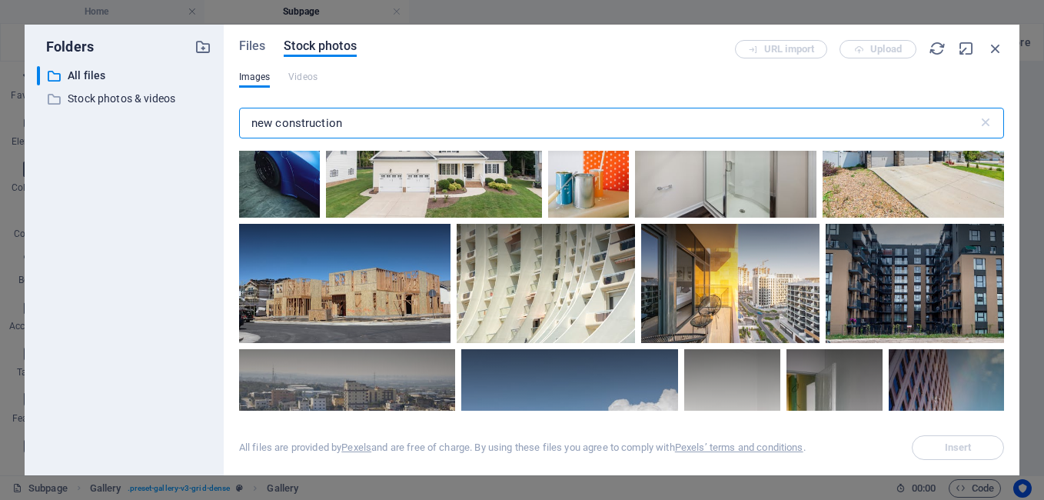
scroll to position [4180, 0]
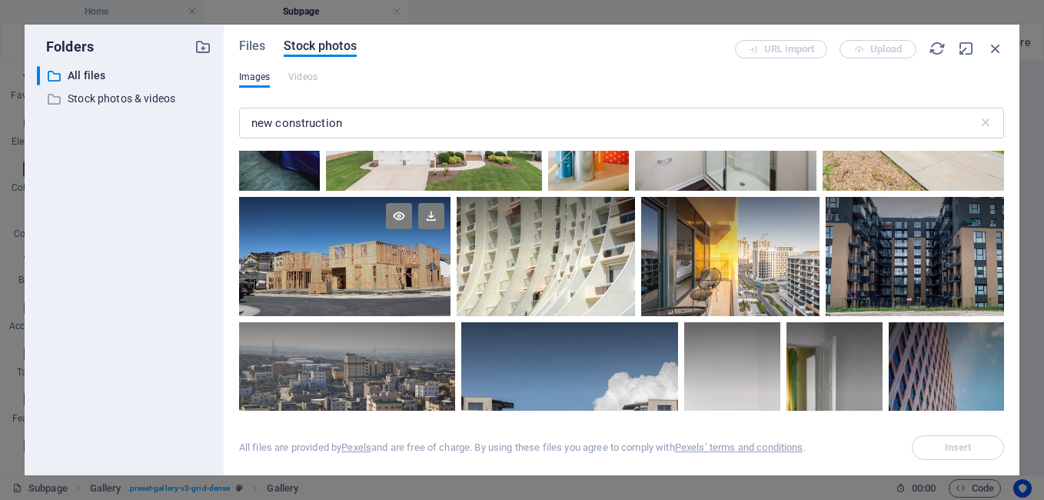
click at [342, 240] on div at bounding box center [344, 256] width 211 height 119
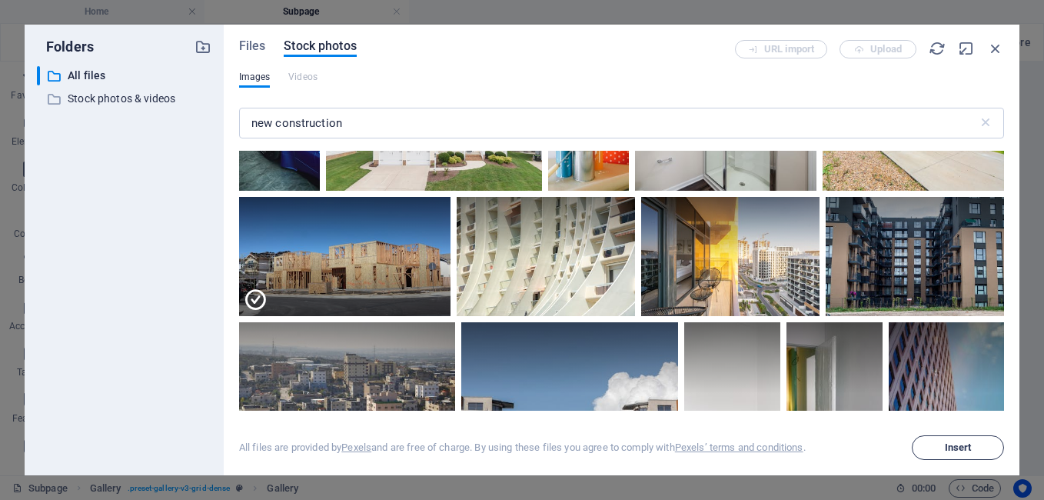
click at [953, 447] on span "Insert" at bounding box center [958, 447] width 27 height 9
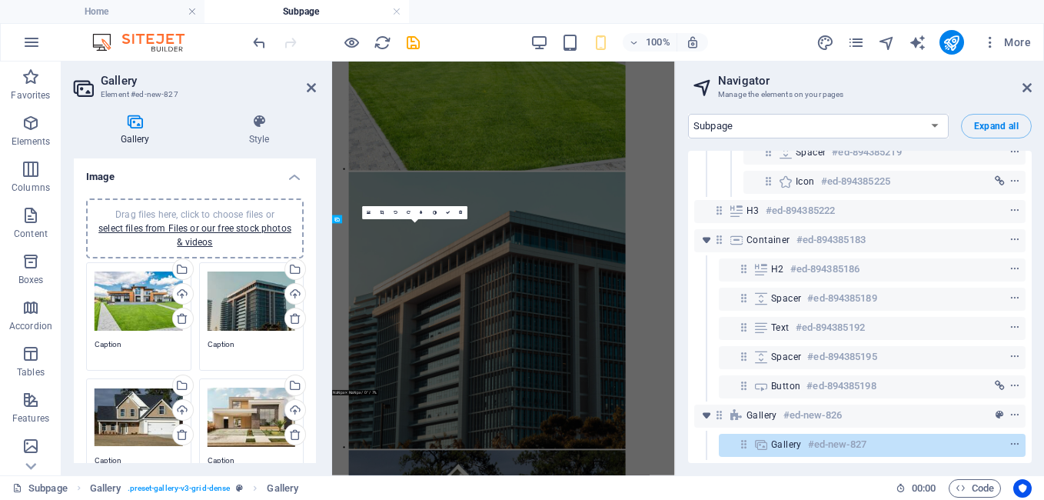
scroll to position [650, 0]
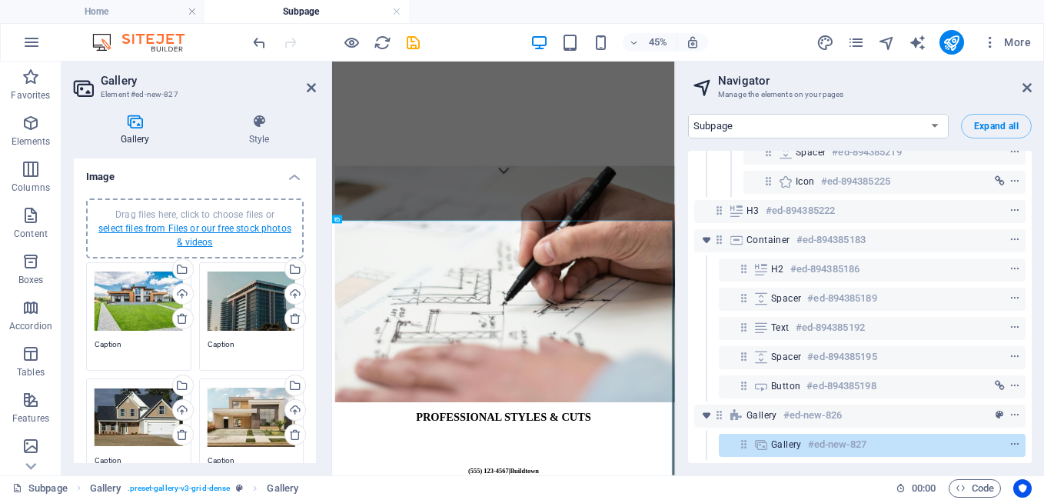
click at [191, 225] on link "select files from Files or our free stock photos & videos" at bounding box center [194, 235] width 193 height 25
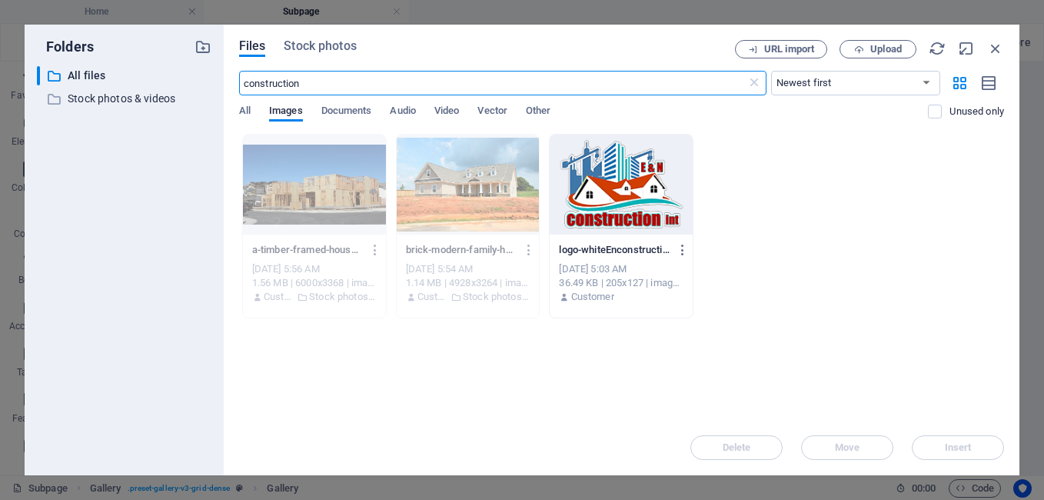
scroll to position [1637, 0]
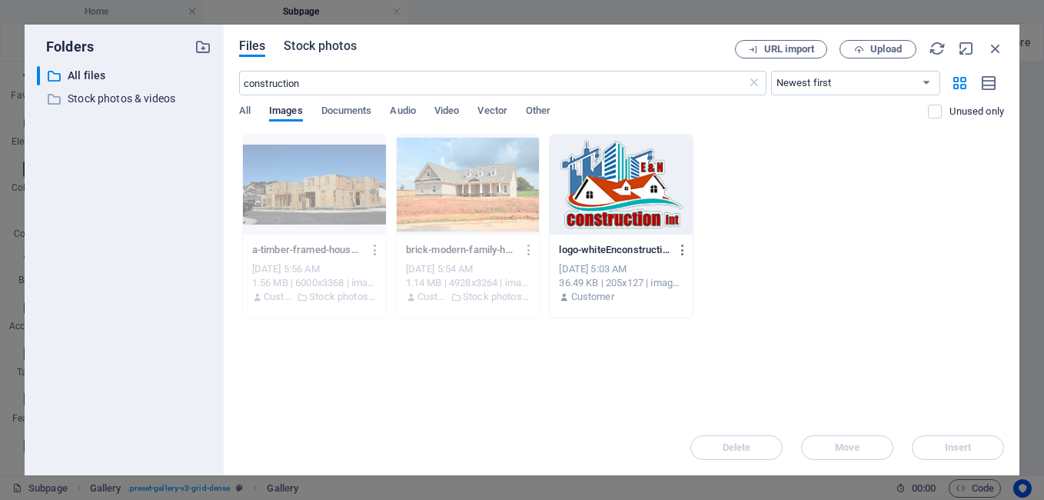
click at [328, 42] on span "Stock photos" at bounding box center [320, 46] width 72 height 18
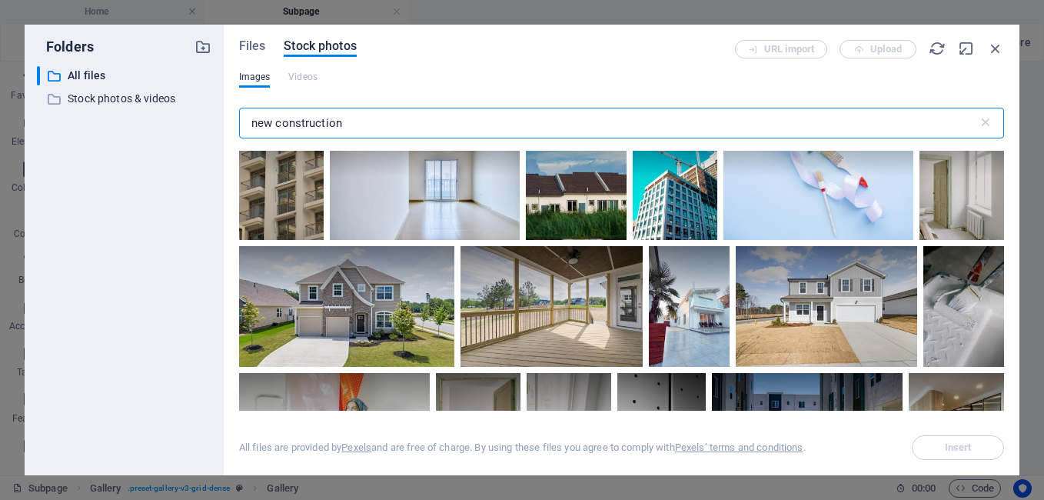
scroll to position [3771, 0]
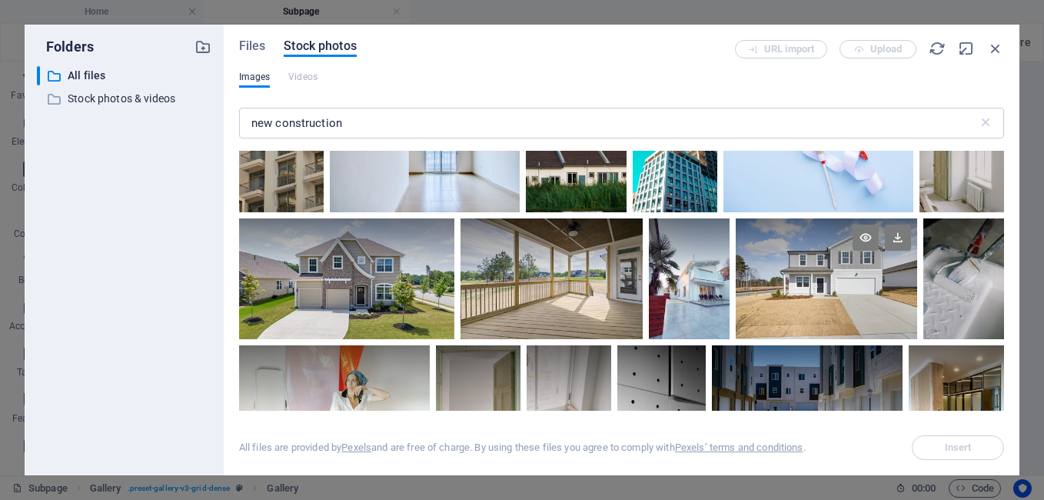
click at [827, 284] on div at bounding box center [826, 278] width 181 height 121
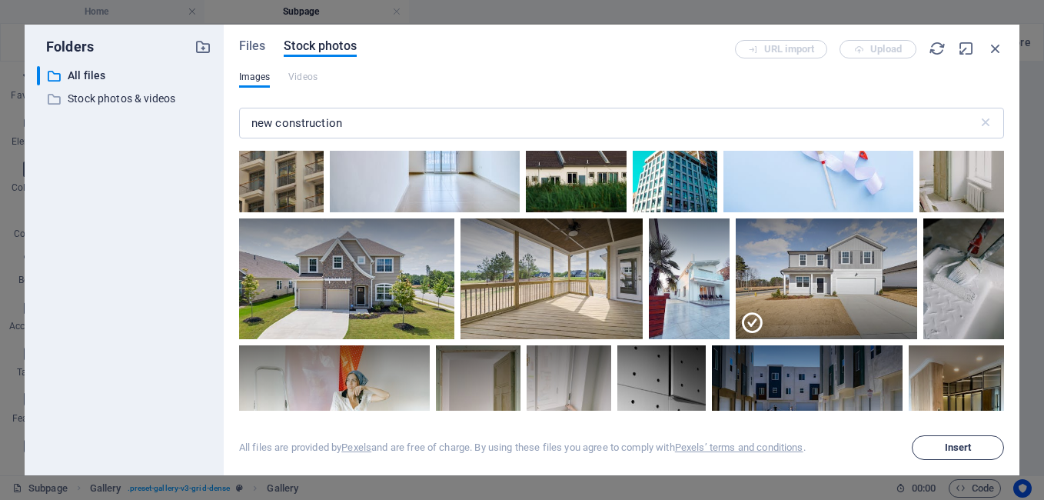
click at [950, 444] on span "Insert" at bounding box center [958, 447] width 27 height 9
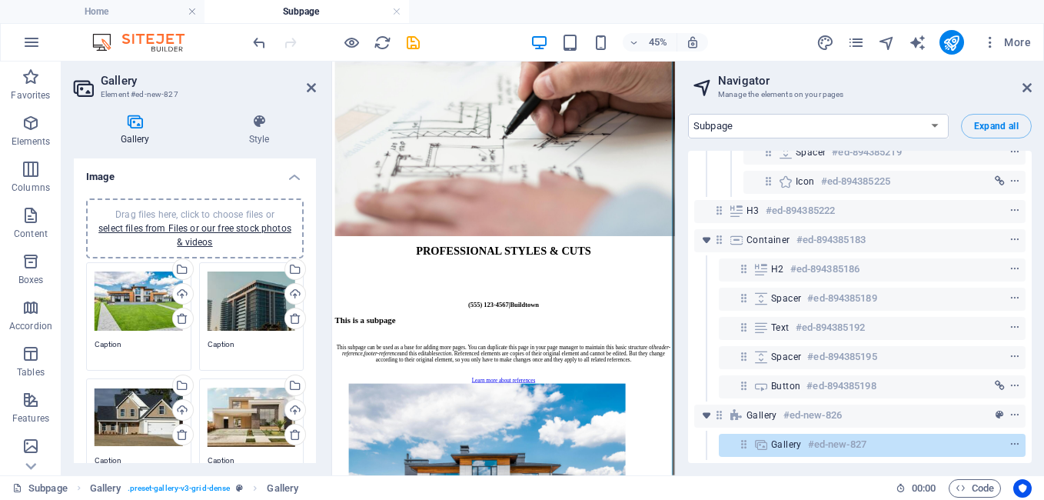
scroll to position [1032, 0]
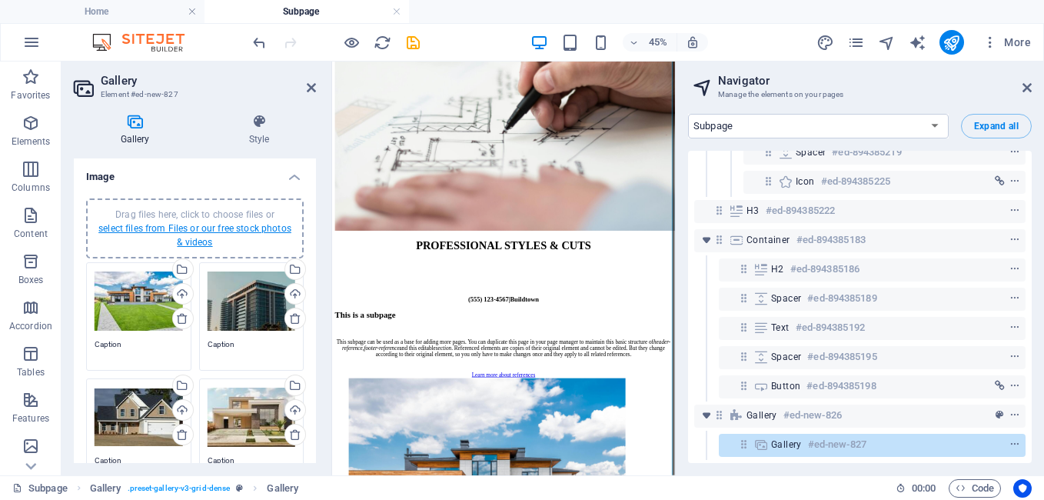
click at [181, 225] on link "select files from Files or our free stock photos & videos" at bounding box center [194, 235] width 193 height 25
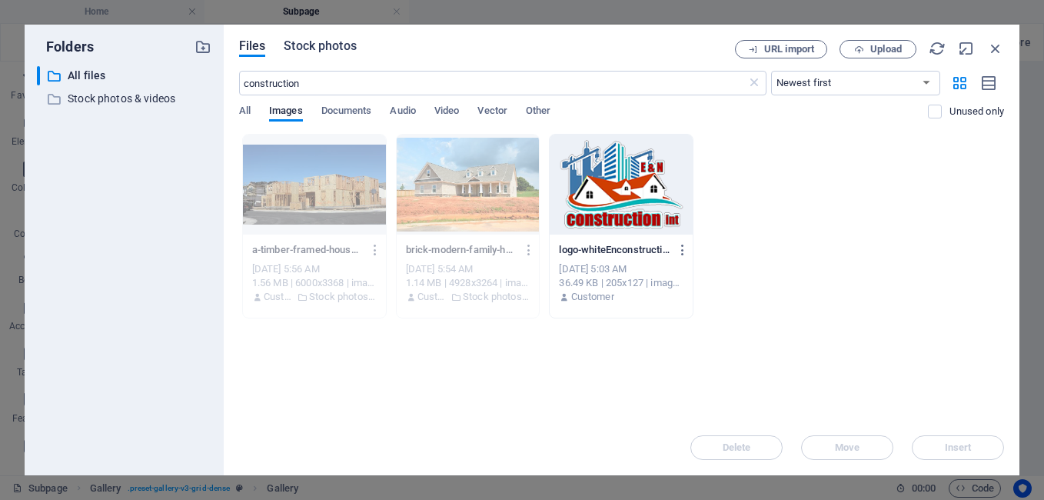
click at [316, 43] on span "Stock photos" at bounding box center [320, 46] width 72 height 18
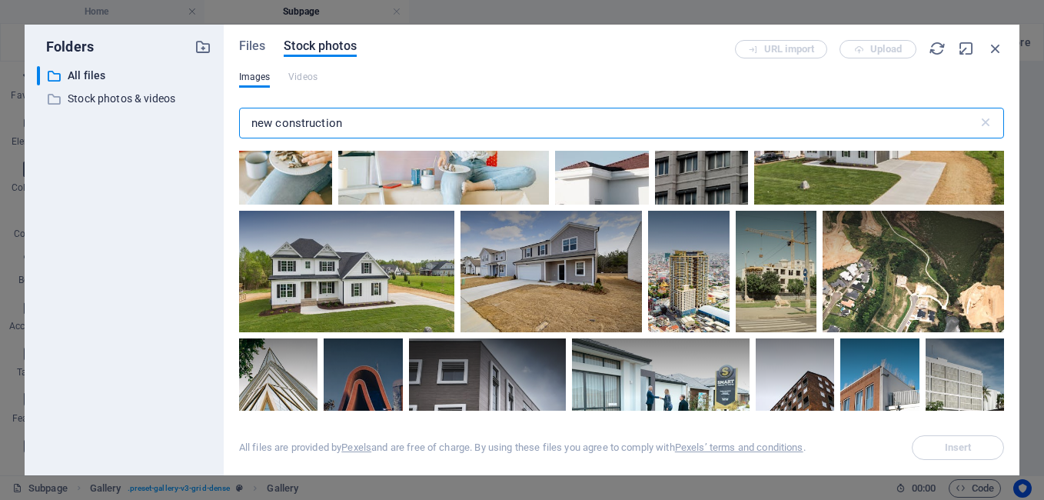
scroll to position [4961, 0]
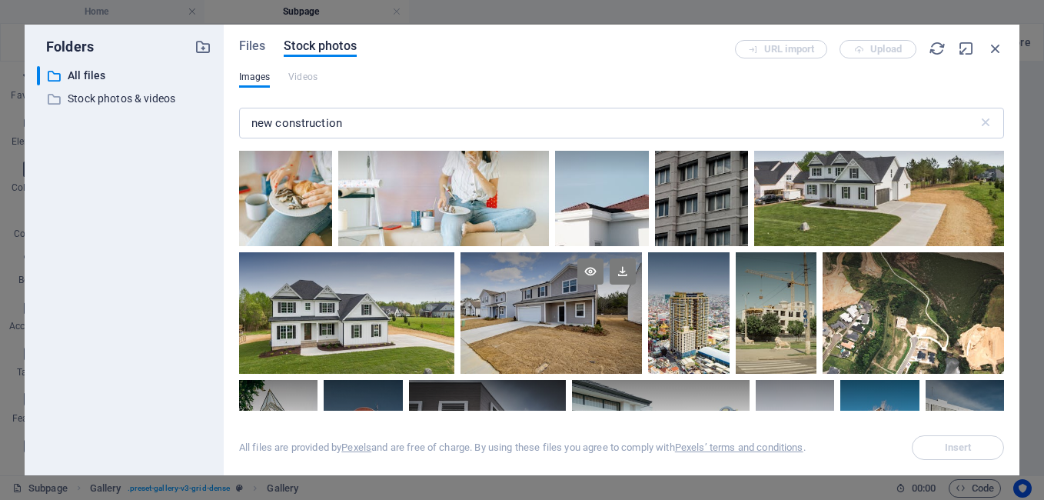
click at [545, 288] on div at bounding box center [550, 282] width 181 height 61
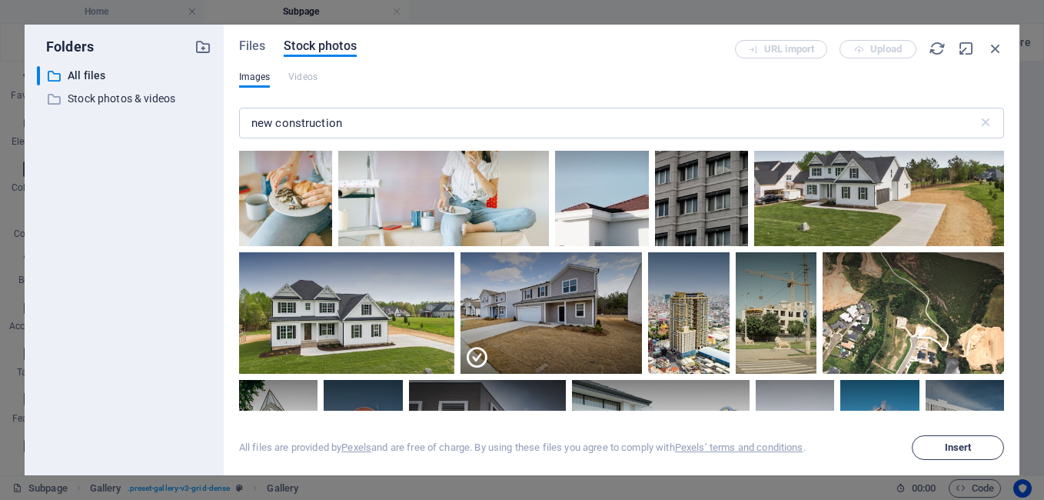
click at [954, 449] on span "Insert" at bounding box center [958, 447] width 27 height 9
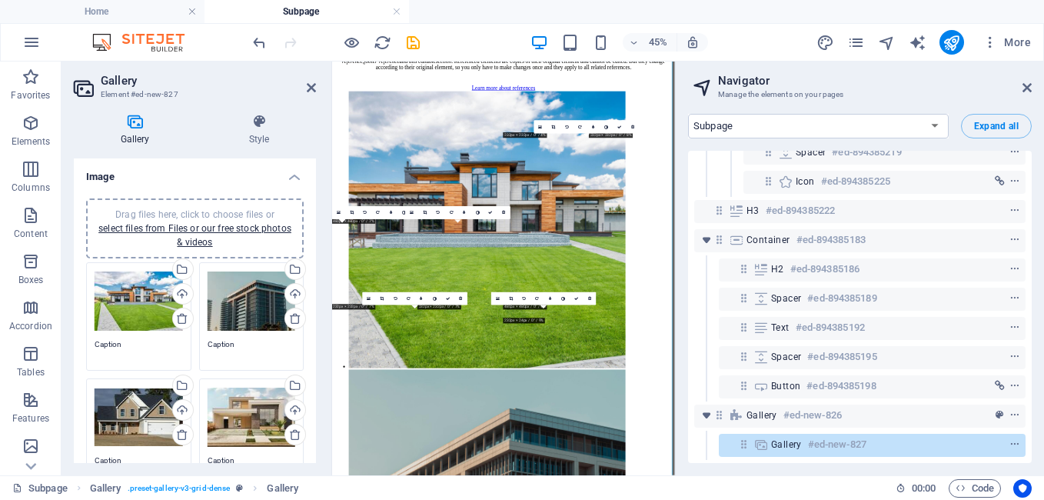
scroll to position [1032, 0]
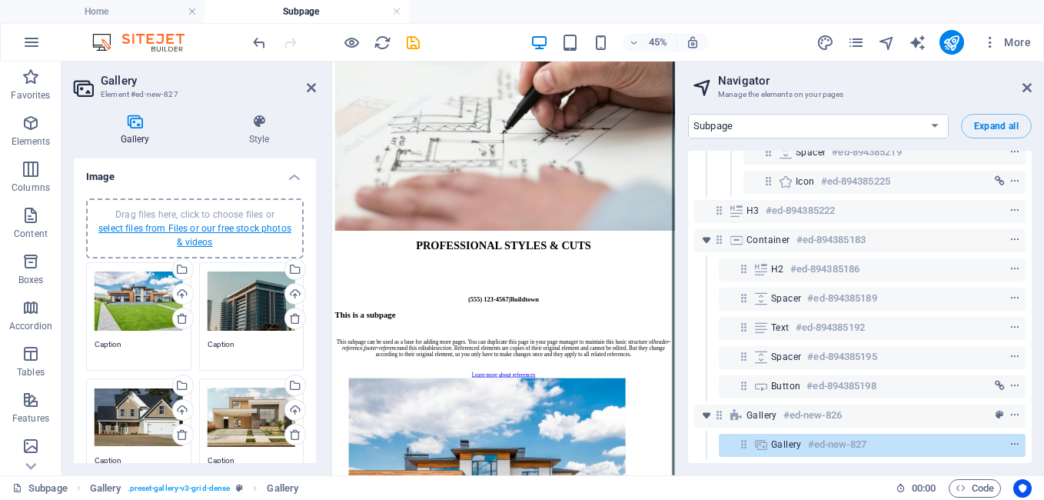
click at [188, 226] on link "select files from Files or our free stock photos & videos" at bounding box center [194, 235] width 193 height 25
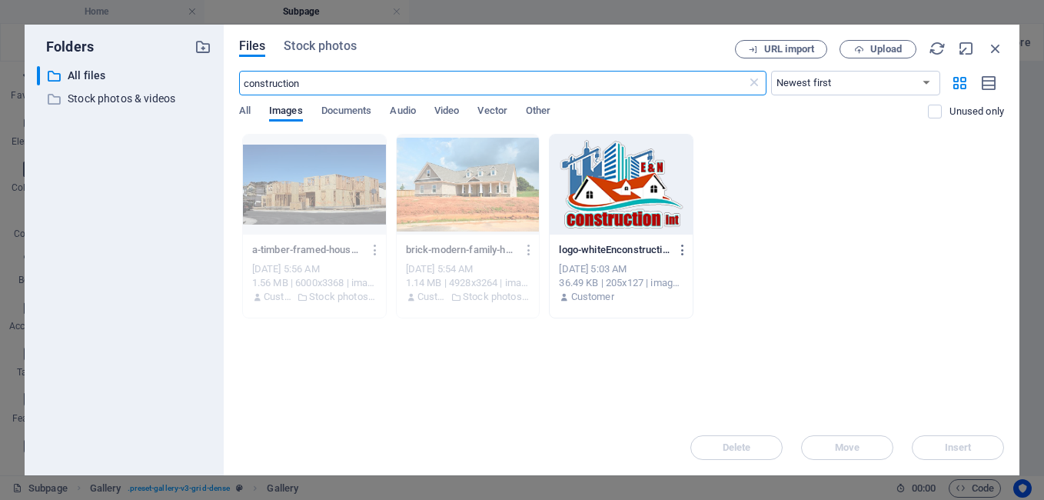
click at [357, 130] on div "All Images Documents Audio Video Vector Other" at bounding box center [584, 119] width 690 height 29
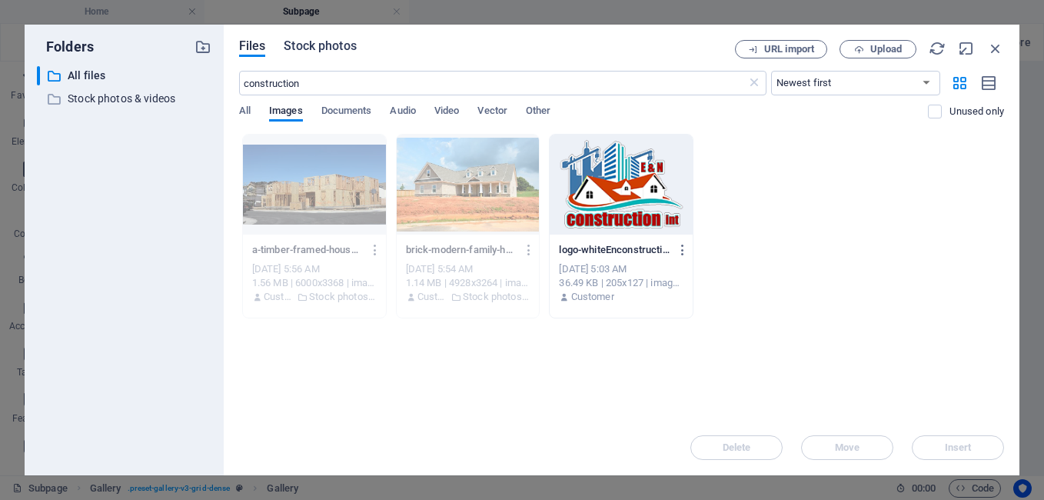
click at [327, 45] on span "Stock photos" at bounding box center [320, 46] width 72 height 18
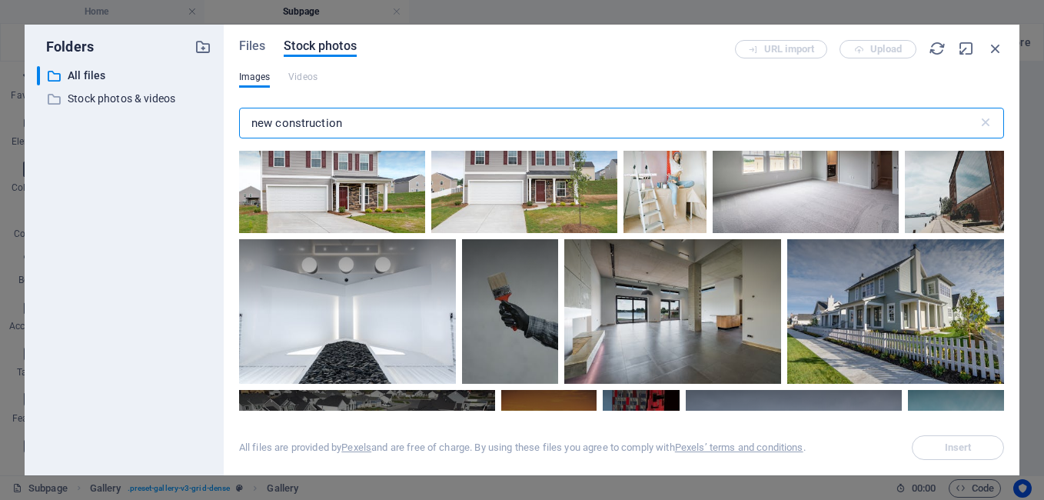
scroll to position [7552, 0]
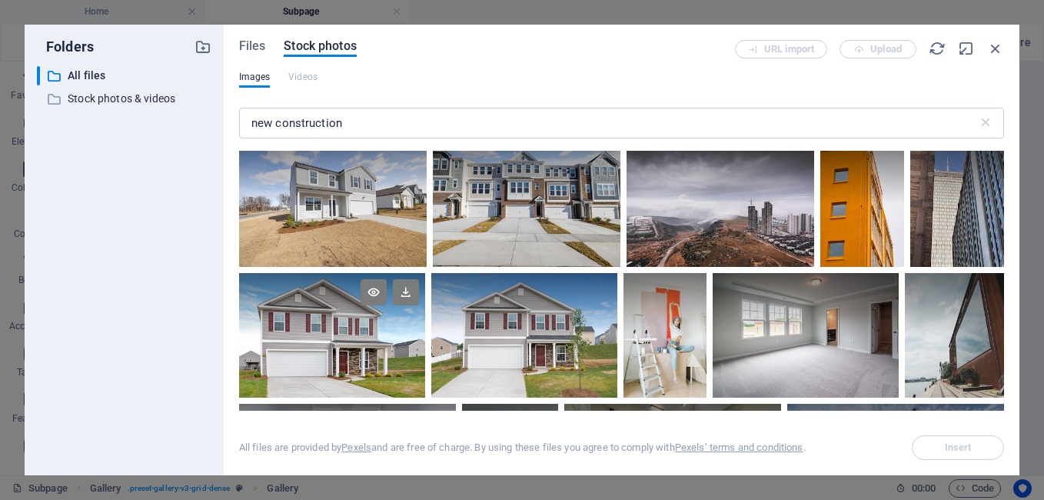
click at [330, 315] on div at bounding box center [332, 335] width 186 height 124
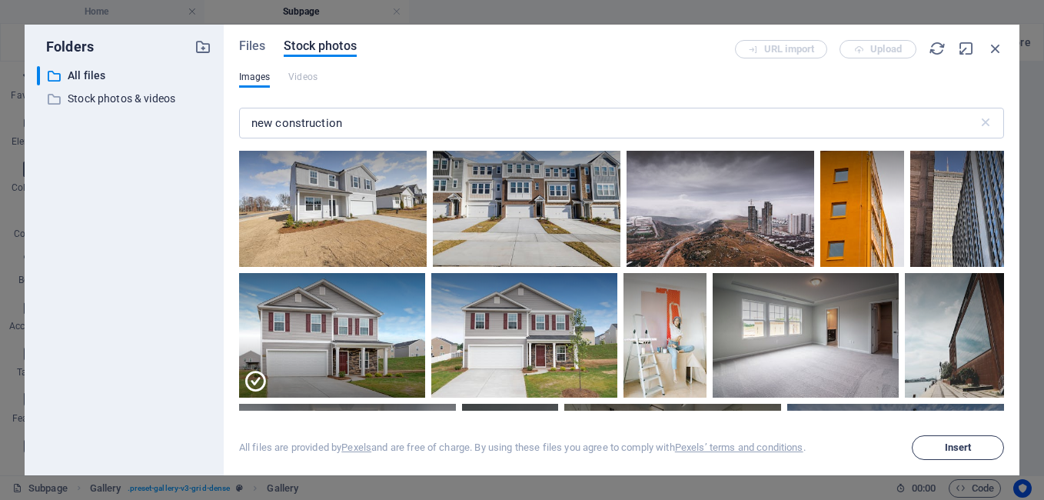
click at [951, 444] on span "Insert" at bounding box center [958, 447] width 27 height 9
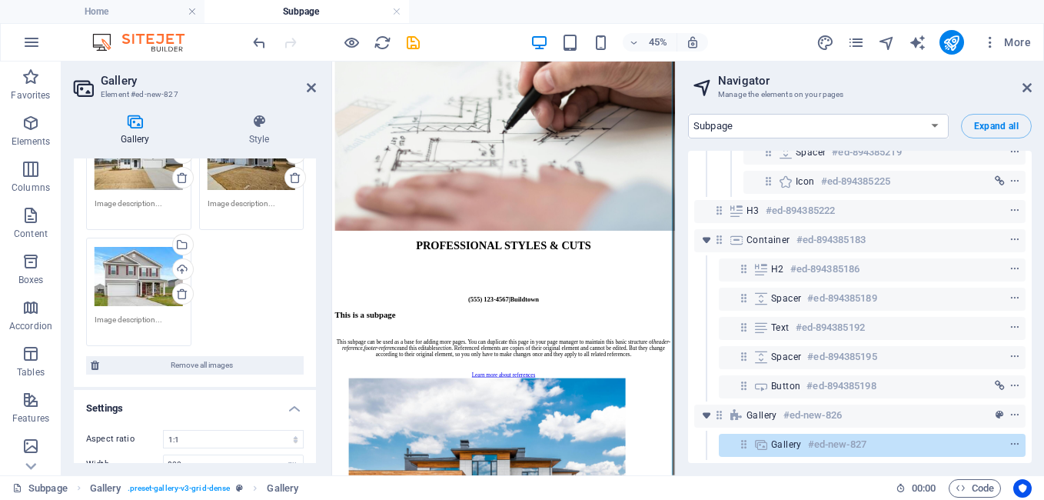
scroll to position [505, 0]
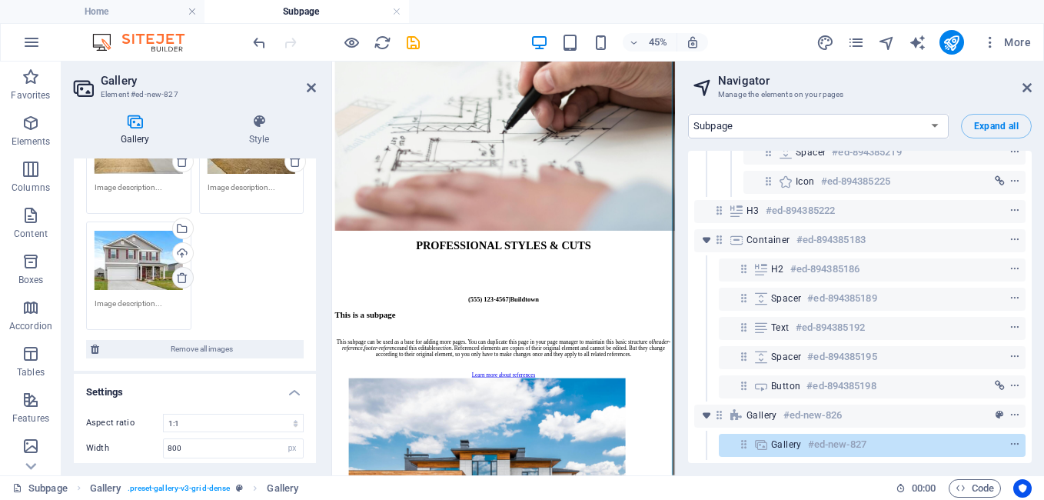
click at [180, 278] on icon at bounding box center [182, 277] width 12 height 12
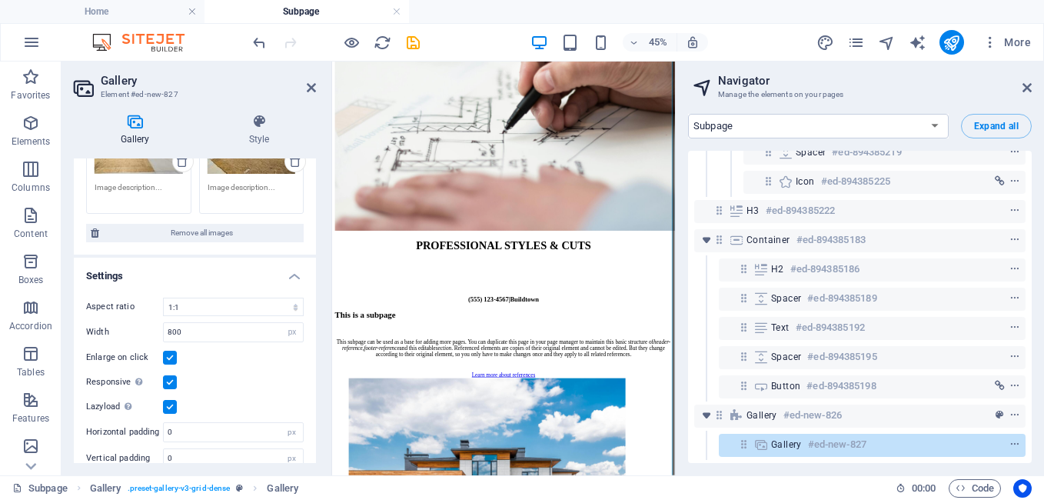
scroll to position [308, 0]
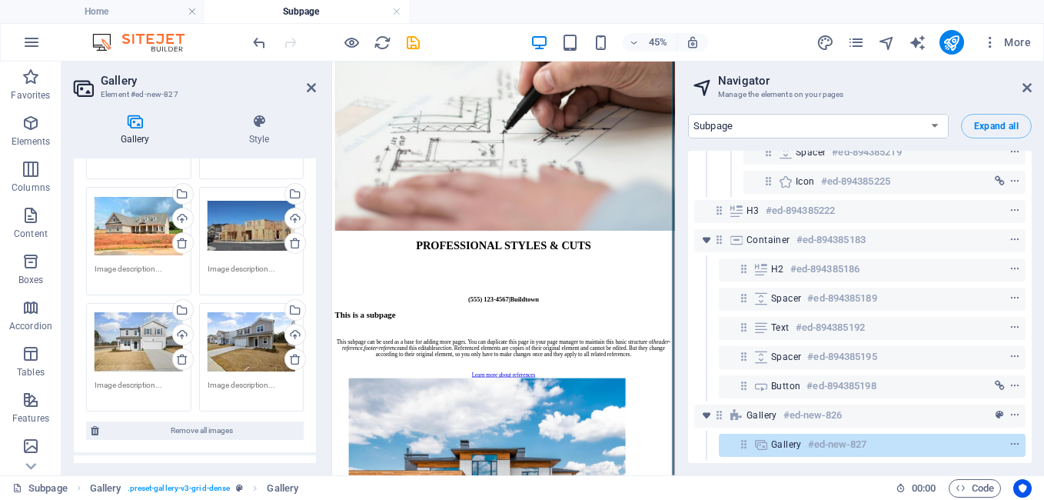
click at [317, 194] on div "Gallery Style Image Drag files here, click to choose files or select files from…" at bounding box center [195, 288] width 267 height 374
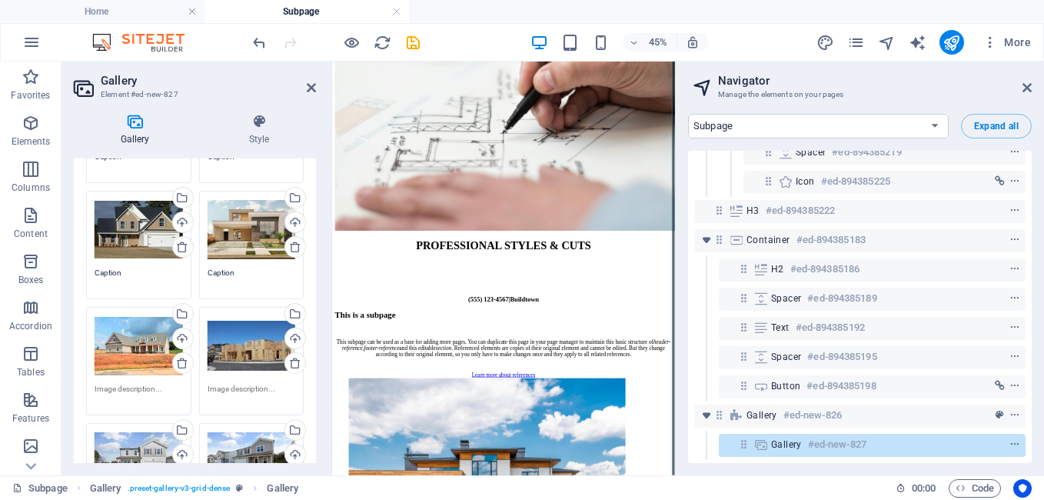
scroll to position [98, 0]
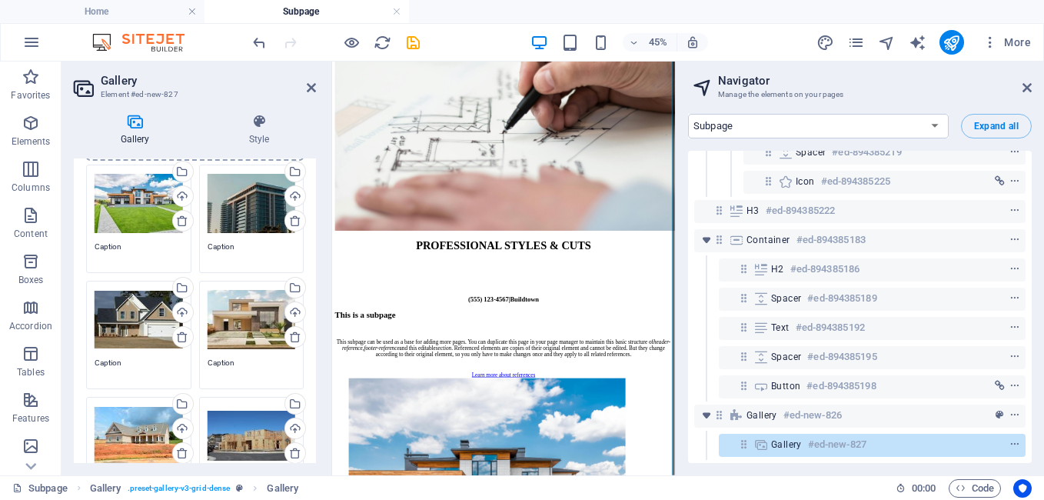
drag, startPoint x: 312, startPoint y: 214, endPoint x: 312, endPoint y: 162, distance: 52.3
click at [312, 162] on div "Drag files here, click to choose files or select files from Files or our free s…" at bounding box center [195, 374] width 242 height 573
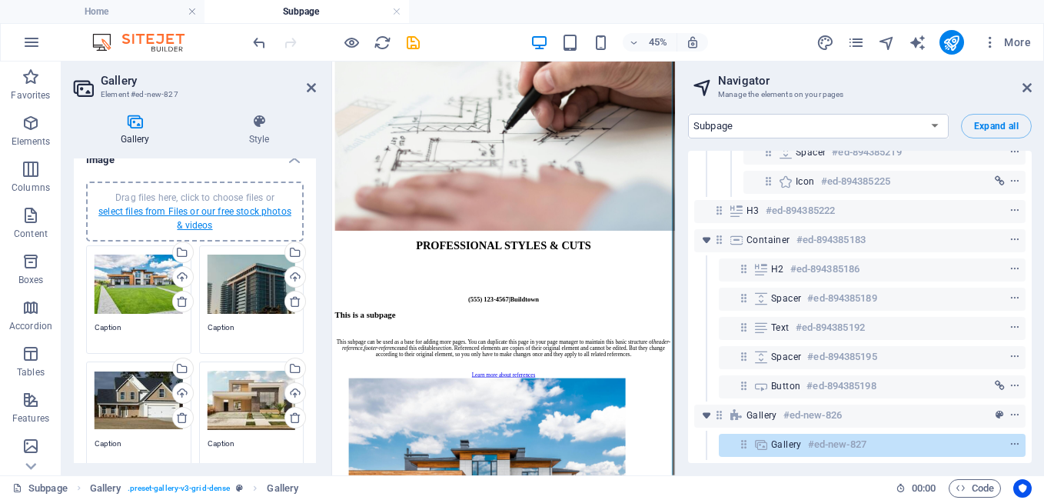
click at [198, 211] on link "select files from Files or our free stock photos & videos" at bounding box center [194, 218] width 193 height 25
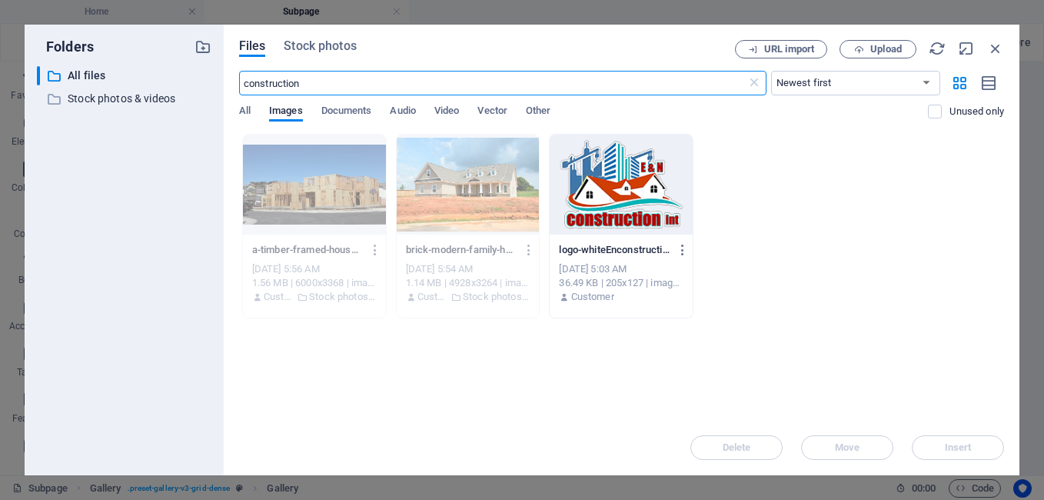
scroll to position [1699, 0]
click at [324, 46] on span "Stock photos" at bounding box center [320, 46] width 72 height 18
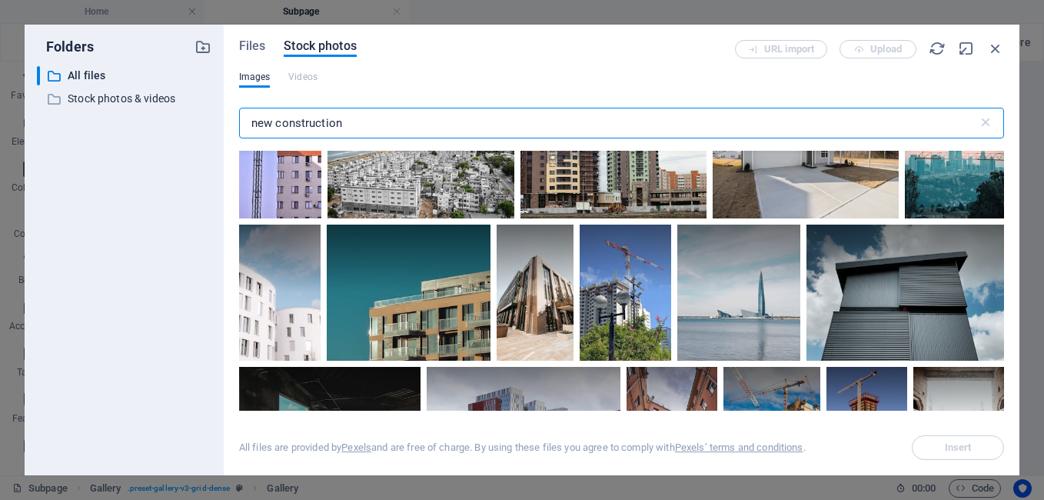
scroll to position [12805, 0]
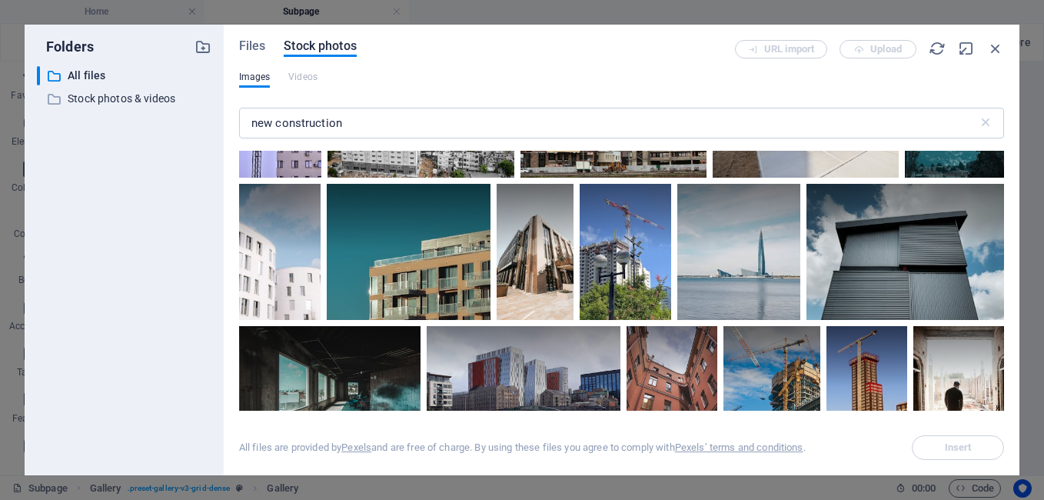
click at [859, 79] on div "Images Videos" at bounding box center [621, 85] width 765 height 29
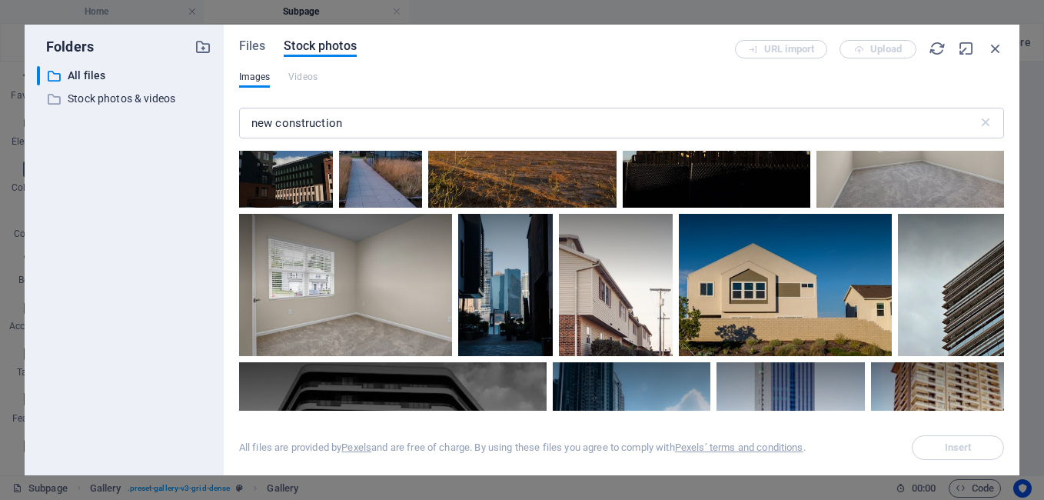
scroll to position [13257, 0]
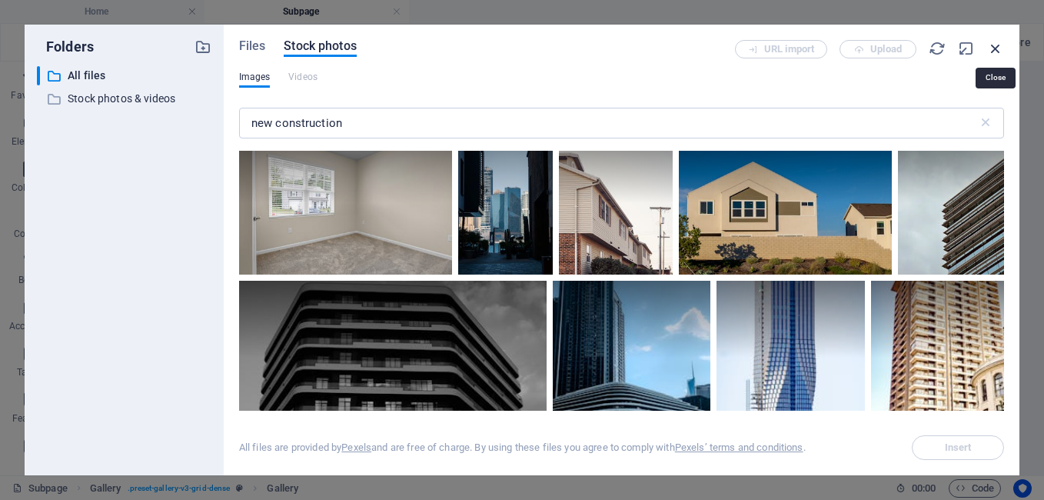
click at [998, 49] on icon "button" at bounding box center [995, 48] width 17 height 17
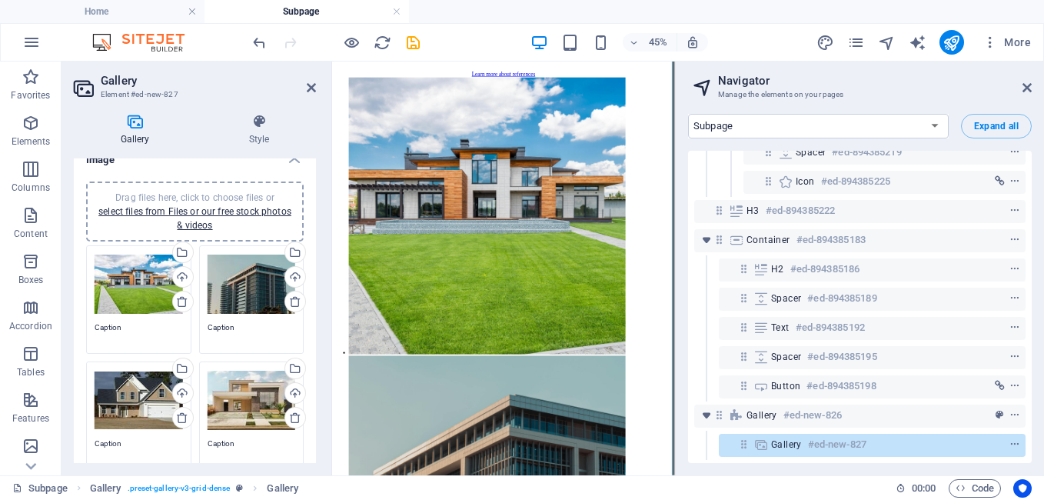
scroll to position [1032, 0]
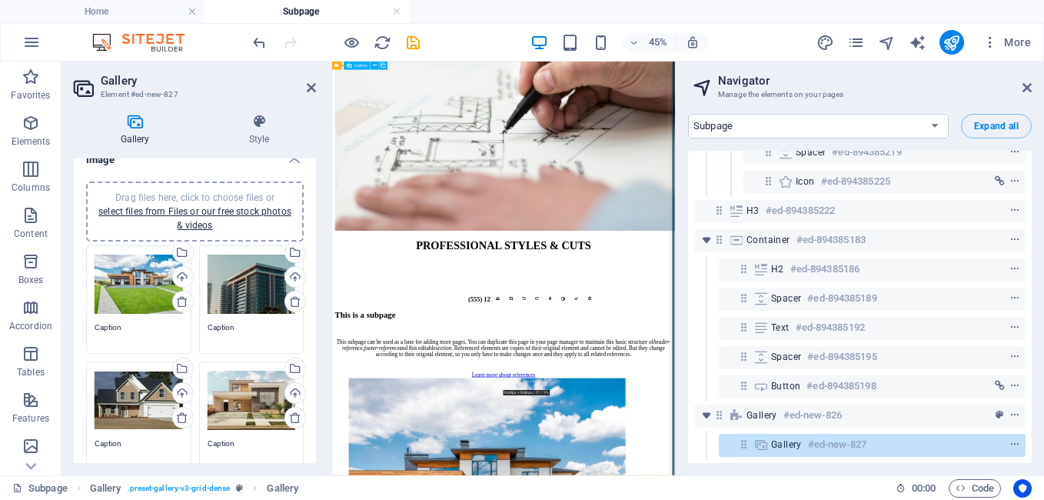
click at [309, 88] on icon at bounding box center [311, 87] width 9 height 12
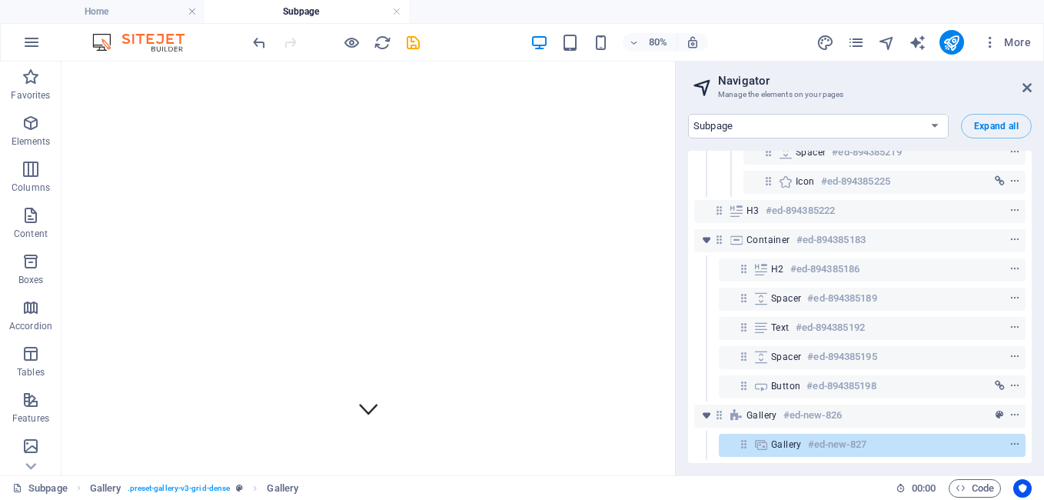
scroll to position [0, 0]
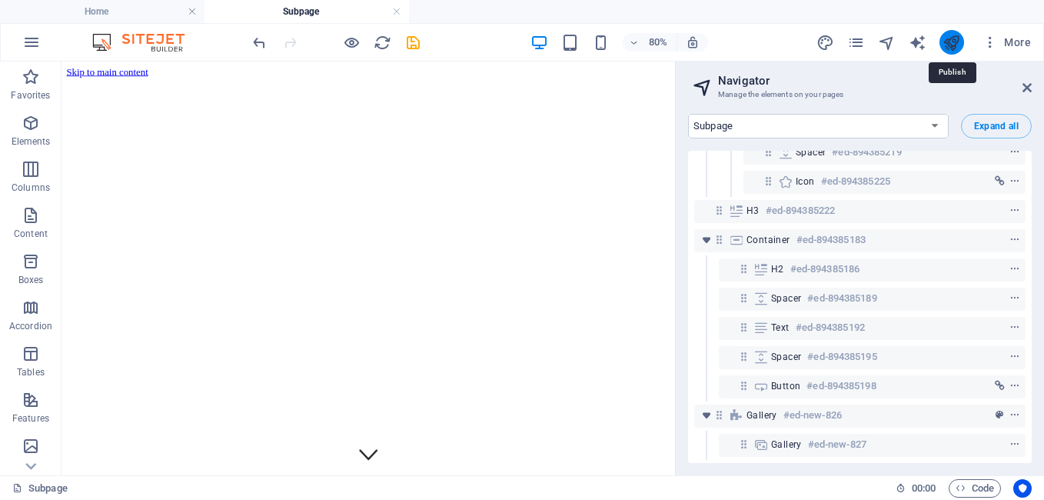
click at [949, 40] on icon "publish" at bounding box center [952, 43] width 18 height 18
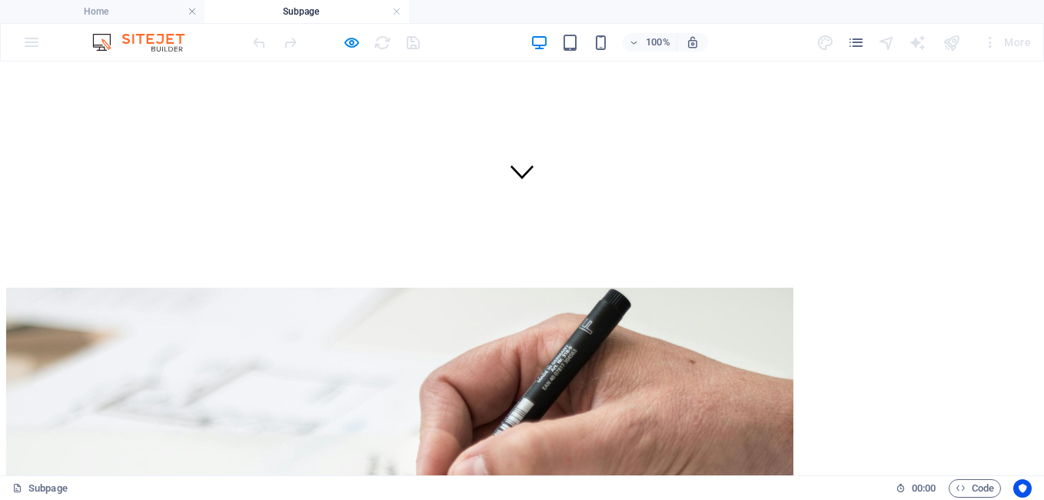
scroll to position [308, 0]
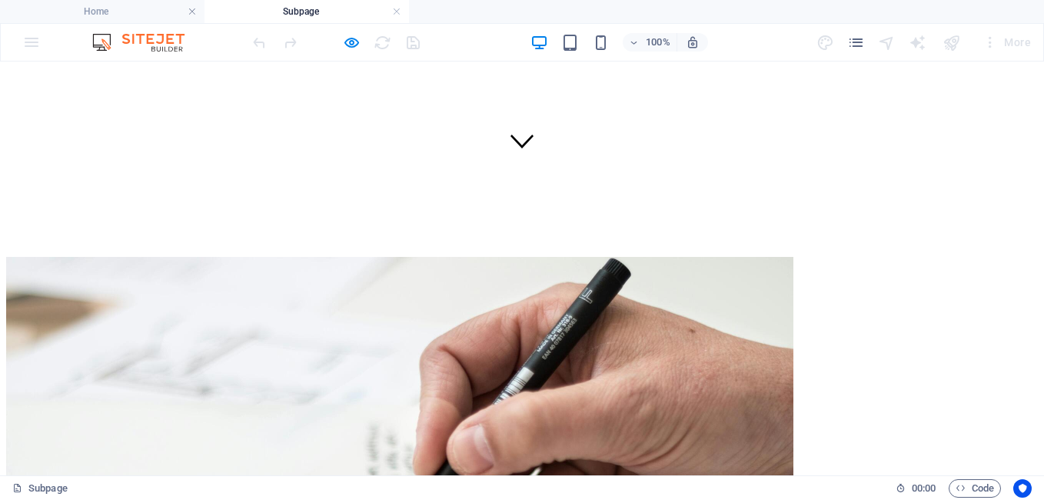
click at [518, 155] on figure at bounding box center [521, 142] width 23 height 26
click at [516, 155] on figure at bounding box center [521, 142] width 23 height 26
drag, startPoint x: 516, startPoint y: 367, endPoint x: 558, endPoint y: 313, distance: 69.0
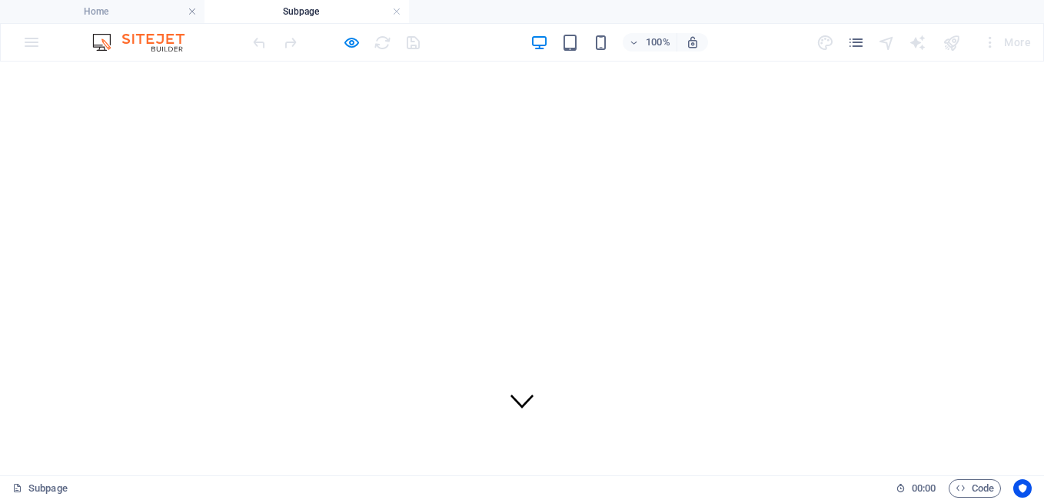
scroll to position [0, 0]
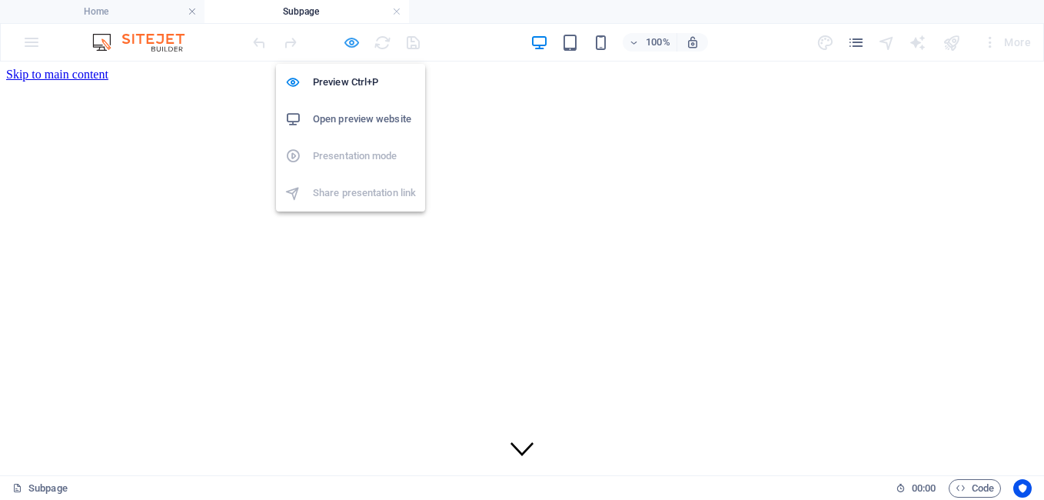
click at [352, 42] on icon "button" at bounding box center [352, 43] width 18 height 18
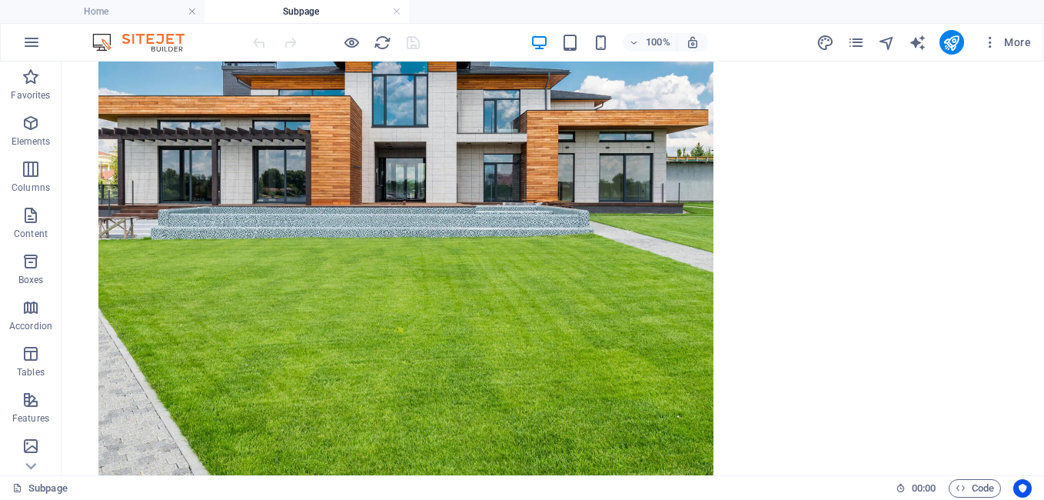
scroll to position [1577, 0]
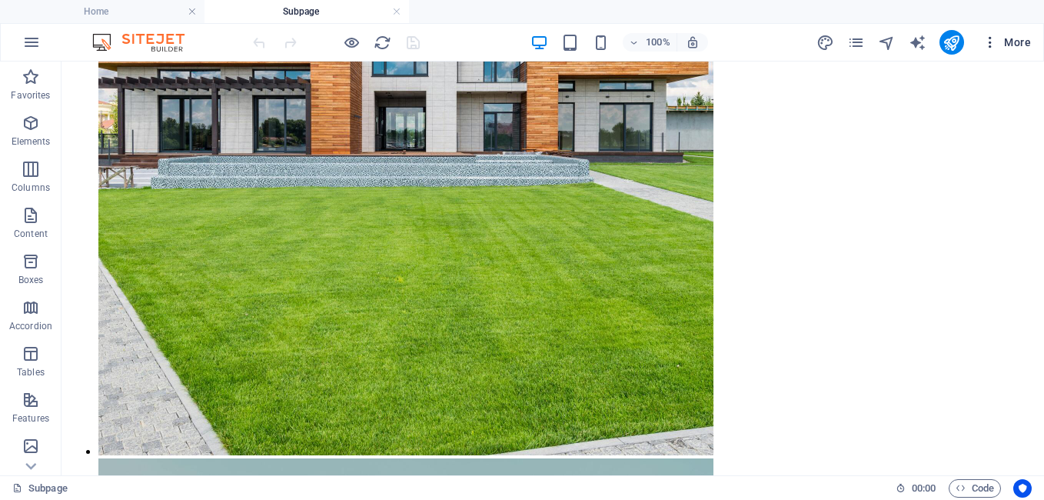
click at [988, 41] on icon "button" at bounding box center [989, 42] width 15 height 15
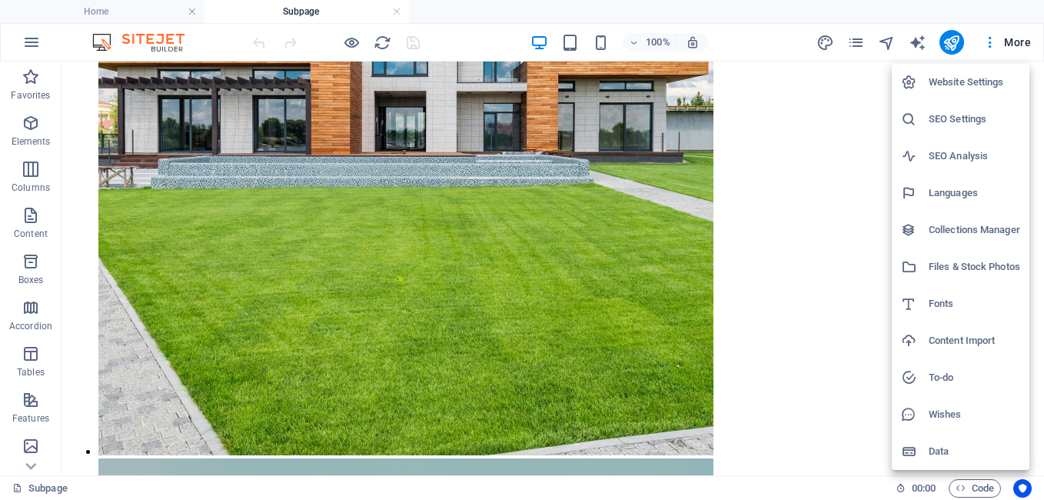
click at [97, 8] on div at bounding box center [522, 250] width 1044 height 500
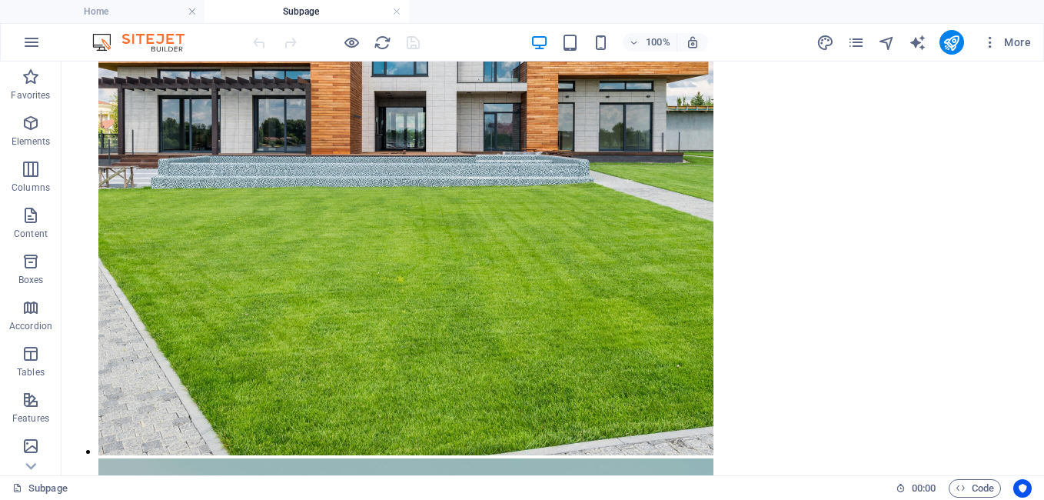
click at [97, 8] on h4 "Home" at bounding box center [102, 11] width 204 height 17
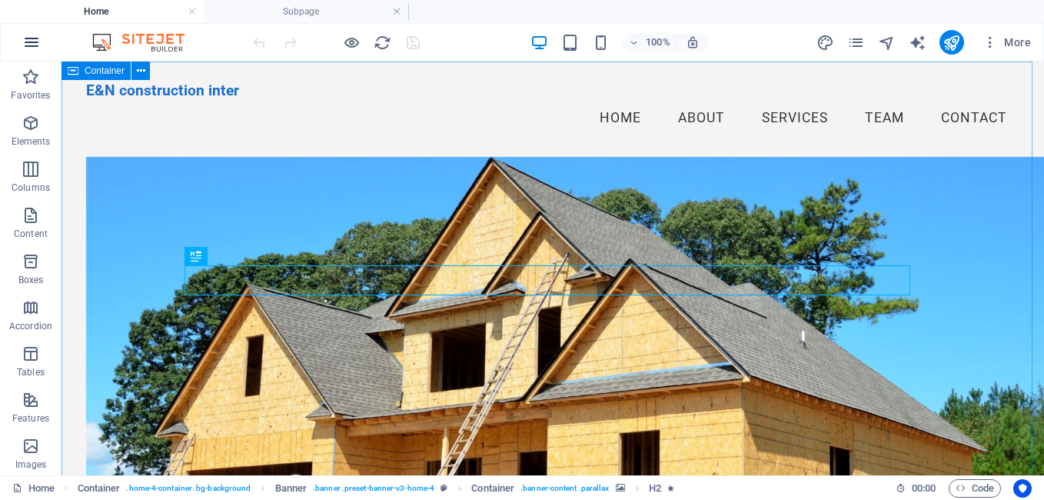
click at [30, 41] on icon "button" at bounding box center [31, 42] width 18 height 18
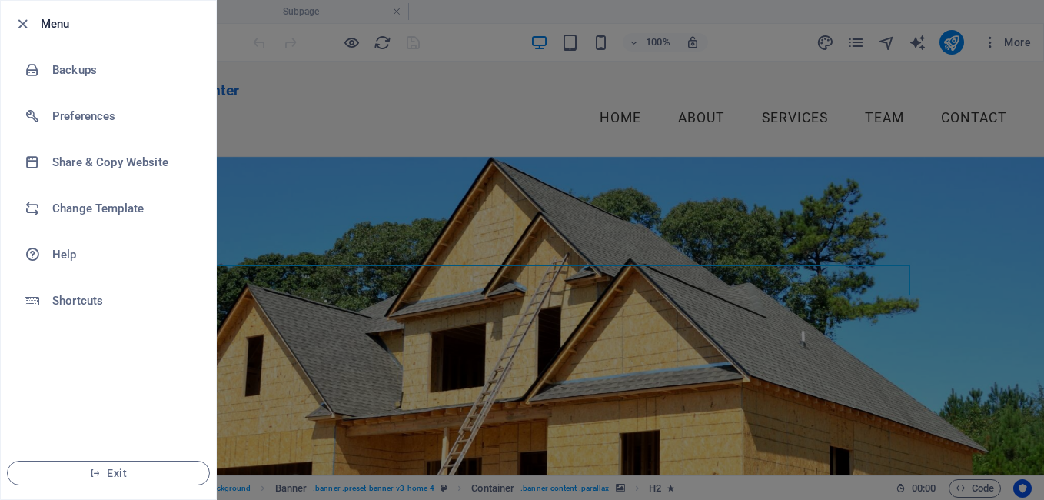
click at [996, 124] on div at bounding box center [522, 250] width 1044 height 500
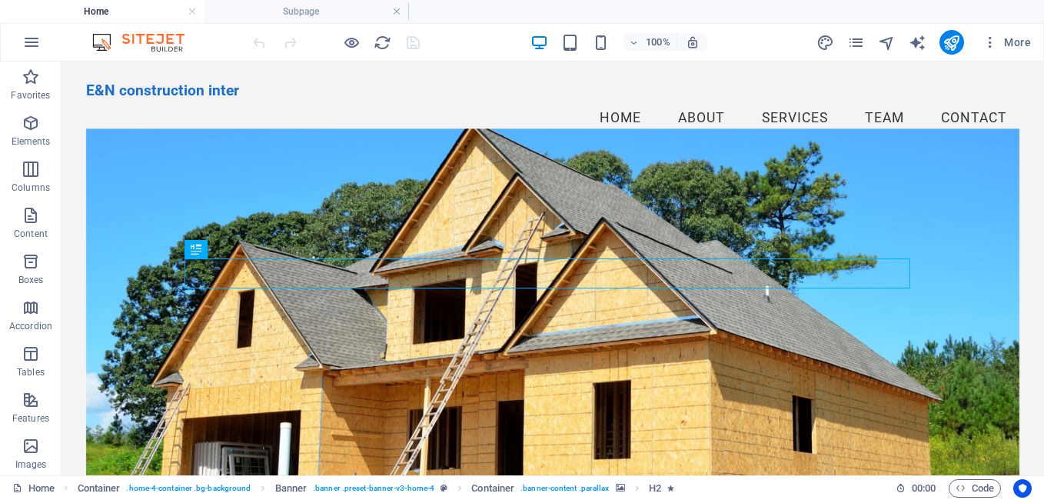
scroll to position [31, 0]
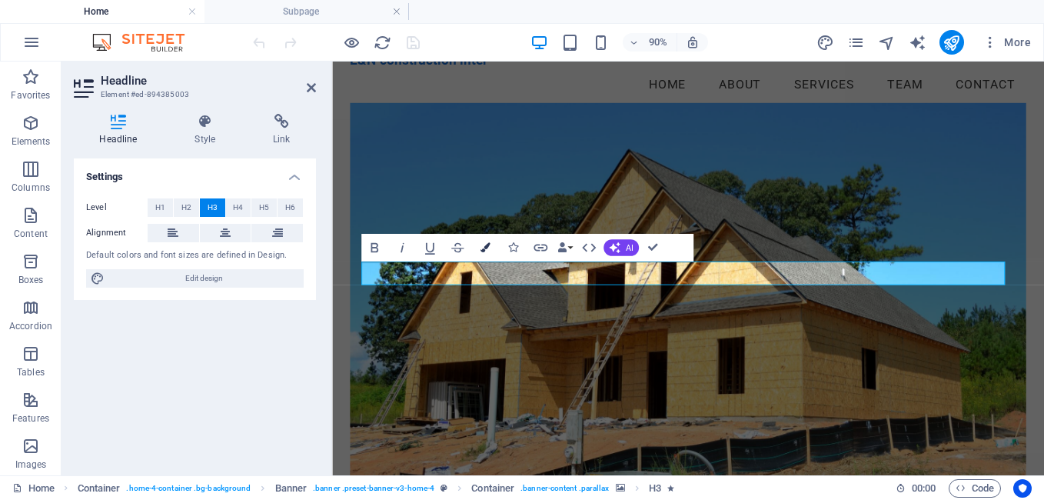
click at [486, 247] on icon "button" at bounding box center [485, 248] width 10 height 10
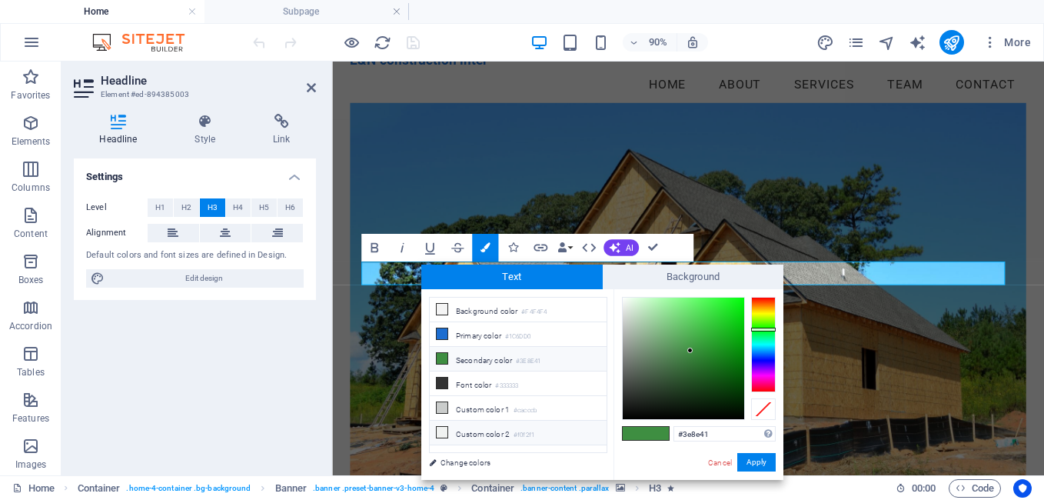
click at [441, 427] on icon at bounding box center [442, 432] width 11 height 11
type input "#f0f2f1"
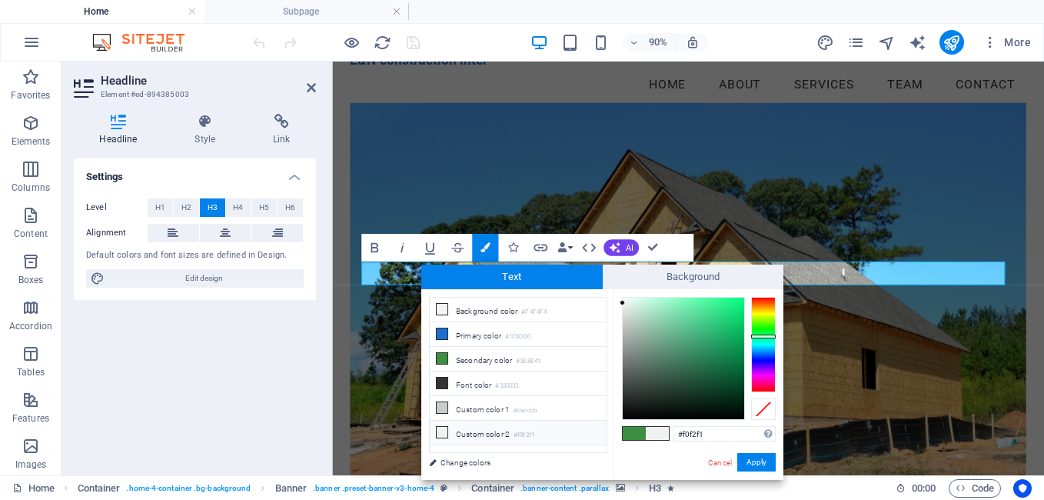
click at [441, 427] on icon at bounding box center [442, 432] width 11 height 11
click at [907, 414] on figure at bounding box center [728, 317] width 752 height 418
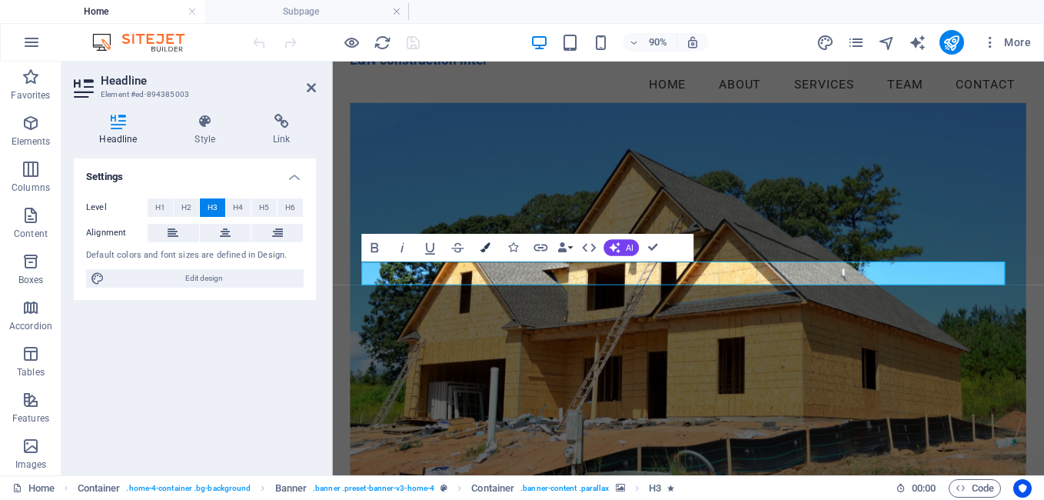
click at [486, 247] on icon "button" at bounding box center [485, 248] width 10 height 10
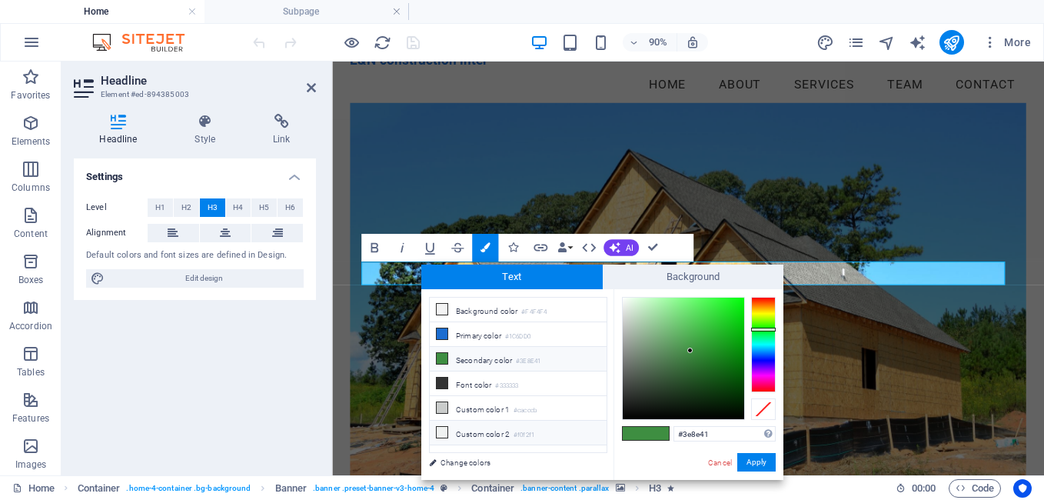
click at [442, 428] on icon at bounding box center [442, 432] width 11 height 11
type input "#f0f2f1"
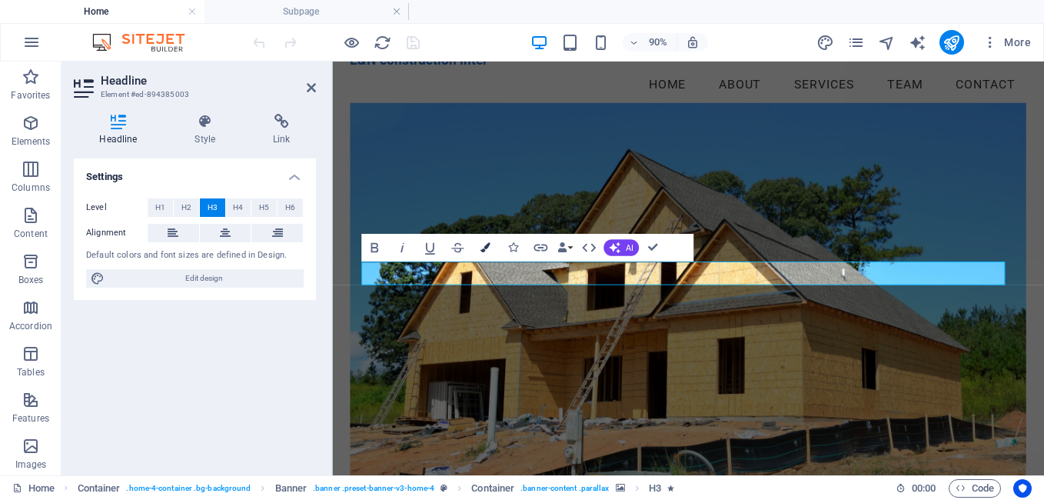
click at [484, 246] on icon "button" at bounding box center [485, 248] width 10 height 10
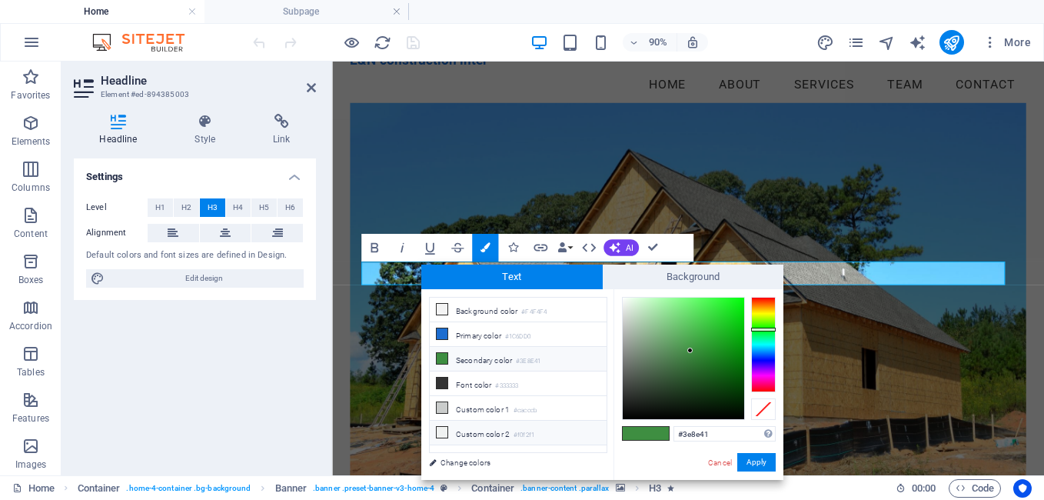
click at [441, 427] on icon at bounding box center [442, 432] width 11 height 11
type input "#f0f2f1"
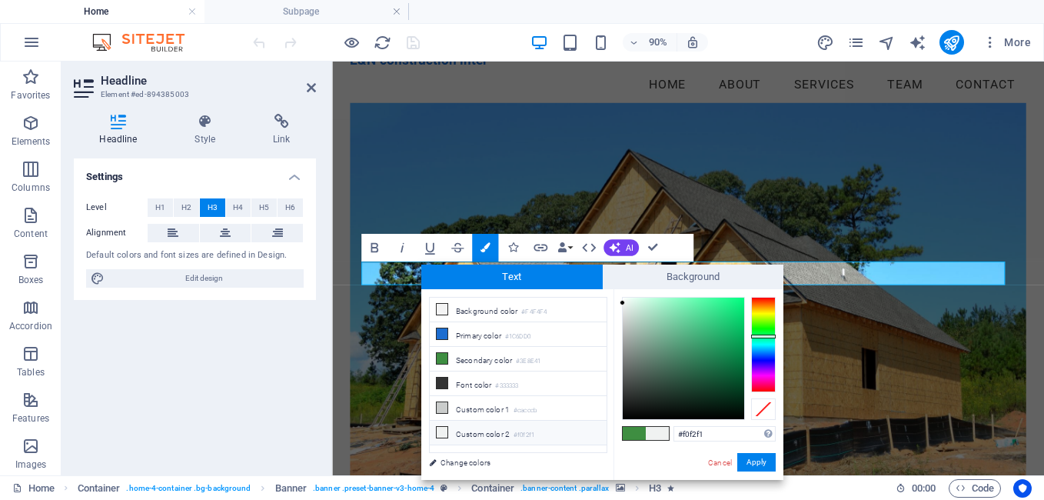
click at [441, 427] on icon at bounding box center [442, 432] width 11 height 11
click at [756, 462] on button "Apply" at bounding box center [756, 462] width 38 height 18
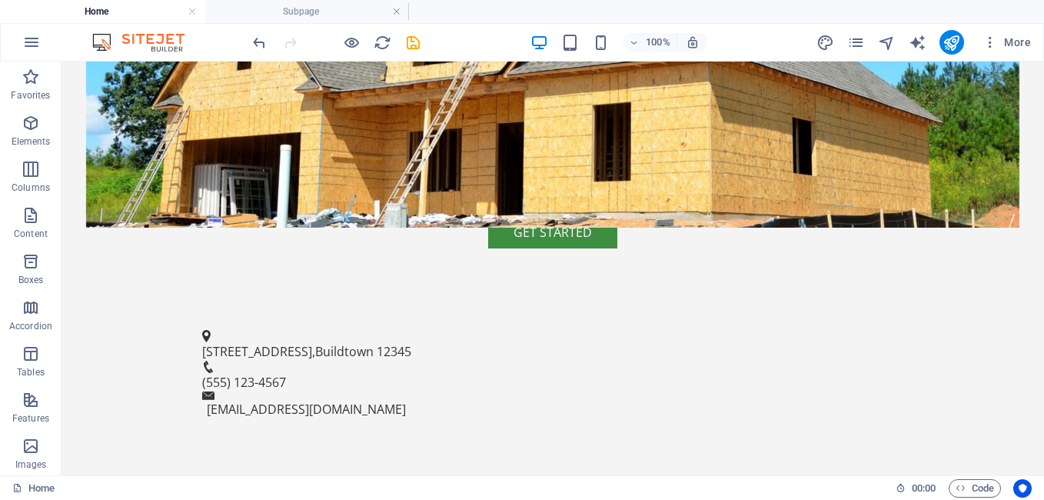
scroll to position [461, 0]
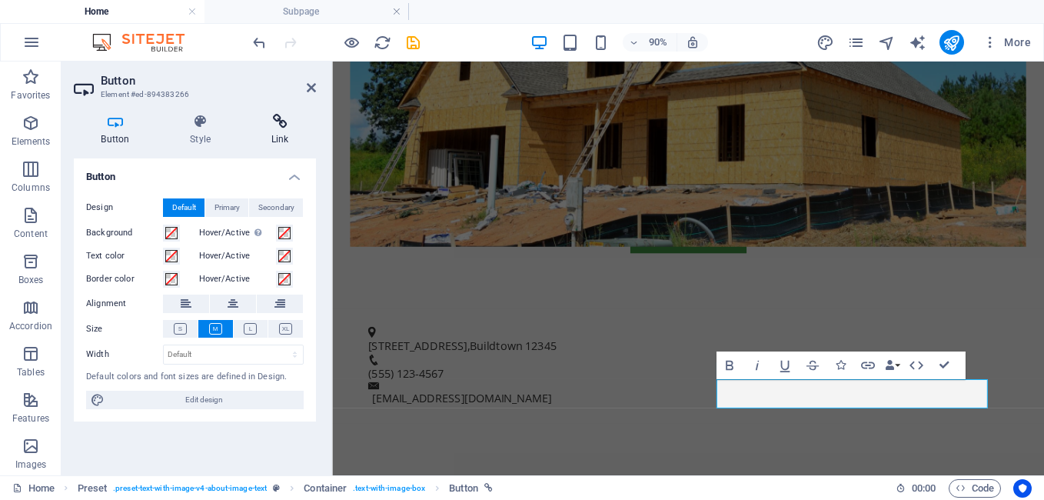
click at [280, 121] on icon at bounding box center [280, 121] width 72 height 15
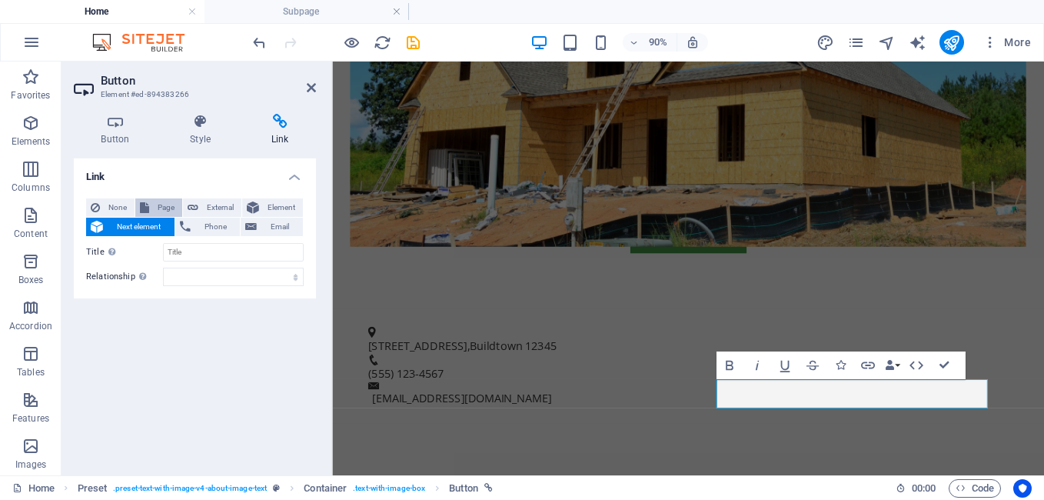
click at [156, 207] on span "Page" at bounding box center [166, 207] width 24 height 18
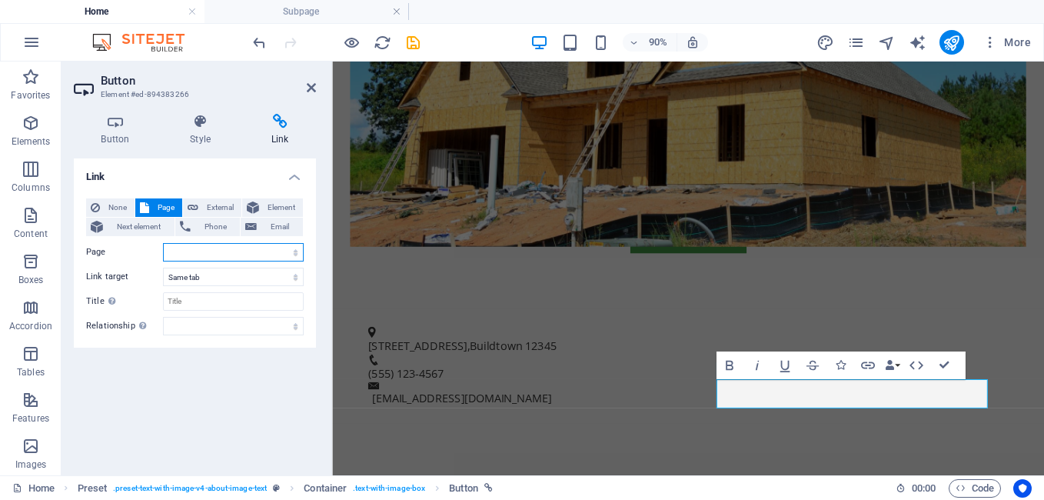
click at [218, 251] on select "Home Subpage Legal Notice Privacy" at bounding box center [233, 252] width 141 height 18
select select "1"
click at [163, 243] on select "Home Subpage Legal Notice Privacy" at bounding box center [233, 252] width 141 height 18
click at [174, 301] on input "Title Additional link description, should not be the same as the link text. The…" at bounding box center [233, 301] width 141 height 18
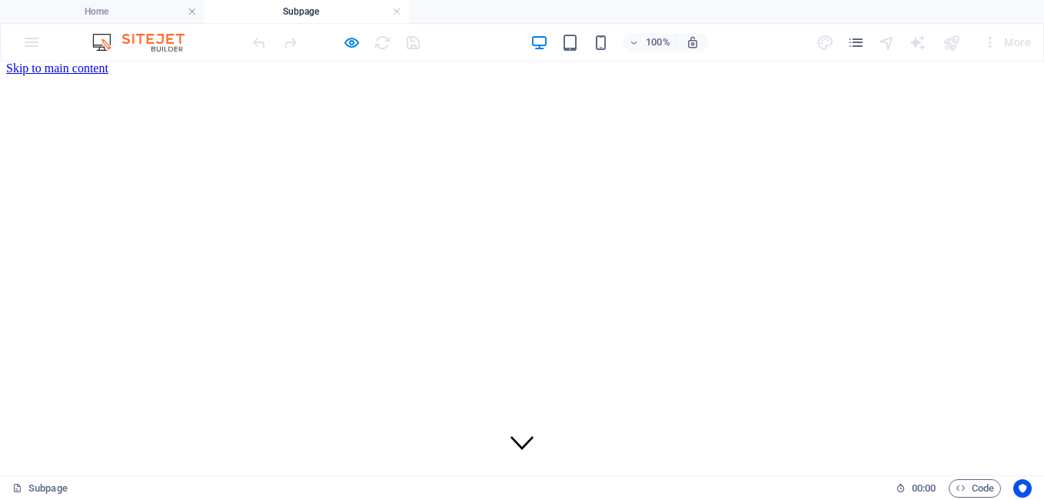
scroll to position [0, 0]
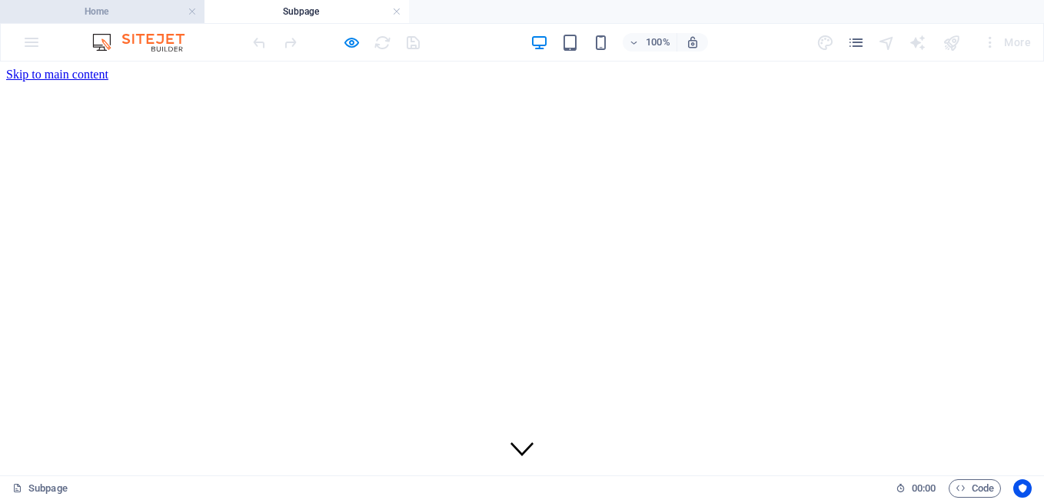
click at [101, 11] on h4 "Home" at bounding box center [102, 11] width 204 height 17
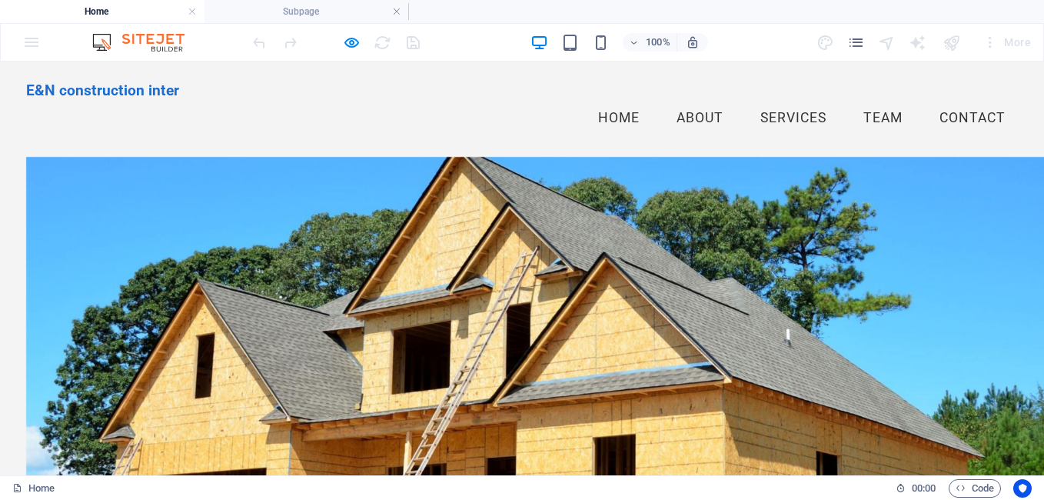
scroll to position [461, 0]
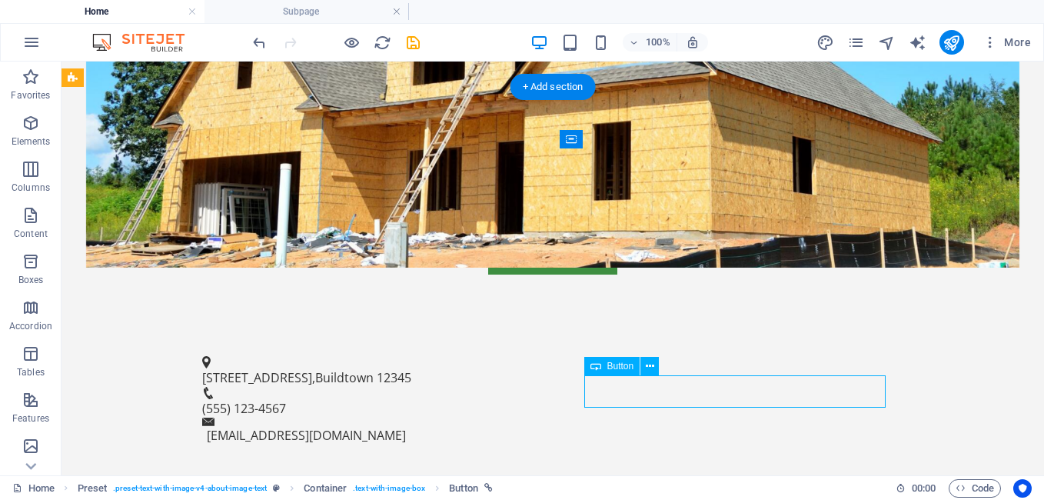
select select "1"
select select
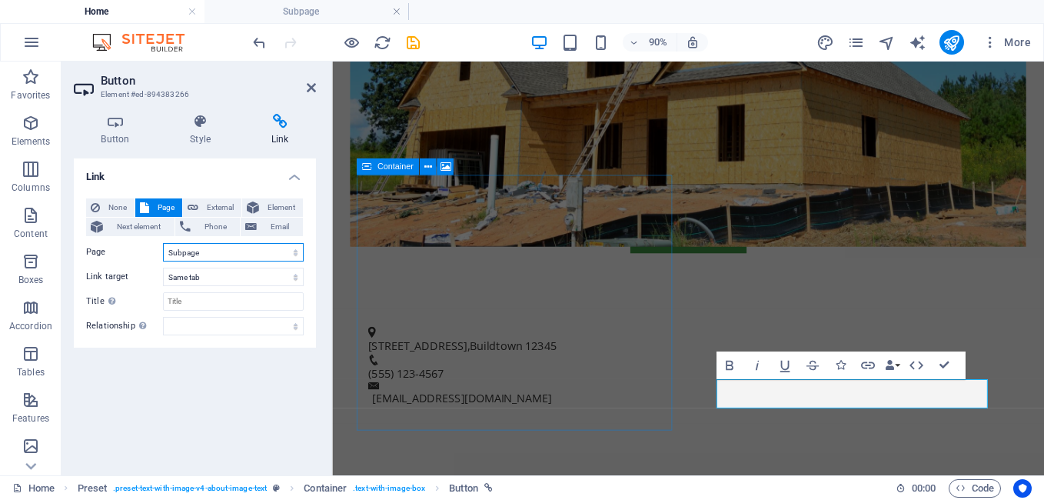
click at [205, 252] on select "Home Subpage Legal Notice Privacy" at bounding box center [233, 252] width 141 height 18
select select "2"
click at [163, 243] on select "Home Subpage Legal Notice Privacy" at bounding box center [233, 252] width 141 height 18
click at [251, 275] on select "New tab Same tab Overlay" at bounding box center [233, 277] width 141 height 18
click at [163, 268] on select "New tab Same tab Overlay" at bounding box center [233, 277] width 141 height 18
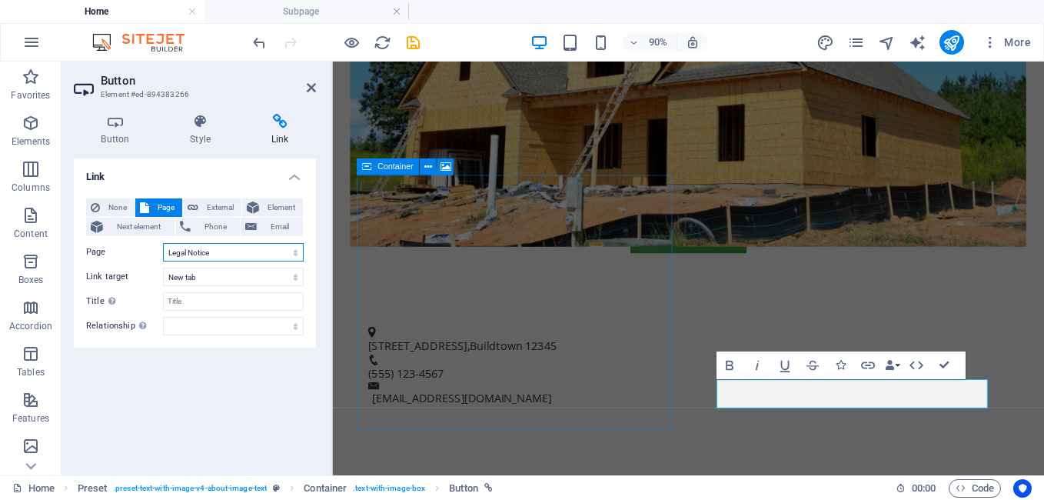
click at [242, 253] on select "Home Subpage Legal Notice Privacy" at bounding box center [233, 252] width 141 height 18
click at [242, 252] on select "Home Subpage Legal Notice Privacy" at bounding box center [233, 252] width 141 height 18
click at [138, 224] on span "Next element" at bounding box center [139, 227] width 62 height 18
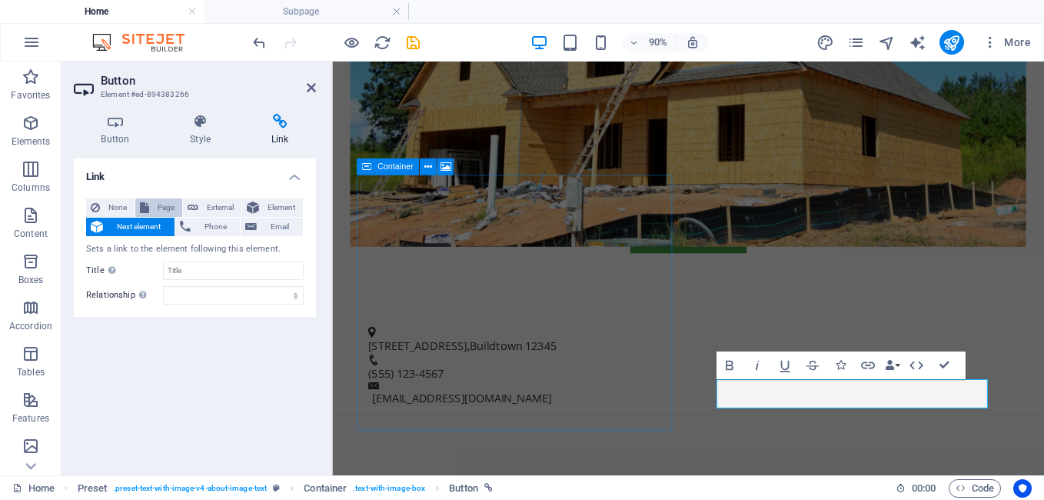
click at [165, 205] on span "Page" at bounding box center [166, 207] width 24 height 18
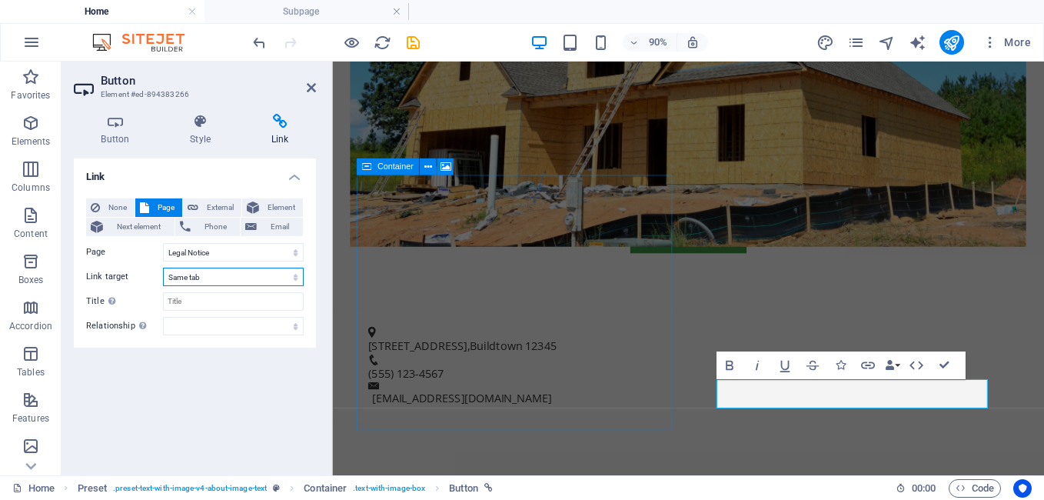
click at [259, 280] on select "New tab Same tab Overlay" at bounding box center [233, 277] width 141 height 18
select select "blank"
click at [163, 268] on select "New tab Same tab Overlay" at bounding box center [233, 277] width 141 height 18
click at [229, 297] on input "Title Additional link description, should not be the same as the link text. The…" at bounding box center [233, 301] width 141 height 18
click at [210, 329] on select "alternate author bookmark external help license next nofollow noreferrer noopen…" at bounding box center [233, 326] width 141 height 18
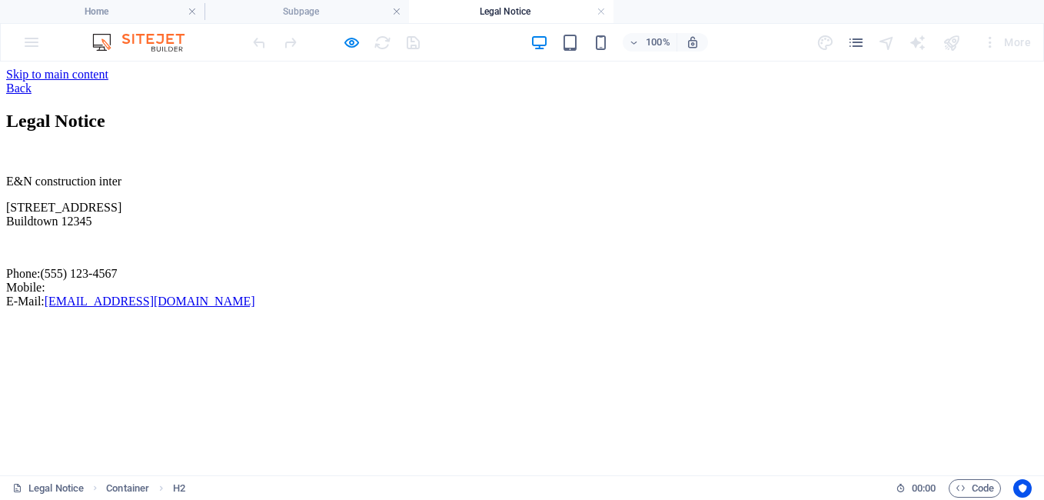
scroll to position [0, 0]
click at [218, 131] on div "Legal Notice" at bounding box center [522, 121] width 1032 height 21
click at [214, 220] on div "E&N construction inter 123 Construction Ave Buildtown 12345 Phone: (555) 123-45…" at bounding box center [522, 242] width 1032 height 134
click at [247, 238] on div "E&N construction inter 123 Construction Ave Buildtown 12345 Phone: (555) 123-45…" at bounding box center [522, 242] width 1032 height 134
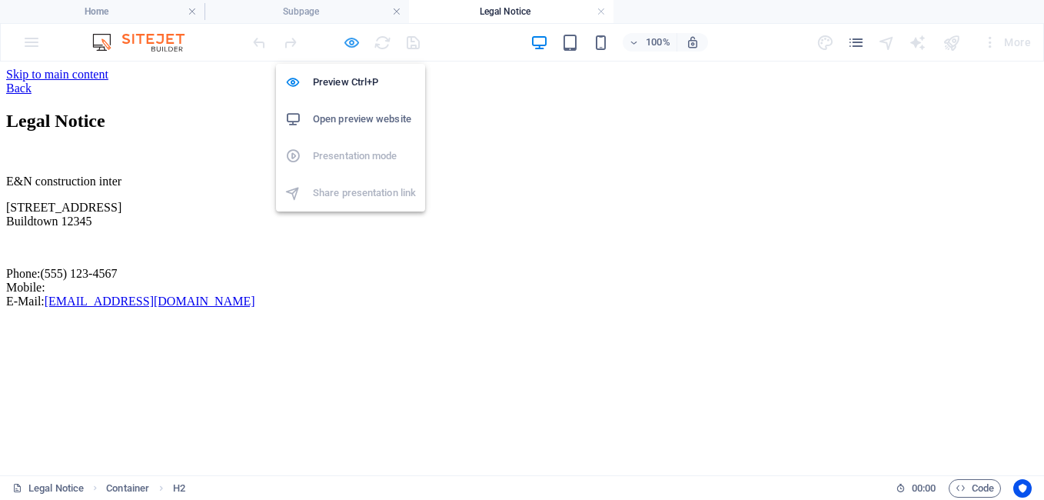
click at [349, 41] on icon "button" at bounding box center [352, 43] width 18 height 18
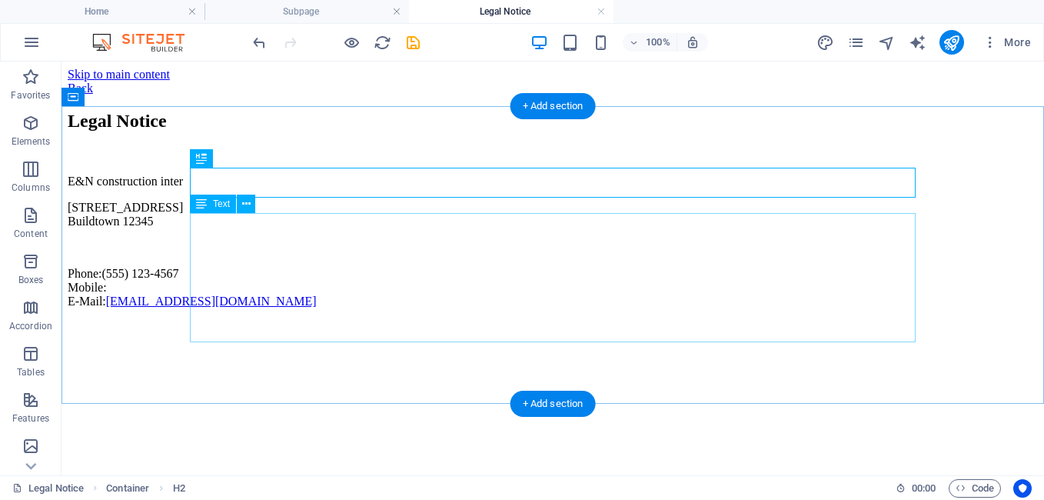
click at [459, 251] on div "E&N construction inter 123 Construction Ave Buildtown 12345 Phone: (555) 123-45…" at bounding box center [553, 242] width 970 height 134
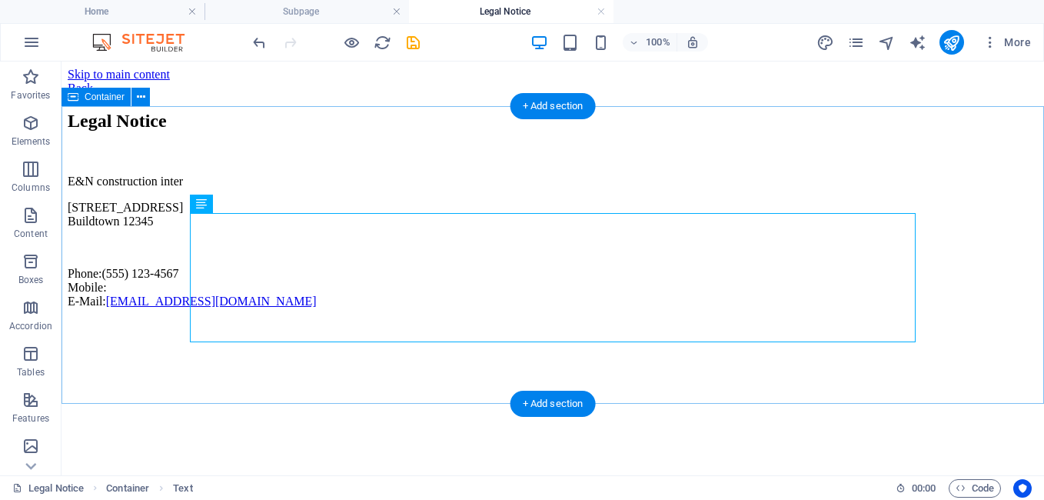
click at [416, 135] on div "Legal Notice E&N construction inter 123 Construction Ave Buildtown 12345 Phone:…" at bounding box center [553, 210] width 970 height 198
